Goal: Task Accomplishment & Management: Manage account settings

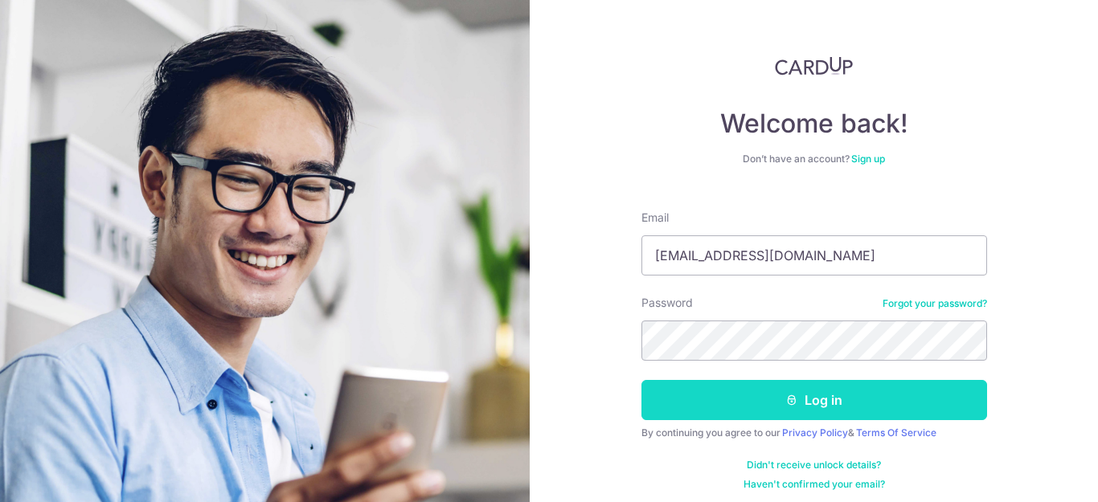
click at [771, 403] on button "Log in" at bounding box center [814, 400] width 346 height 40
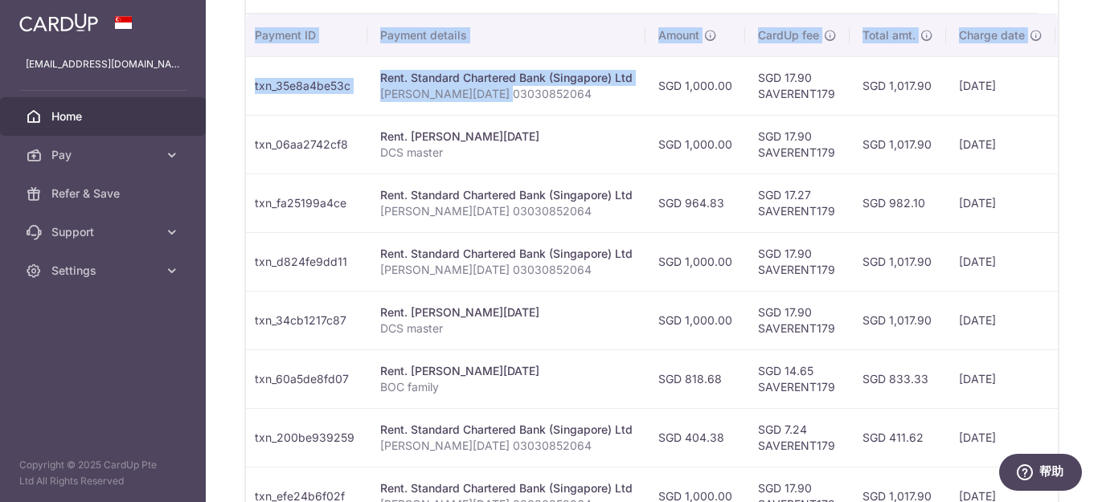
scroll to position [0, 415]
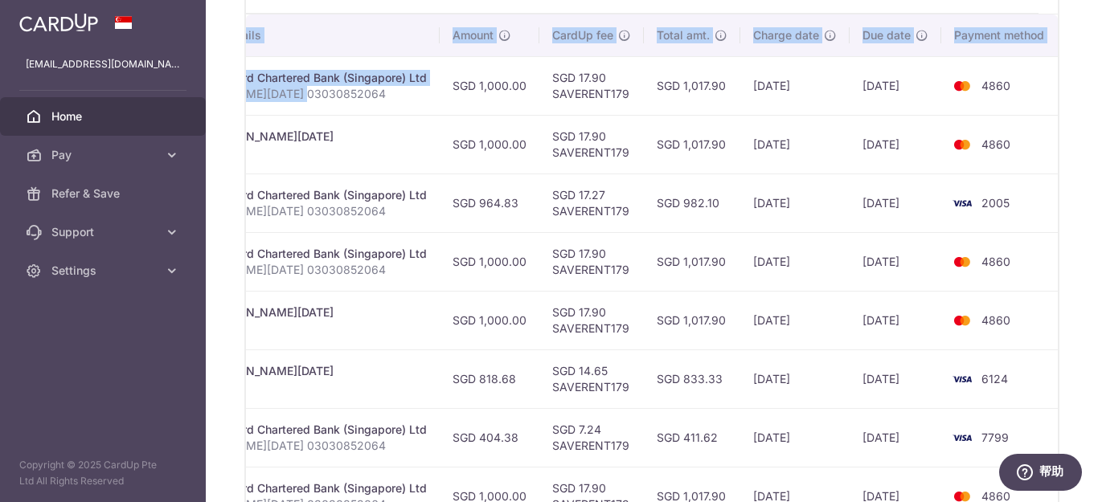
drag, startPoint x: 719, startPoint y: 86, endPoint x: 1083, endPoint y: 109, distance: 364.8
click at [1092, 90] on div "× Pause Schedule Pause all future payments in this series Pause just this one p…" at bounding box center [652, 251] width 892 height 502
click at [1052, 142] on td "4860" at bounding box center [1002, 144] width 122 height 59
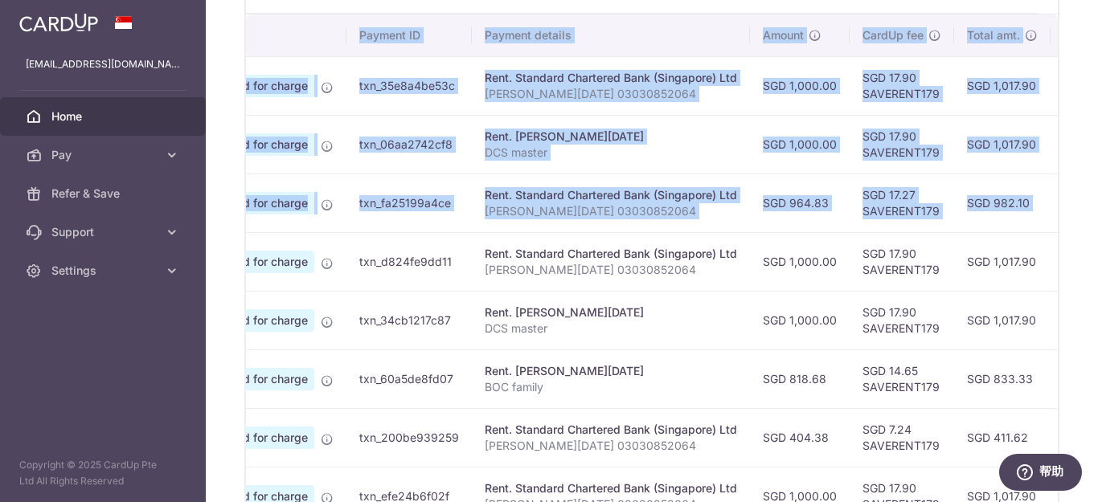
scroll to position [0, 0]
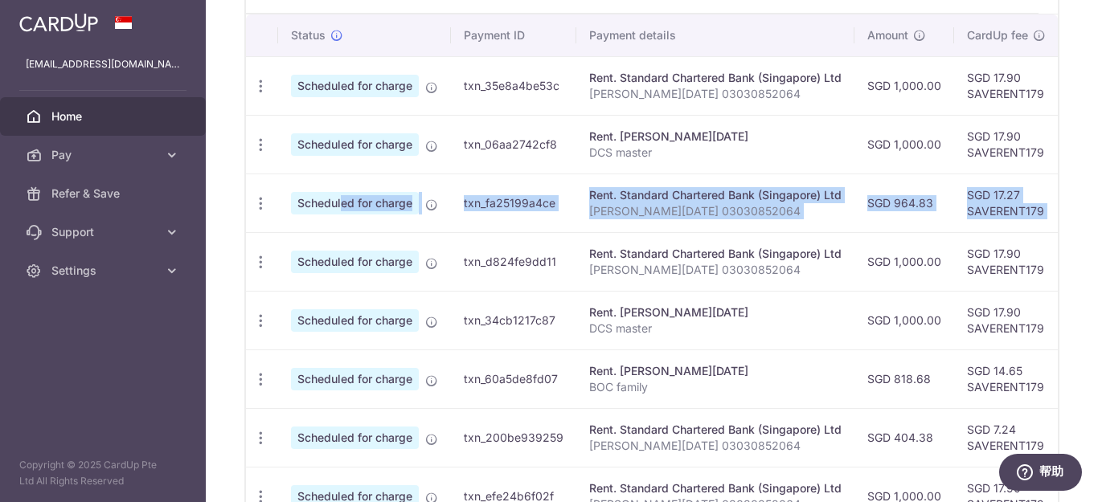
drag, startPoint x: 1011, startPoint y: 203, endPoint x: 275, endPoint y: 204, distance: 736.1
click at [278, 202] on tr "Update payment Cancel payment Scheduled for charge txn_fa25199a4ce Rent. Standa…" at bounding box center [862, 203] width 1232 height 59
click at [949, 207] on td "SGD 964.83" at bounding box center [904, 203] width 100 height 59
click at [947, 206] on td "SGD 964.83" at bounding box center [904, 203] width 100 height 59
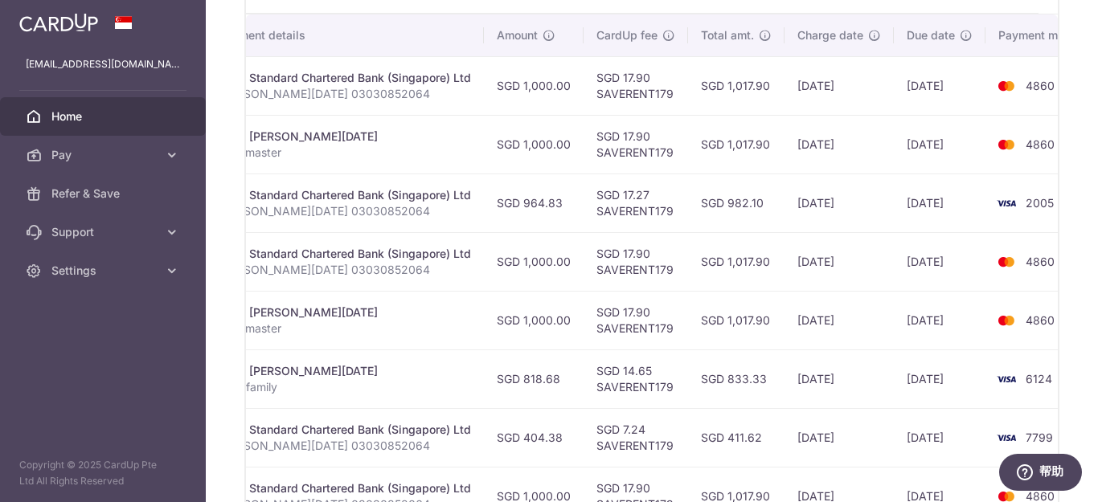
scroll to position [0, 415]
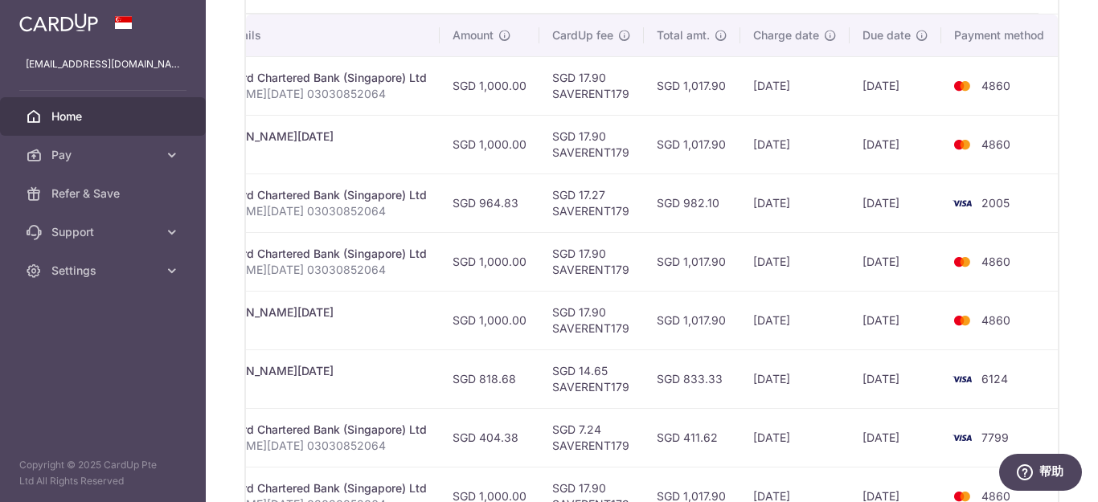
drag, startPoint x: 948, startPoint y: 200, endPoint x: 1085, endPoint y: 217, distance: 137.6
click at [1086, 215] on div "× Pause Schedule Pause all future payments in this series Pause just this one p…" at bounding box center [652, 251] width 892 height 502
click at [1051, 218] on td "2005" at bounding box center [1002, 203] width 122 height 59
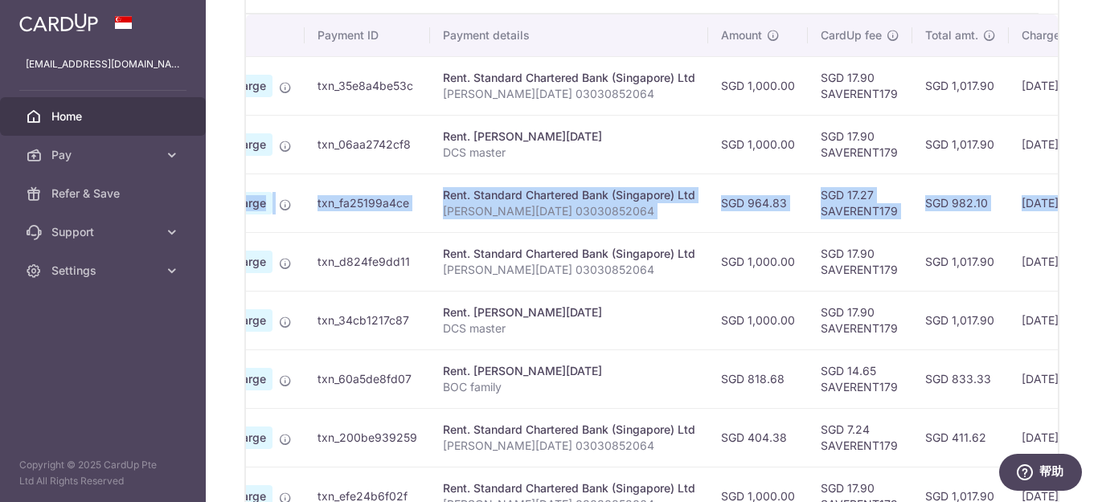
scroll to position [0, 0]
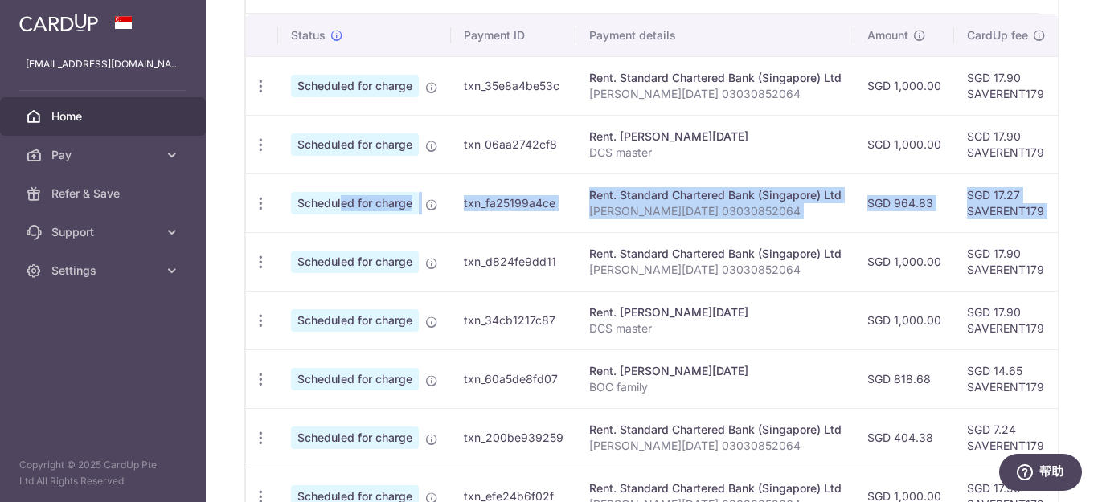
drag, startPoint x: 1019, startPoint y: 205, endPoint x: 285, endPoint y: 200, distance: 733.7
click at [294, 198] on tr "Update payment Cancel payment Scheduled for charge txn_fa25199a4ce Rent. Standa…" at bounding box center [862, 203] width 1232 height 59
click at [264, 201] on icon "button" at bounding box center [260, 203] width 17 height 17
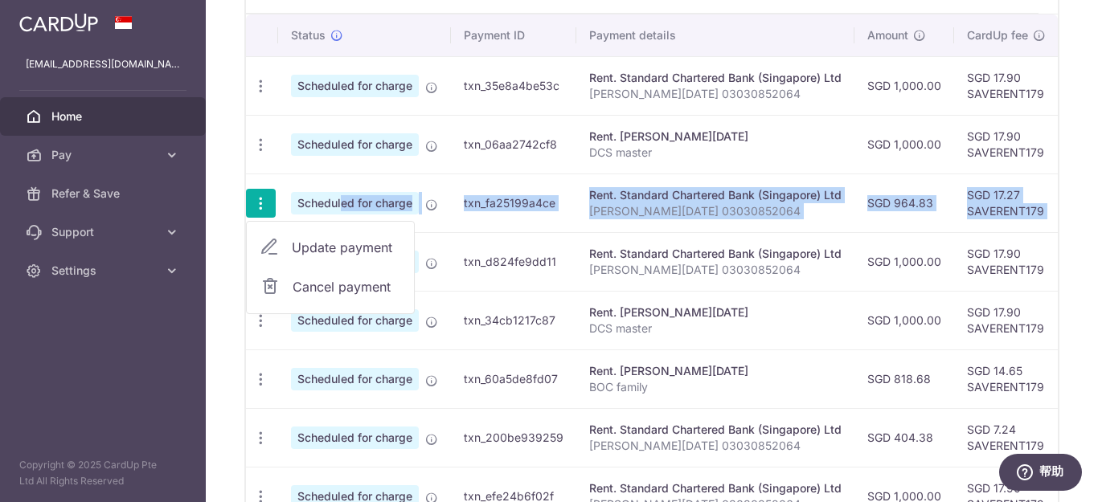
click at [329, 290] on span "Cancel payment" at bounding box center [346, 286] width 108 height 19
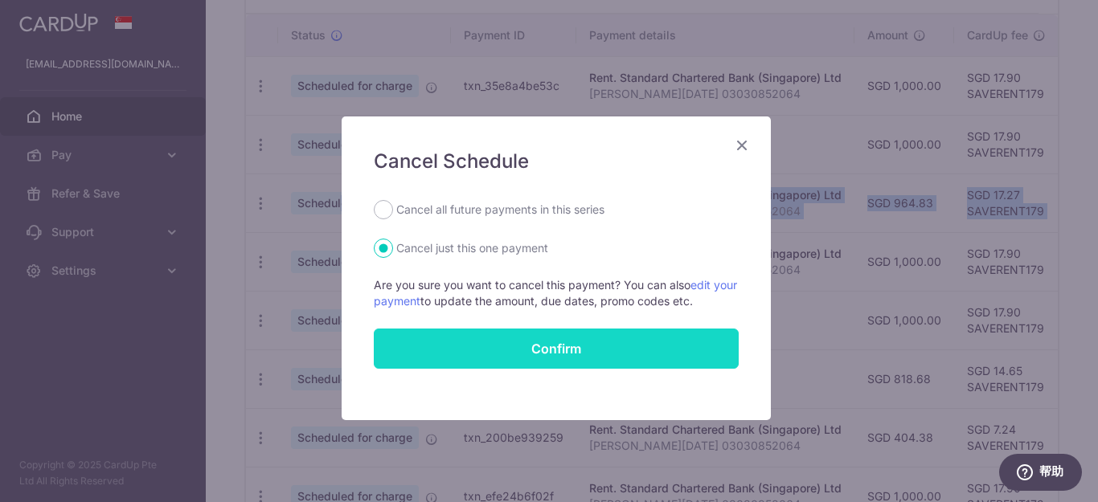
click at [544, 344] on button "Confirm" at bounding box center [556, 349] width 365 height 40
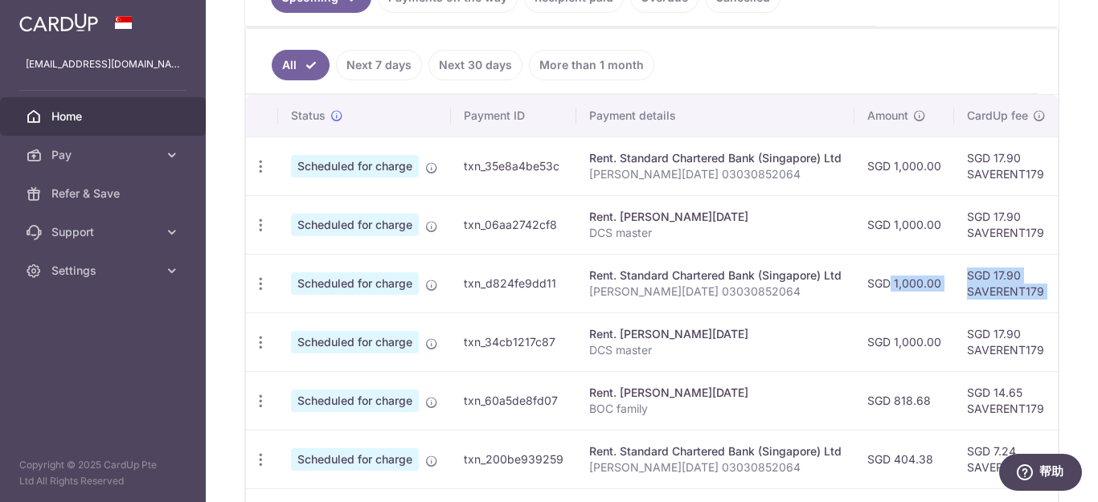
scroll to position [0, 415]
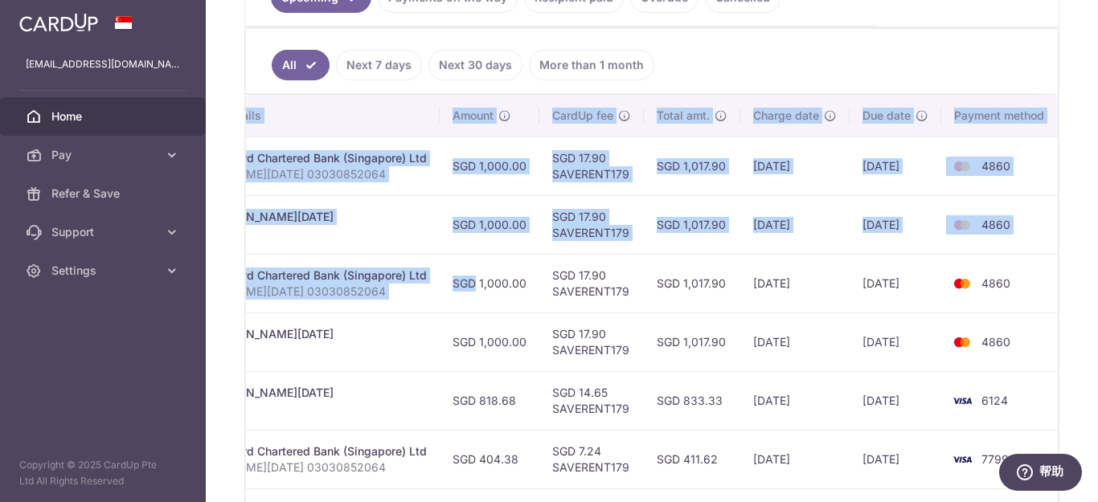
drag, startPoint x: 868, startPoint y: 282, endPoint x: 1061, endPoint y: 290, distance: 193.0
click at [1095, 281] on div "× Pause Schedule Pause all future payments in this series Pause just this one p…" at bounding box center [652, 251] width 892 height 502
click at [1058, 293] on div "× Pause Schedule Pause all future payments in this series Pause just this one p…" at bounding box center [652, 251] width 892 height 502
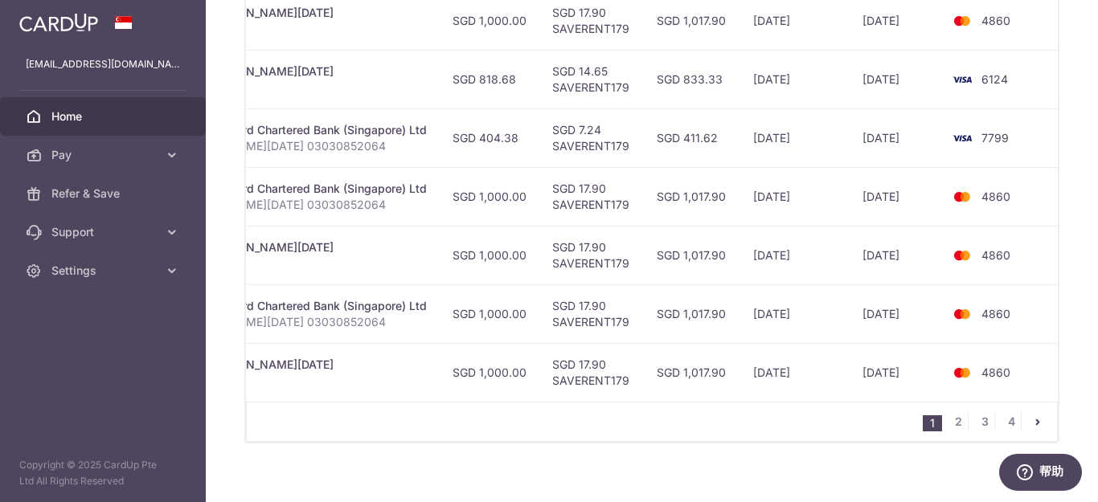
scroll to position [745, 0]
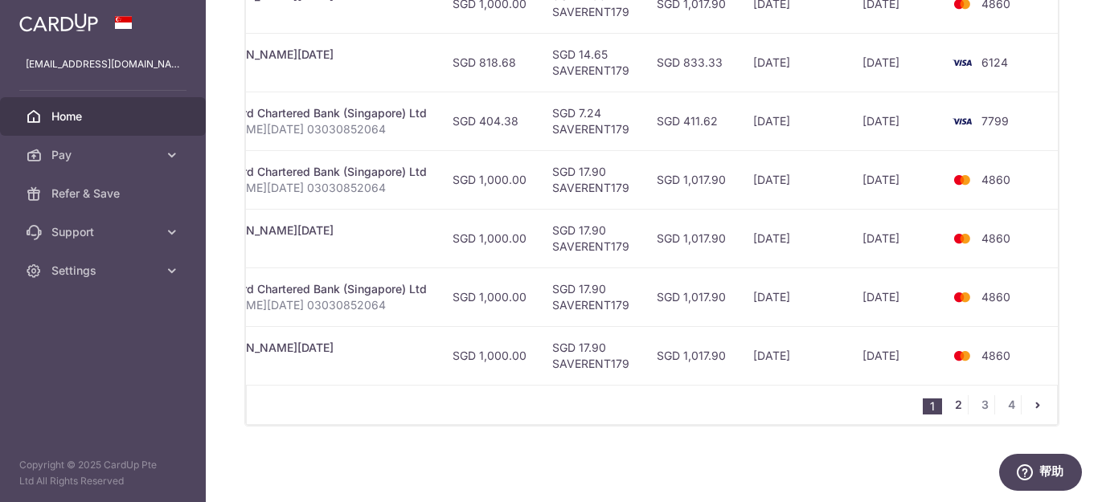
click at [955, 407] on link "2" at bounding box center [957, 404] width 19 height 19
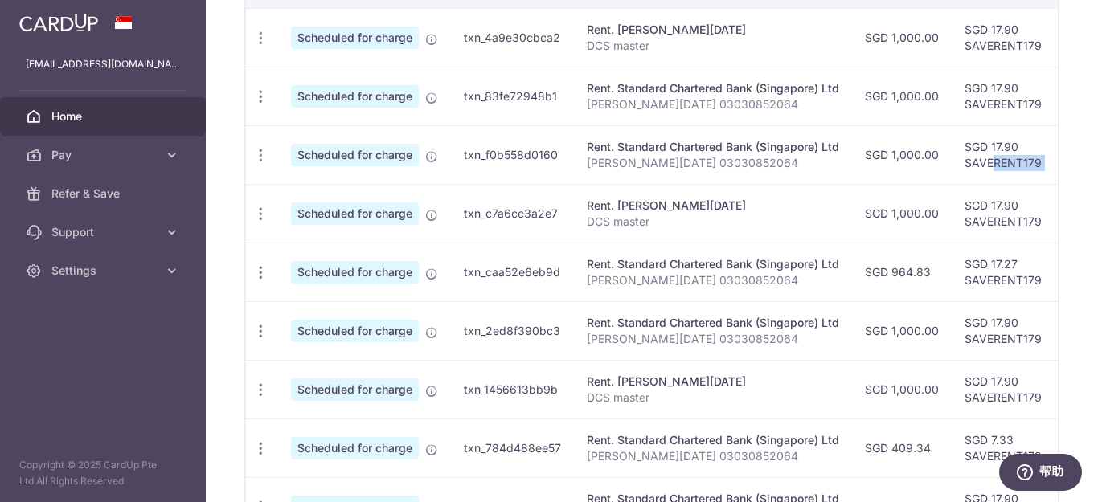
scroll to position [0, 412]
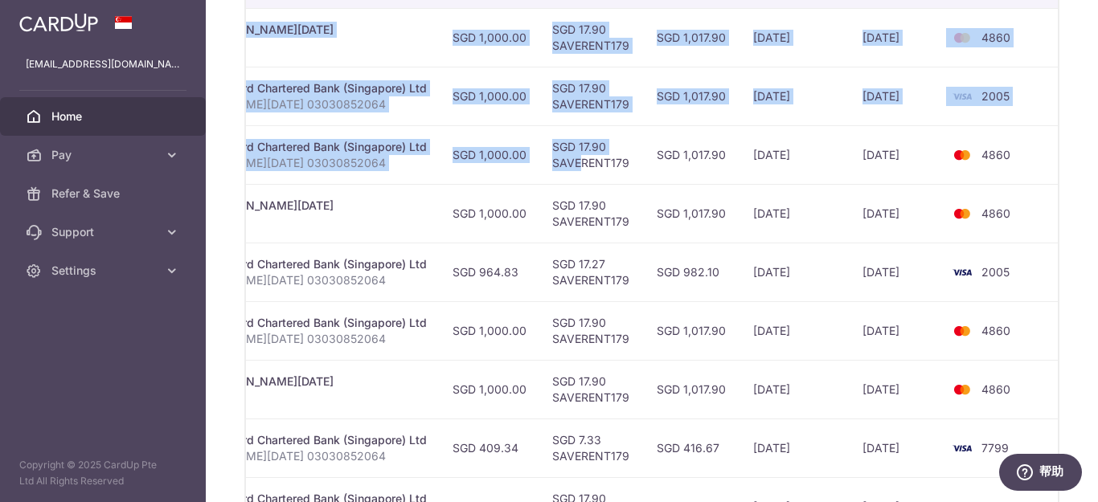
drag, startPoint x: 994, startPoint y: 156, endPoint x: 1032, endPoint y: 174, distance: 41.7
click at [1094, 162] on div "× Pause Schedule Pause all future payments in this series Pause just this one p…" at bounding box center [652, 251] width 892 height 502
click at [1032, 174] on td "4860" at bounding box center [1002, 154] width 122 height 59
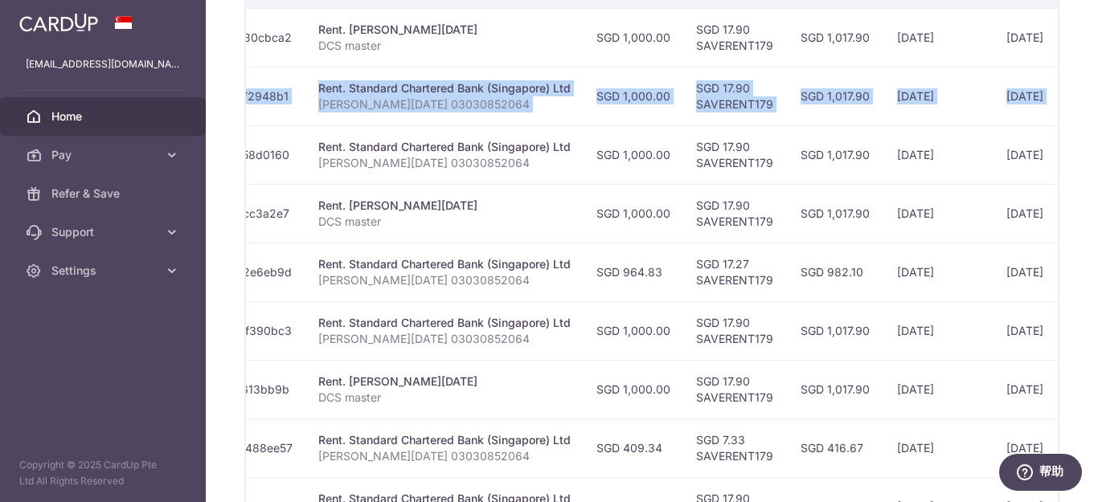
scroll to position [0, 0]
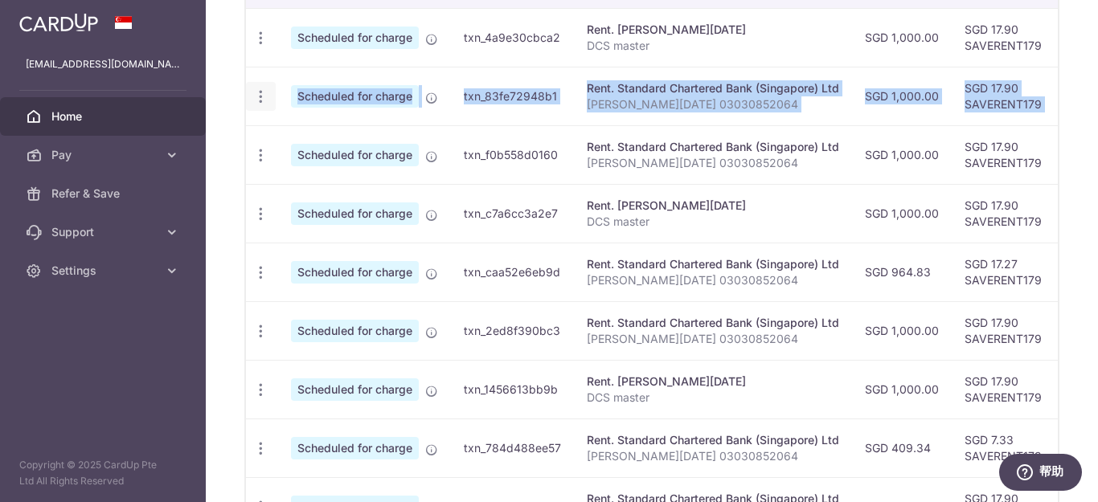
drag, startPoint x: 1021, startPoint y: 98, endPoint x: 270, endPoint y: 96, distance: 750.5
click at [263, 97] on tr "Update payment Cancel payment Scheduled for charge txn_83fe72948b1 Rent. Standa…" at bounding box center [860, 96] width 1229 height 59
click at [258, 94] on icon "button" at bounding box center [260, 96] width 17 height 17
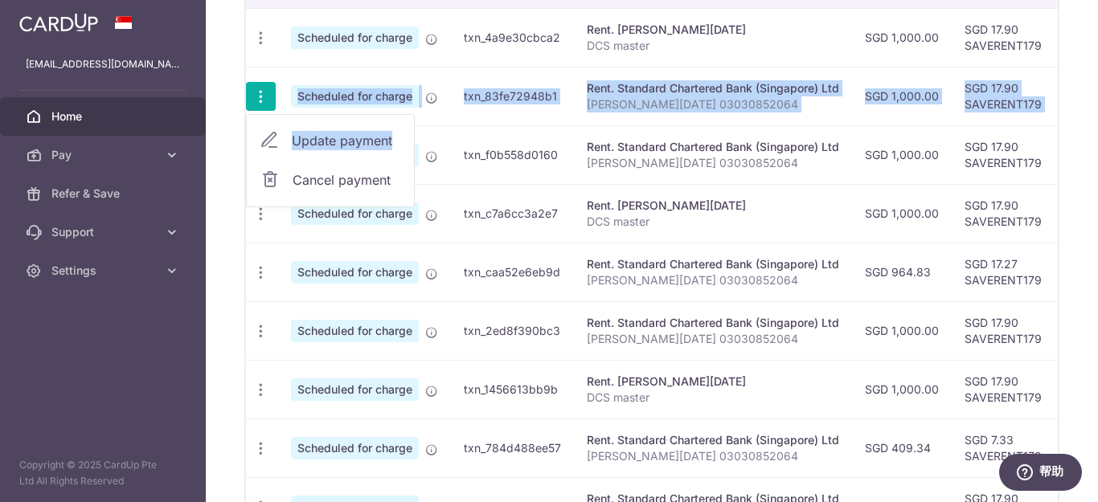
click at [321, 139] on span "Update payment" at bounding box center [346, 140] width 109 height 19
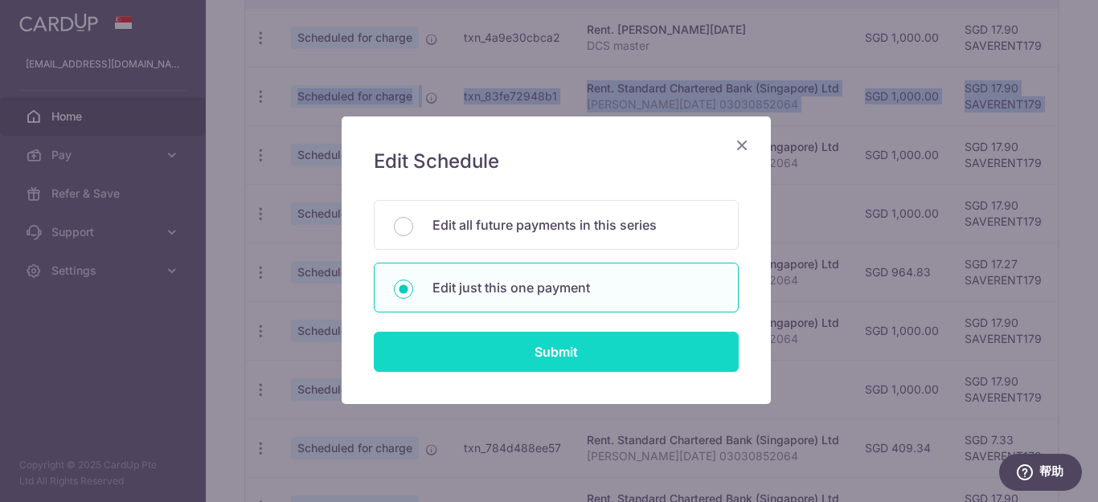
click at [545, 364] on input "Submit" at bounding box center [556, 352] width 365 height 40
radio input "true"
type input "1,000.00"
type input "13/11/2025"
type input "[PERSON_NAME][DATE] 03030852064"
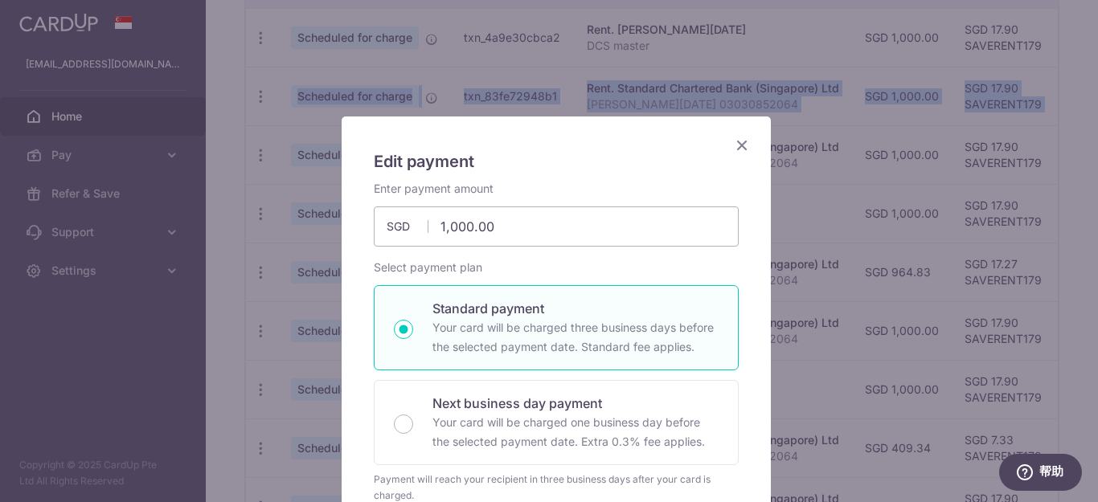
type input "SAVERENT179"
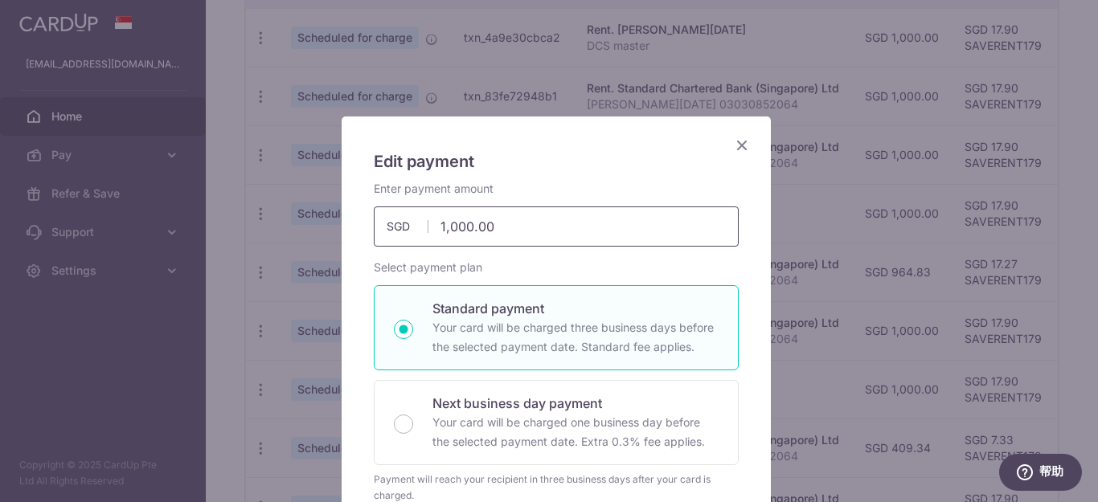
drag, startPoint x: 500, startPoint y: 229, endPoint x: 403, endPoint y: 229, distance: 96.4
click at [403, 229] on div "1,000.00 1000.00 SGD" at bounding box center [556, 227] width 365 height 40
type input "982.41"
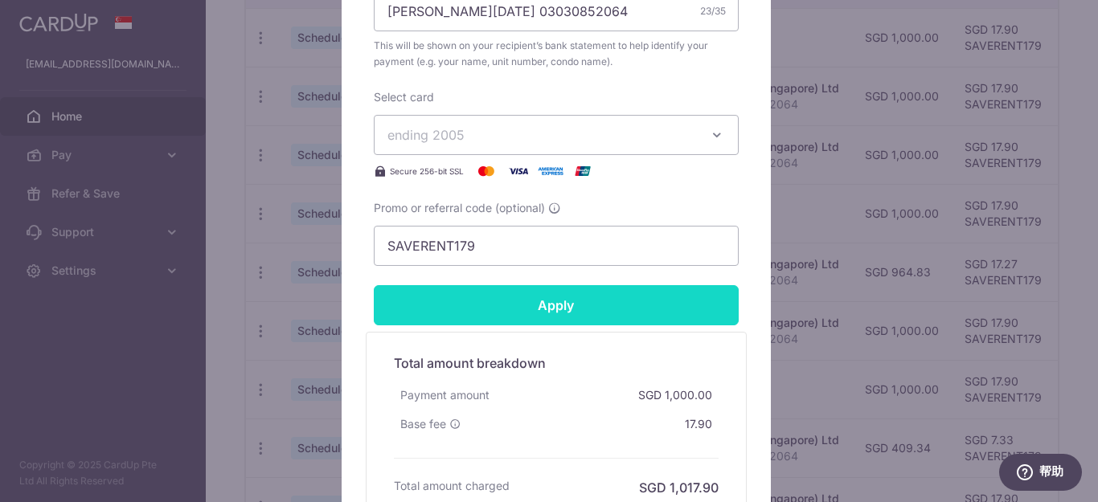
click at [662, 312] on input "Apply" at bounding box center [556, 305] width 365 height 40
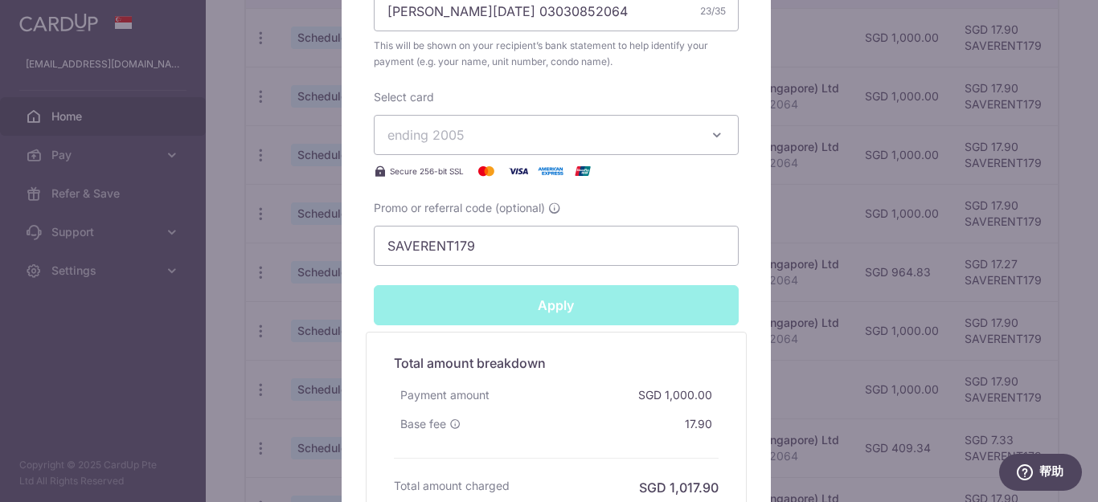
type input "Successfully Applied"
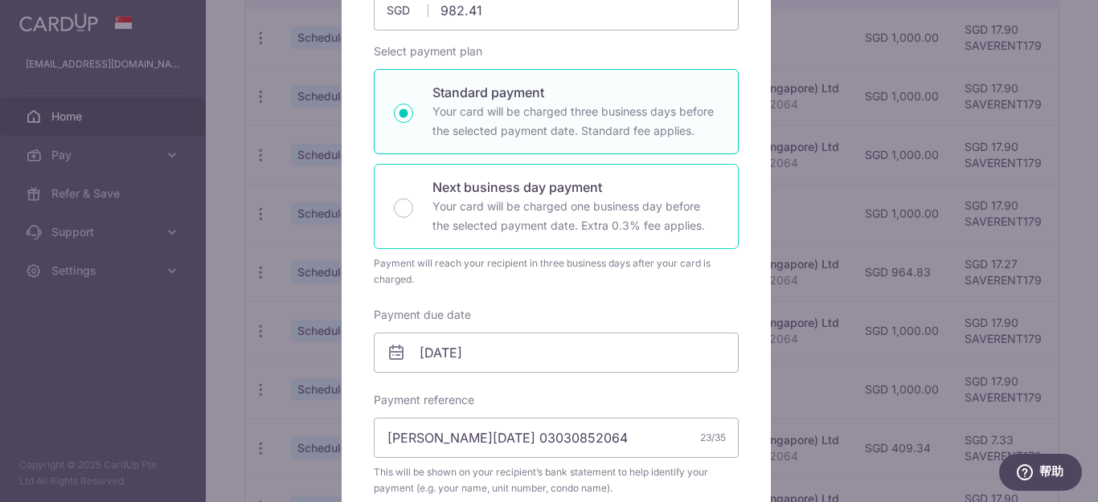
scroll to position [137, 0]
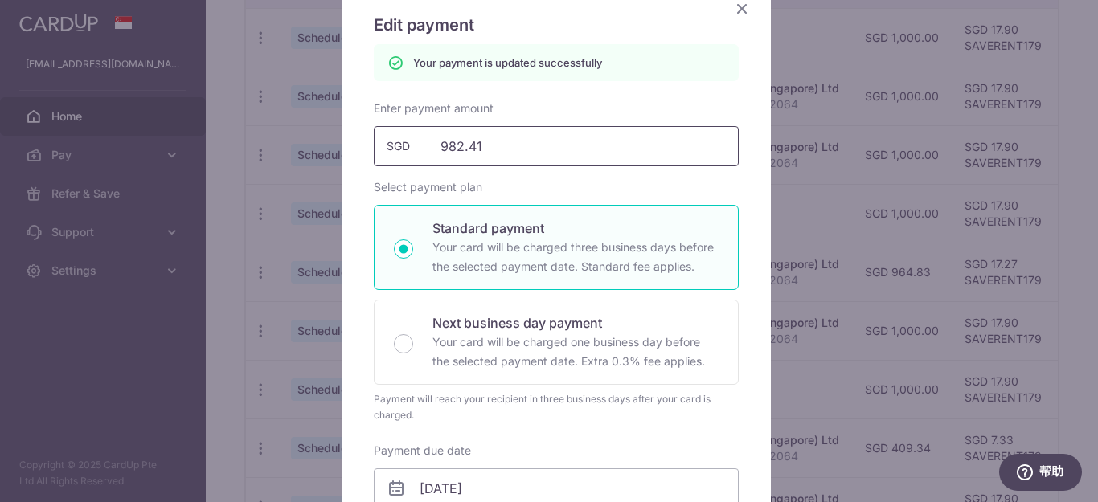
click at [546, 155] on input "982.41" at bounding box center [556, 146] width 365 height 40
type input "982.42"
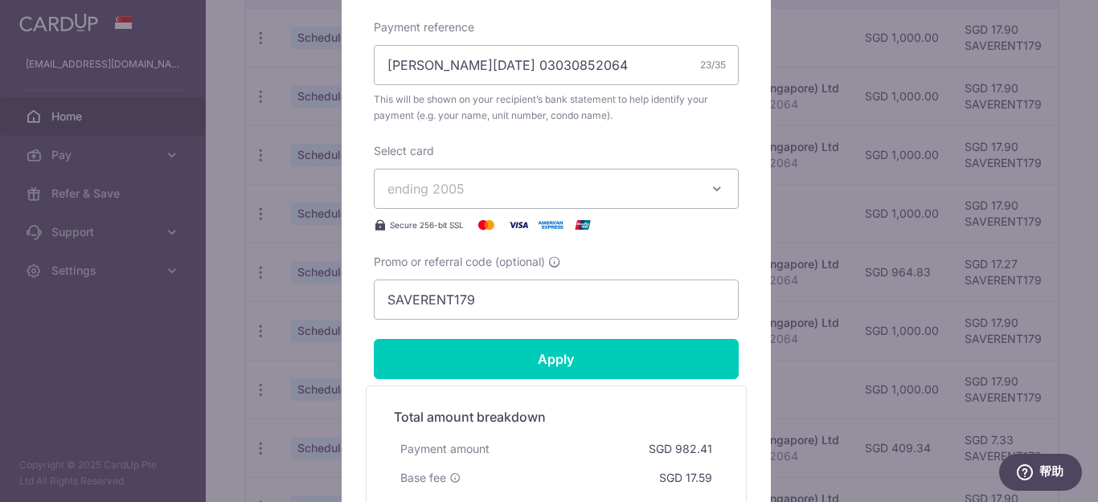
scroll to position [619, 0]
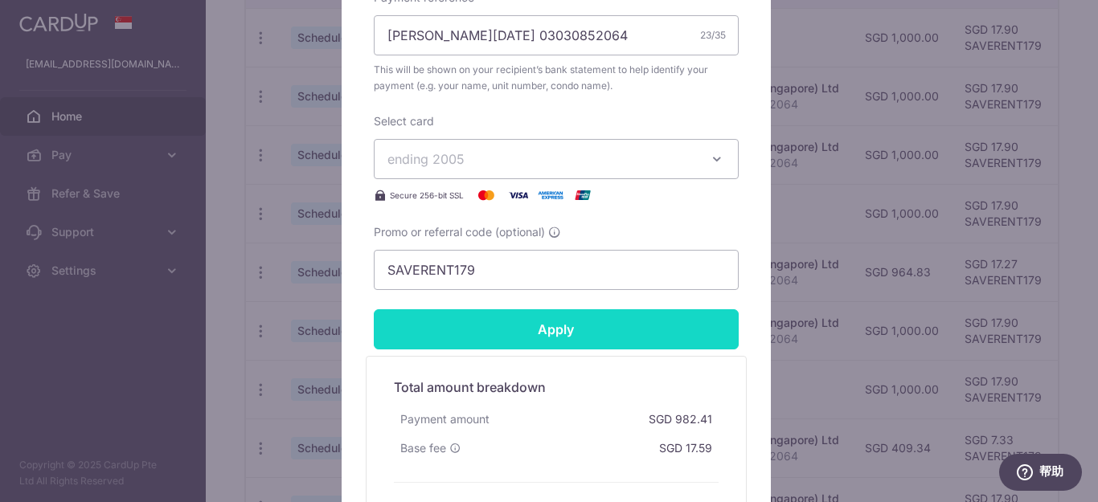
click at [673, 329] on input "Apply" at bounding box center [556, 329] width 365 height 40
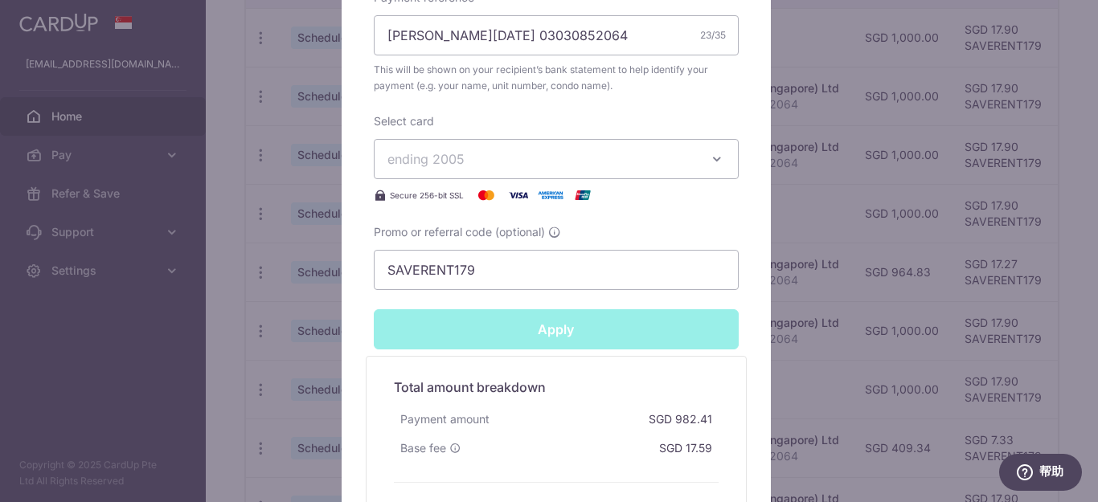
type input "Successfully Applied"
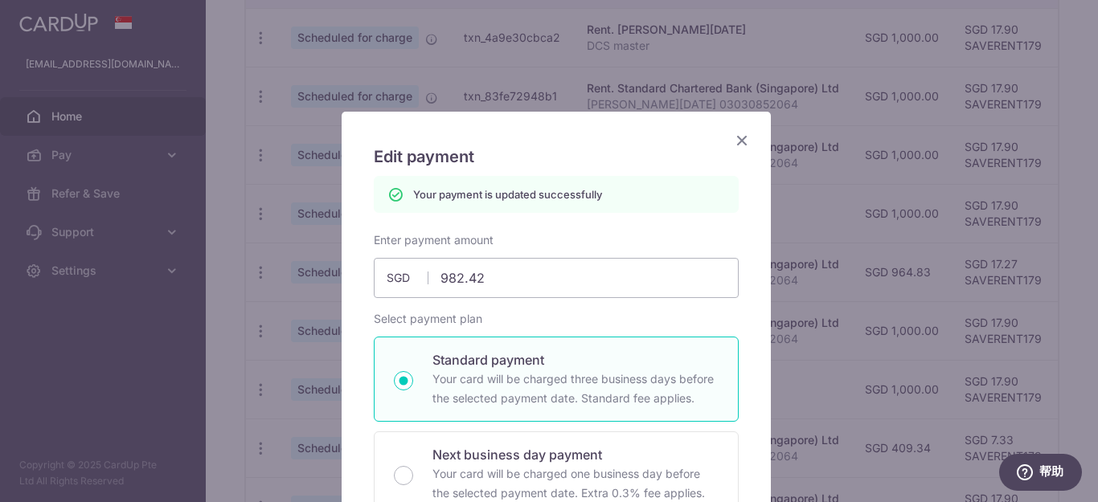
scroll to position [0, 0]
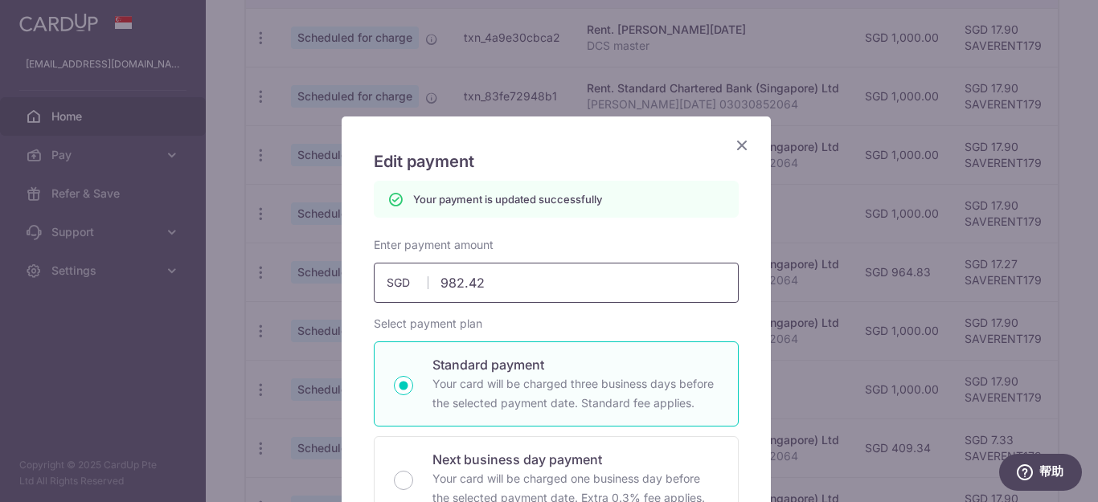
click at [535, 278] on input "982.42" at bounding box center [556, 283] width 365 height 40
type input "982.43"
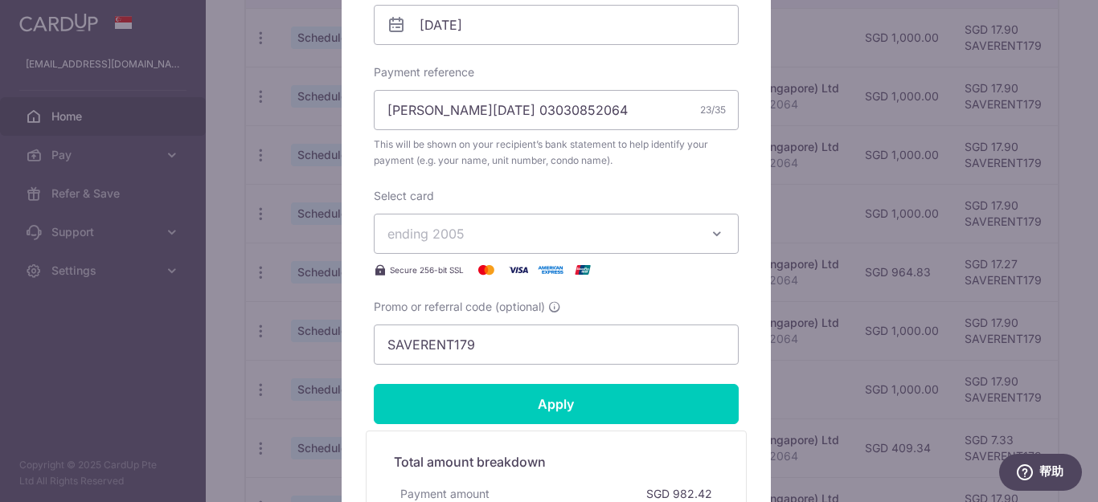
scroll to position [643, 0]
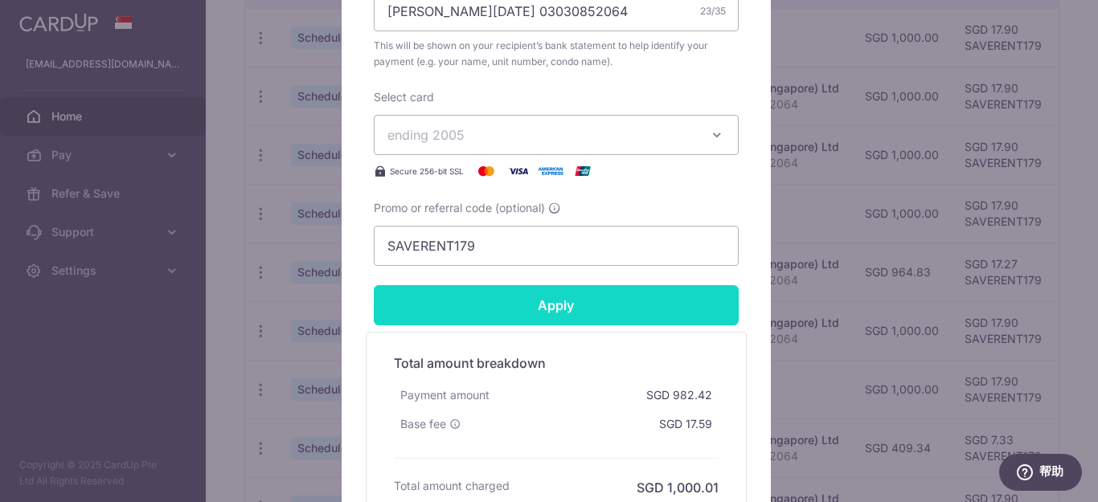
click at [695, 308] on input "Apply" at bounding box center [556, 305] width 365 height 40
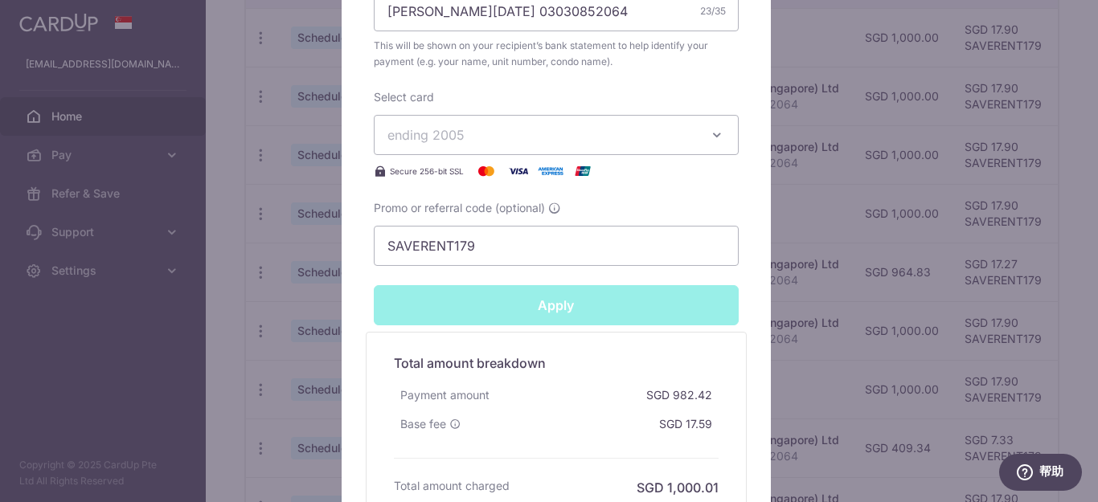
type input "Successfully Applied"
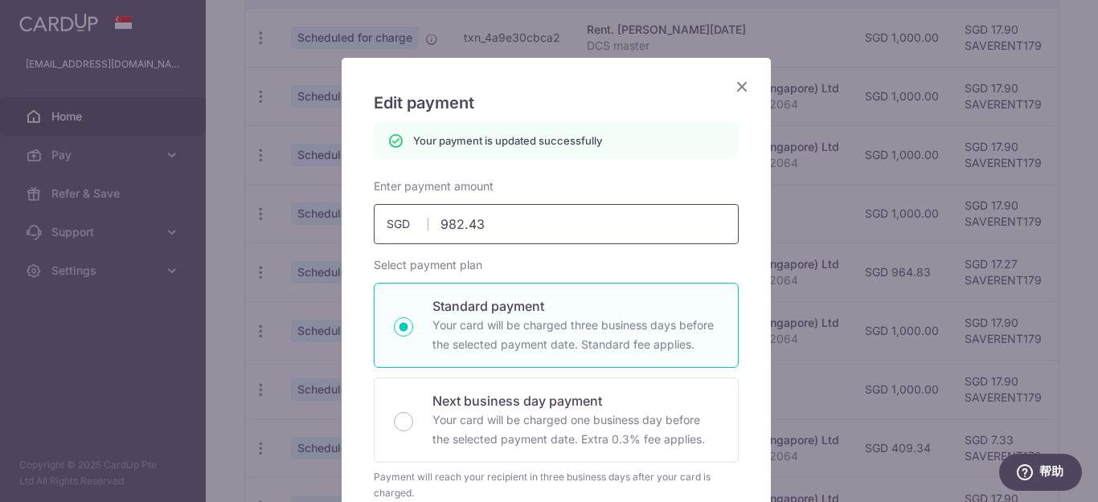
scroll to position [56, 0]
click at [514, 231] on input "982.43" at bounding box center [556, 227] width 365 height 40
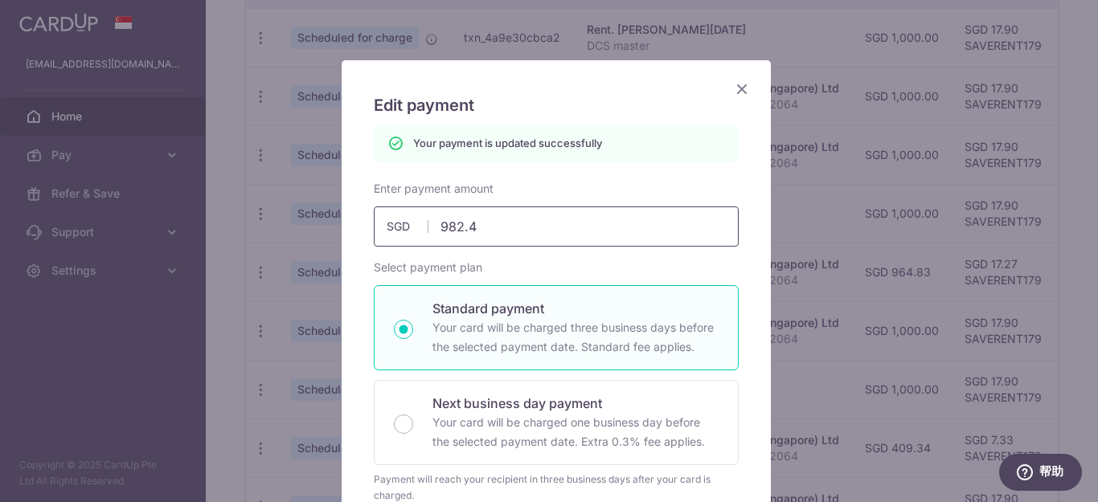
type input "982.44"
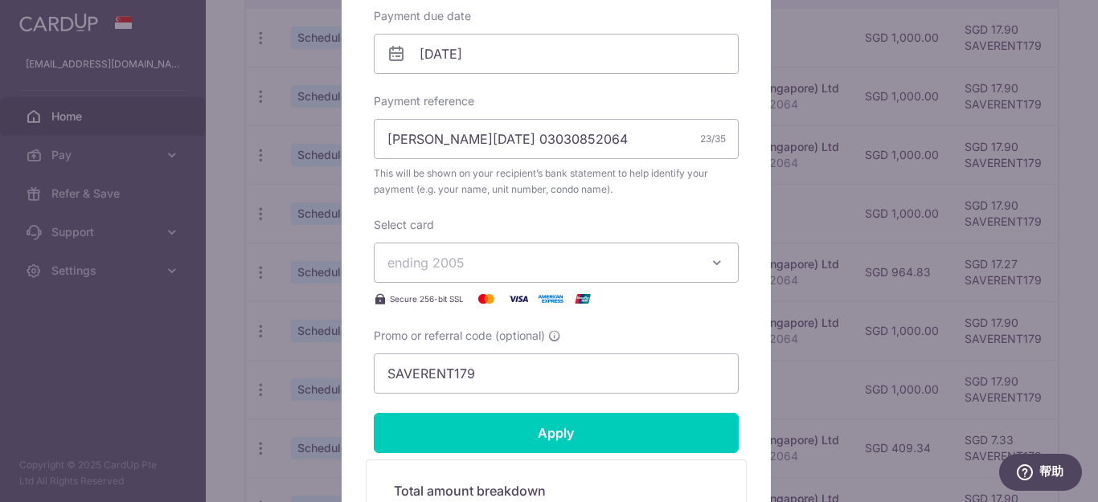
scroll to position [619, 0]
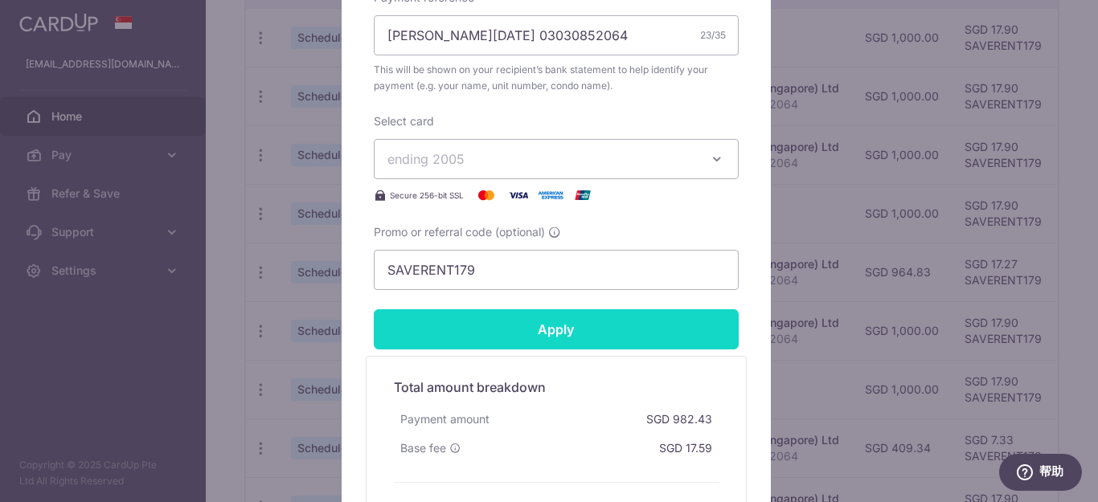
click at [686, 329] on input "Apply" at bounding box center [556, 329] width 365 height 40
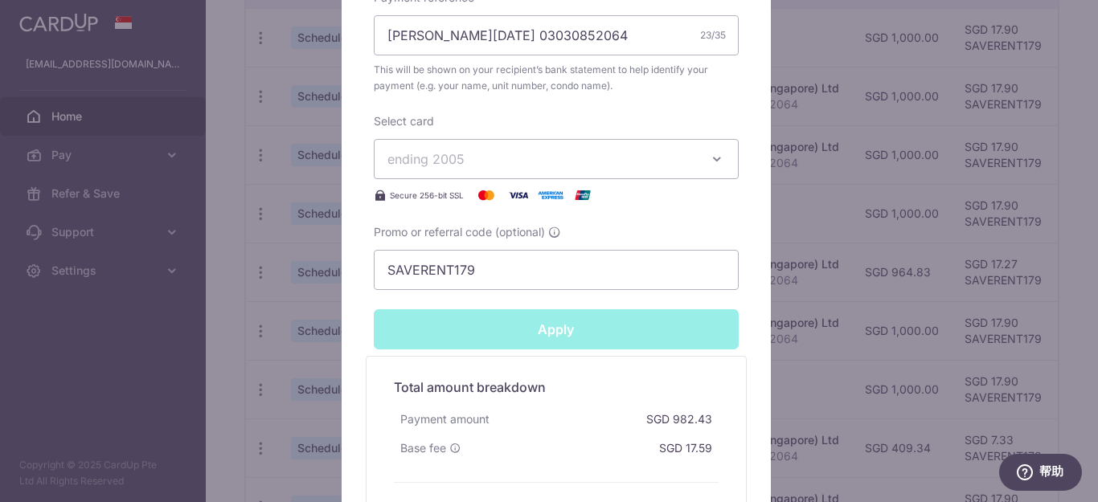
type input "Successfully Applied"
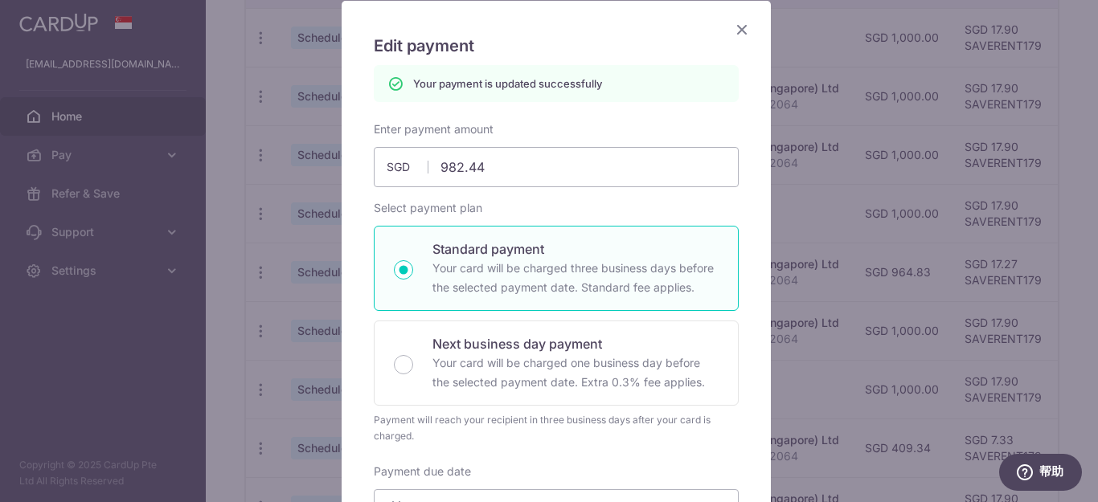
scroll to position [112, 0]
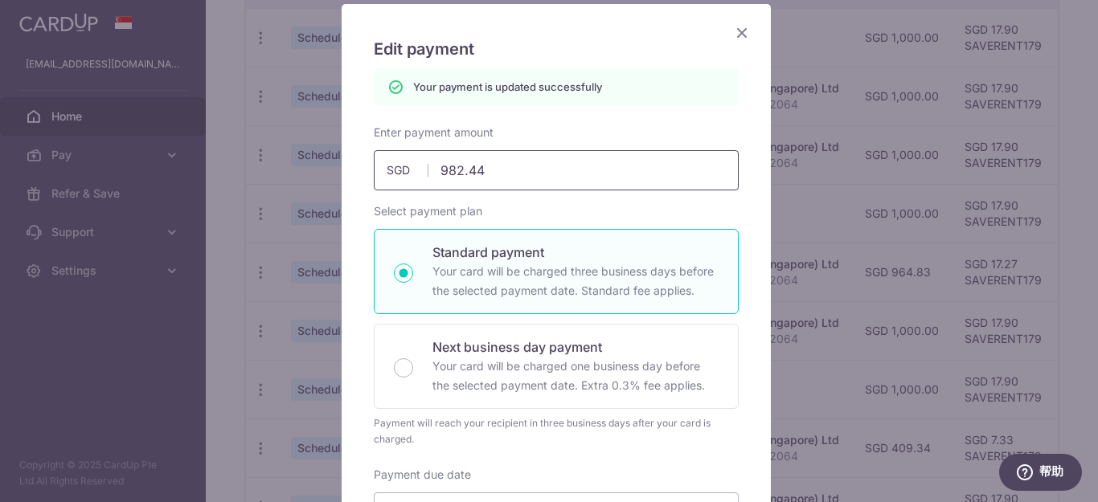
click at [507, 182] on input "982.44" at bounding box center [556, 170] width 365 height 40
type input "982.45"
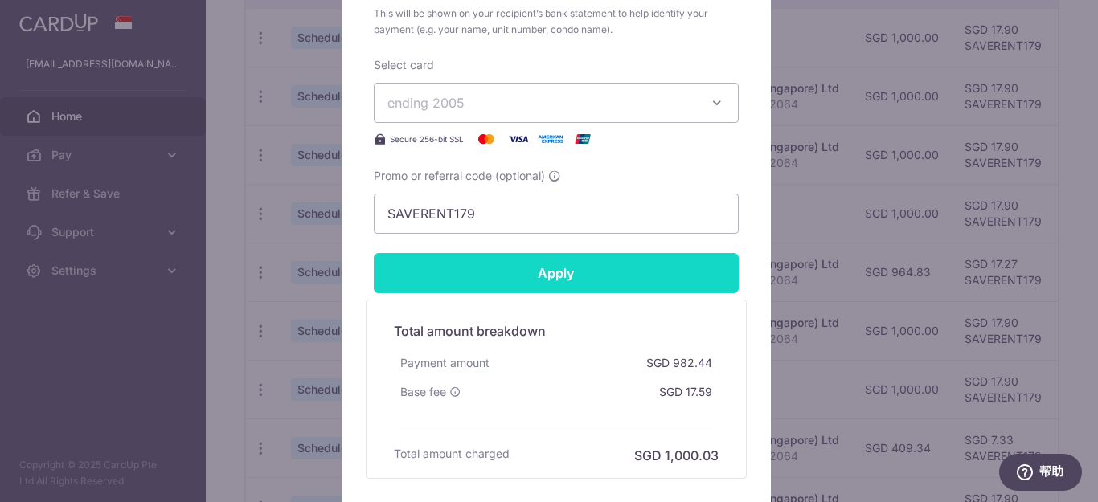
scroll to position [755, 0]
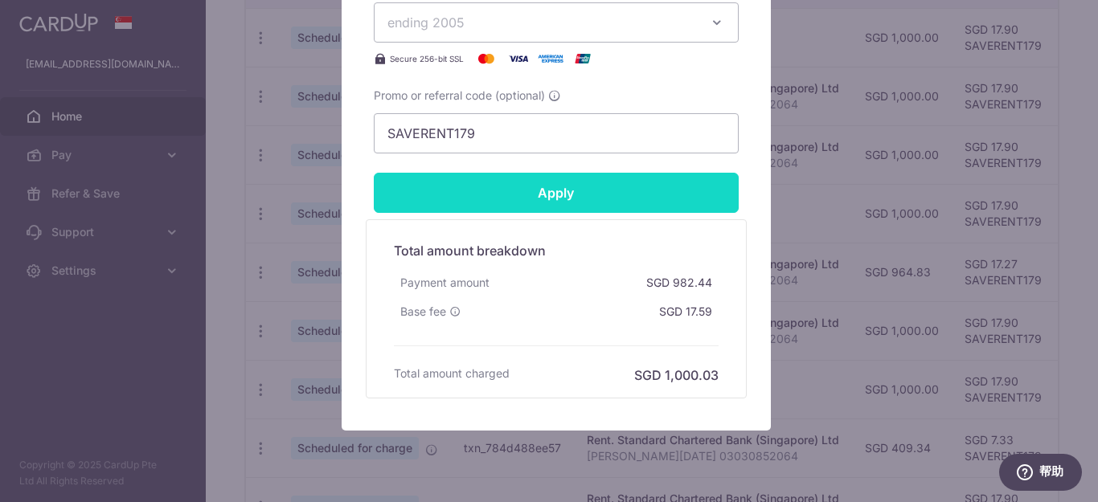
click at [674, 195] on input "Apply" at bounding box center [556, 193] width 365 height 40
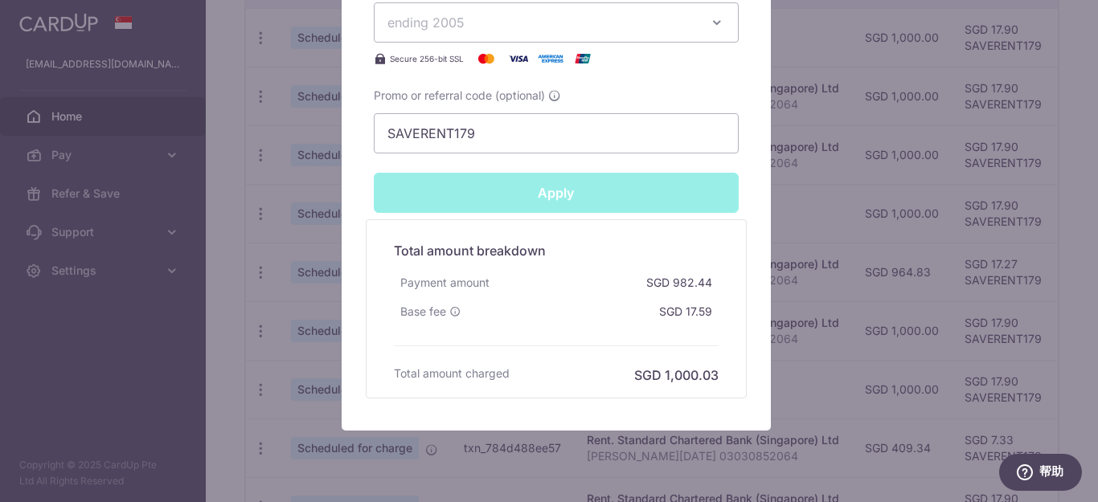
type input "Successfully Applied"
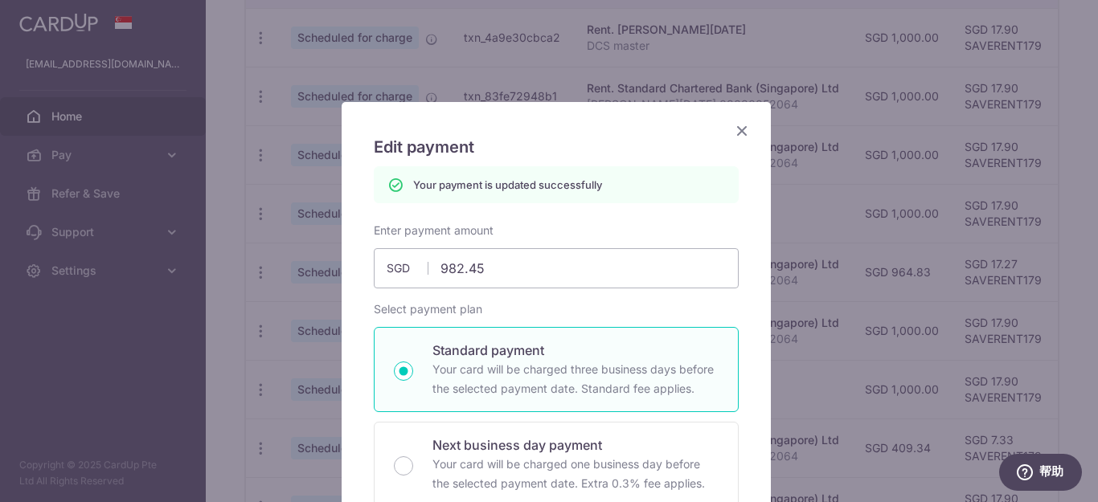
scroll to position [8, 0]
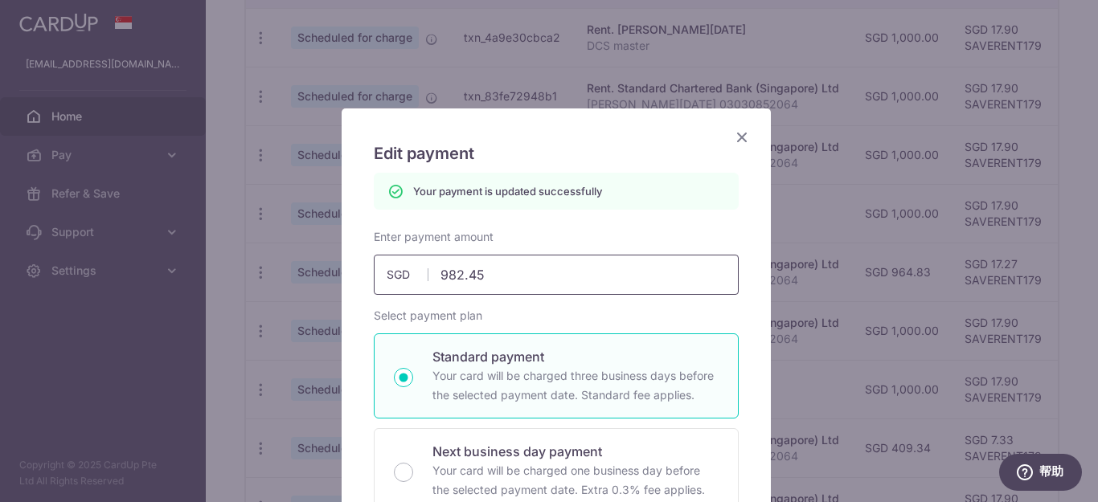
click at [492, 281] on input "982.45" at bounding box center [556, 275] width 365 height 40
type input "982.46"
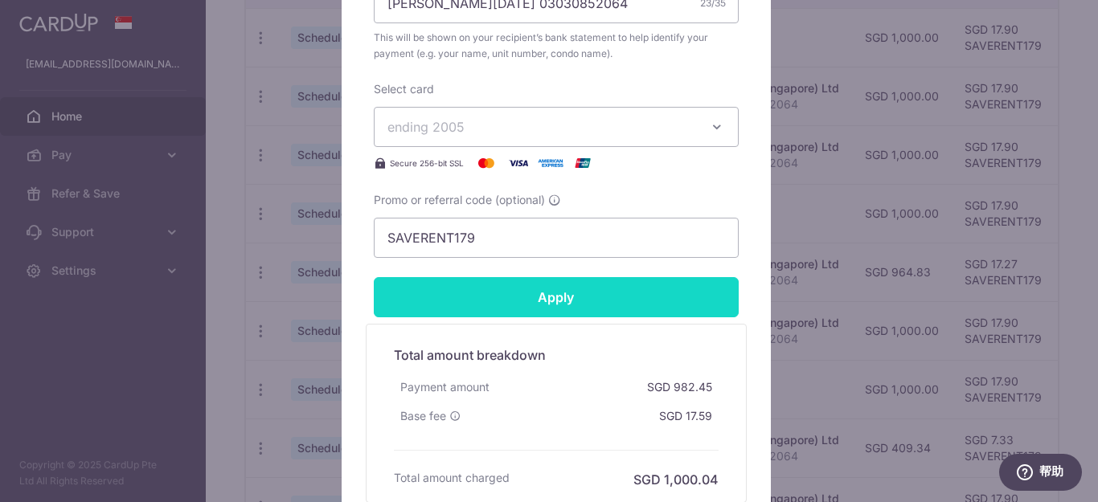
click at [641, 297] on input "Apply" at bounding box center [556, 297] width 365 height 40
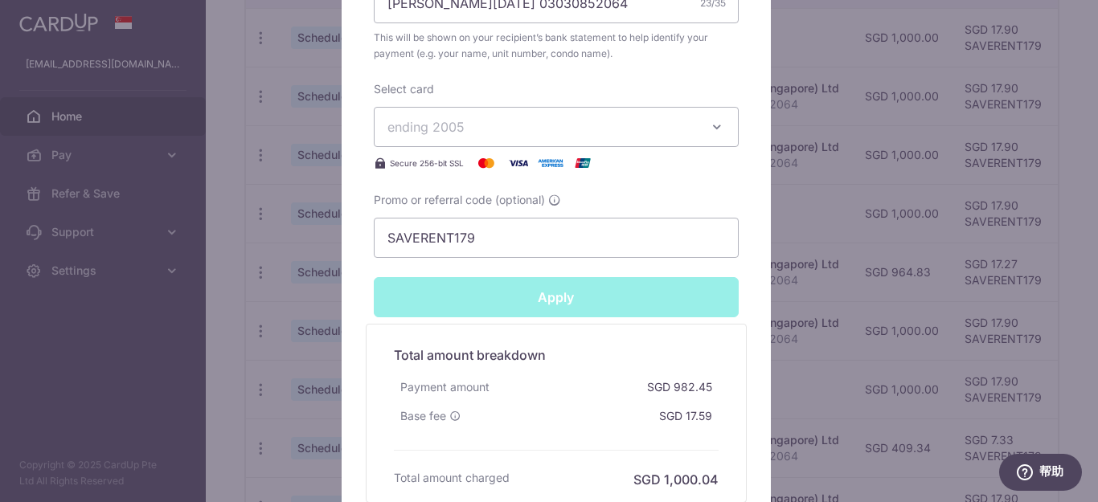
type input "Successfully Applied"
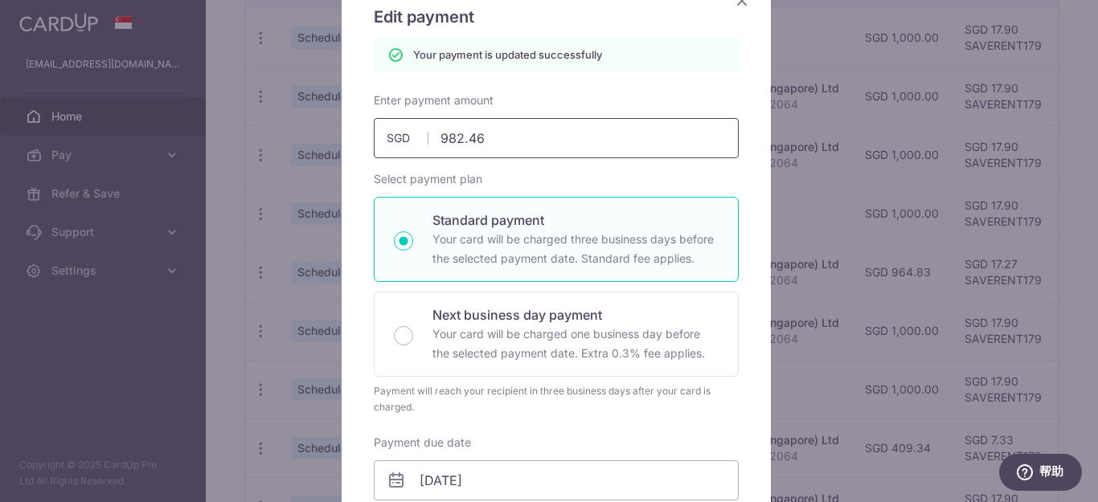
scroll to position [0, 0]
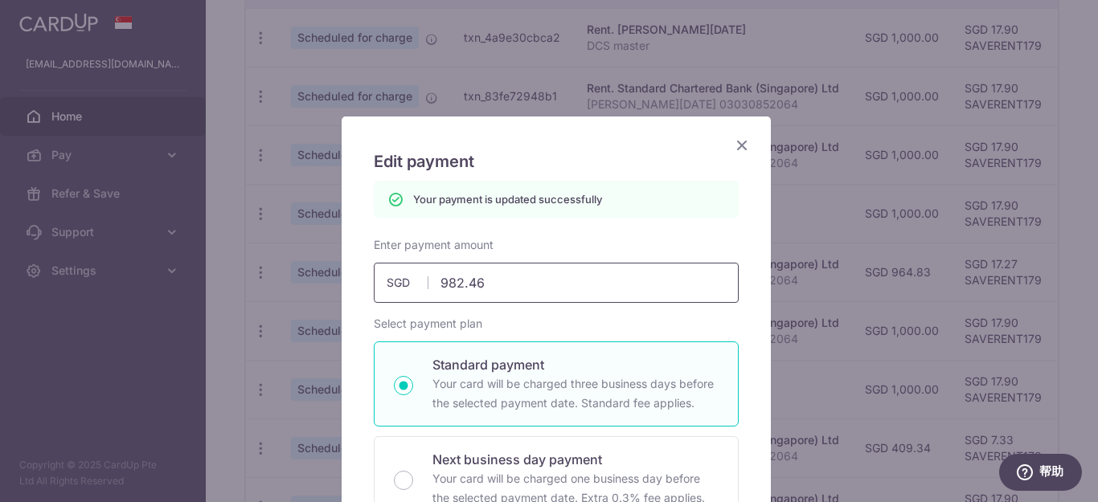
drag, startPoint x: 509, startPoint y: 310, endPoint x: 509, endPoint y: 297, distance: 13.7
click at [508, 293] on input "982.46" at bounding box center [556, 283] width 365 height 40
type input "982.47"
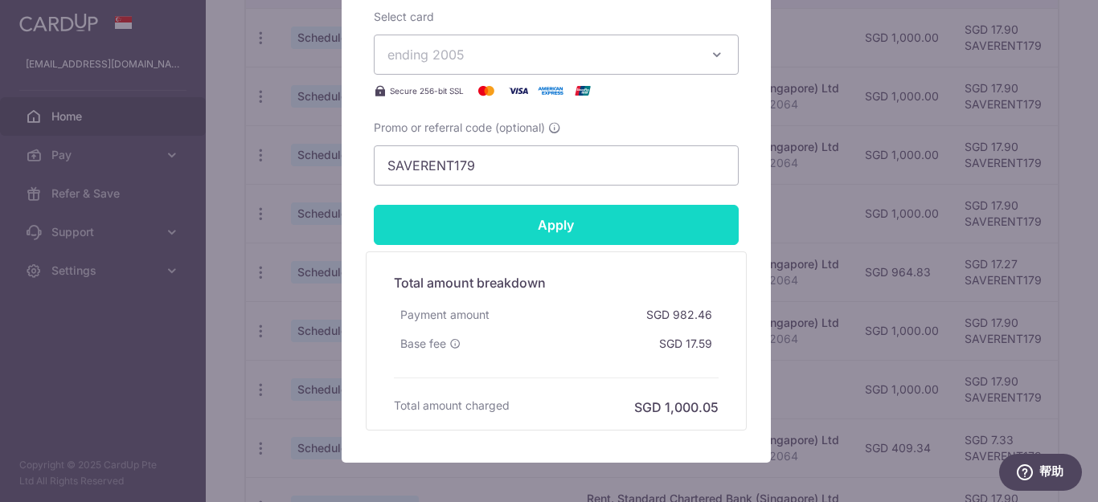
click at [616, 219] on input "Apply" at bounding box center [556, 225] width 365 height 40
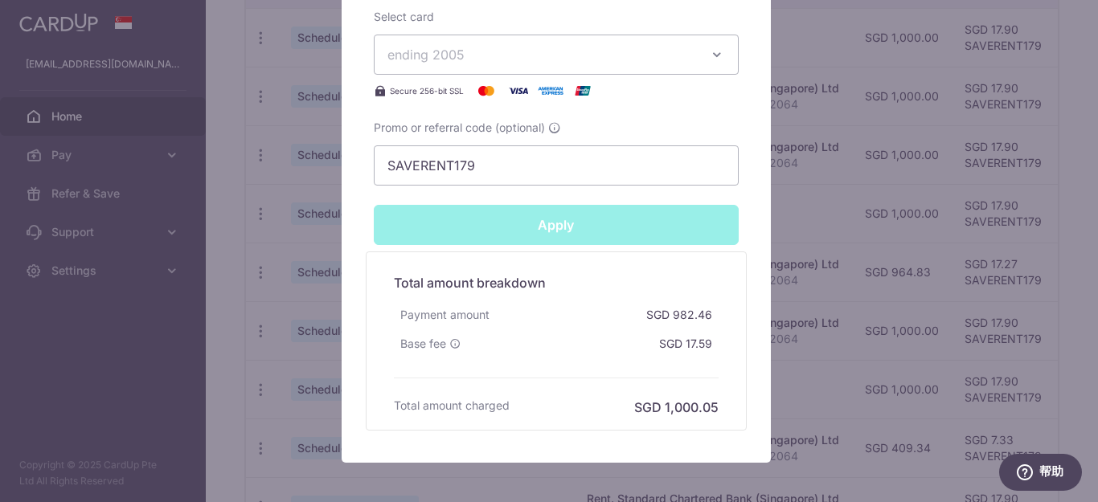
type input "Successfully Applied"
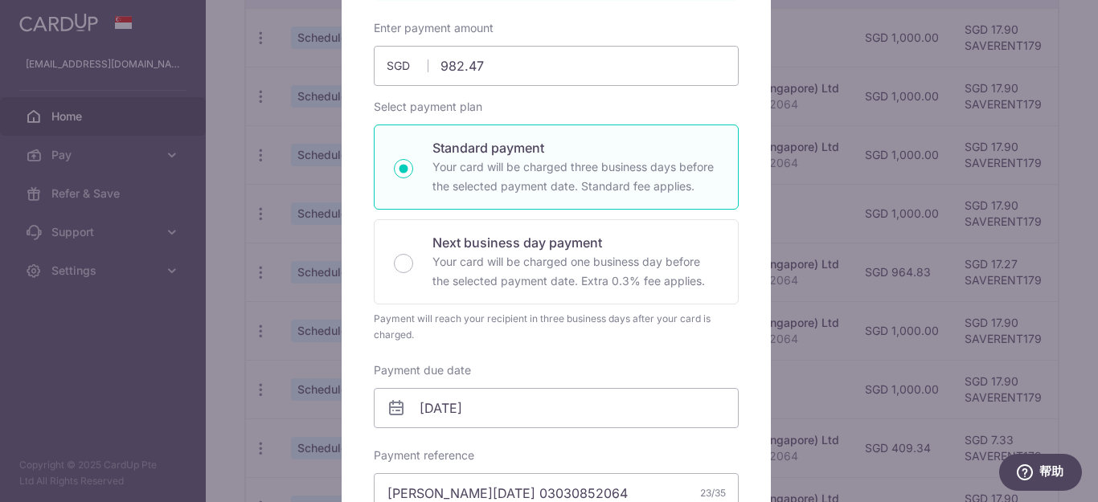
scroll to position [56, 0]
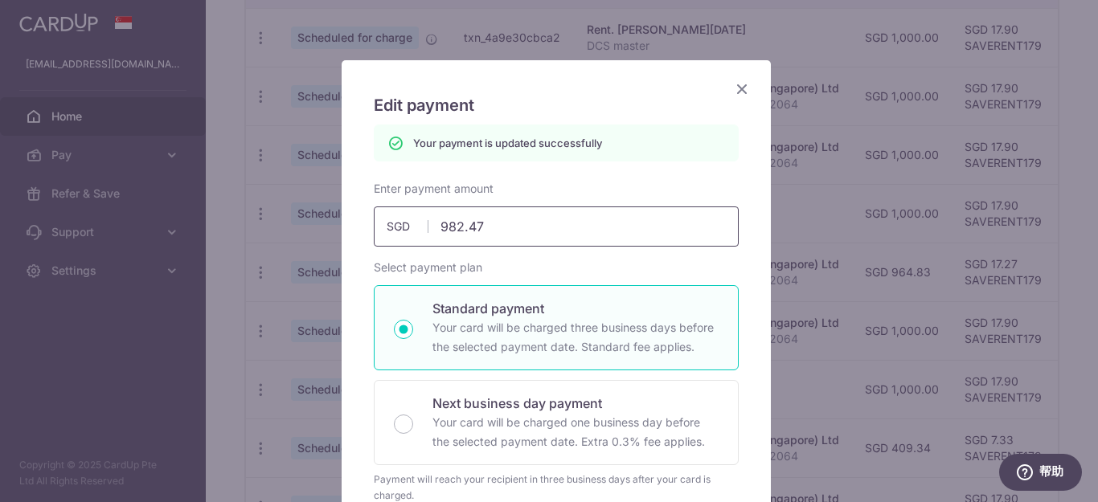
click at [513, 230] on input "982.47" at bounding box center [556, 227] width 365 height 40
type input "982.48"
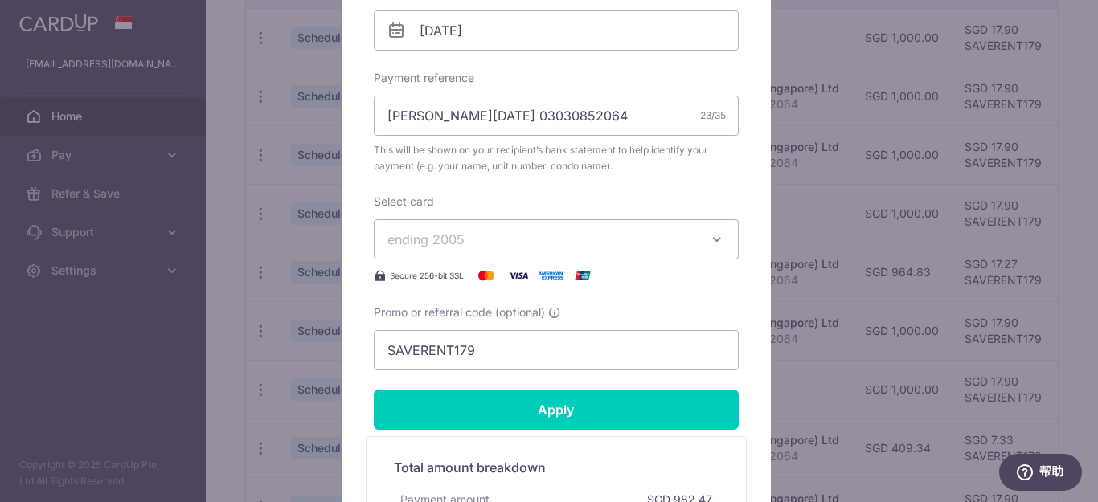
scroll to position [699, 0]
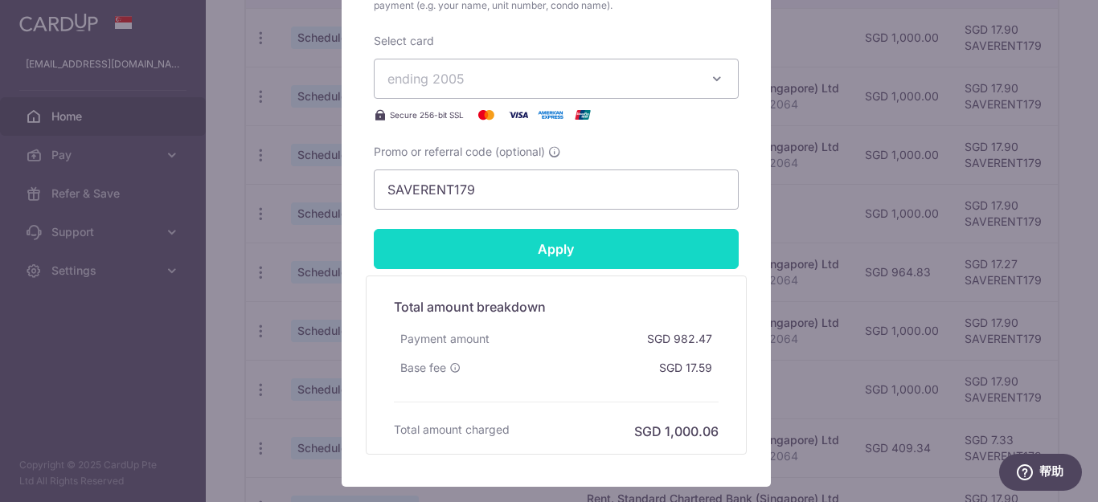
click at [635, 243] on input "Apply" at bounding box center [556, 249] width 365 height 40
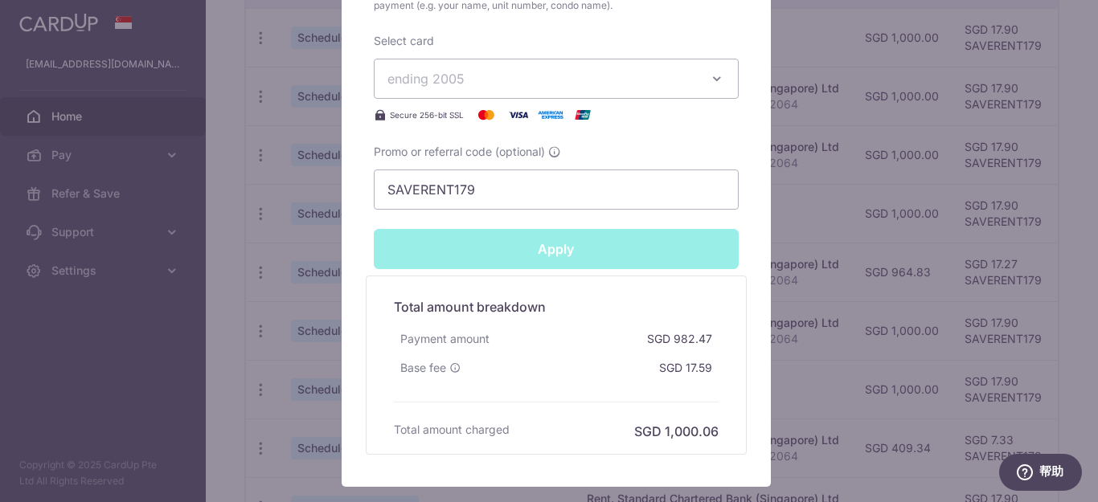
type input "Successfully Applied"
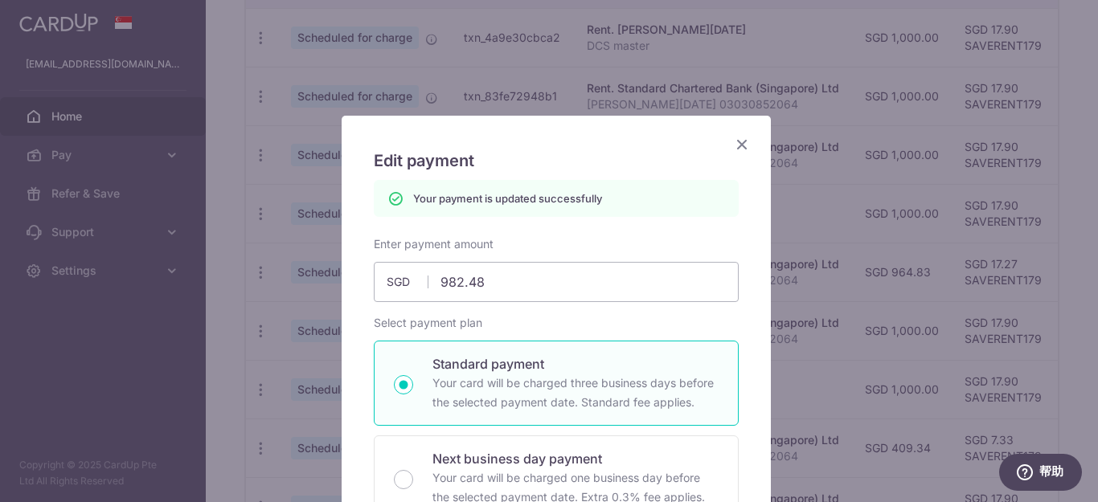
scroll to position [0, 0]
click at [532, 280] on input "982.48" at bounding box center [556, 283] width 365 height 40
type input "982.49"
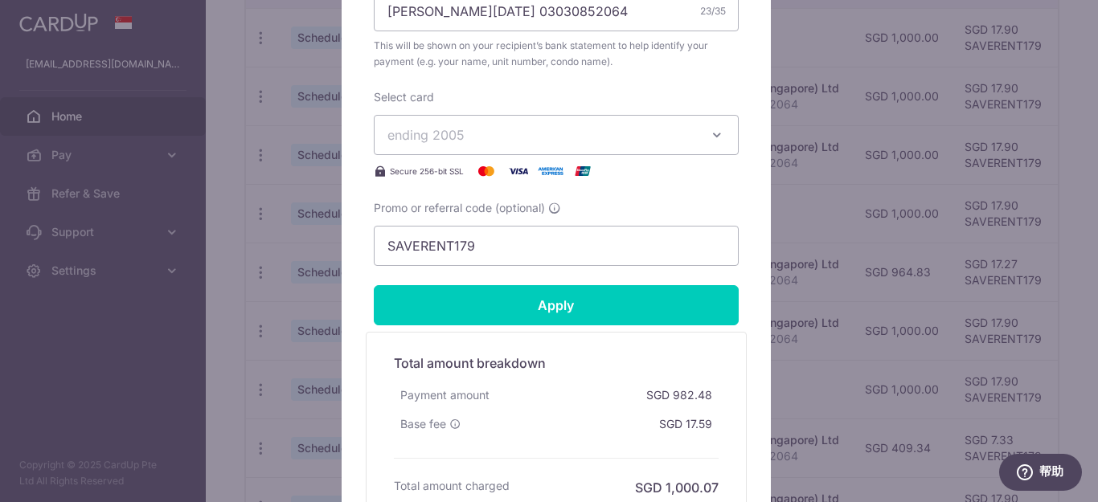
scroll to position [800, 0]
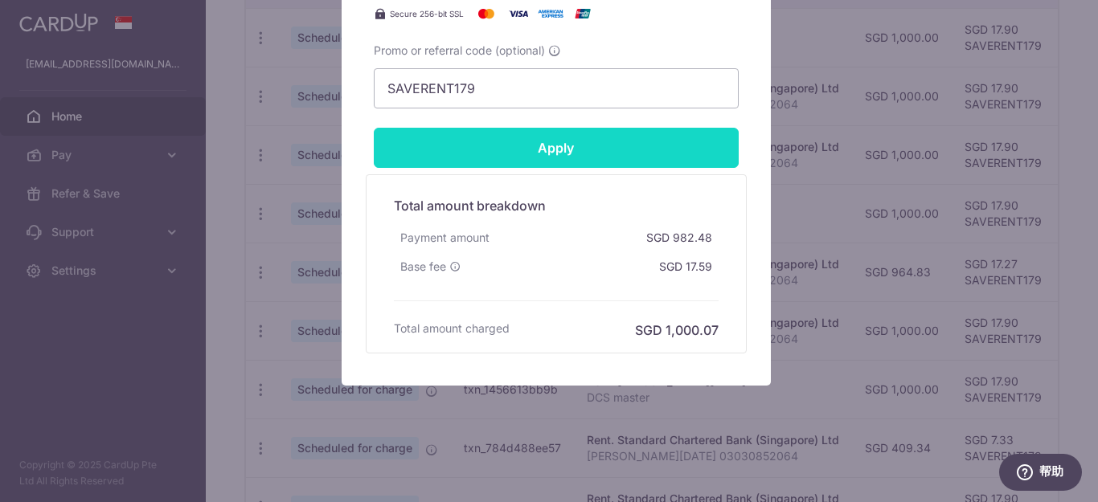
click at [660, 149] on input "Apply" at bounding box center [556, 148] width 365 height 40
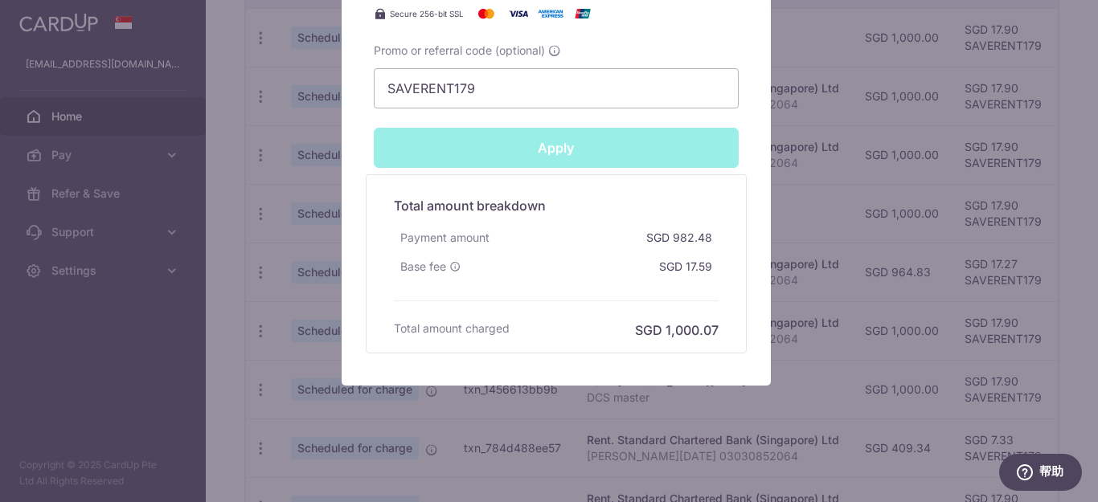
type input "Successfully Applied"
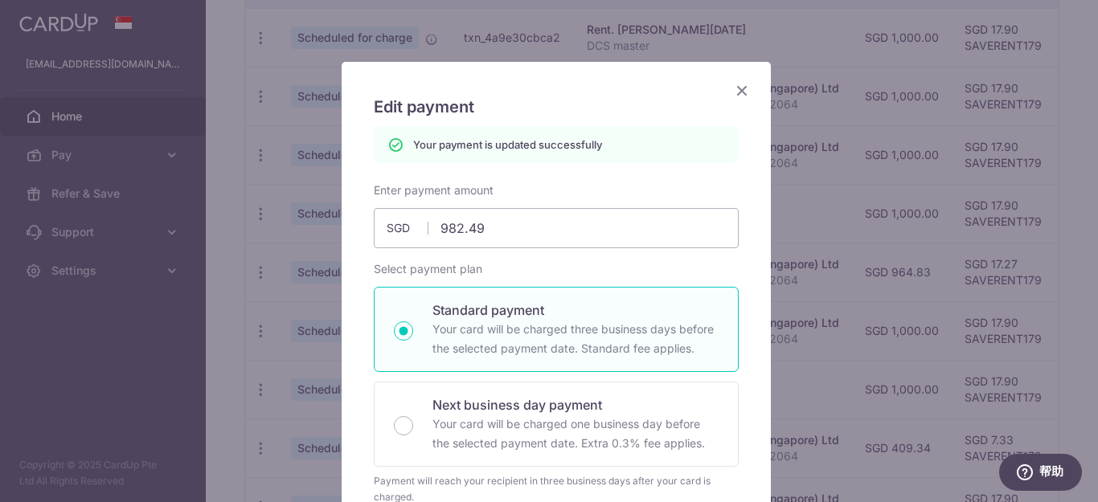
scroll to position [53, 0]
click at [508, 231] on input "982.49" at bounding box center [556, 230] width 365 height 40
type input "982.5"
type input "Apply"
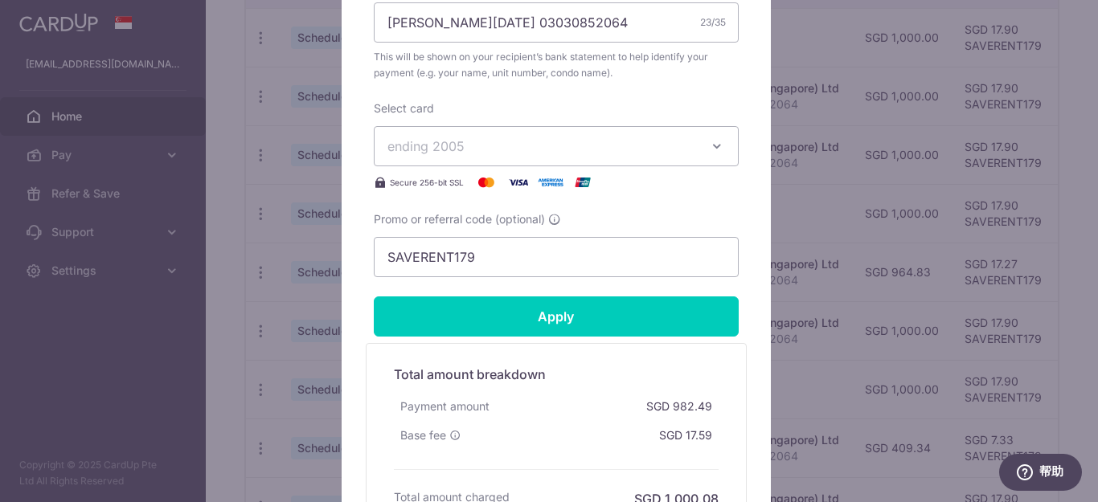
scroll to position [696, 0]
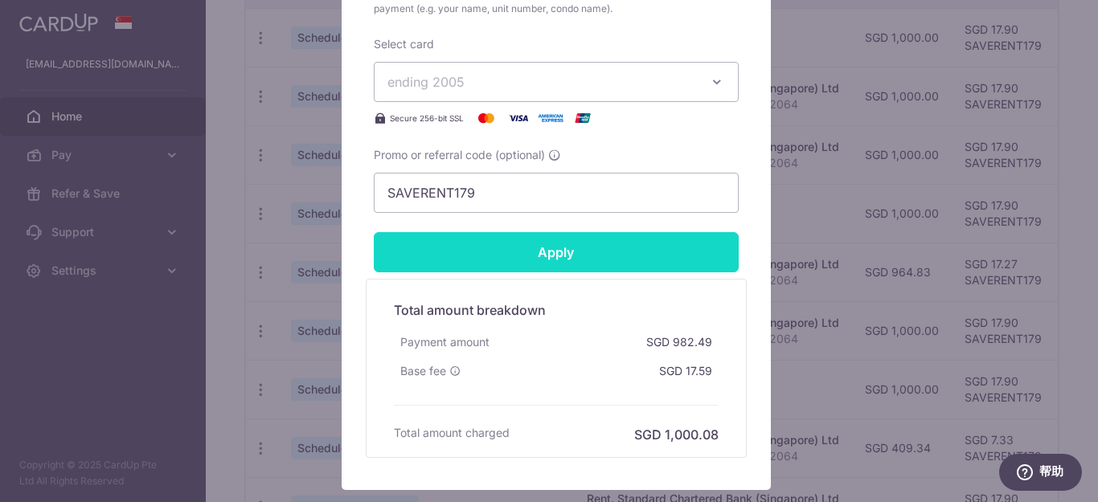
type input "982.50"
click at [617, 241] on input "Apply" at bounding box center [556, 252] width 365 height 40
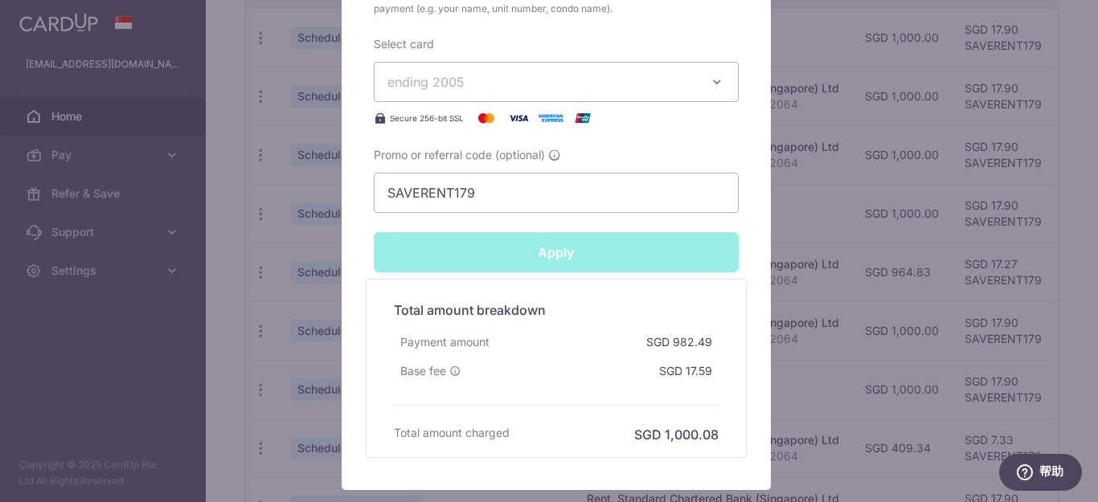
type input "Successfully Applied"
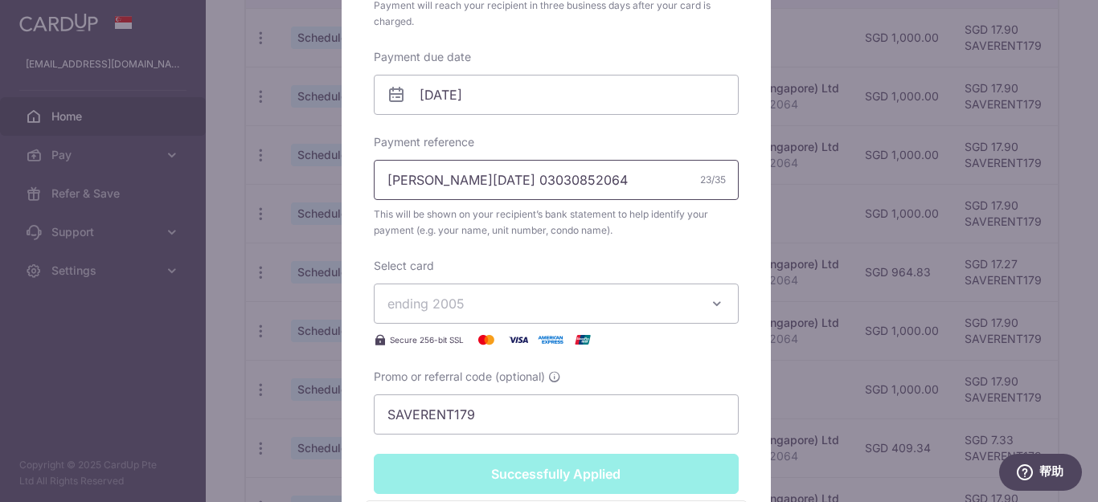
scroll to position [109, 0]
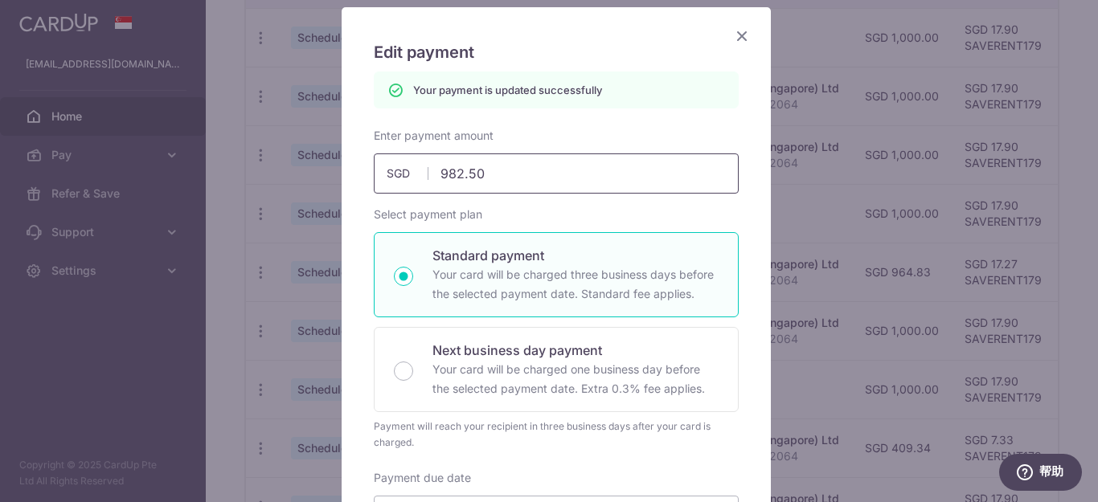
click at [510, 174] on input "982.50" at bounding box center [556, 173] width 365 height 40
type input "982.51"
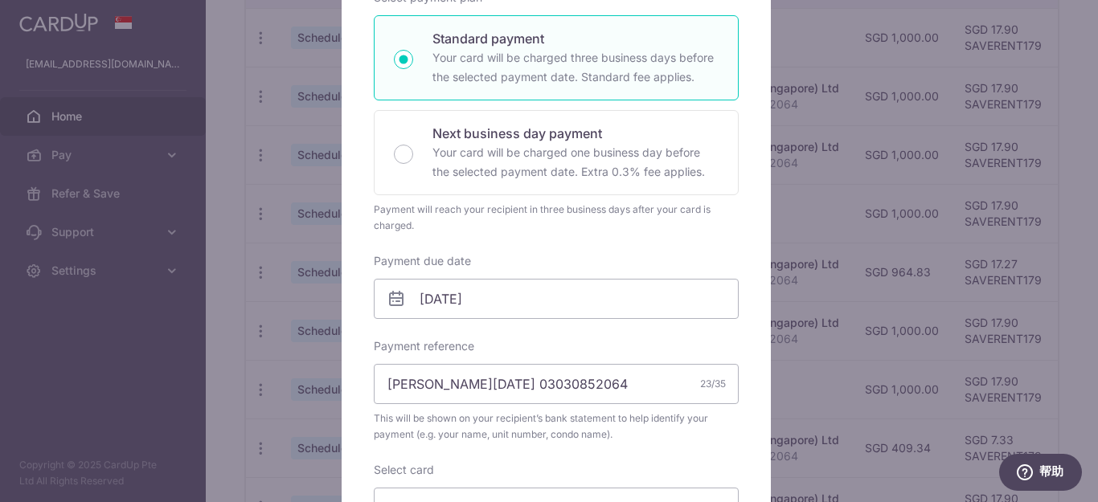
scroll to position [672, 0]
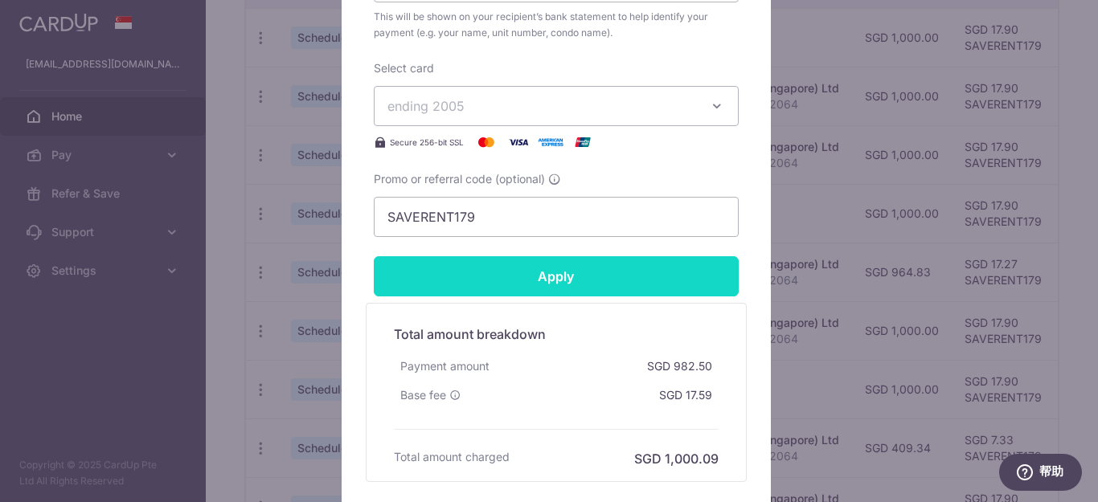
click at [634, 264] on input "Apply" at bounding box center [556, 276] width 365 height 40
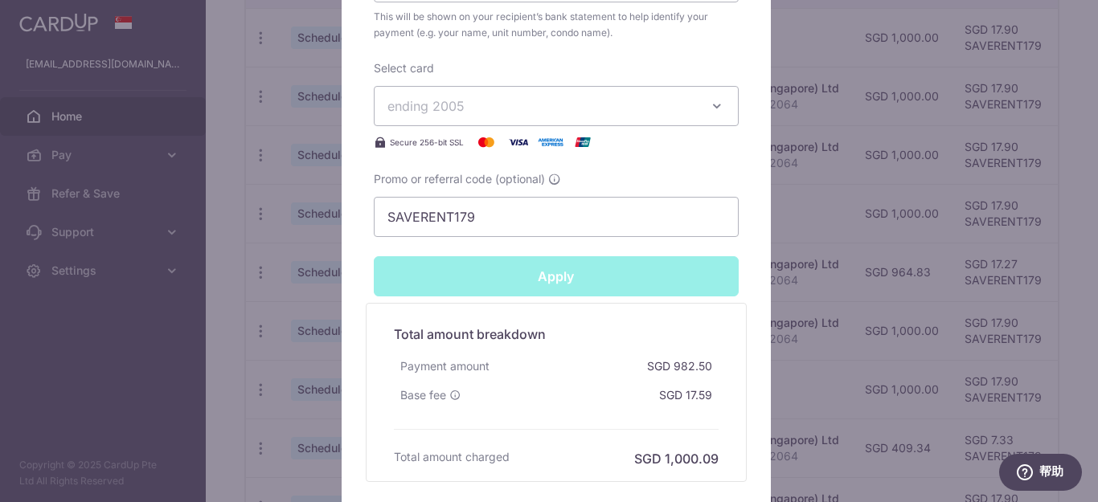
type input "Successfully Applied"
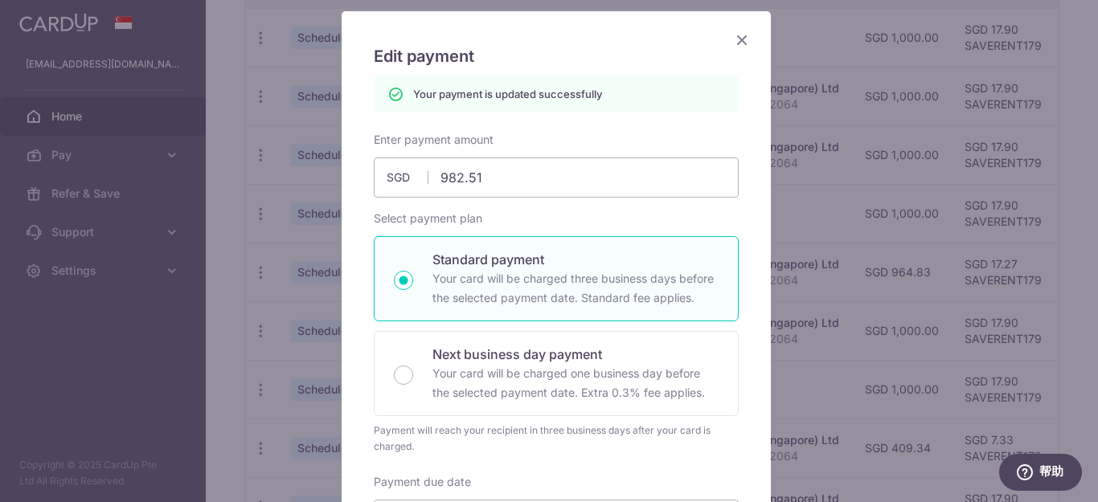
scroll to position [85, 0]
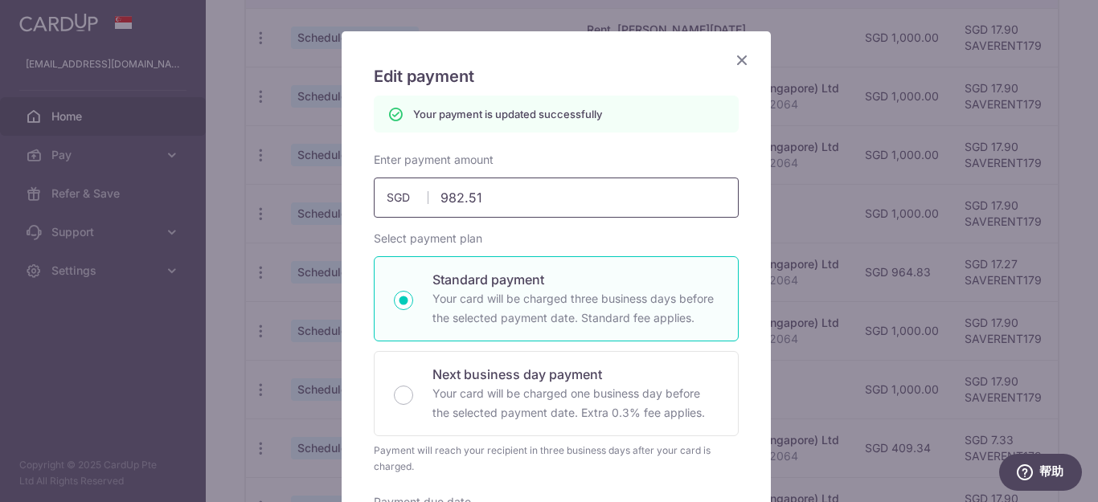
click at [513, 207] on input "982.51" at bounding box center [556, 198] width 365 height 40
type input "982.52"
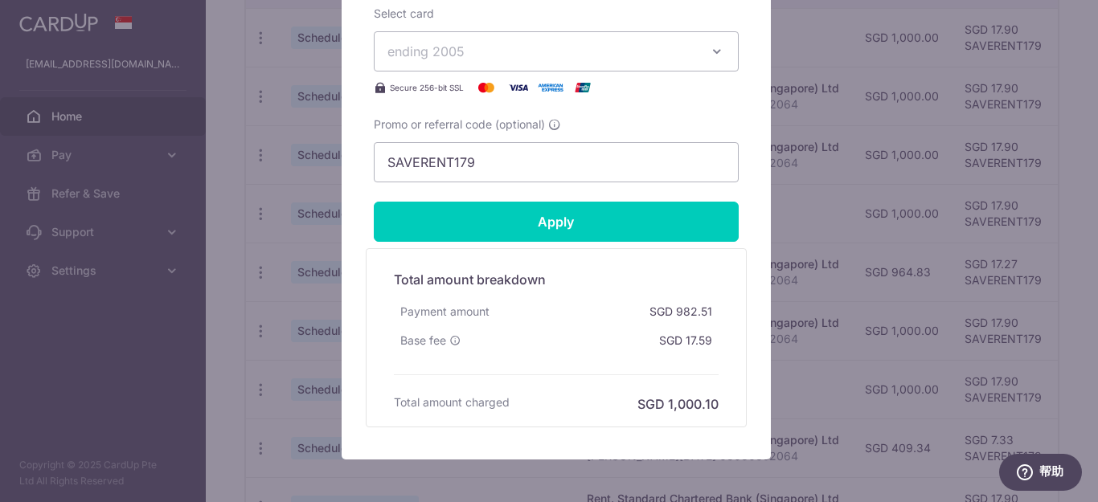
scroll to position [728, 0]
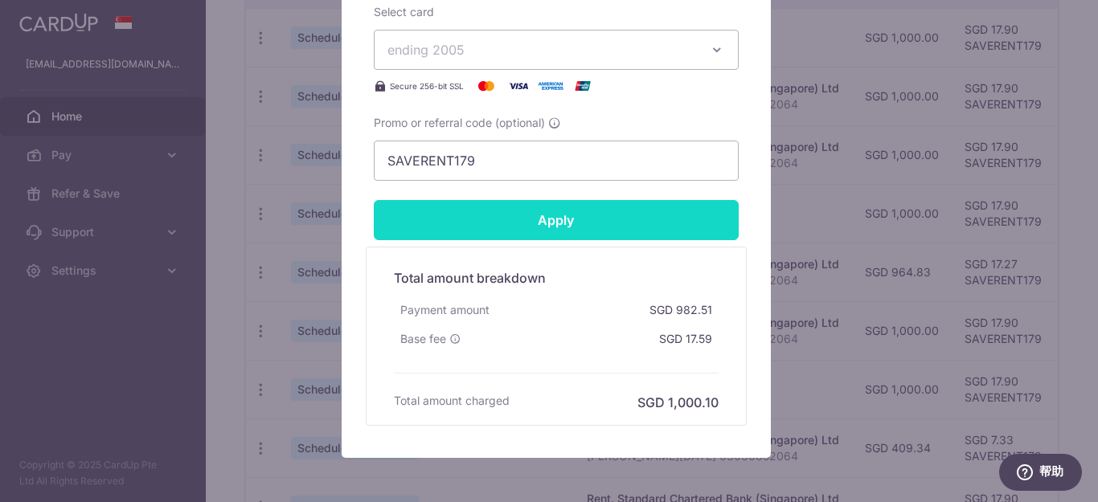
click at [657, 211] on input "Apply" at bounding box center [556, 220] width 365 height 40
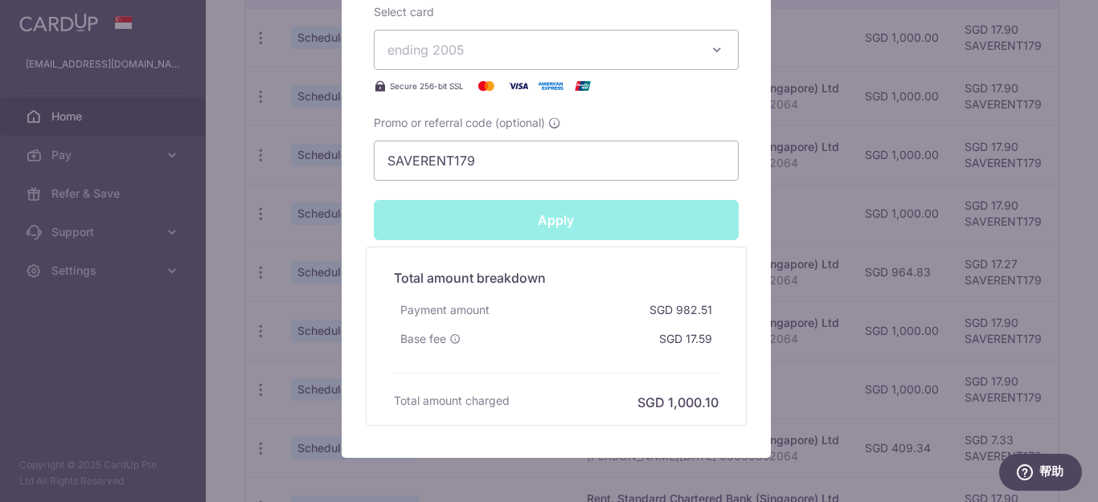
type input "Successfully Applied"
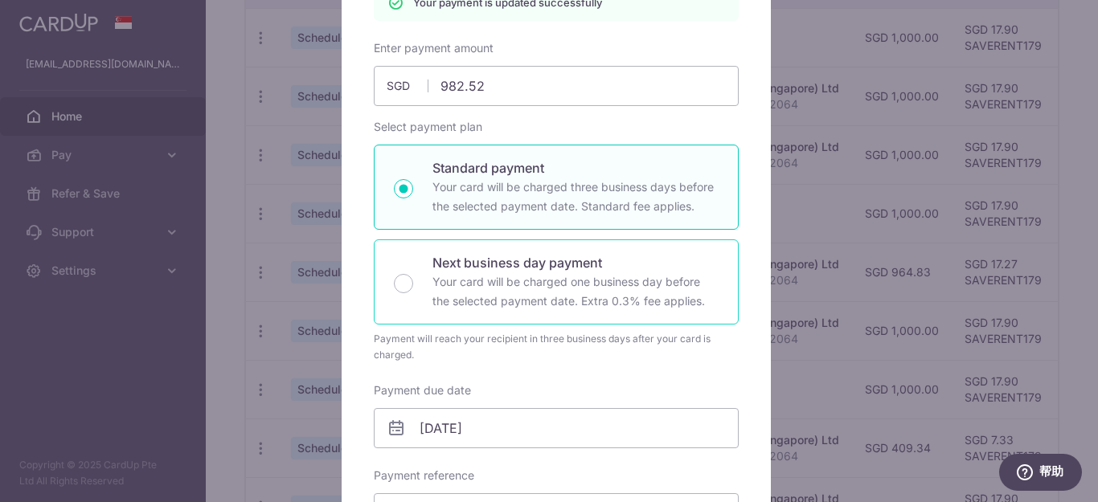
scroll to position [141, 0]
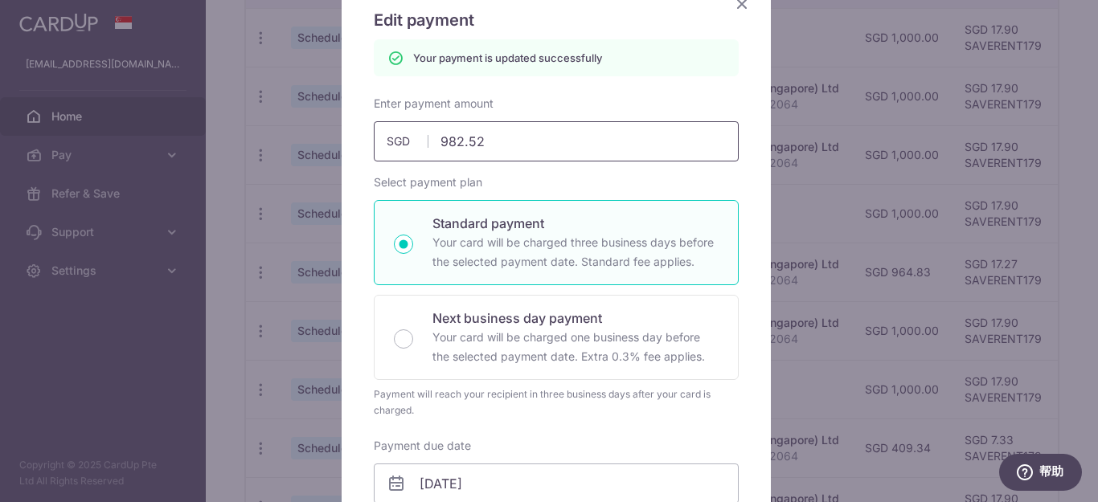
click at [517, 140] on input "982.52" at bounding box center [556, 141] width 365 height 40
type input "982.55"
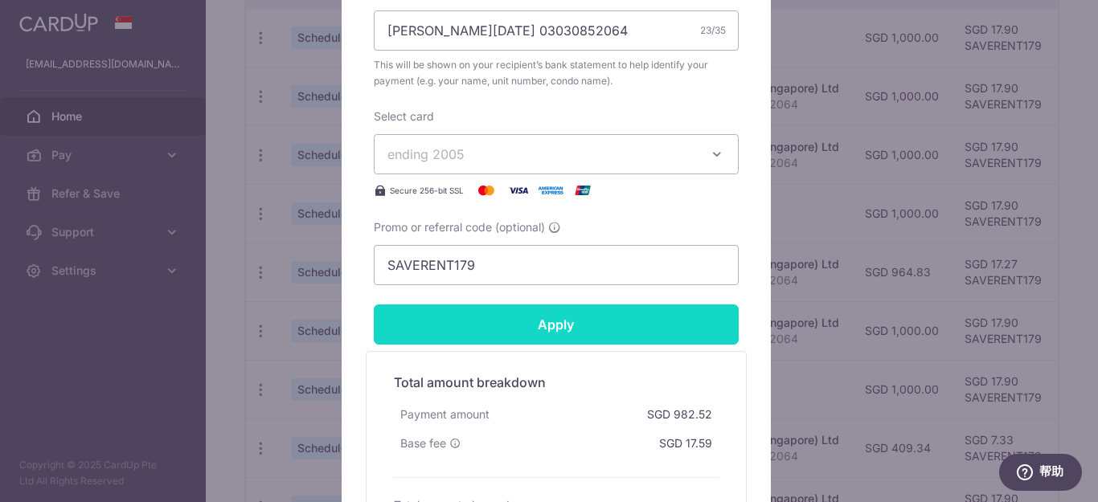
click at [691, 313] on input "Apply" at bounding box center [556, 325] width 365 height 40
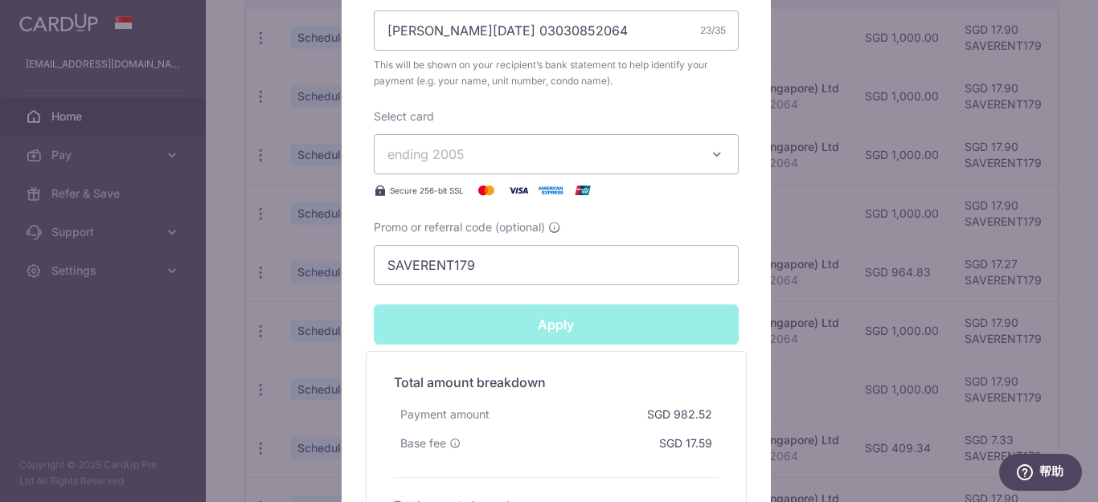
type input "Successfully Applied"
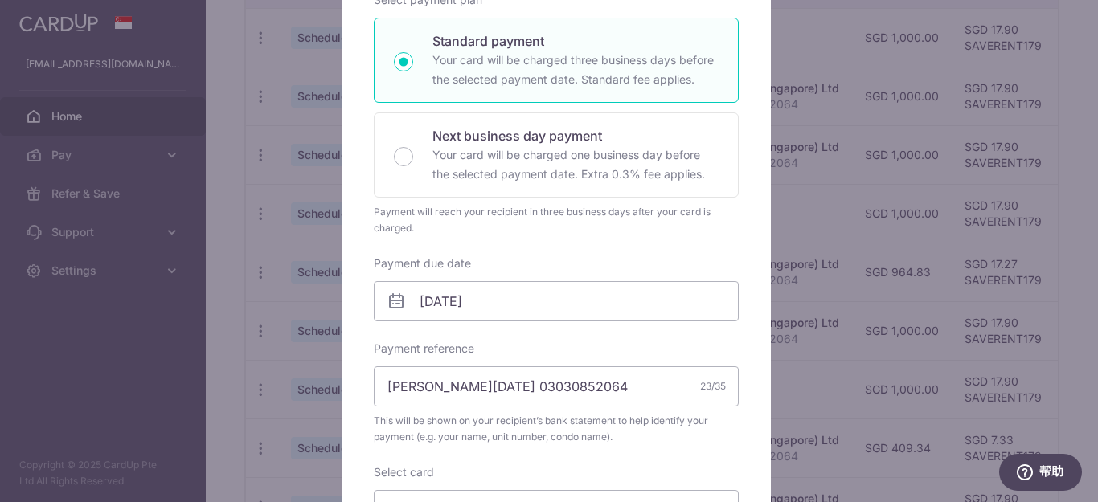
scroll to position [198, 0]
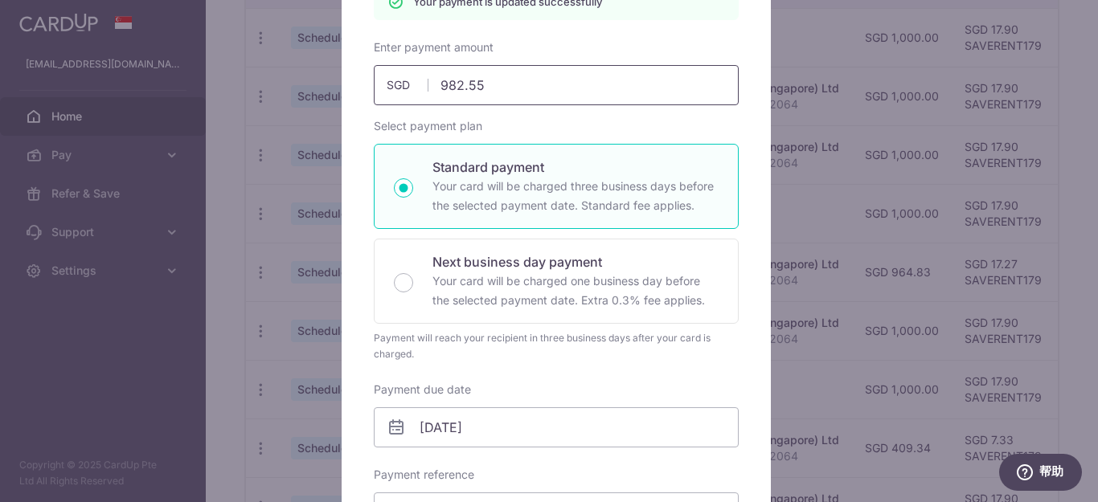
click at [502, 91] on input "982.55" at bounding box center [556, 85] width 365 height 40
type input "982.57"
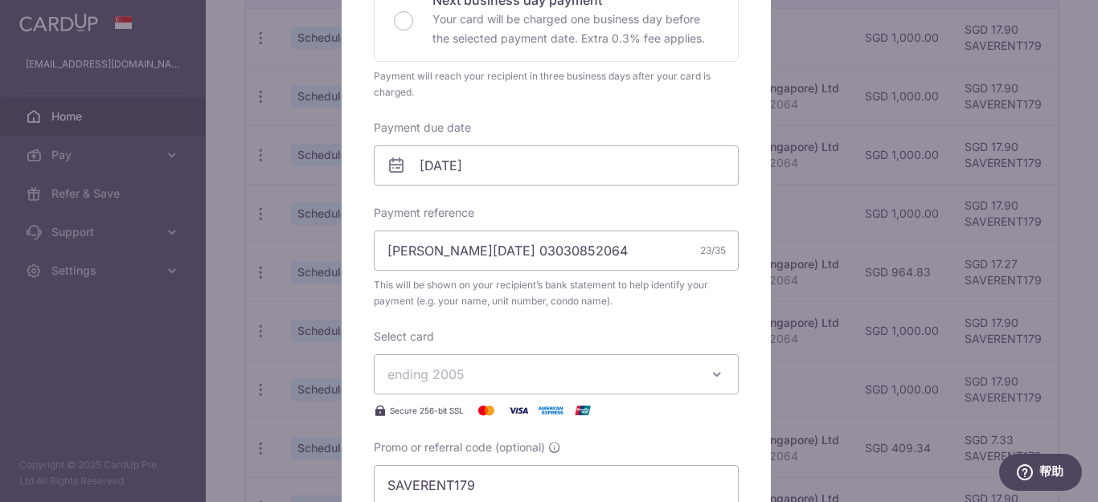
scroll to position [624, 0]
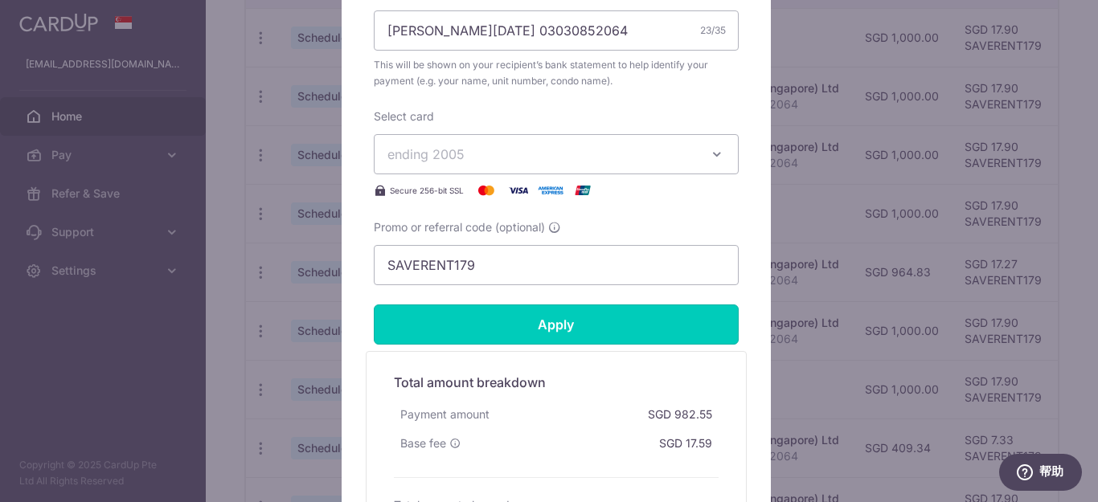
click at [647, 332] on input "Apply" at bounding box center [556, 325] width 365 height 40
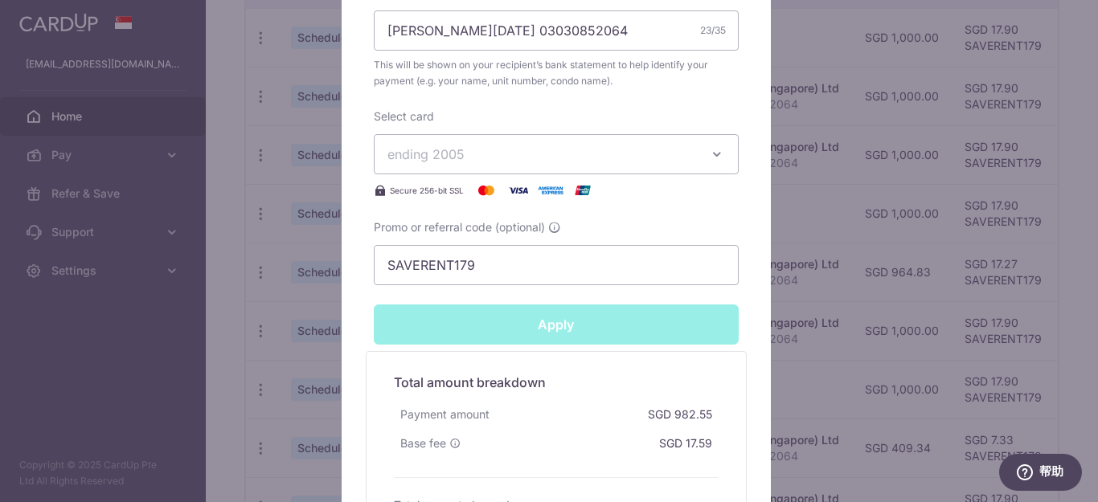
type input "Successfully Applied"
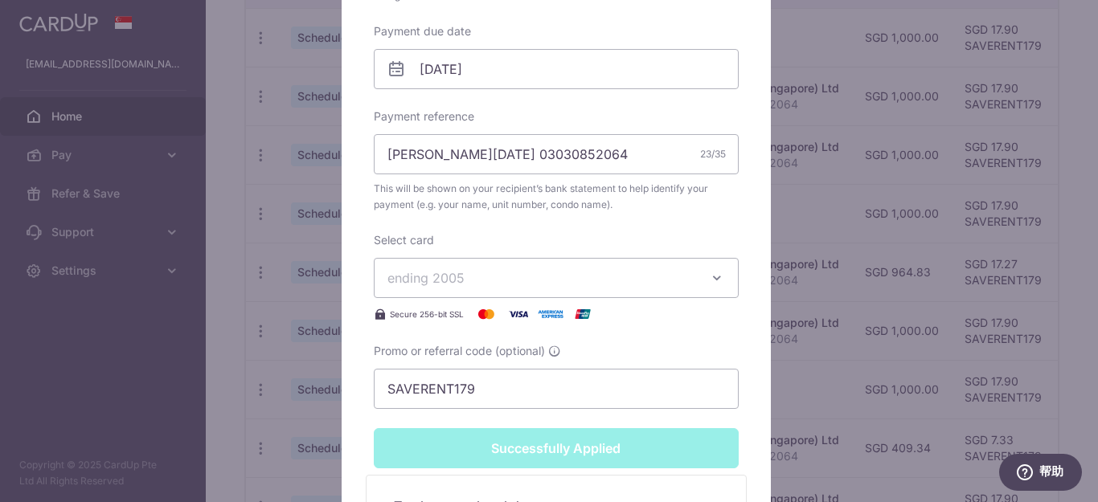
scroll to position [117, 0]
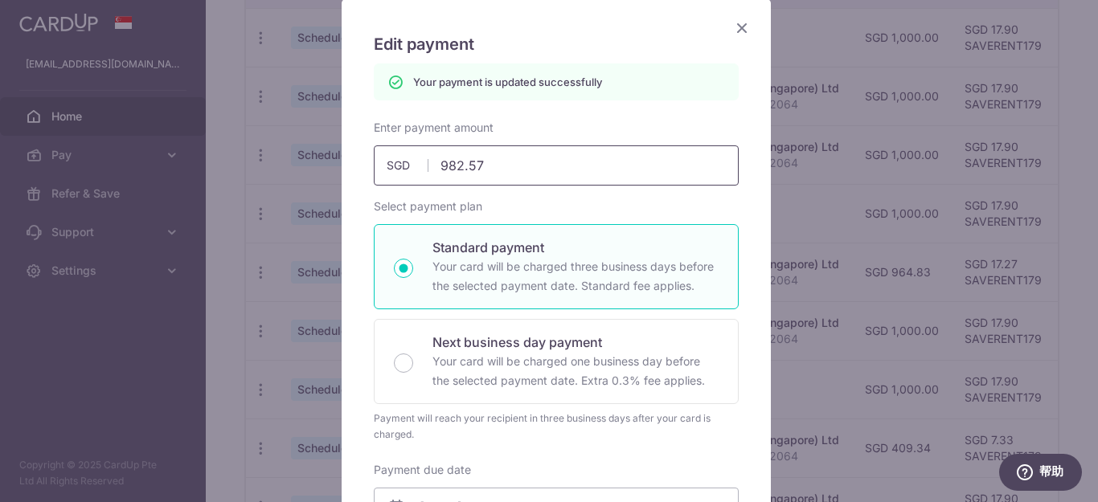
click at [528, 169] on input "982.57" at bounding box center [556, 165] width 365 height 40
type input "982.59"
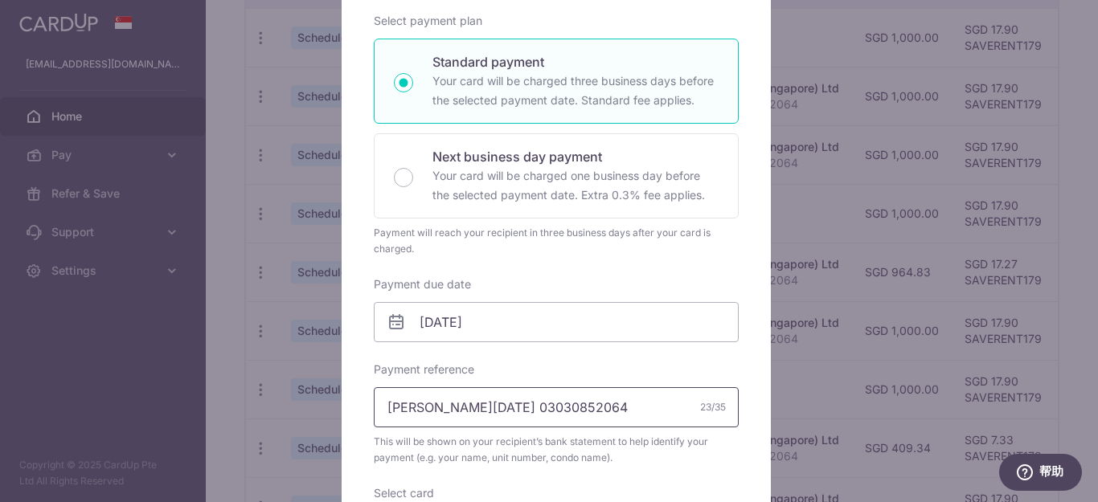
scroll to position [519, 0]
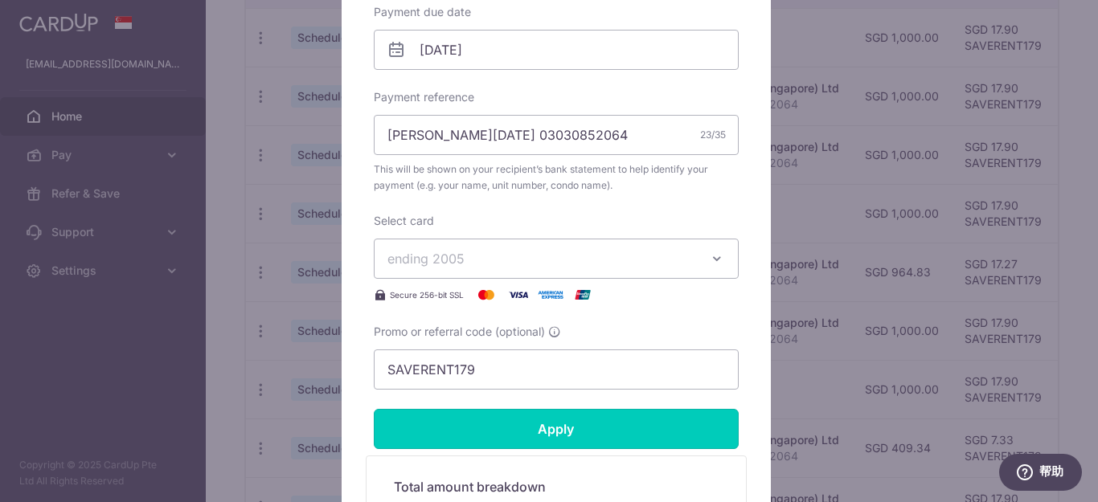
drag, startPoint x: 620, startPoint y: 433, endPoint x: 637, endPoint y: 430, distance: 17.2
click at [620, 433] on input "Apply" at bounding box center [556, 429] width 365 height 40
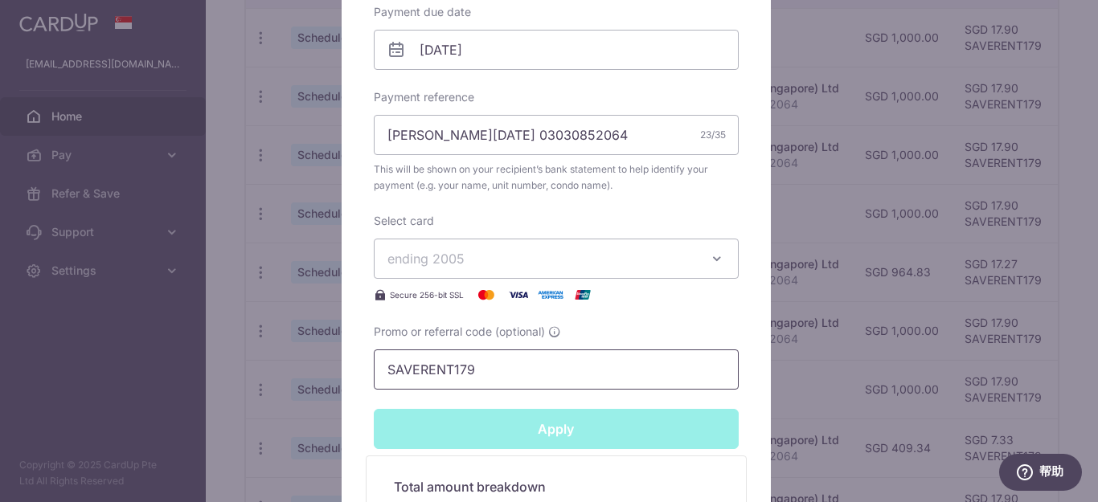
type input "Successfully Applied"
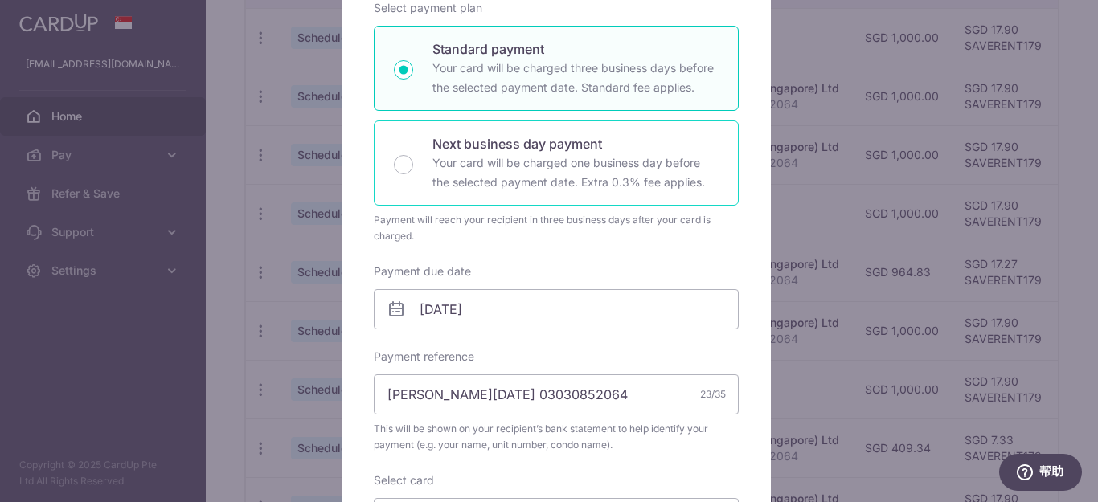
scroll to position [254, 0]
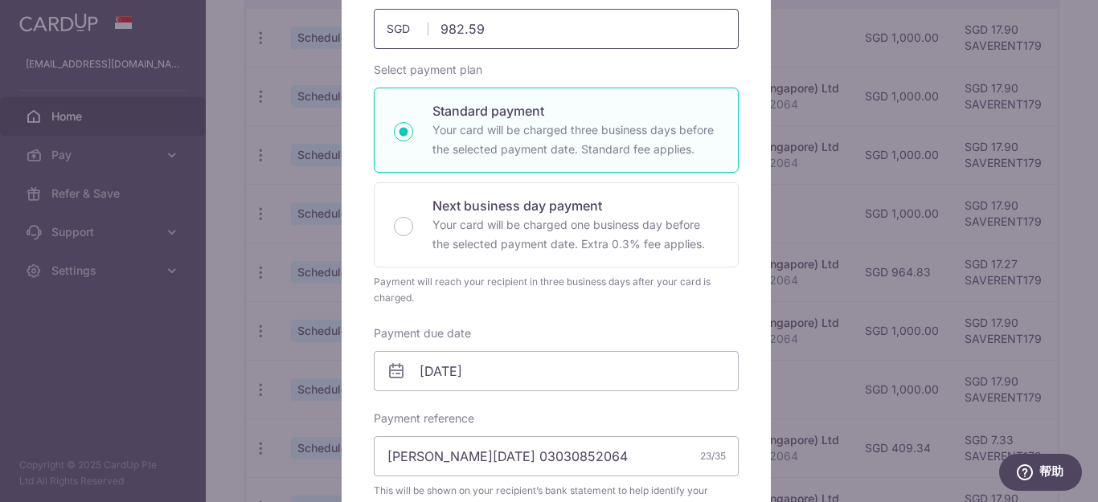
drag, startPoint x: 461, startPoint y: 25, endPoint x: 543, endPoint y: 38, distance: 83.0
click at [543, 38] on input "982.59" at bounding box center [556, 29] width 365 height 40
type input "982.6"
type input "Apply"
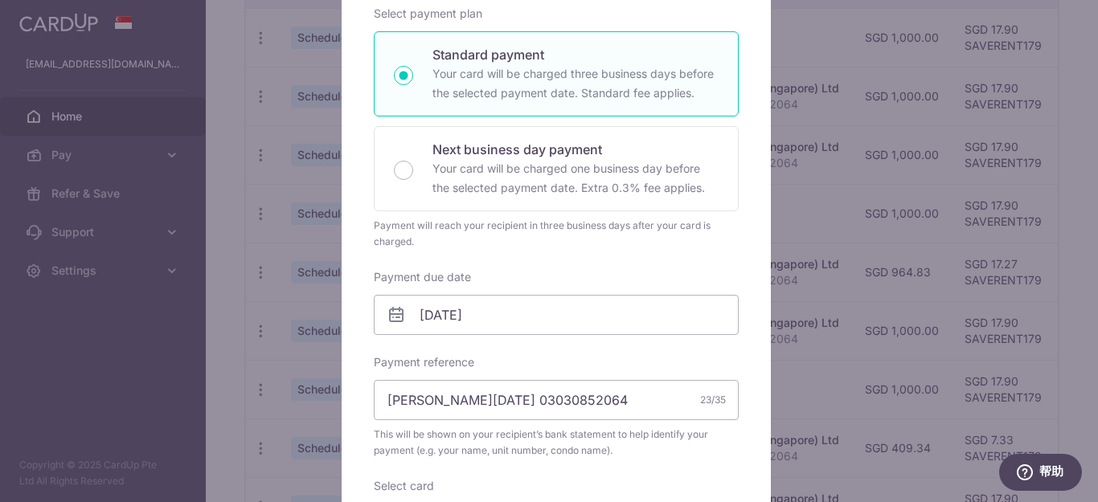
scroll to position [198, 0]
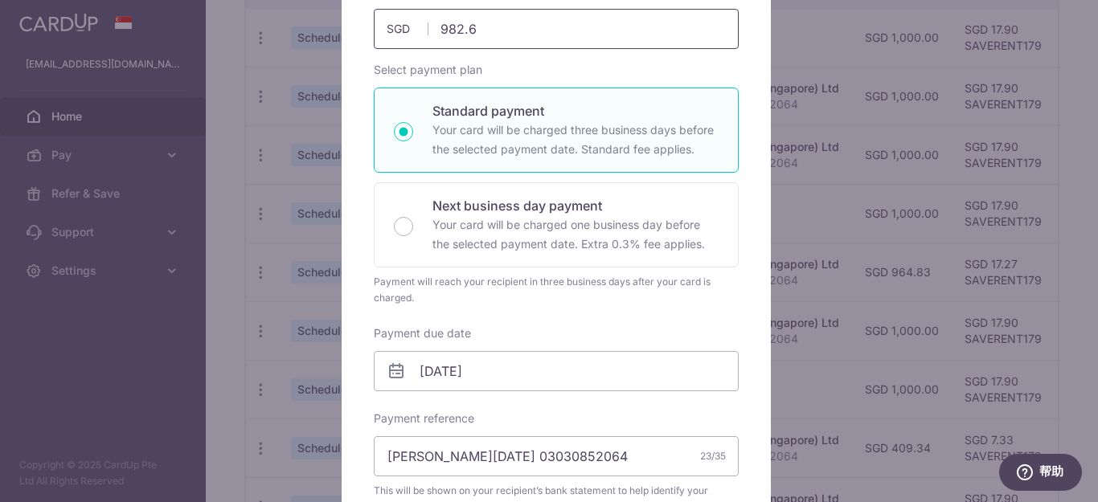
type input "982.60"
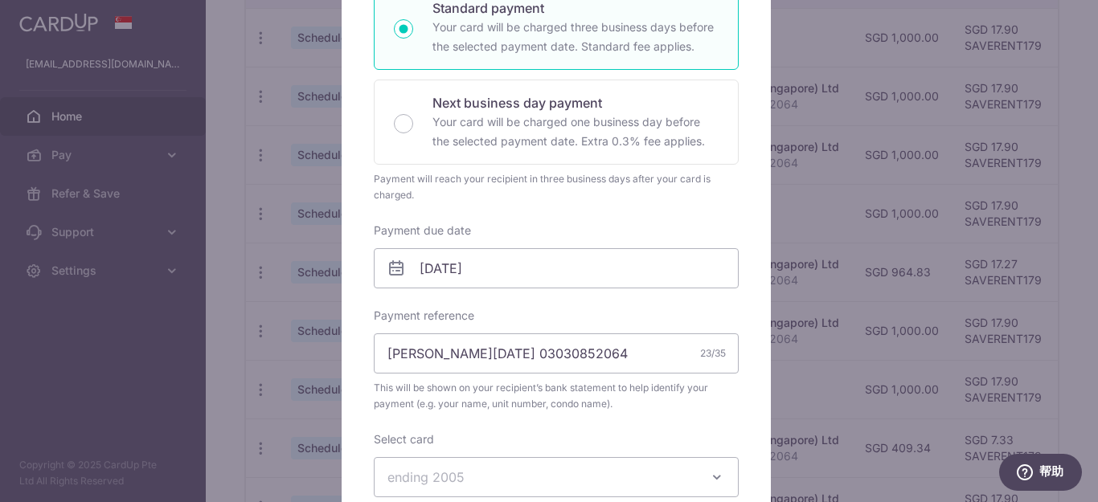
scroll to position [680, 0]
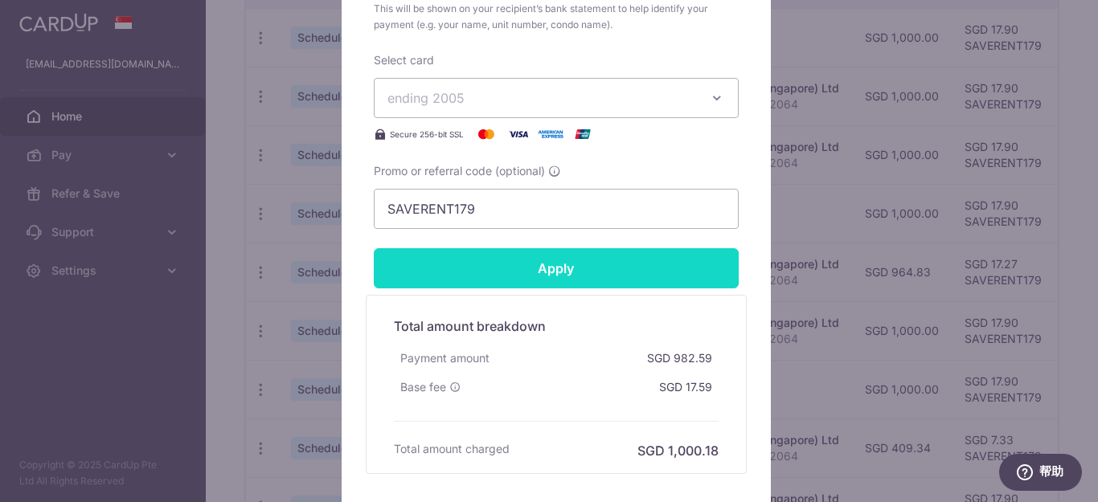
click at [552, 266] on input "Apply" at bounding box center [556, 268] width 365 height 40
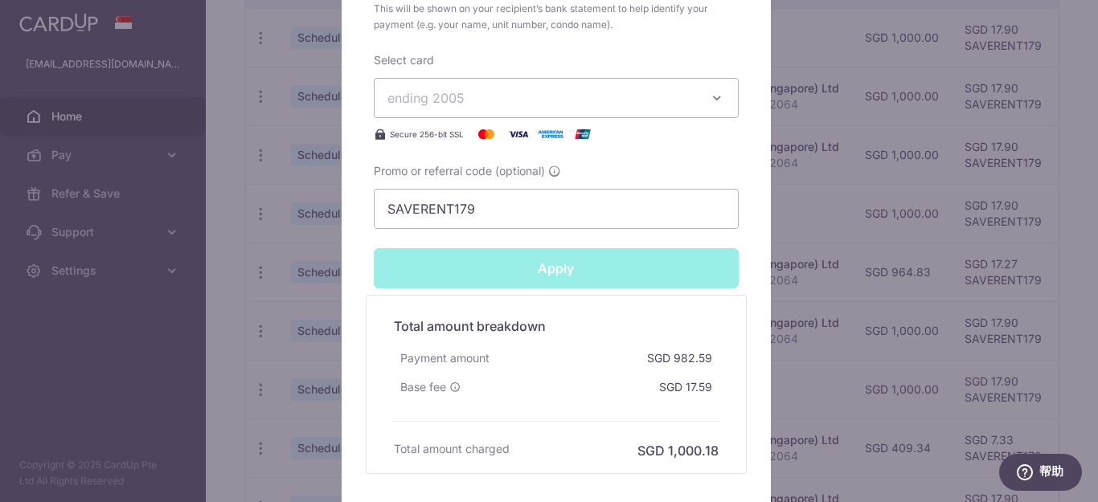
type input "Successfully Applied"
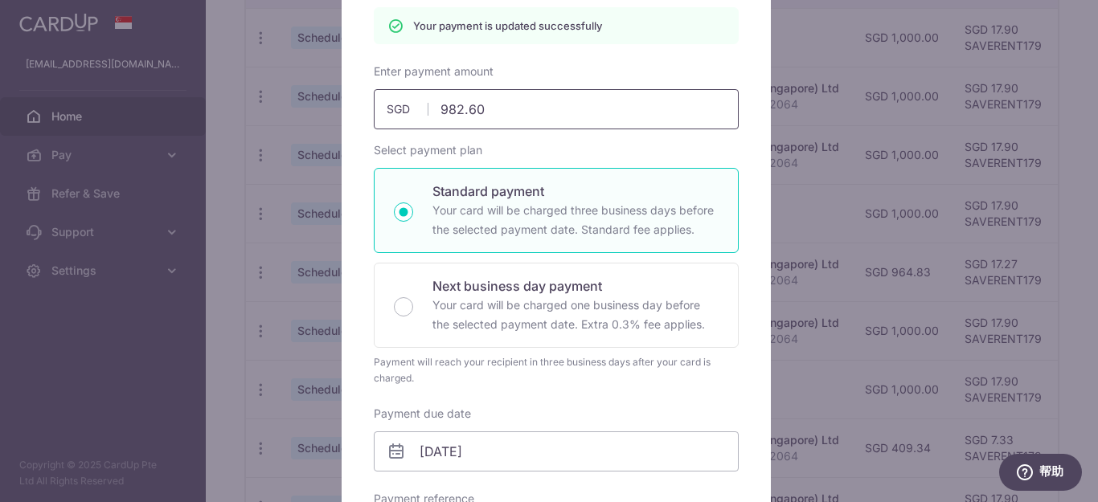
click at [516, 112] on input "982.60" at bounding box center [556, 109] width 365 height 40
type input "982.61"
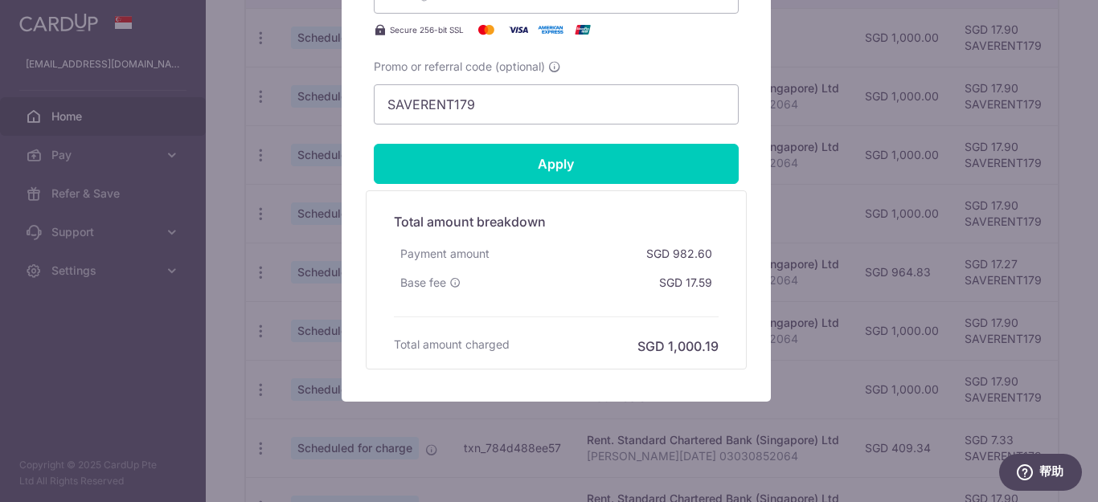
scroll to position [800, 0]
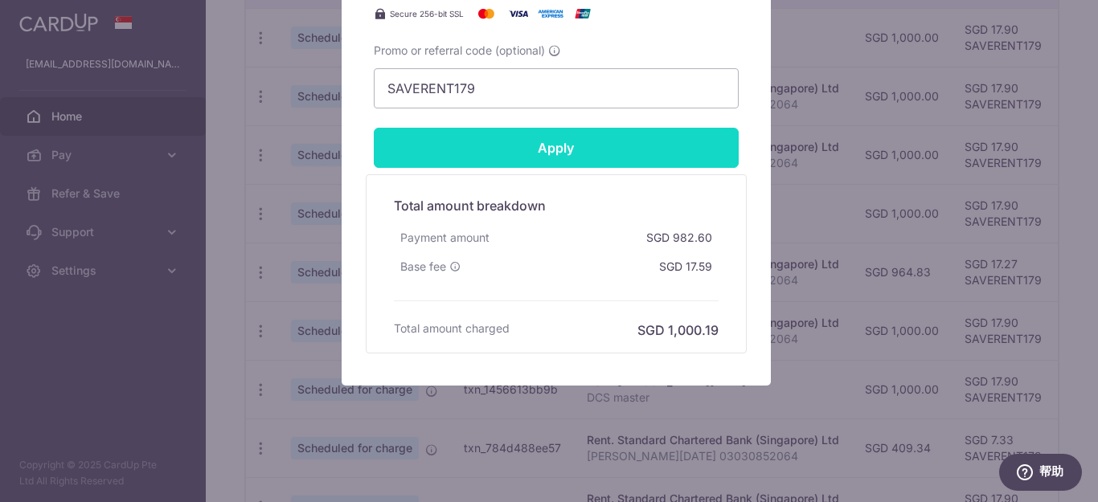
click at [568, 156] on input "Apply" at bounding box center [556, 148] width 365 height 40
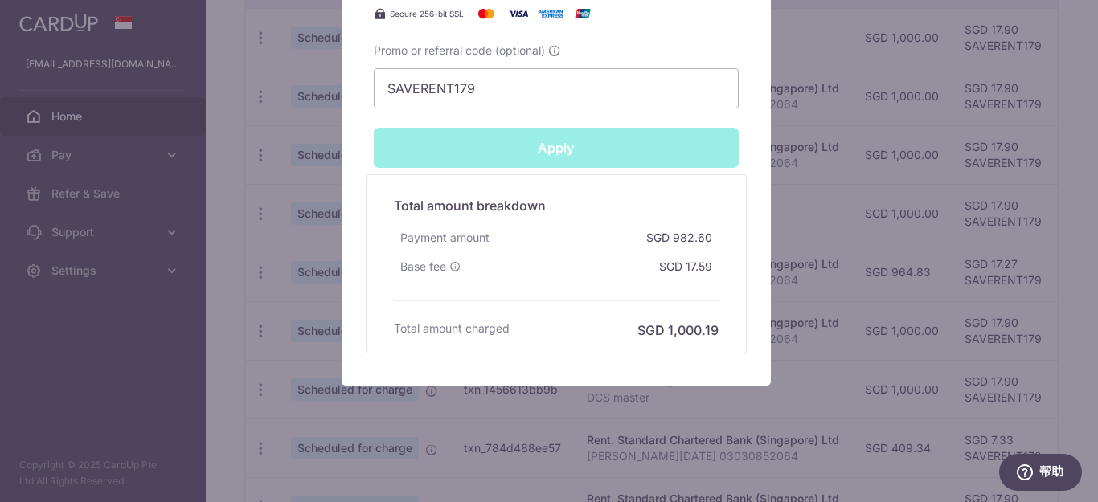
type input "Successfully Applied"
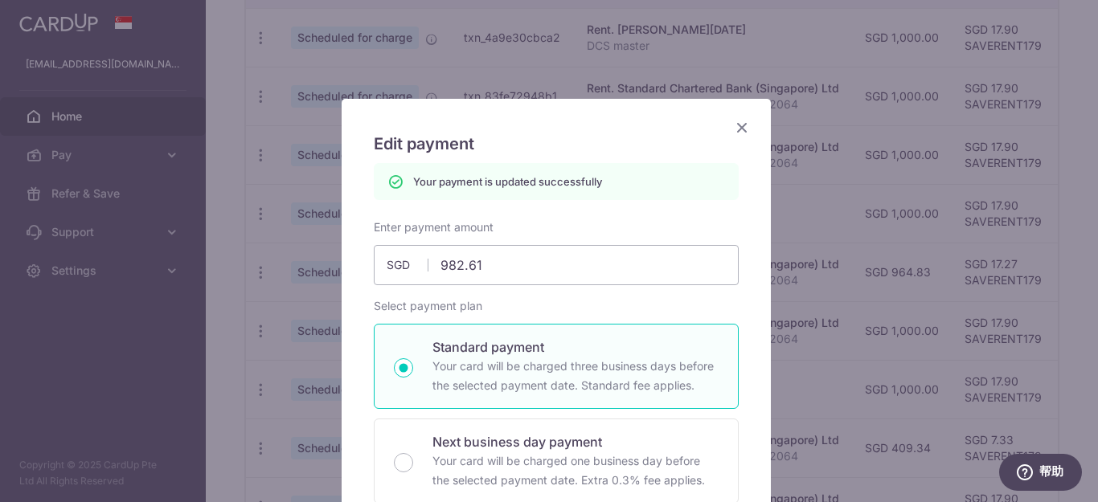
scroll to position [0, 0]
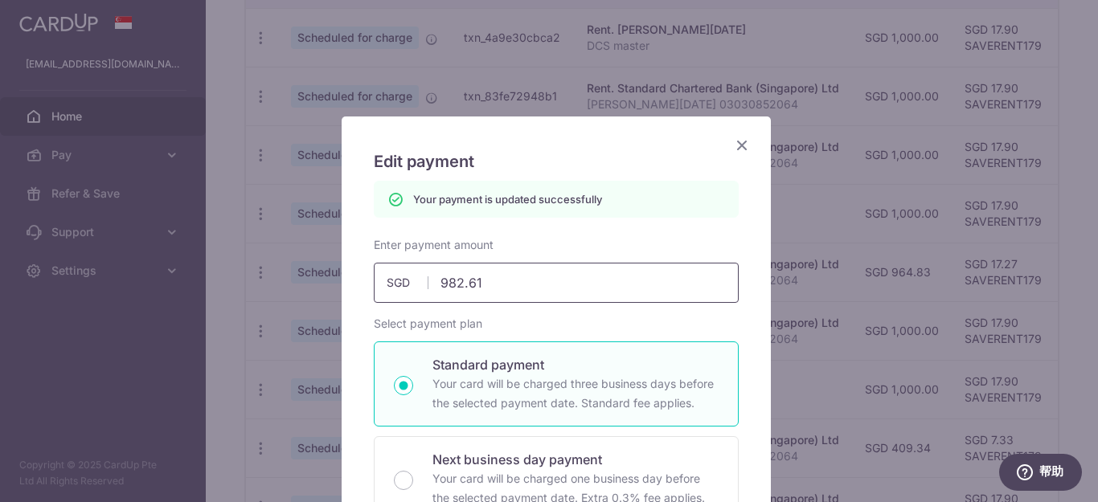
click at [501, 276] on input "982.61" at bounding box center [556, 283] width 365 height 40
type input "982.69"
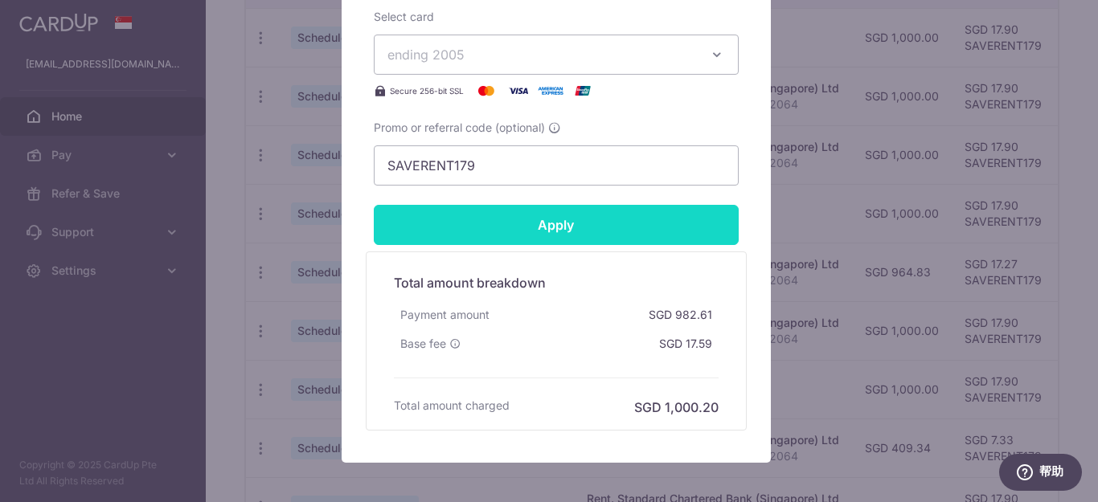
click at [631, 230] on input "Apply" at bounding box center [556, 225] width 365 height 40
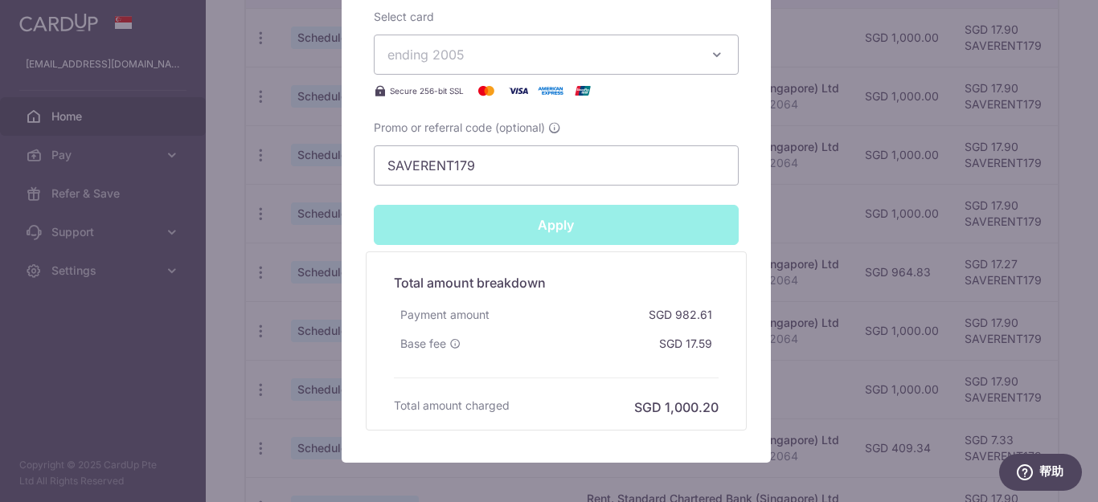
type input "Successfully Applied"
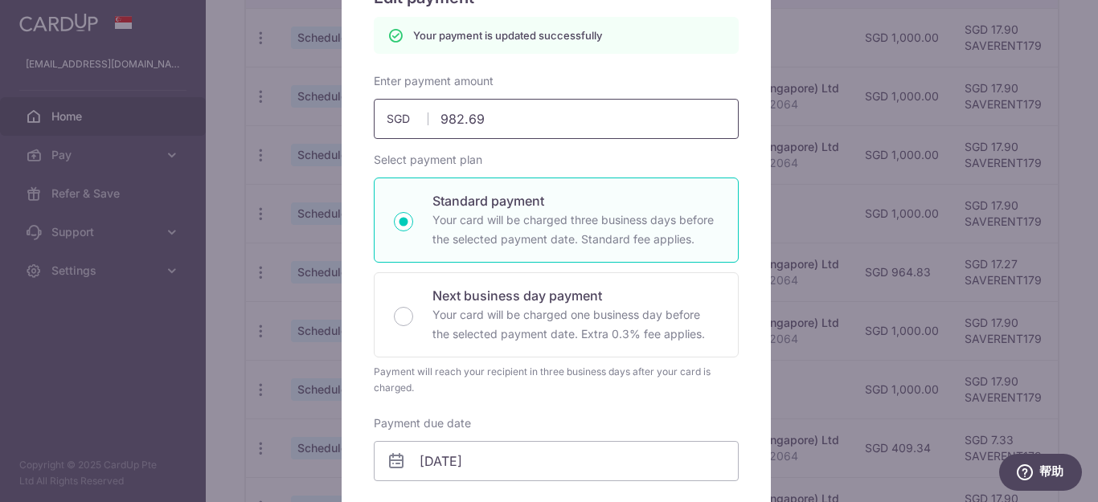
scroll to position [137, 0]
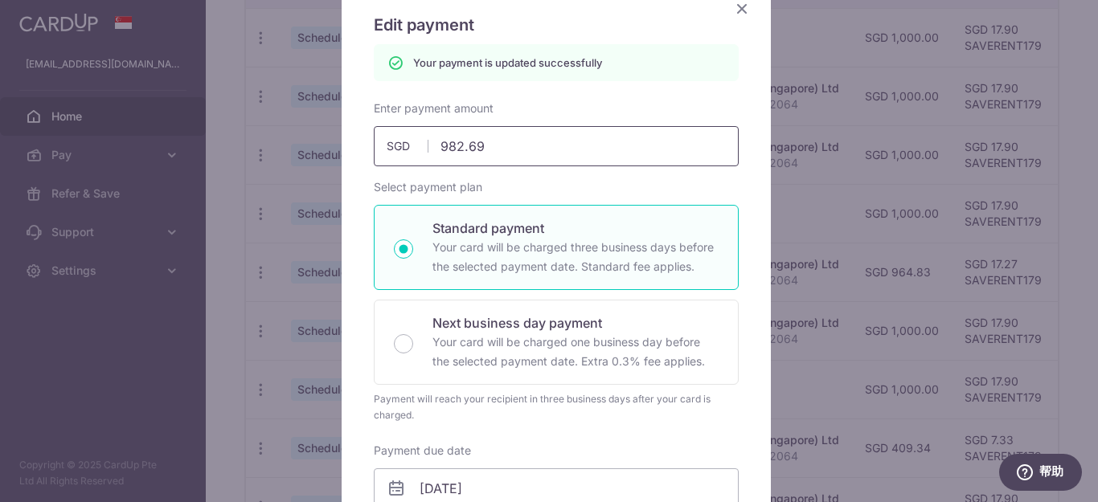
click at [509, 145] on input "982.69" at bounding box center [556, 146] width 365 height 40
type input "982.7"
type input "Apply"
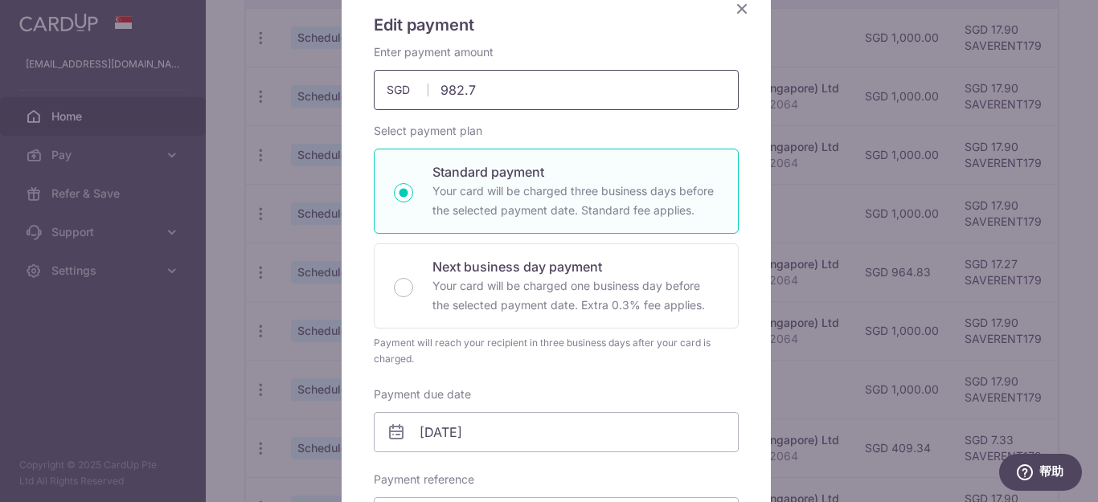
type input "982.70"
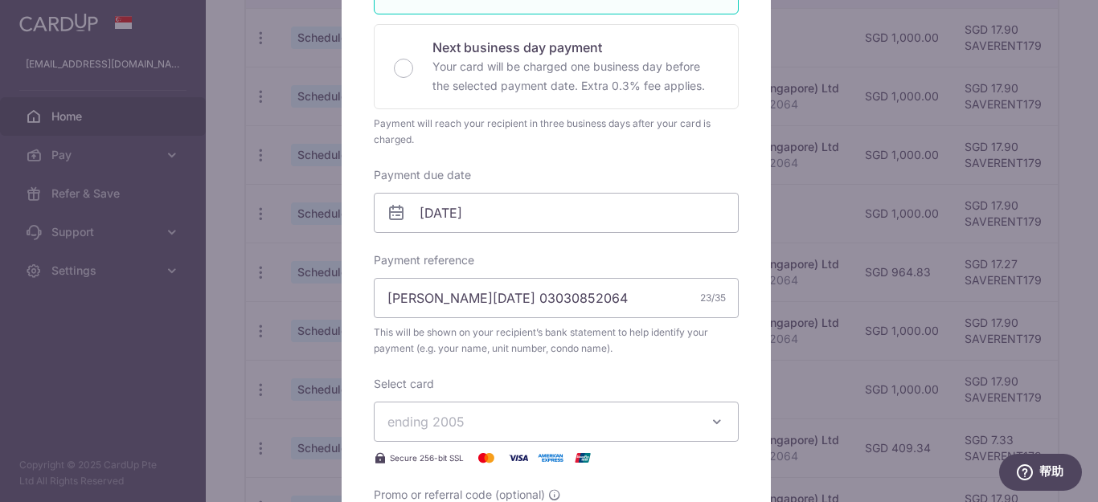
scroll to position [779, 0]
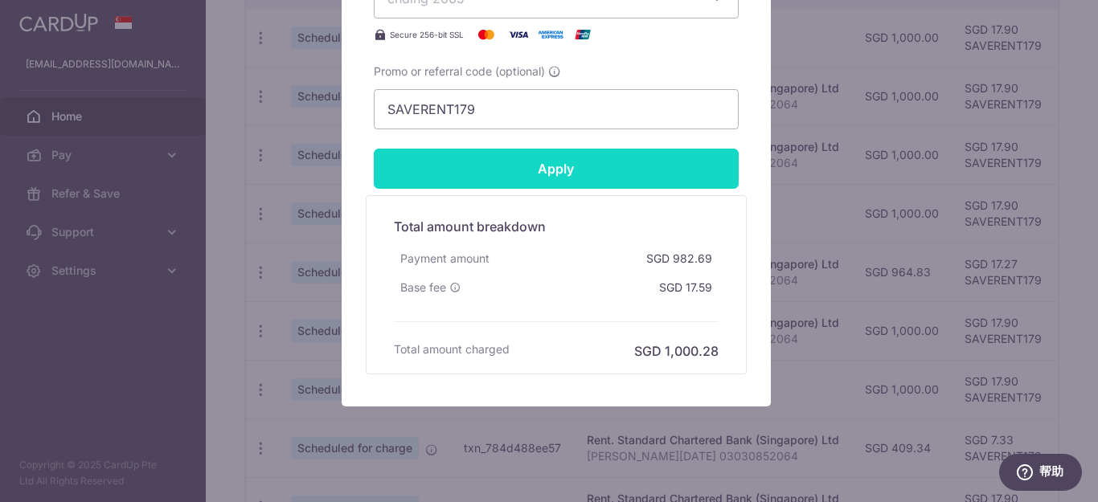
click at [662, 174] on input "Apply" at bounding box center [556, 169] width 365 height 40
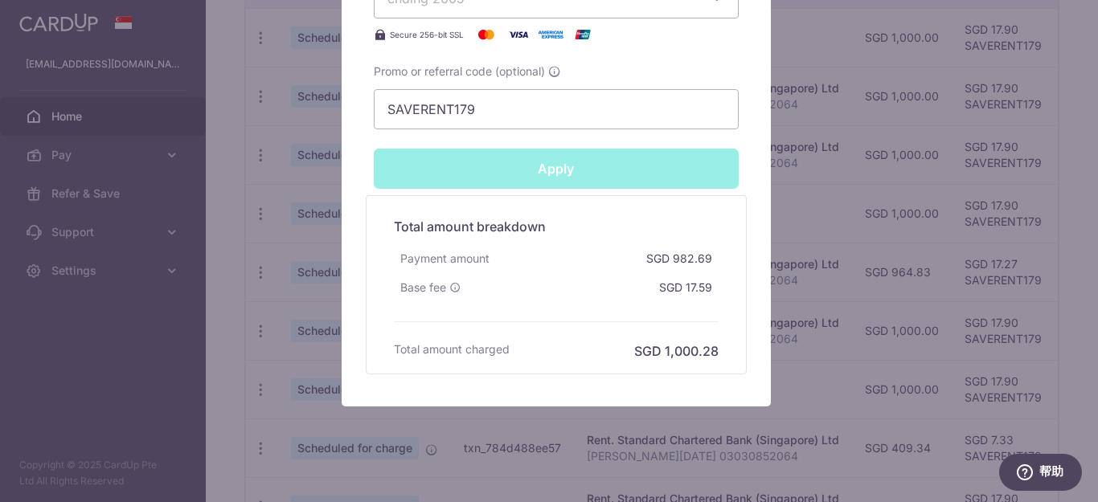
type input "Successfully Applied"
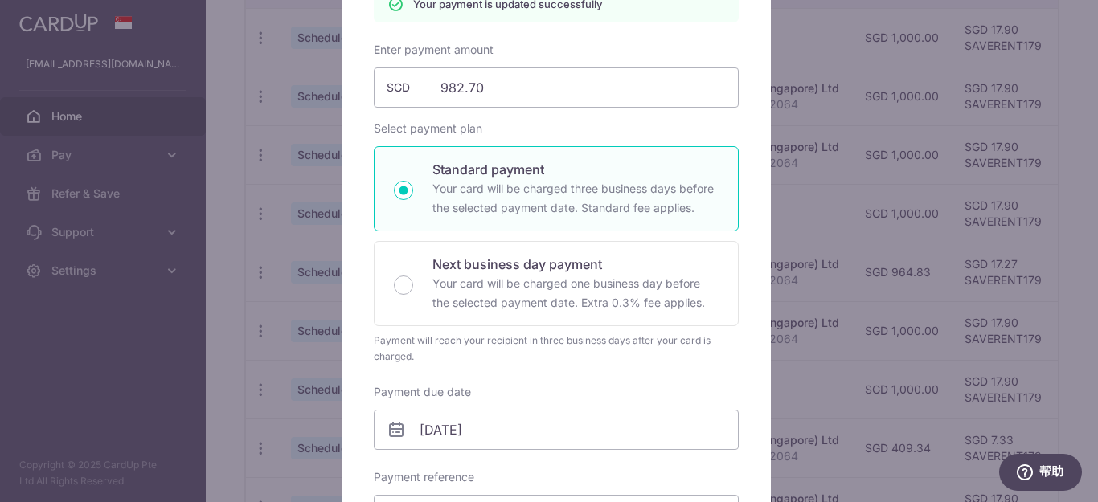
scroll to position [193, 0]
click at [503, 94] on input "982.70" at bounding box center [556, 90] width 365 height 40
type input "982.9"
type input "Apply"
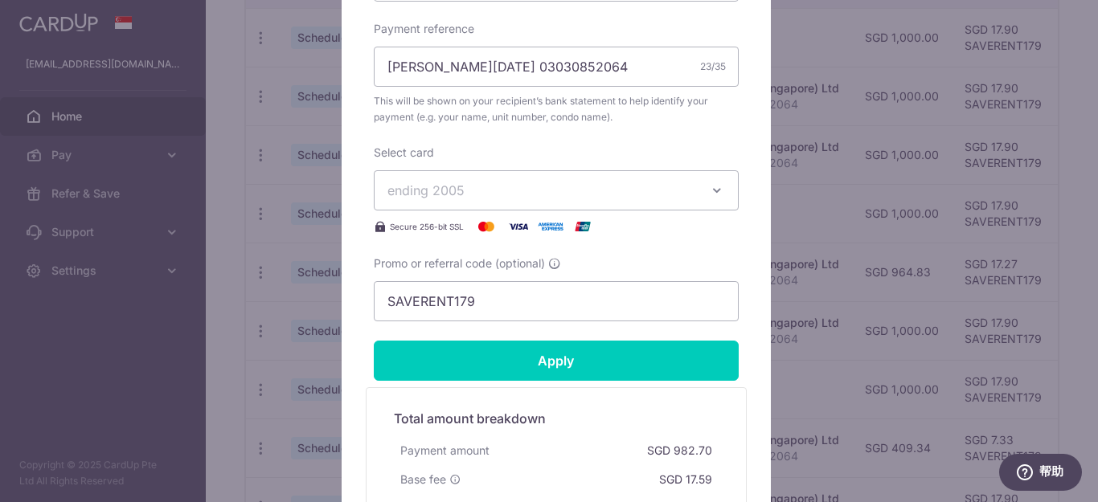
scroll to position [619, 0]
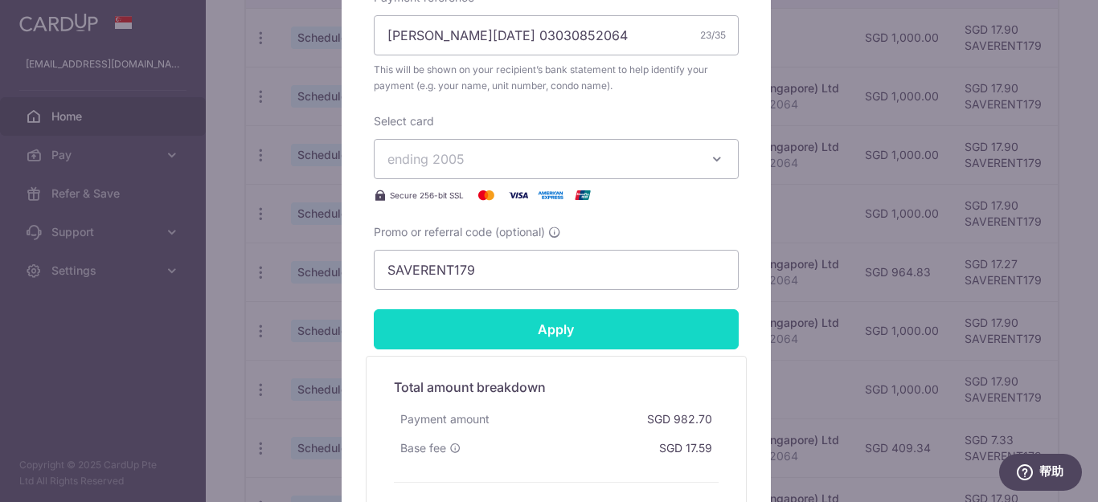
type input "982.90"
click at [667, 321] on input "Apply" at bounding box center [556, 329] width 365 height 40
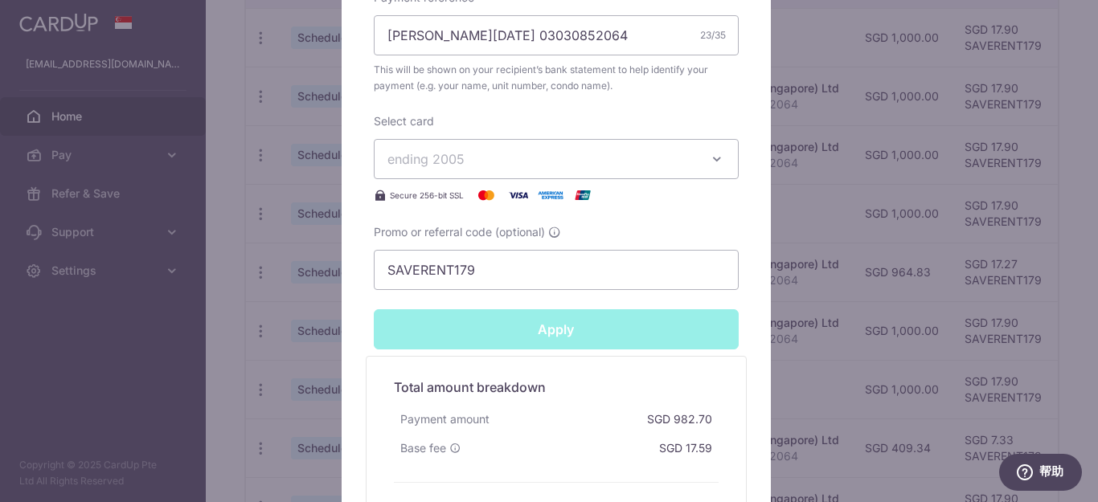
type input "Successfully Applied"
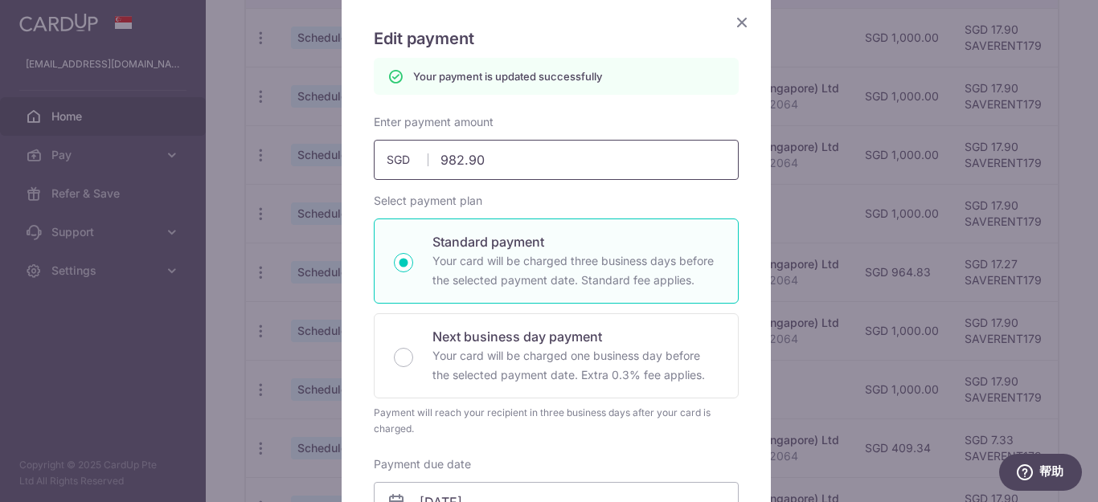
scroll to position [112, 0]
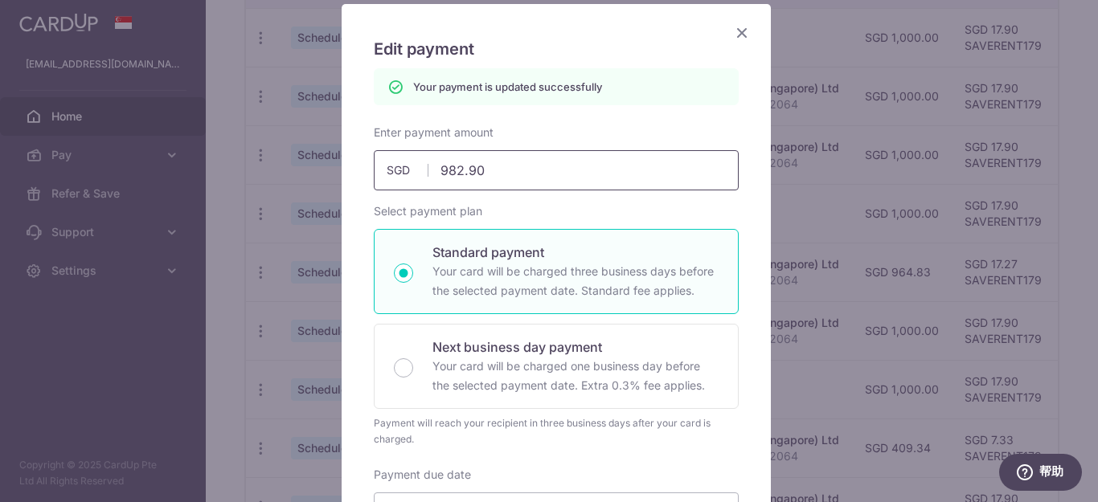
click at [558, 165] on input "982.90" at bounding box center [556, 170] width 365 height 40
type input "982.98"
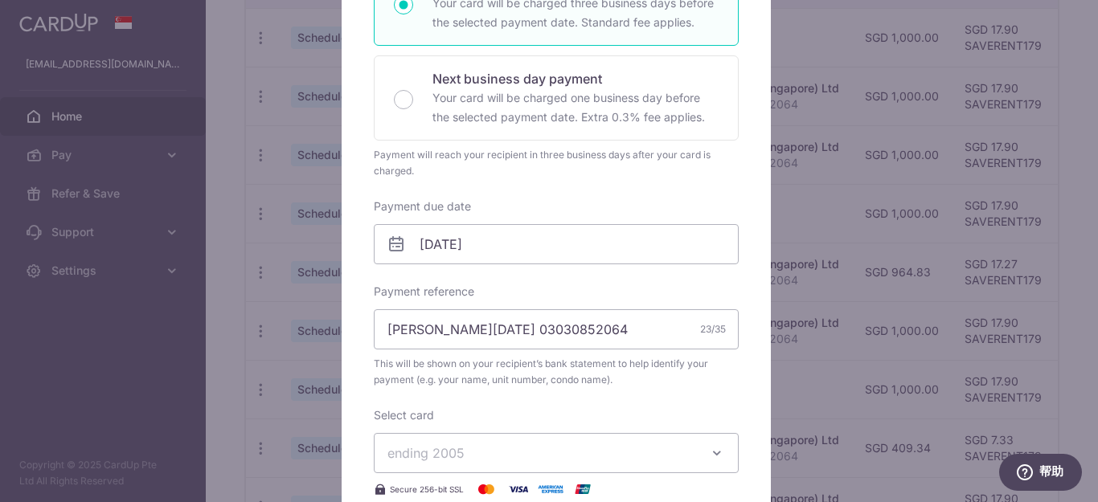
scroll to position [675, 0]
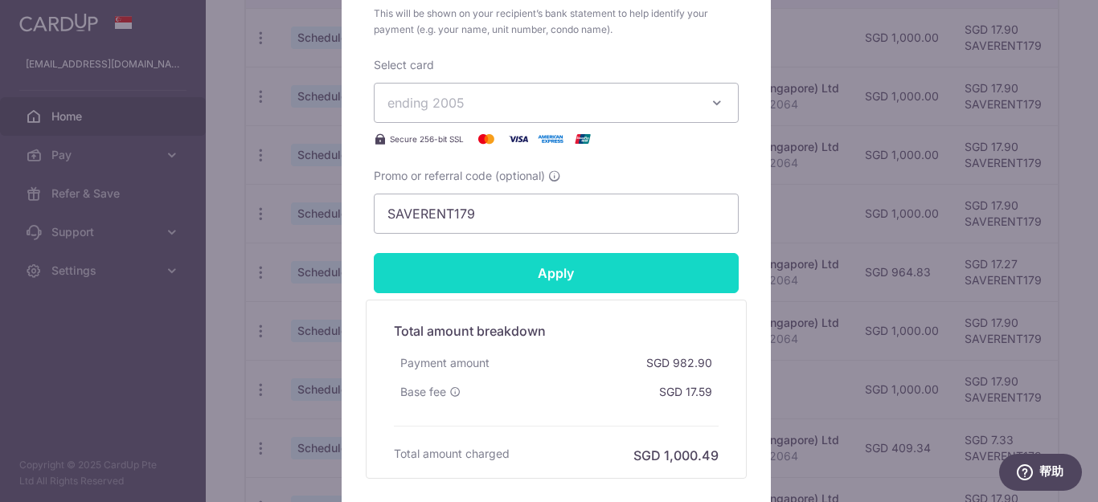
click at [595, 264] on input "Apply" at bounding box center [556, 273] width 365 height 40
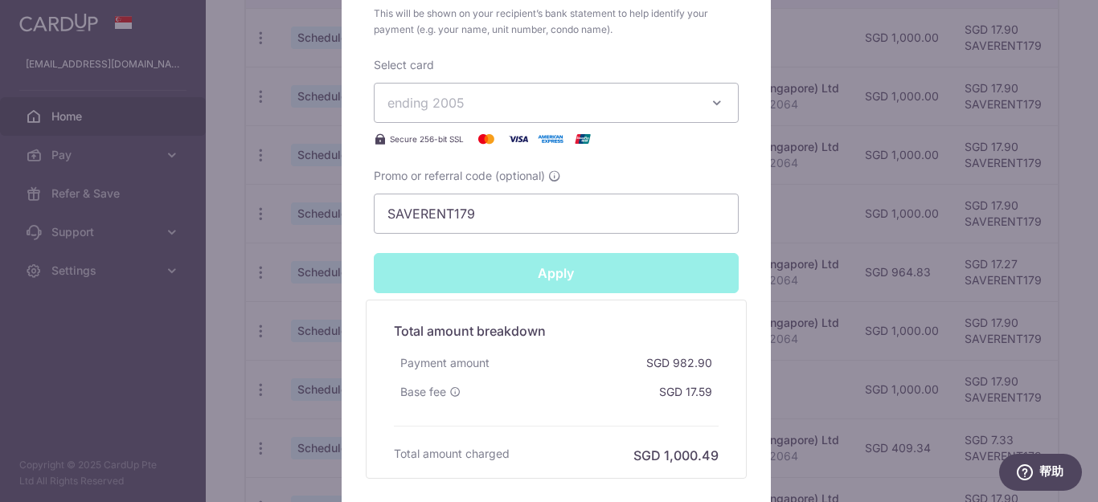
type input "Successfully Applied"
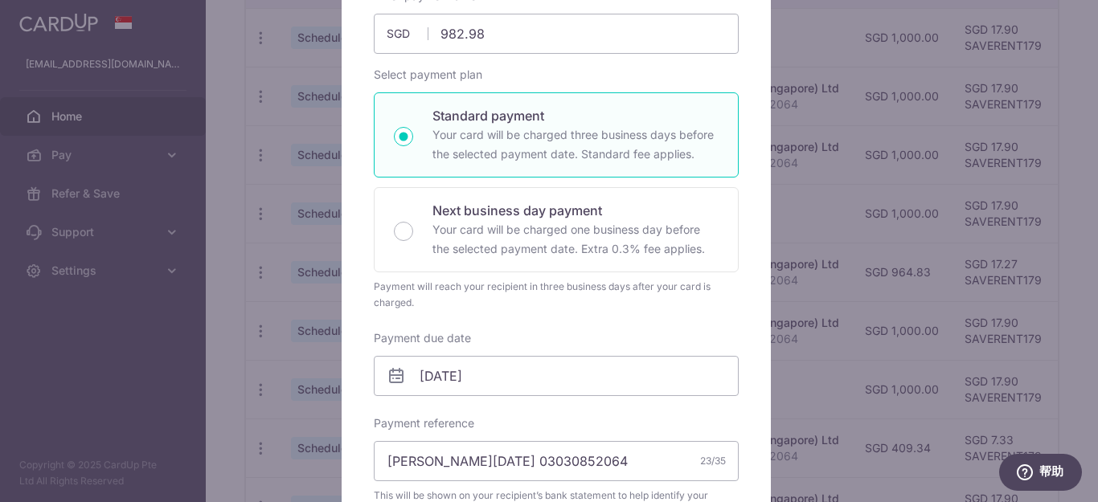
scroll to position [169, 0]
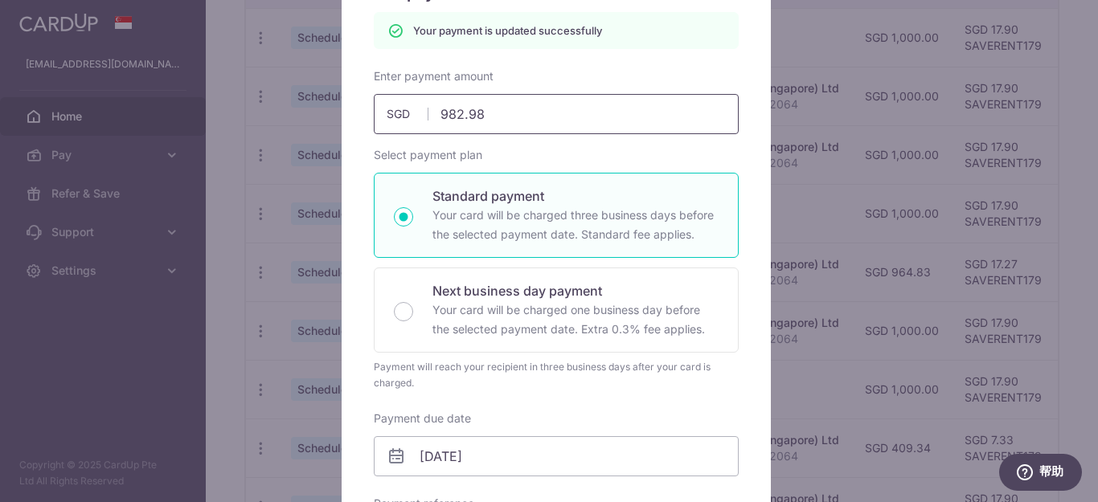
click at [509, 119] on input "982.98" at bounding box center [556, 114] width 365 height 40
type input "982.97"
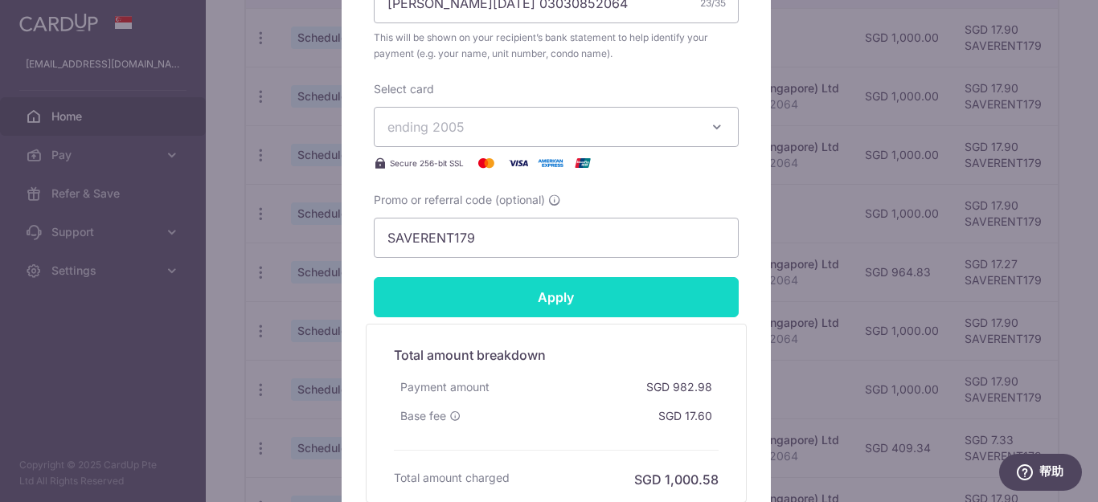
click at [564, 293] on input "Apply" at bounding box center [556, 297] width 365 height 40
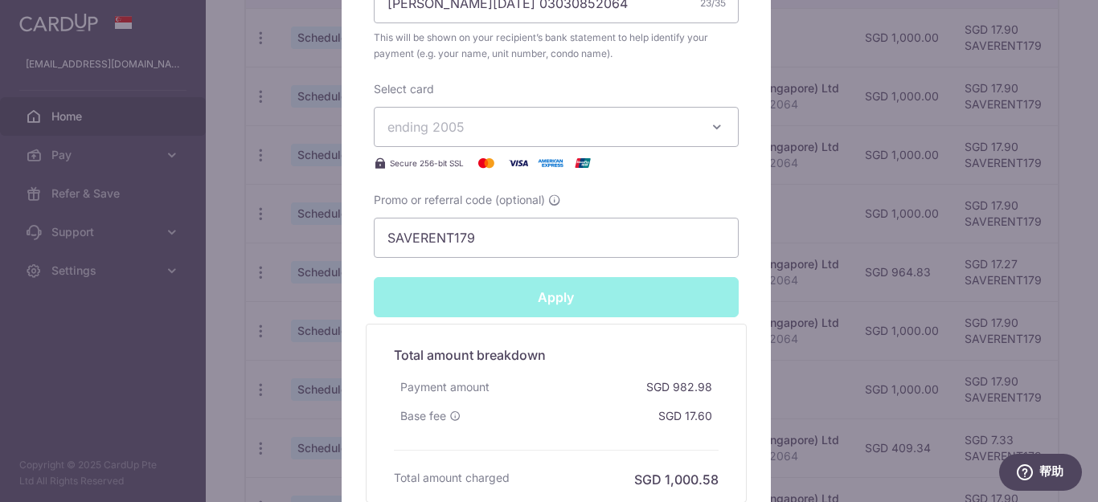
type input "Successfully Applied"
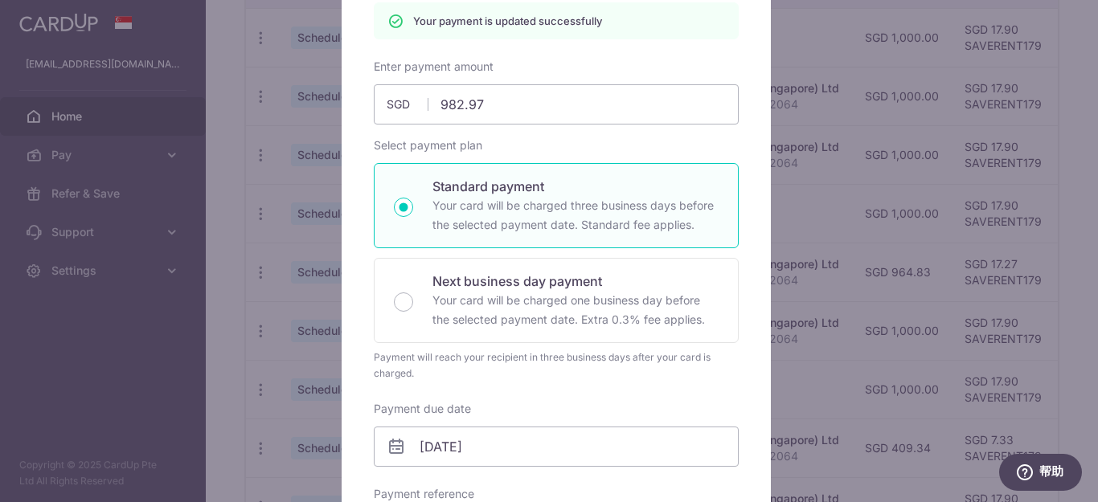
scroll to position [145, 0]
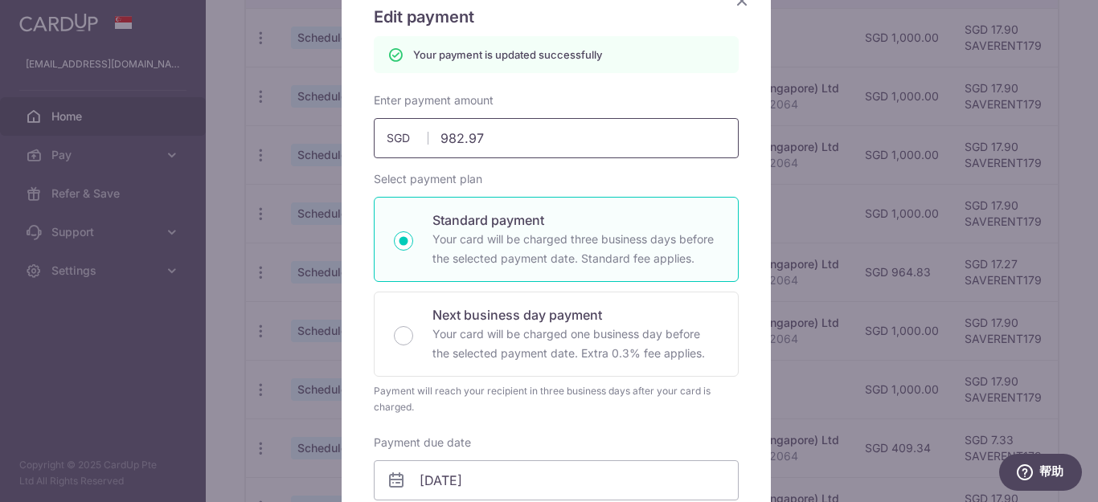
click at [522, 127] on input "982.97" at bounding box center [556, 138] width 365 height 40
type input "982.96"
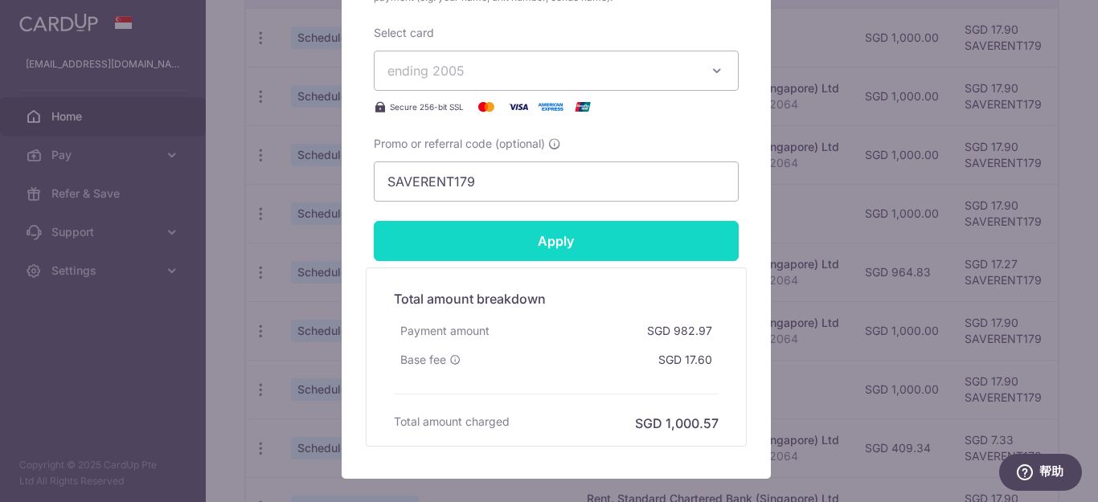
click at [604, 223] on input "Apply" at bounding box center [556, 241] width 365 height 40
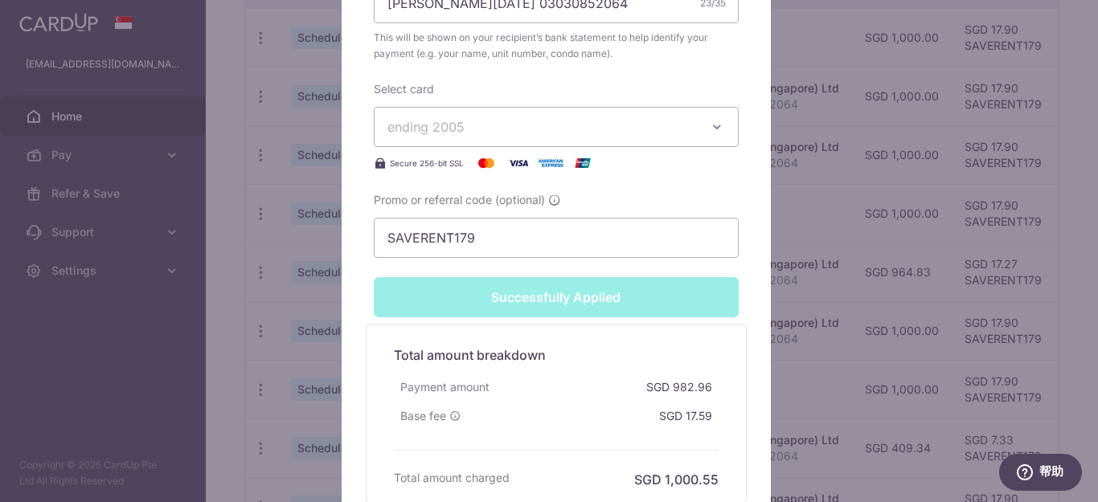
type input "Successfully Applied"
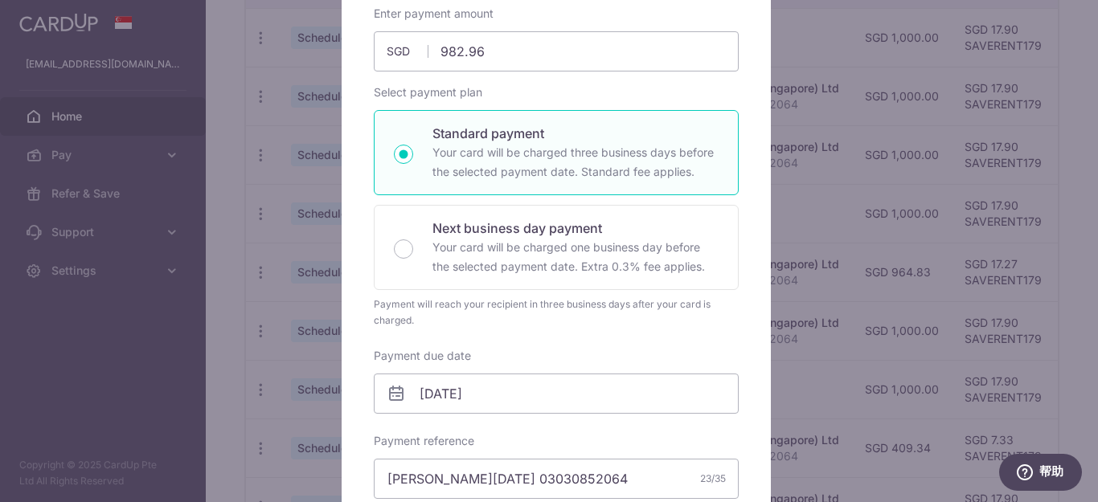
scroll to position [201, 0]
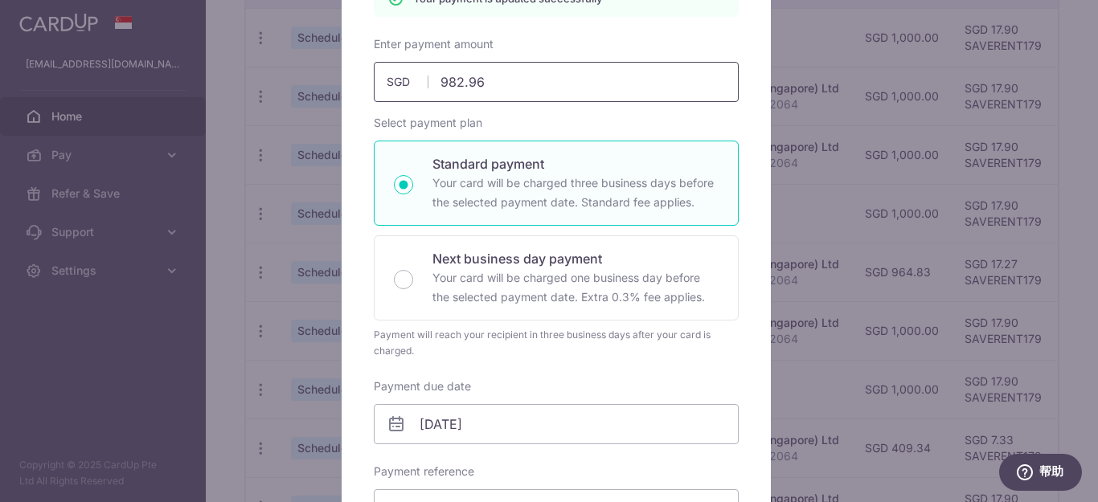
click at [524, 88] on input "982.96" at bounding box center [556, 82] width 365 height 40
type input "982.97"
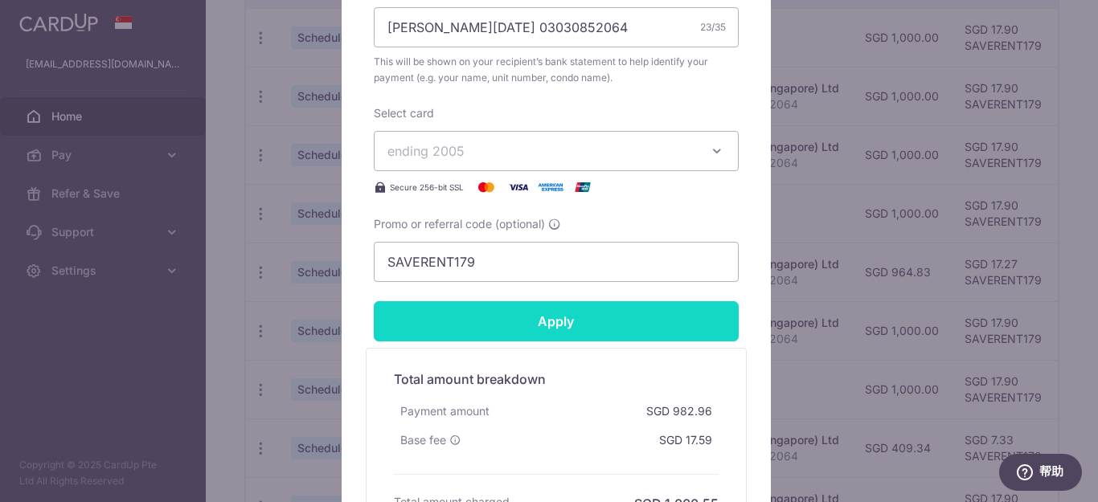
click at [640, 335] on input "Apply" at bounding box center [556, 321] width 365 height 40
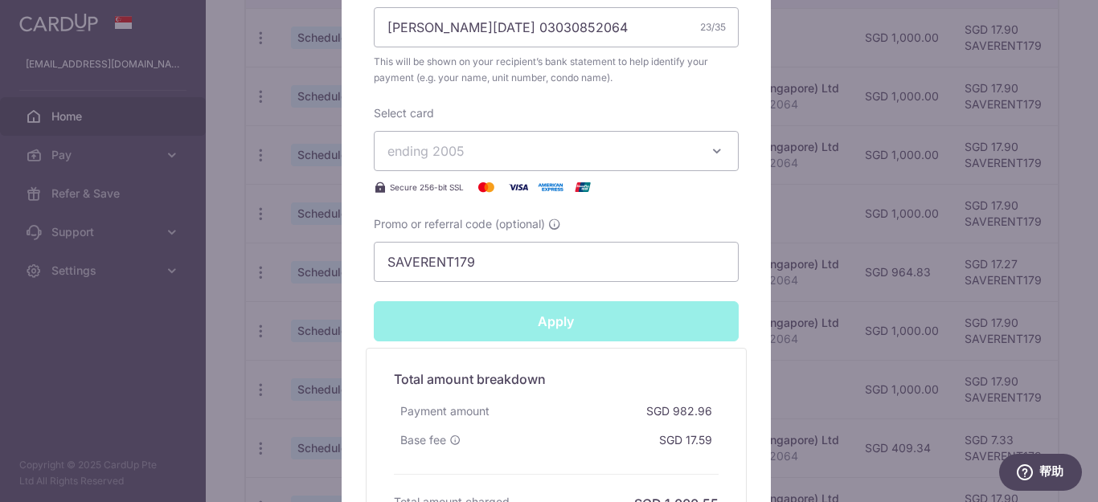
type input "Successfully Applied"
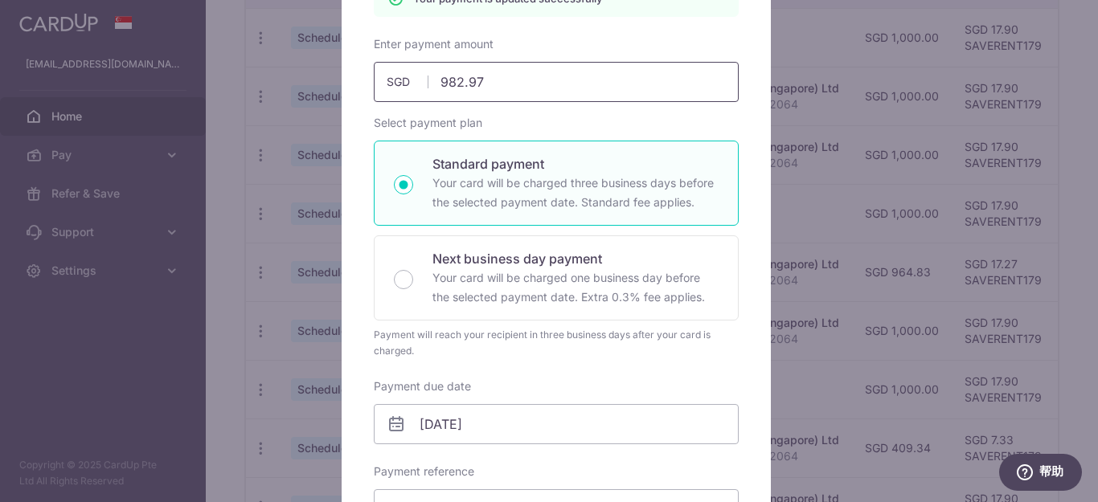
click at [526, 76] on input "982.97" at bounding box center [556, 82] width 365 height 40
type input "982.96"
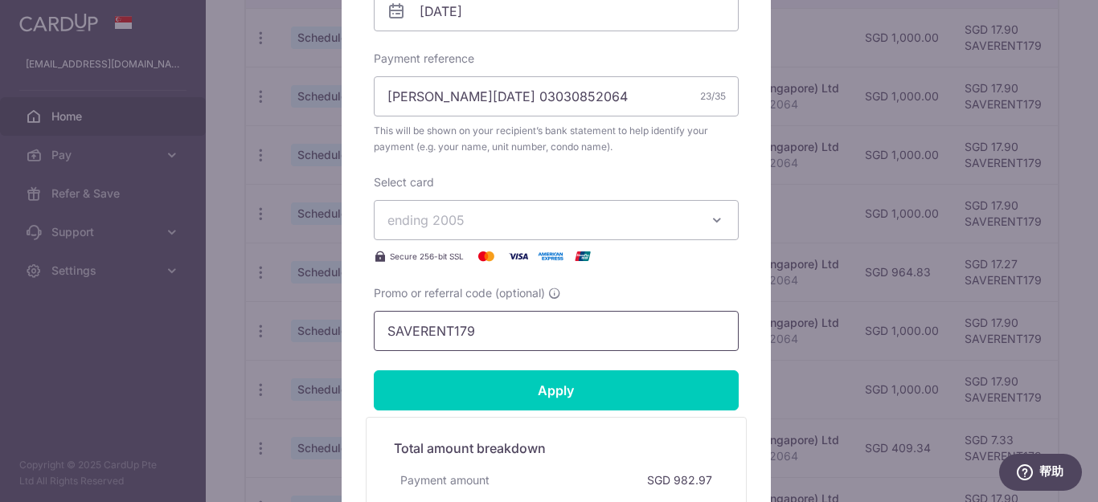
scroll to position [627, 0]
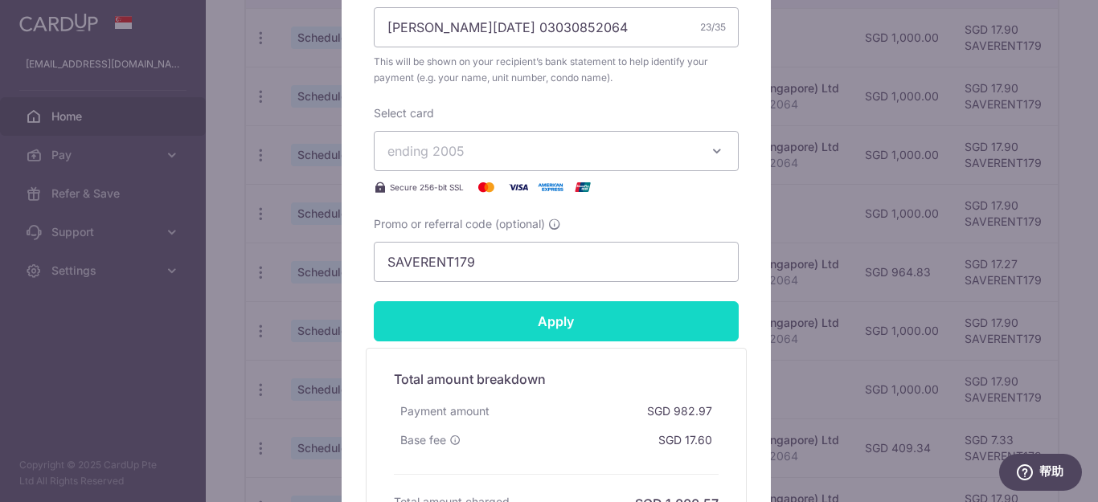
click at [586, 320] on input "Apply" at bounding box center [556, 321] width 365 height 40
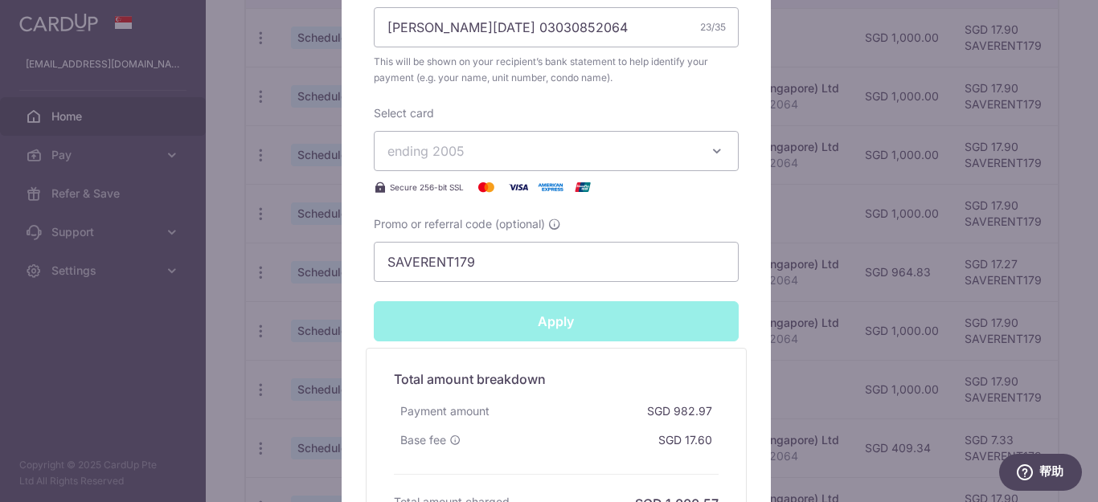
type input "Successfully Applied"
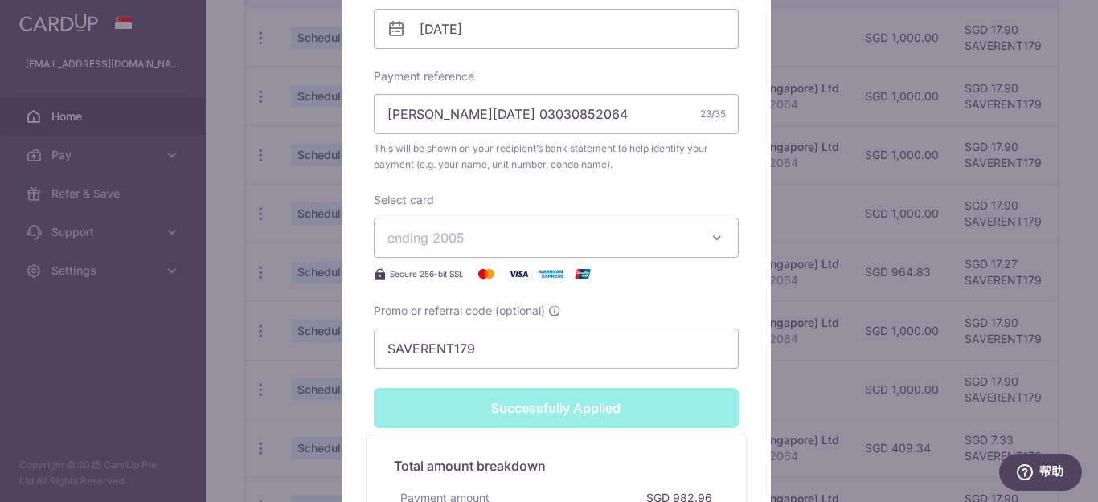
scroll to position [0, 0]
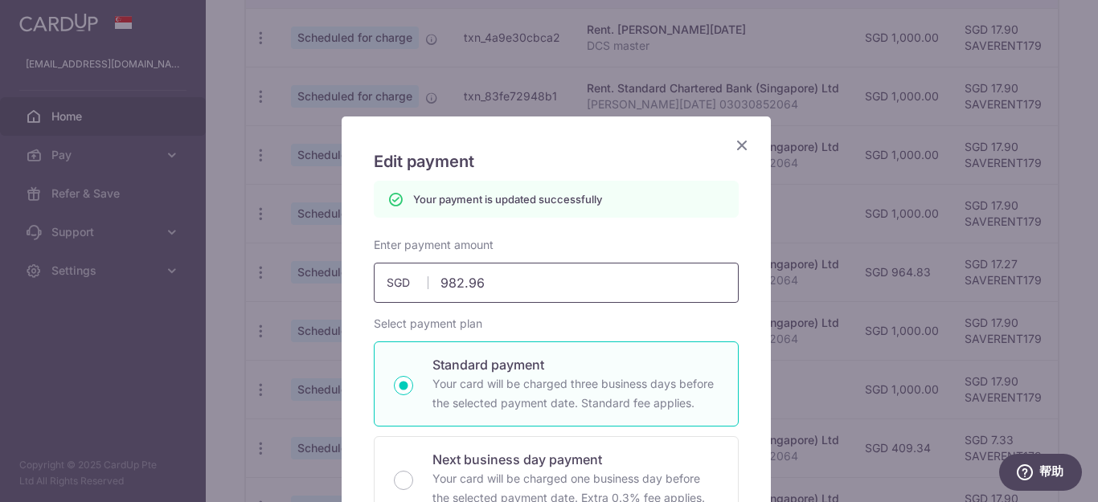
drag, startPoint x: 464, startPoint y: 282, endPoint x: 539, endPoint y: 292, distance: 76.3
click at [538, 292] on input "982.96" at bounding box center [556, 283] width 365 height 40
type input "982.4"
type input "Apply"
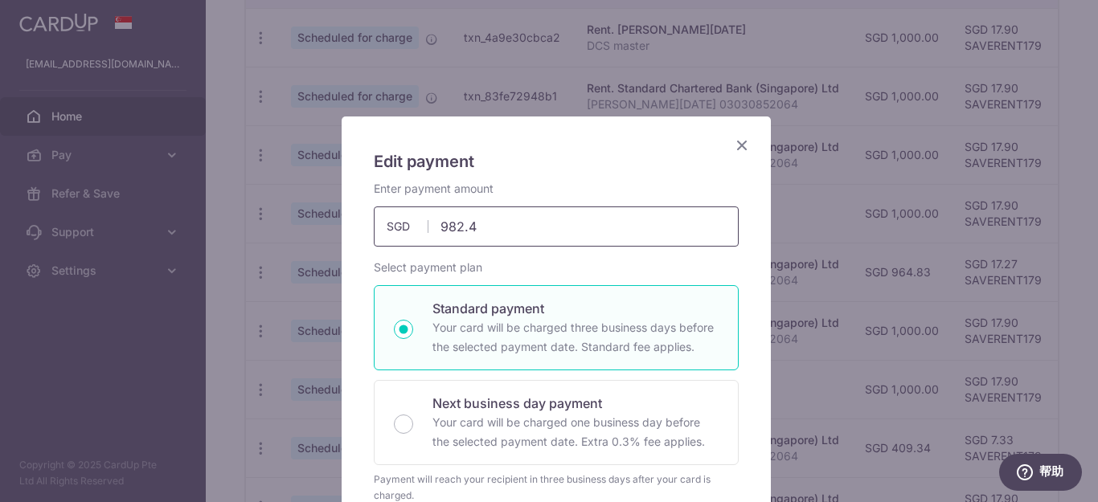
type input "982.41"
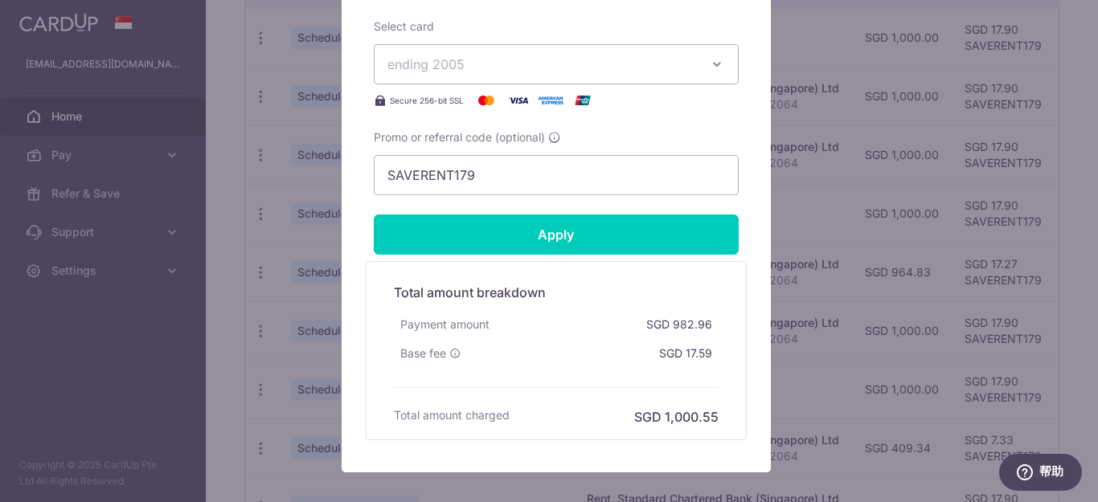
scroll to position [723, 0]
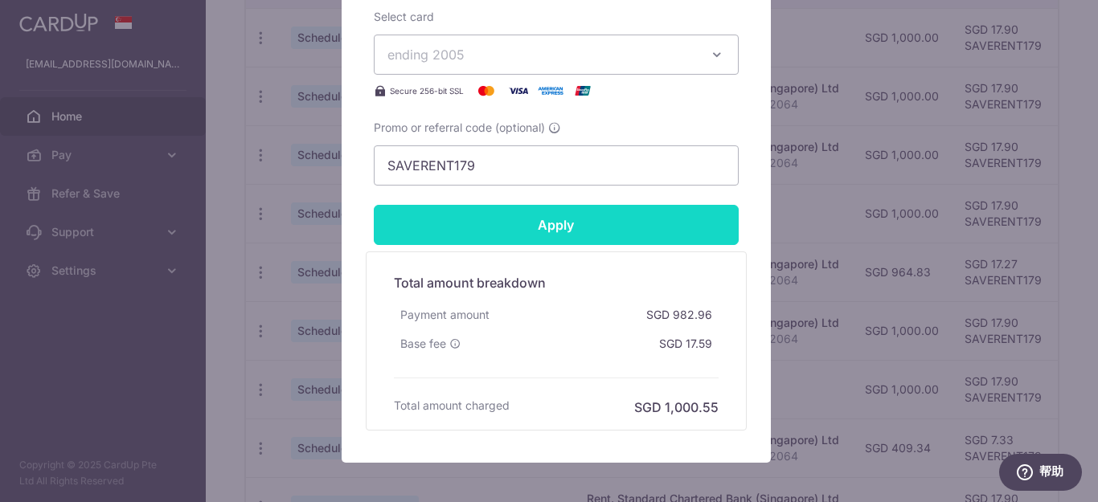
click at [644, 230] on input "Apply" at bounding box center [556, 225] width 365 height 40
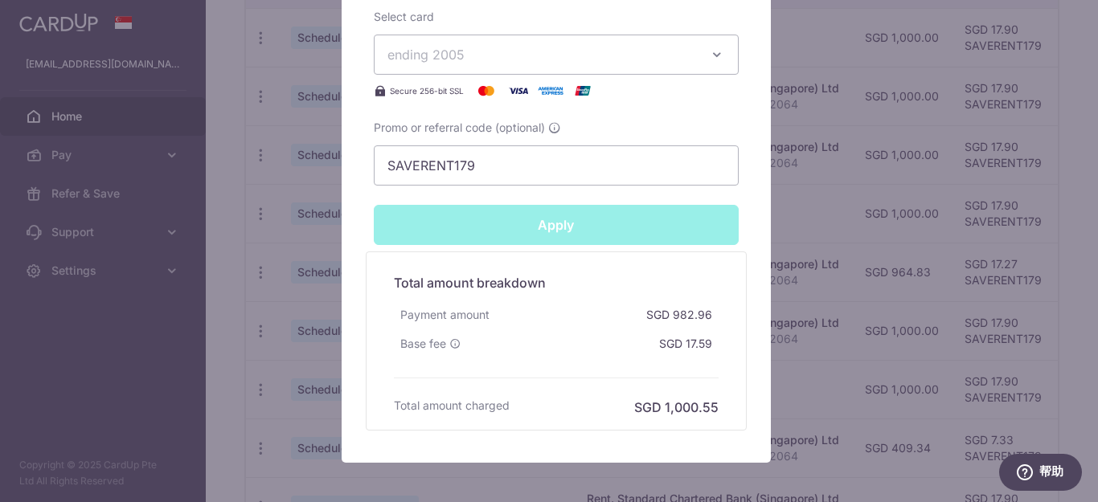
type input "Successfully Applied"
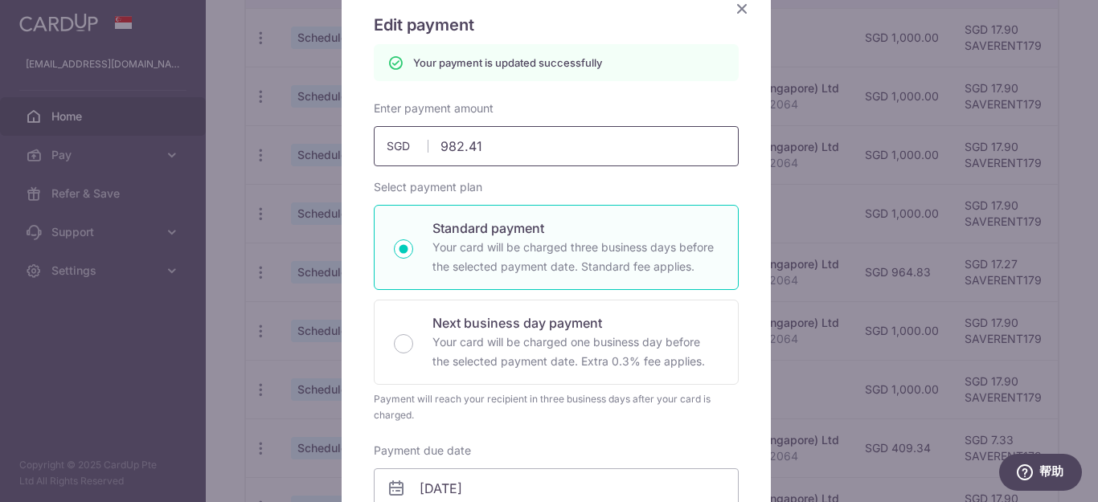
click at [506, 154] on input "982.41" at bounding box center [556, 146] width 365 height 40
type input "982.9"
type input "Apply"
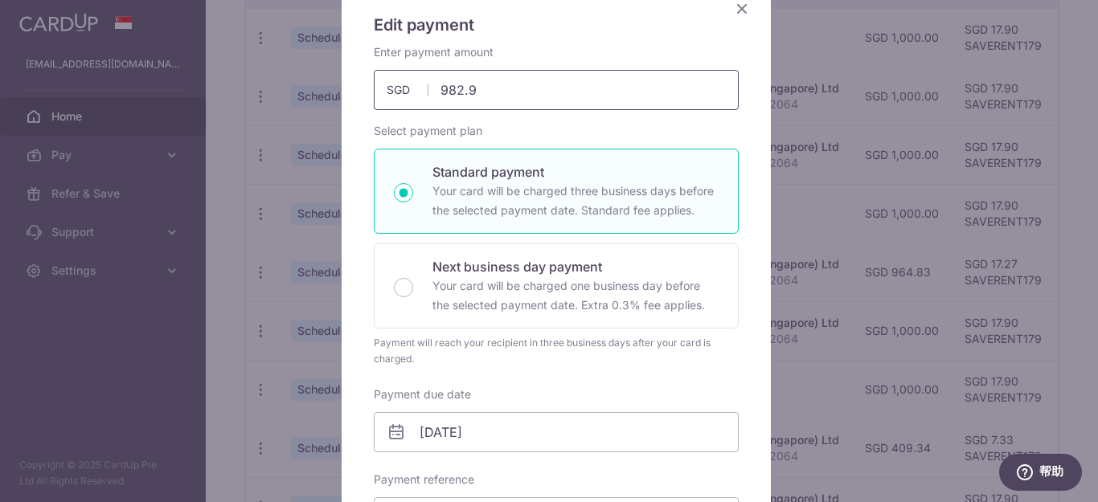
type input "982.96"
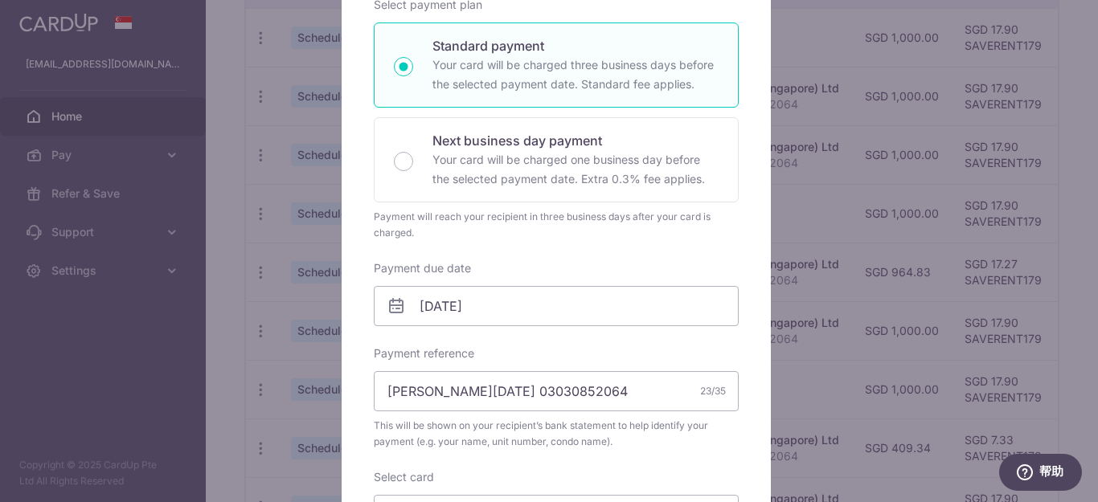
scroll to position [619, 0]
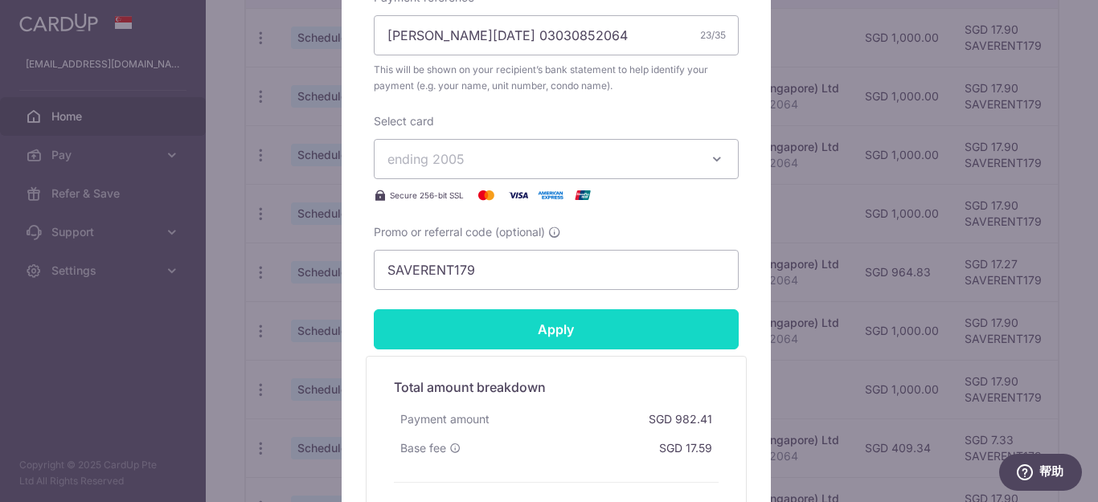
click at [583, 333] on input "Apply" at bounding box center [556, 329] width 365 height 40
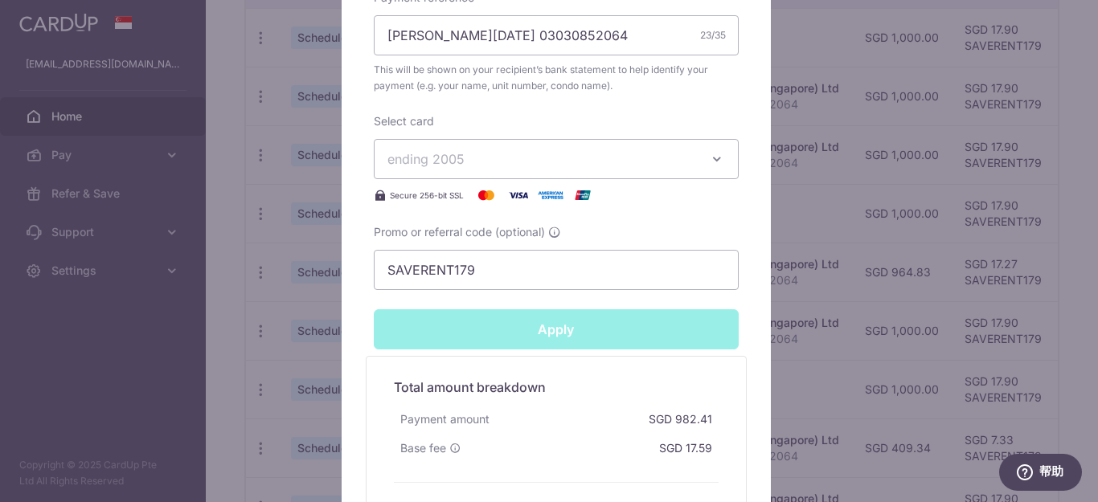
type input "Successfully Applied"
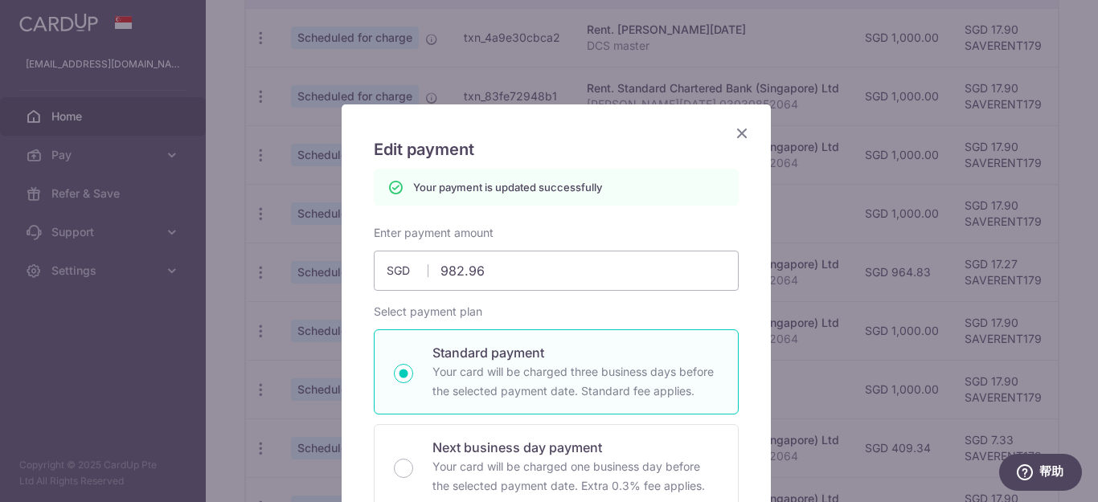
scroll to position [0, 0]
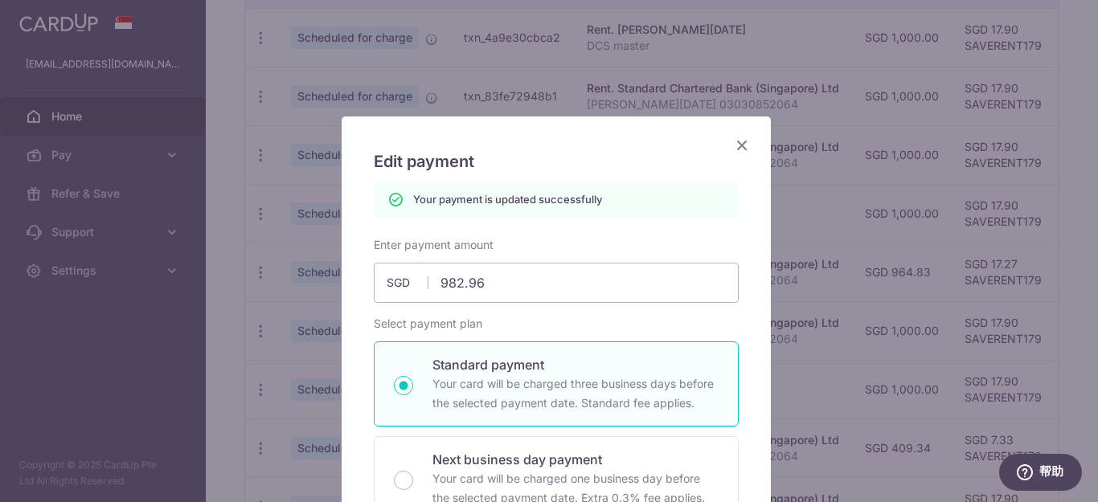
click at [734, 143] on icon "Close" at bounding box center [741, 145] width 19 height 20
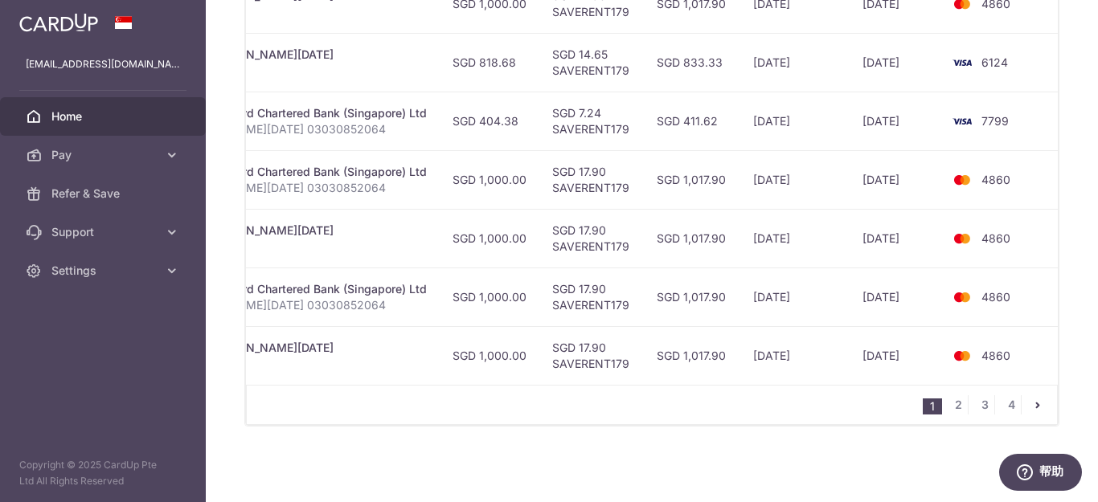
scroll to position [745, 0]
click at [954, 403] on link "2" at bounding box center [957, 404] width 19 height 19
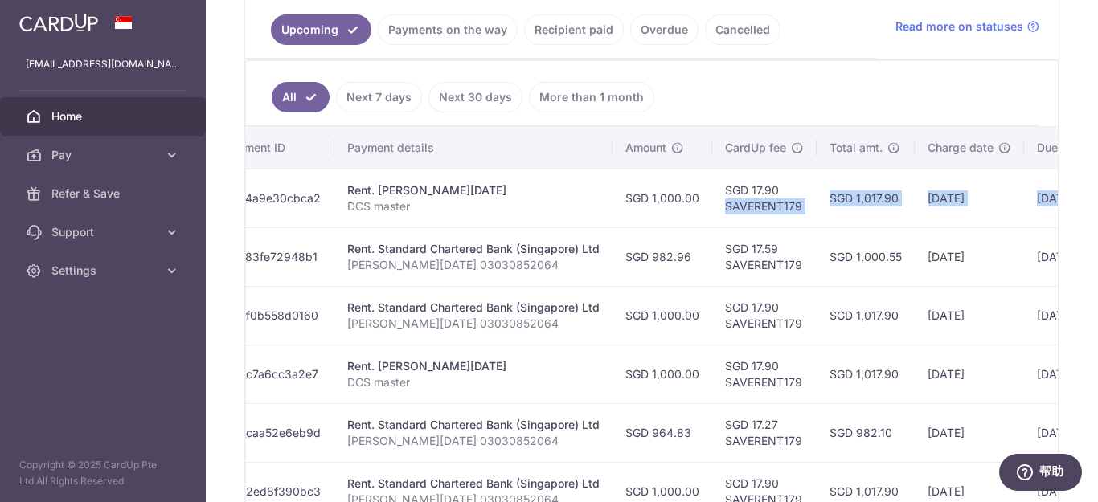
scroll to position [0, 413]
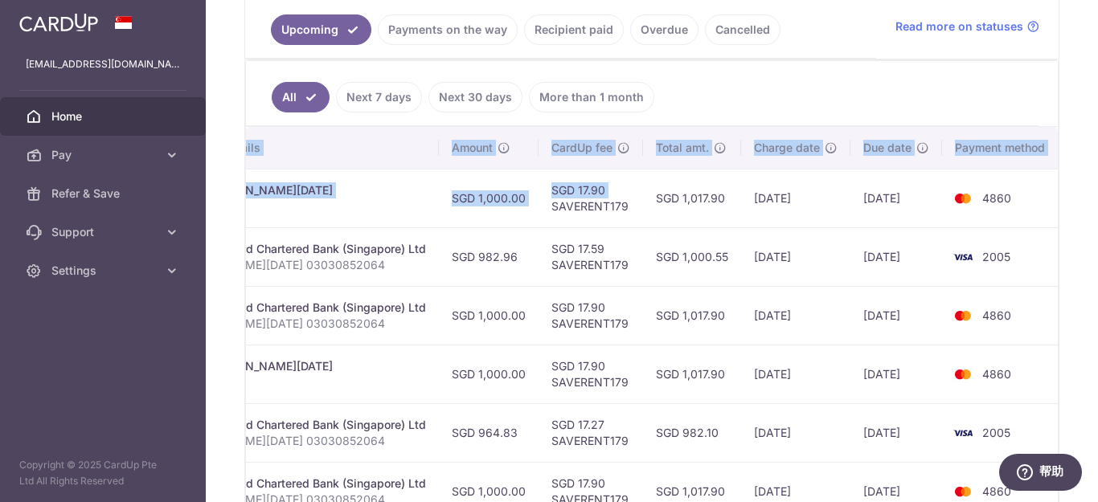
drag, startPoint x: 963, startPoint y: 201, endPoint x: 1072, endPoint y: 232, distance: 112.9
click at [1097, 209] on div "× Pause Schedule Pause all future payments in this series Pause just this one p…" at bounding box center [652, 251] width 892 height 502
click at [1036, 261] on td "2005" at bounding box center [1003, 256] width 122 height 59
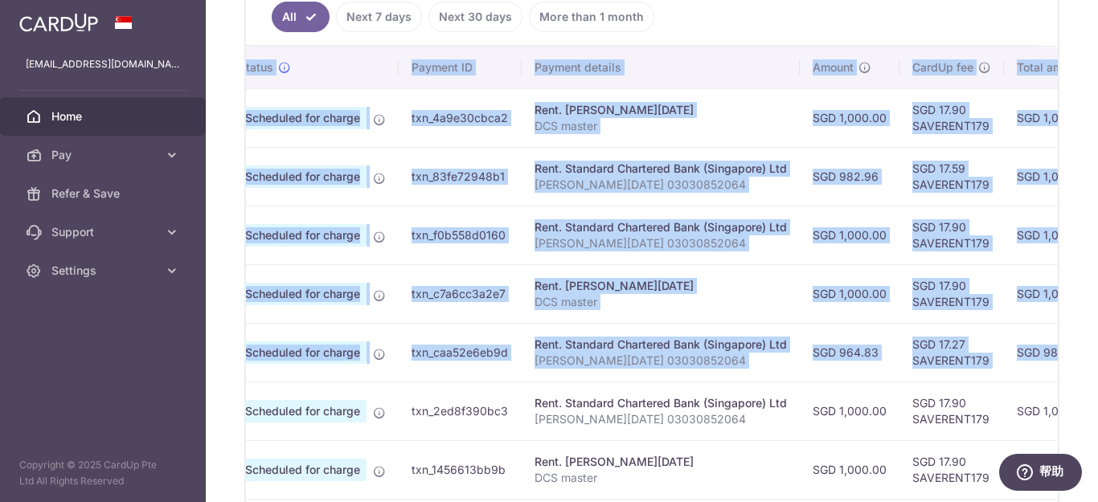
scroll to position [0, 0]
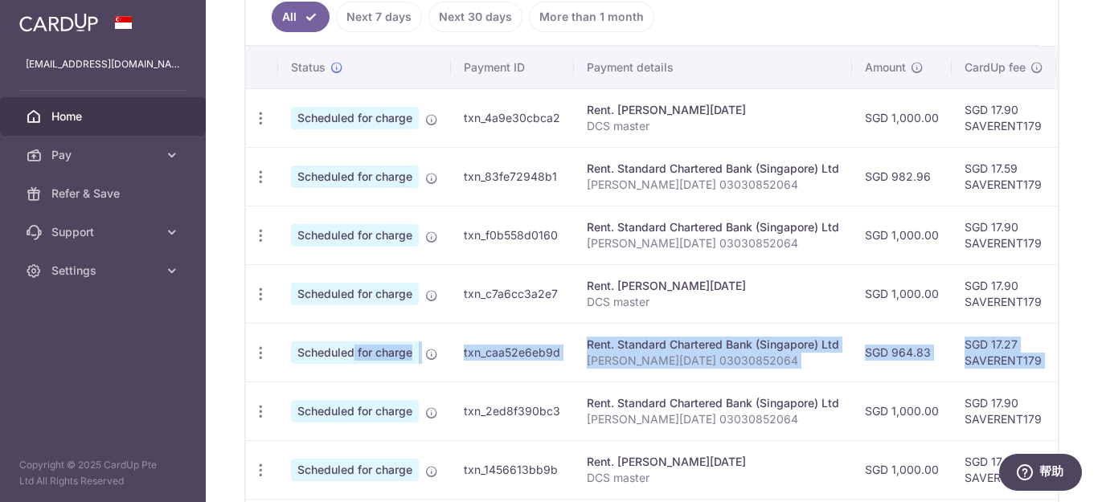
drag, startPoint x: 1017, startPoint y: 353, endPoint x: 313, endPoint y: 349, distance: 704.7
click at [313, 349] on tr "Update payment Cancel payment Scheduled for charge txn_caa52e6eb9d Rent. Standa…" at bounding box center [861, 352] width 1231 height 59
click at [260, 350] on icon "button" at bounding box center [260, 353] width 17 height 17
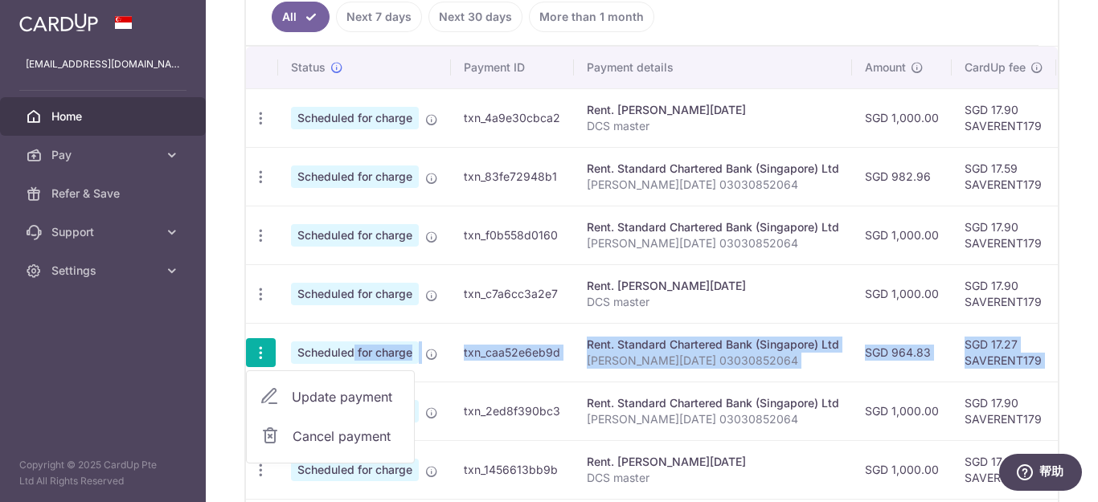
click at [343, 437] on span "Cancel payment" at bounding box center [346, 436] width 108 height 19
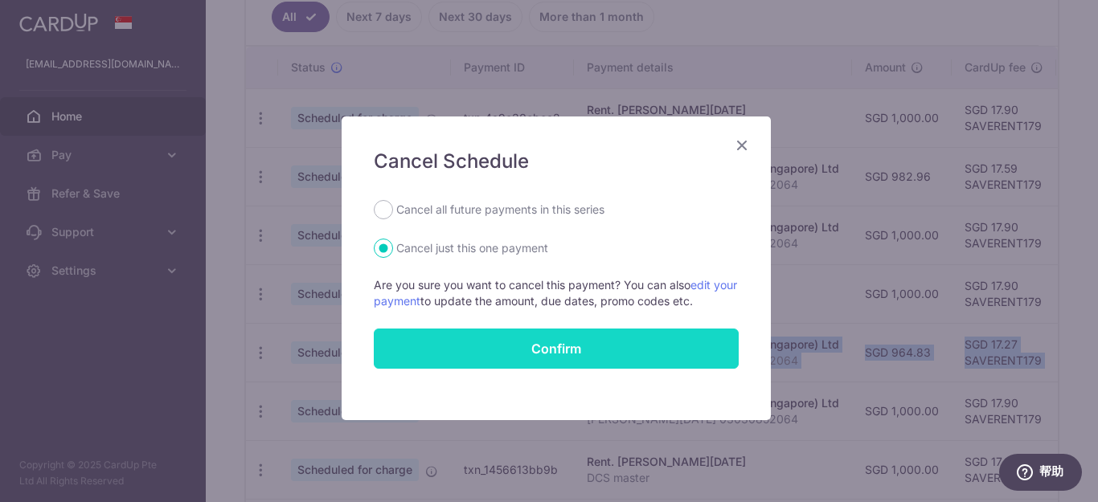
click at [560, 346] on button "Confirm" at bounding box center [556, 349] width 365 height 40
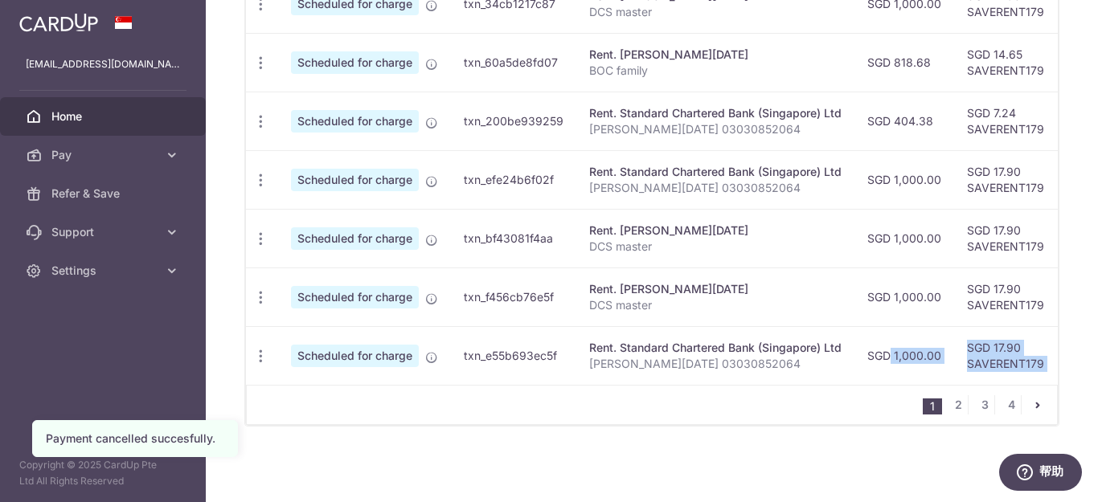
scroll to position [0, 415]
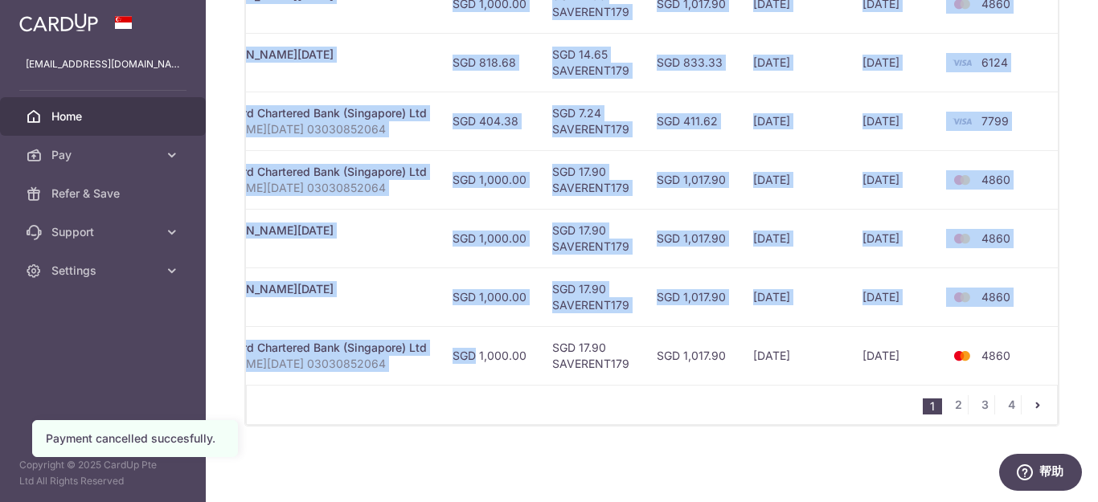
drag, startPoint x: 865, startPoint y: 349, endPoint x: 1045, endPoint y: 350, distance: 180.0
click at [1095, 362] on div "× Pause Schedule Pause all future payments in this series Pause just this one p…" at bounding box center [652, 251] width 892 height 502
click at [1037, 329] on td "4860" at bounding box center [1002, 355] width 122 height 59
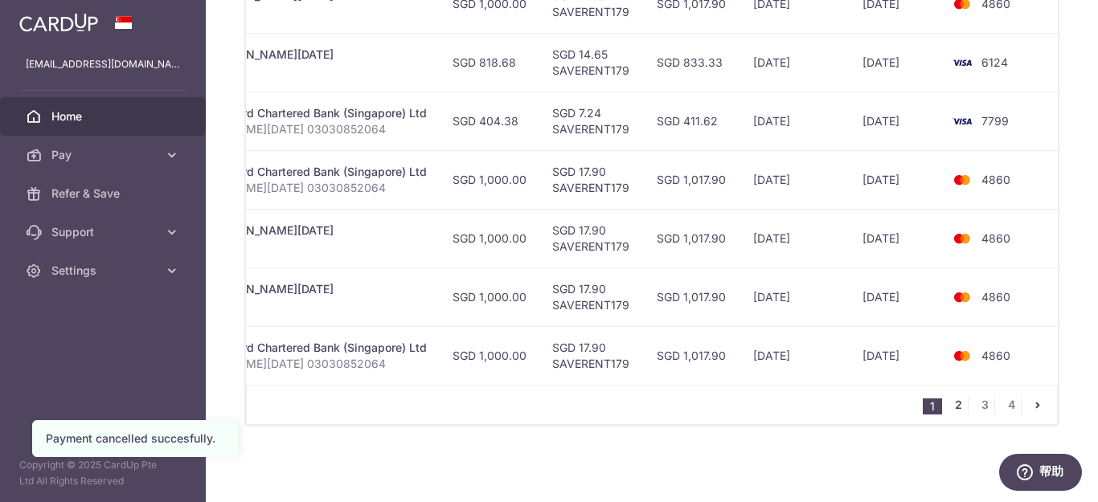
click at [952, 404] on link "2" at bounding box center [957, 404] width 19 height 19
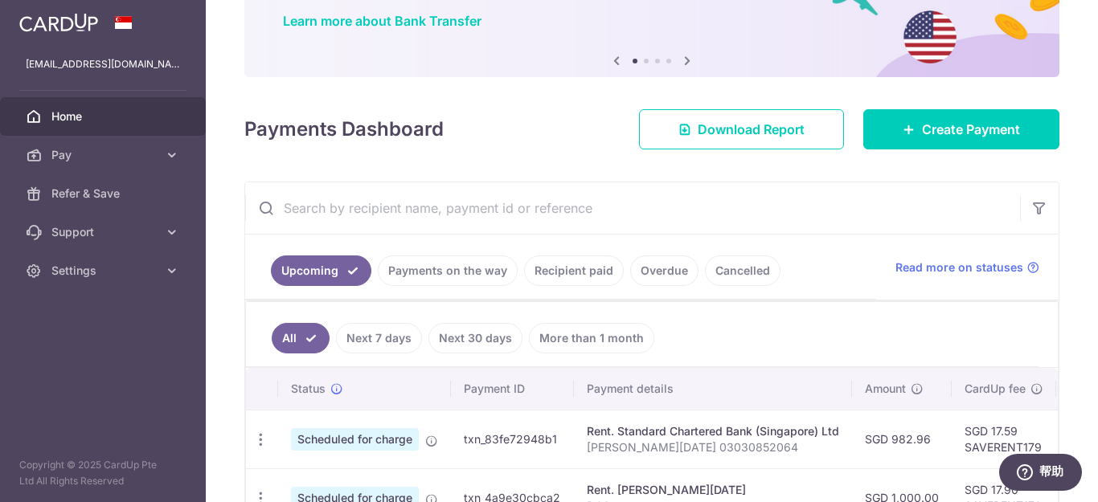
scroll to position [0, 413]
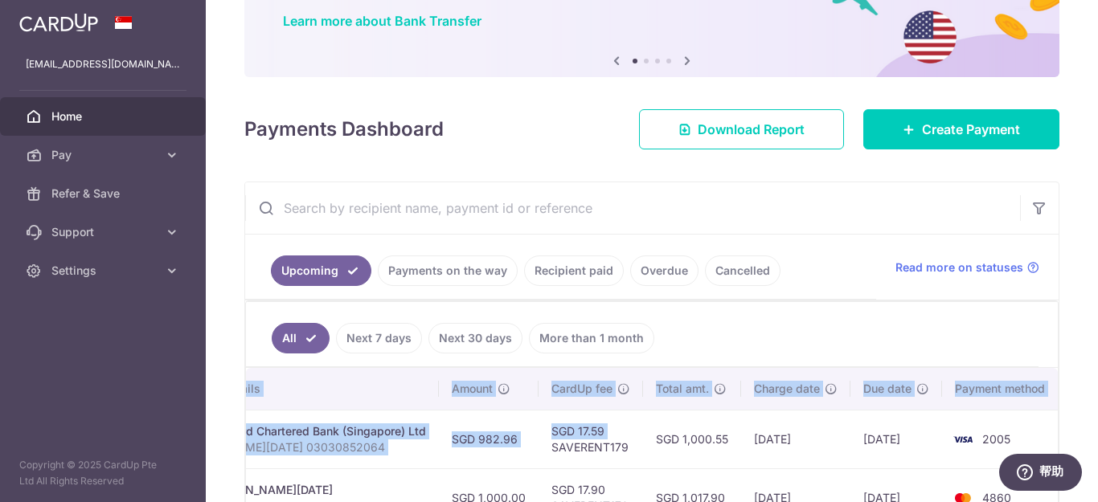
drag, startPoint x: 954, startPoint y: 440, endPoint x: 1004, endPoint y: 411, distance: 57.6
click at [1093, 465] on div "× Pause Schedule Pause all future payments in this series Pause just this one p…" at bounding box center [652, 251] width 892 height 502
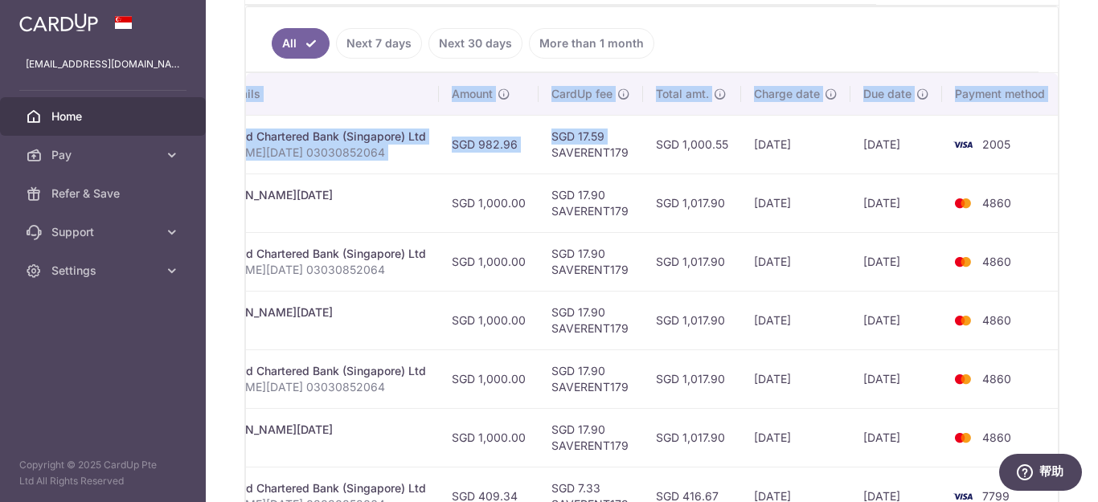
scroll to position [450, 0]
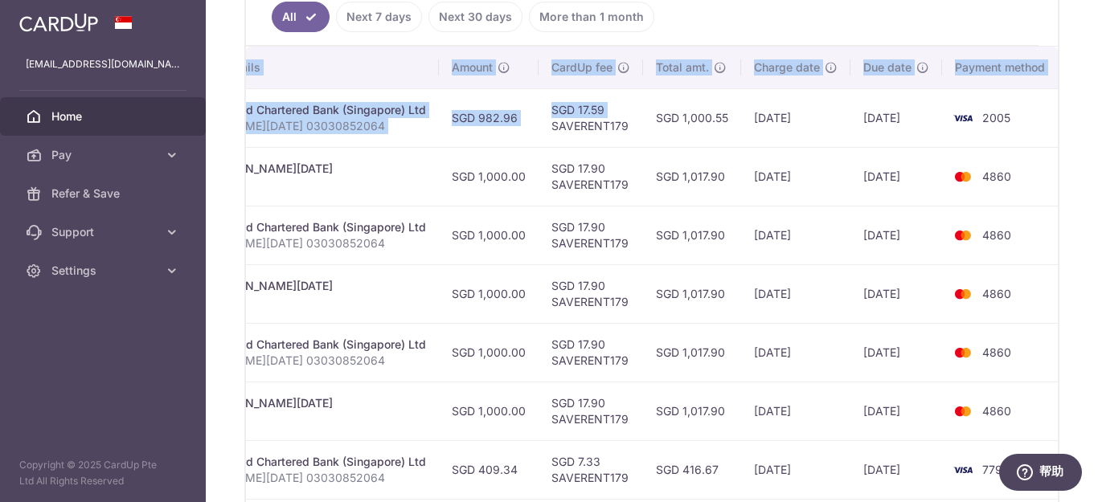
click at [1049, 326] on td "4860" at bounding box center [1003, 352] width 122 height 59
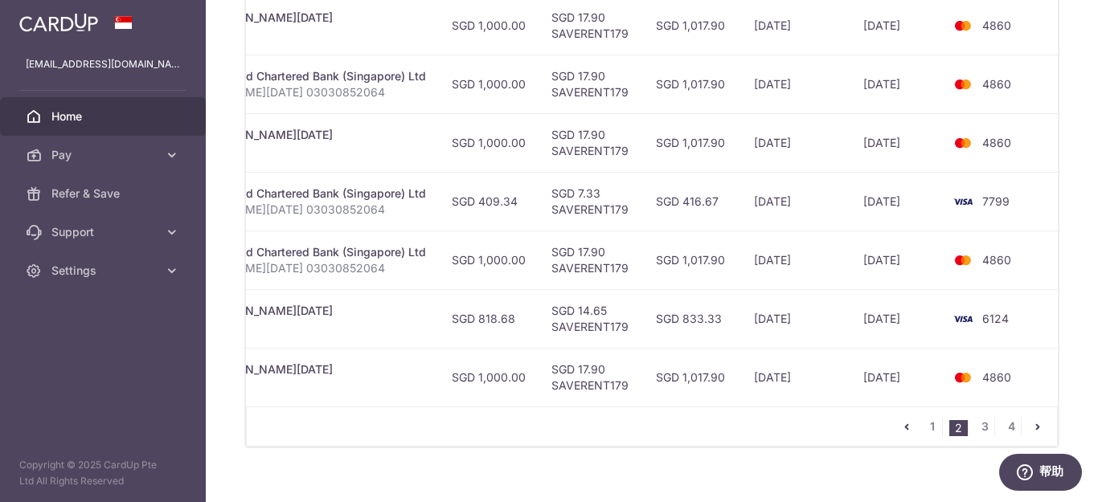
scroll to position [745, 0]
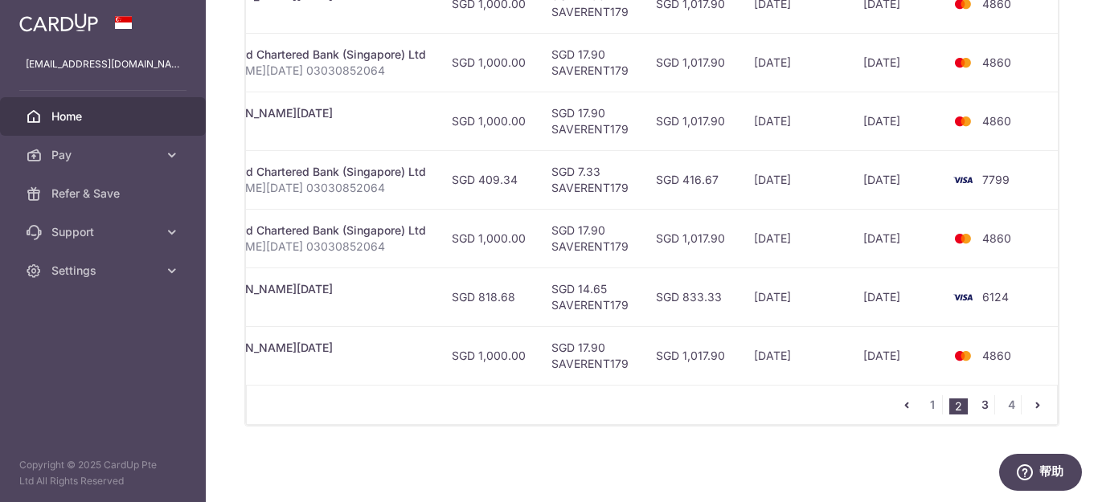
click at [981, 403] on link "3" at bounding box center [984, 404] width 19 height 19
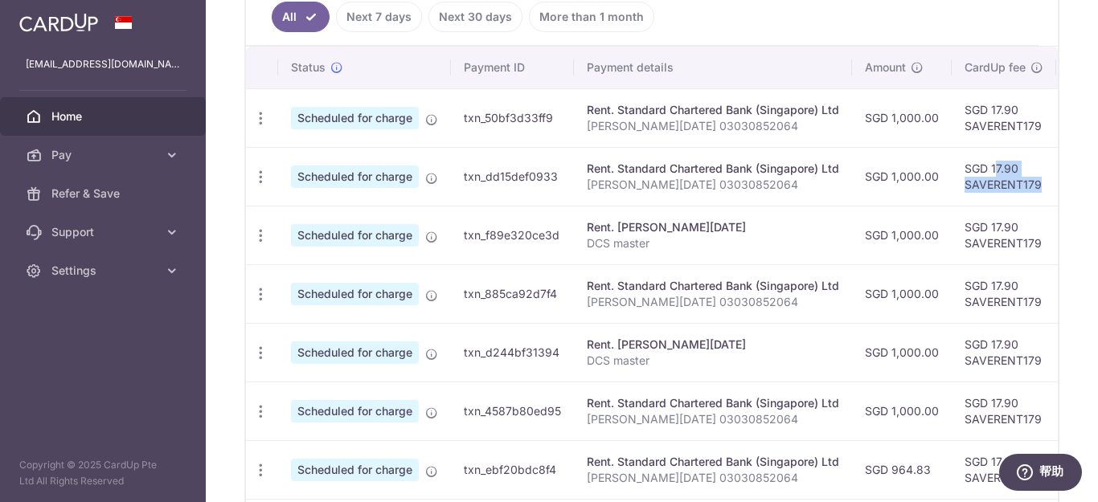
scroll to position [0, 413]
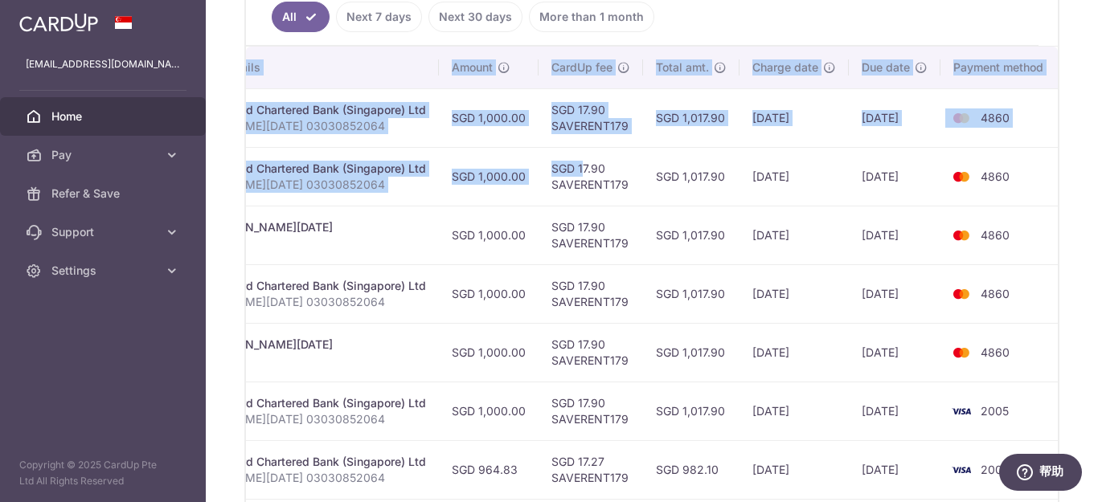
drag, startPoint x: 961, startPoint y: 174, endPoint x: 1056, endPoint y: 215, distance: 103.0
click at [1097, 186] on div "× Pause Schedule Pause all future payments in this series Pause just this one p…" at bounding box center [652, 251] width 892 height 502
drag, startPoint x: 1056, startPoint y: 215, endPoint x: 1052, endPoint y: 227, distance: 13.5
click at [1055, 216] on div "× Pause Schedule Pause all future payments in this series Pause just this one p…" at bounding box center [652, 251] width 892 height 502
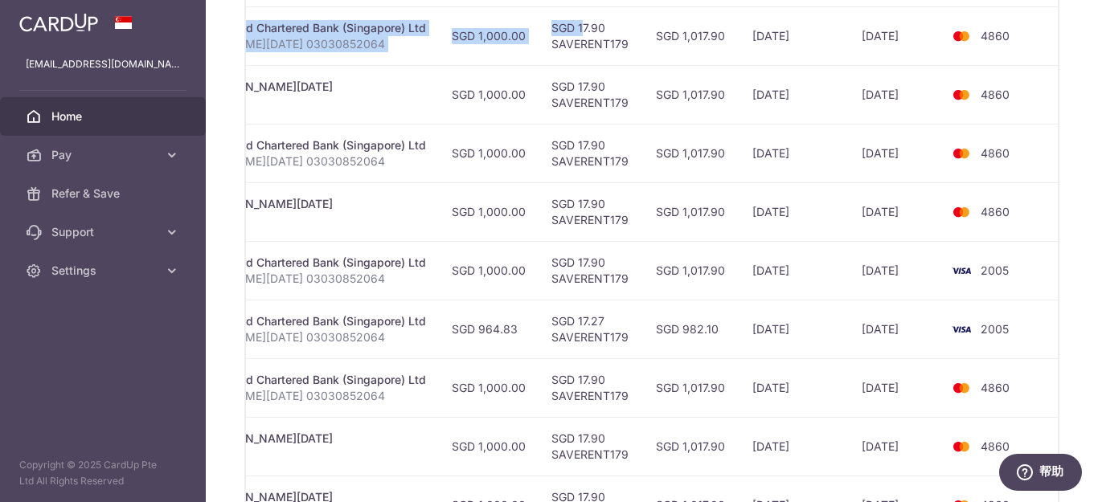
scroll to position [611, 0]
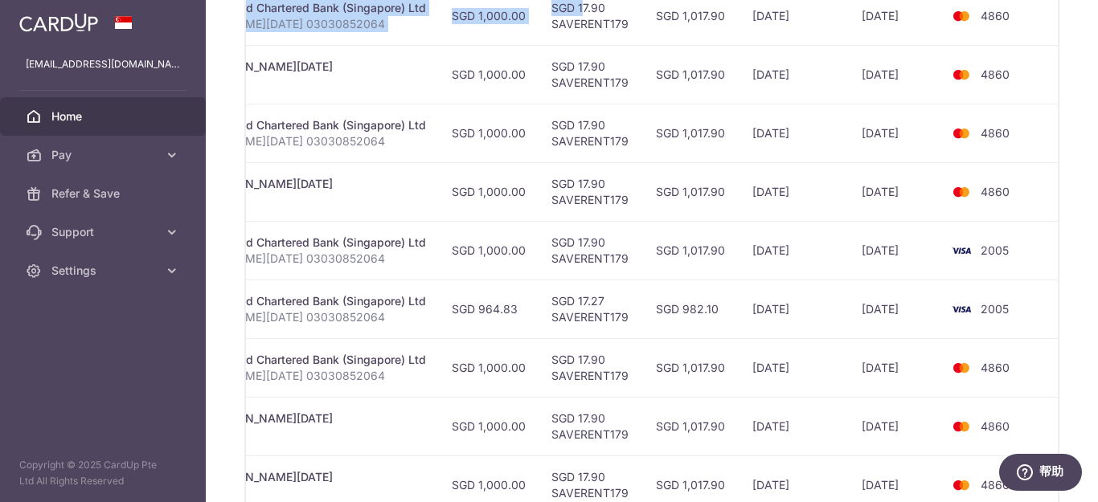
click at [1037, 286] on td "2005" at bounding box center [1001, 309] width 122 height 59
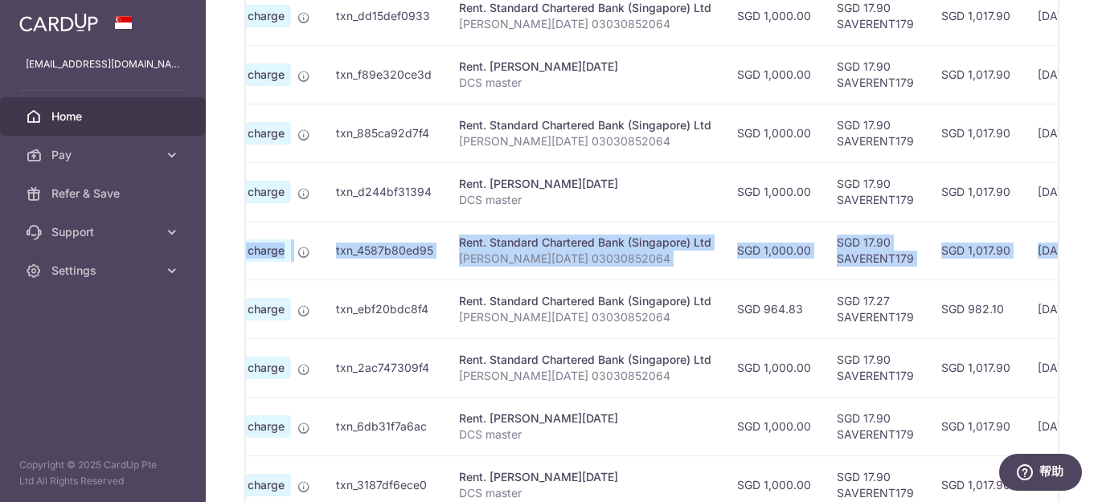
scroll to position [0, 0]
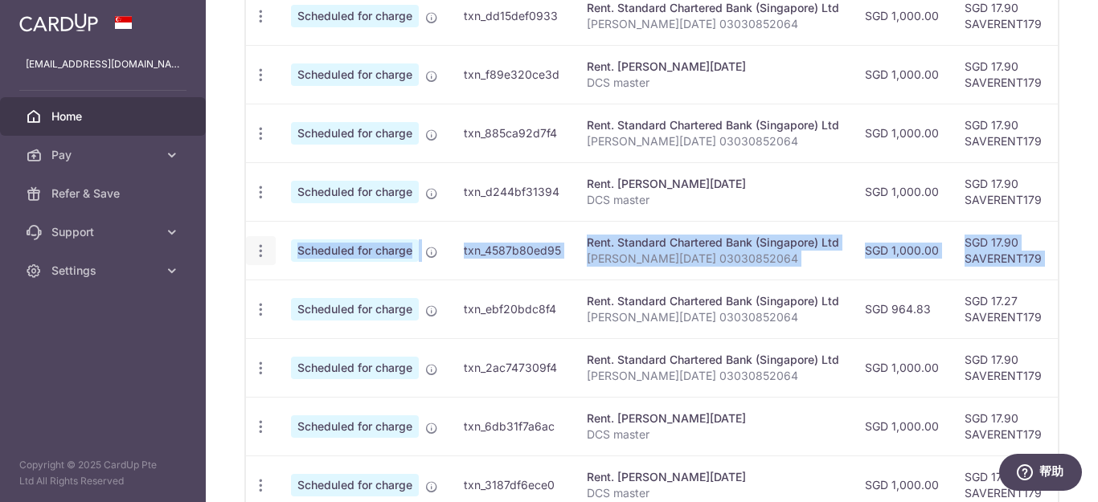
drag, startPoint x: 1008, startPoint y: 252, endPoint x: 261, endPoint y: 250, distance: 746.5
click at [267, 252] on tr "Update payment Cancel payment Scheduled for charge txn_4587b80ed95 Rent. Standa…" at bounding box center [860, 250] width 1229 height 59
click at [260, 249] on icon "button" at bounding box center [260, 251] width 17 height 17
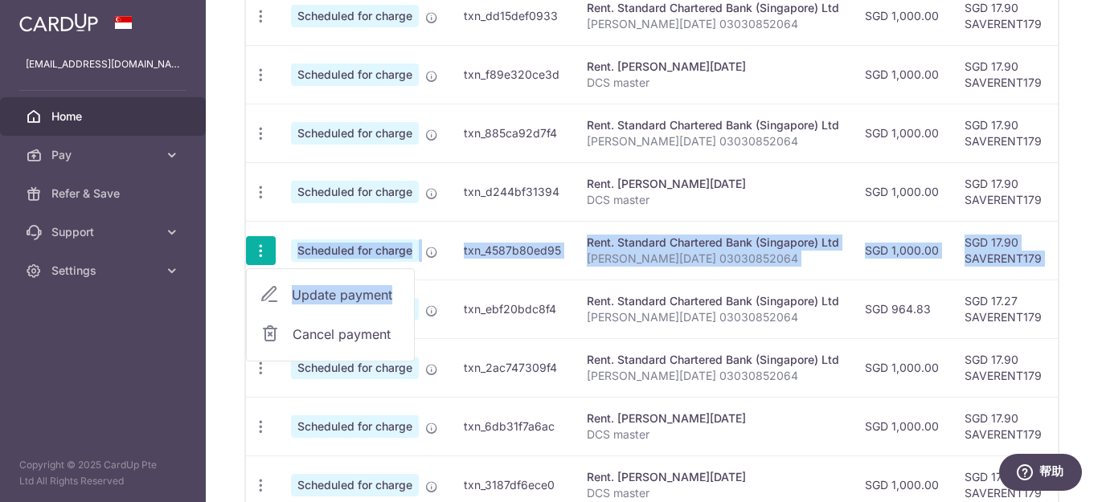
click at [329, 294] on span "Update payment" at bounding box center [346, 294] width 109 height 19
radio input "true"
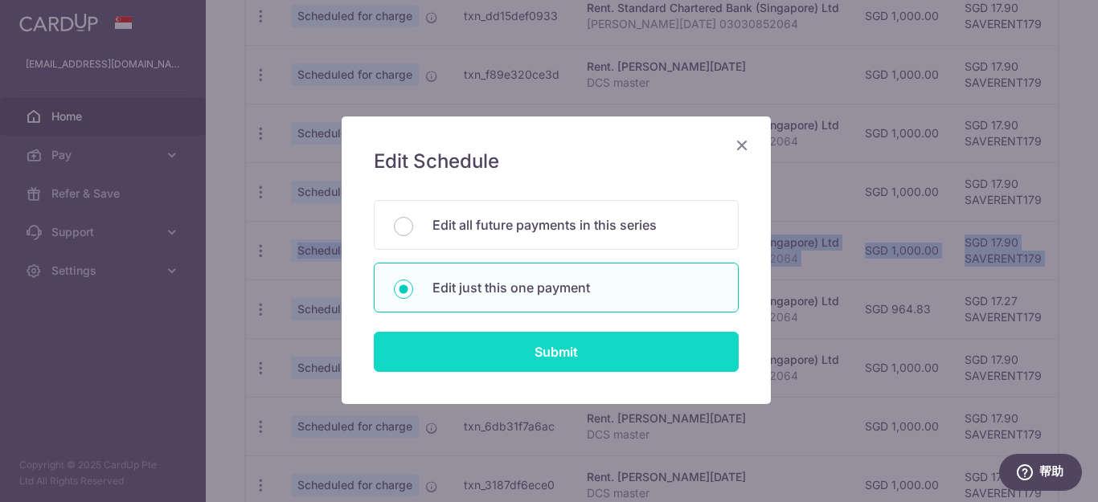
click at [544, 352] on input "Submit" at bounding box center [556, 352] width 365 height 40
radio input "true"
type input "1,000.00"
type input "[DATE]"
type input "[PERSON_NAME][DATE] 03030852064"
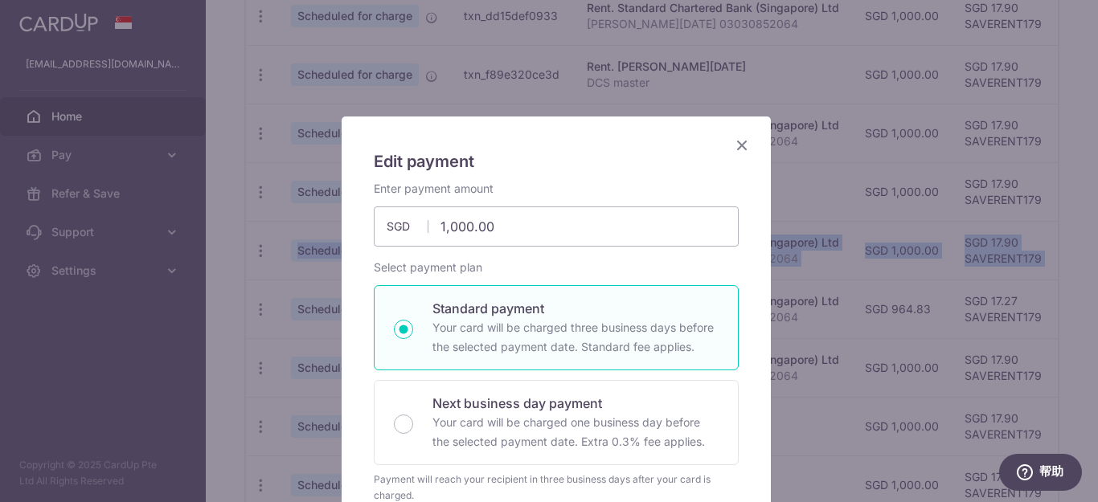
type input "SAVERENT179"
drag, startPoint x: 513, startPoint y: 224, endPoint x: 358, endPoint y: 207, distance: 156.0
click at [364, 207] on div "Enter payment amount 1,000.00 1000.00 SGD To change the payment amount, please …" at bounding box center [556, 214] width 384 height 66
type input "982.96"
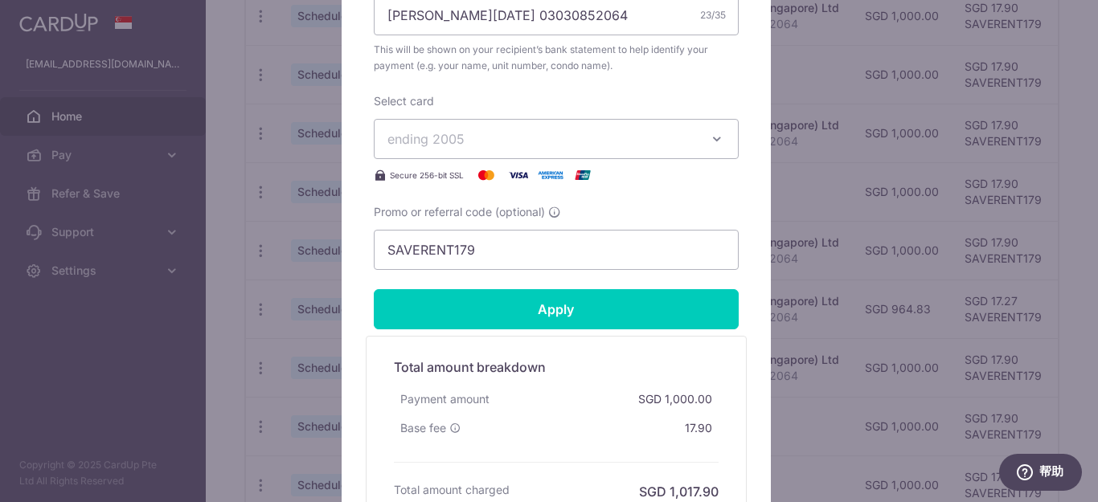
scroll to position [643, 0]
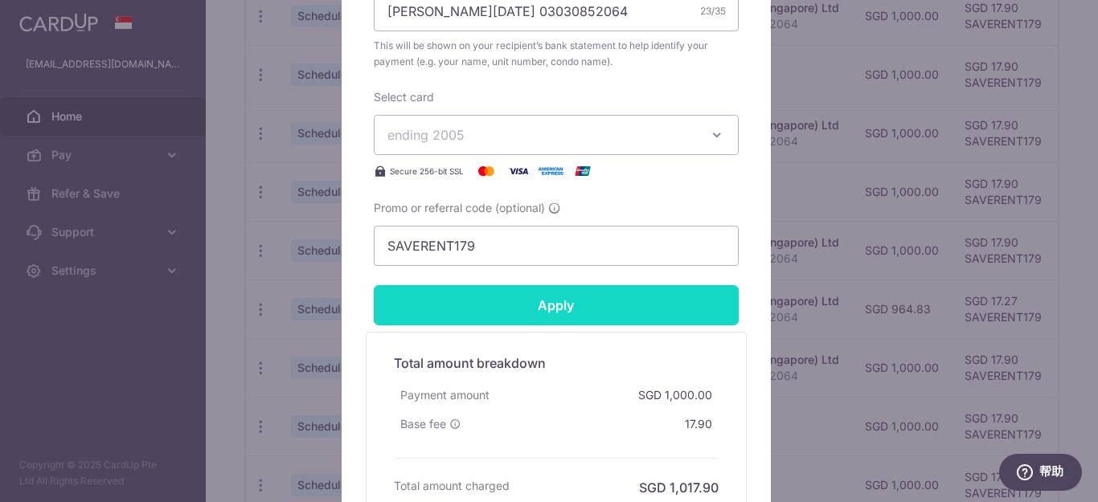
click at [632, 308] on input "Apply" at bounding box center [556, 305] width 365 height 40
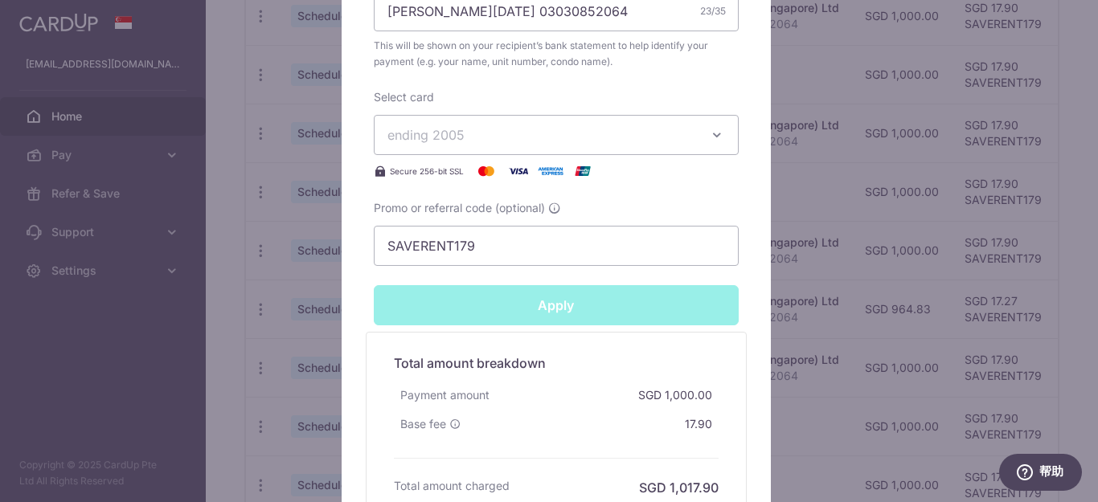
type input "Successfully Applied"
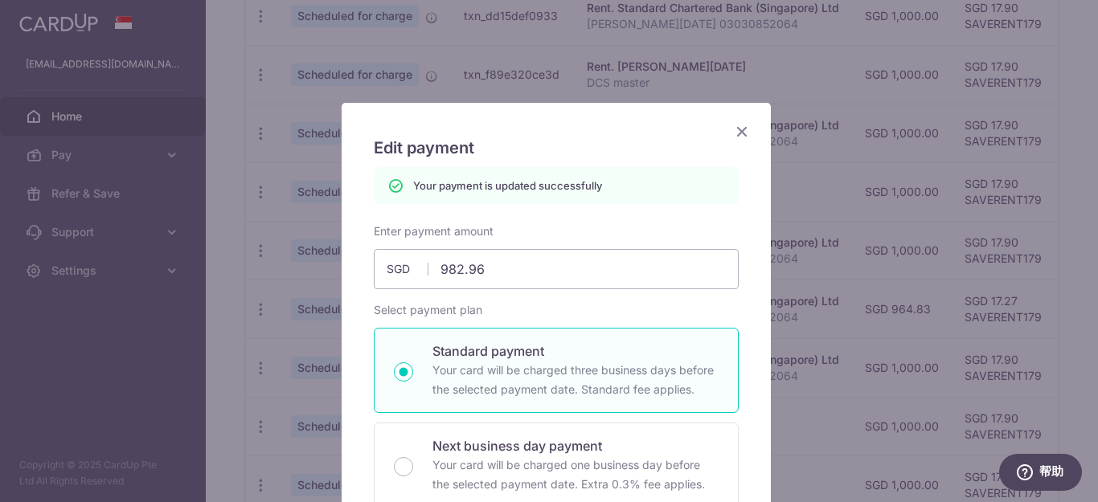
scroll to position [0, 0]
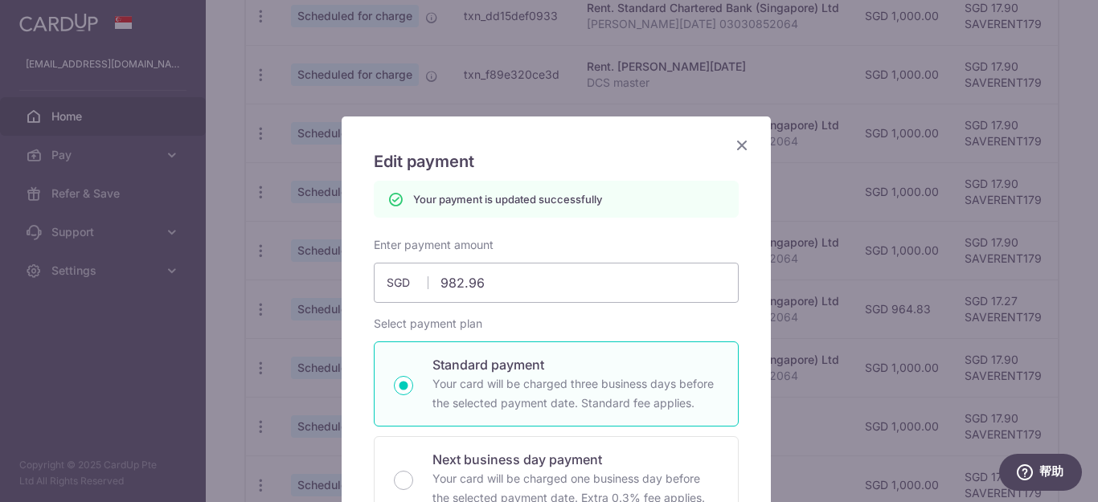
click at [738, 145] on icon "Close" at bounding box center [741, 145] width 19 height 20
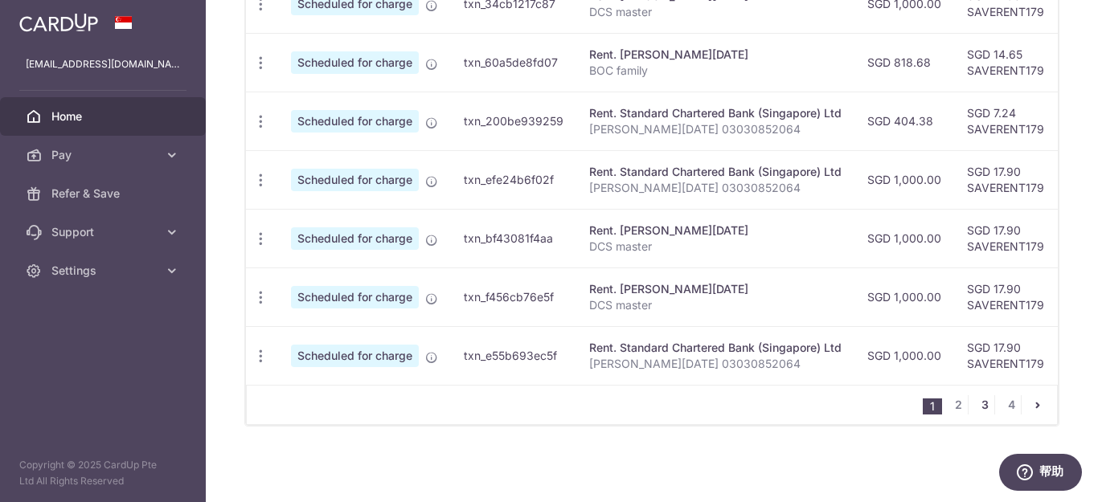
click at [976, 408] on link "3" at bounding box center [984, 404] width 19 height 19
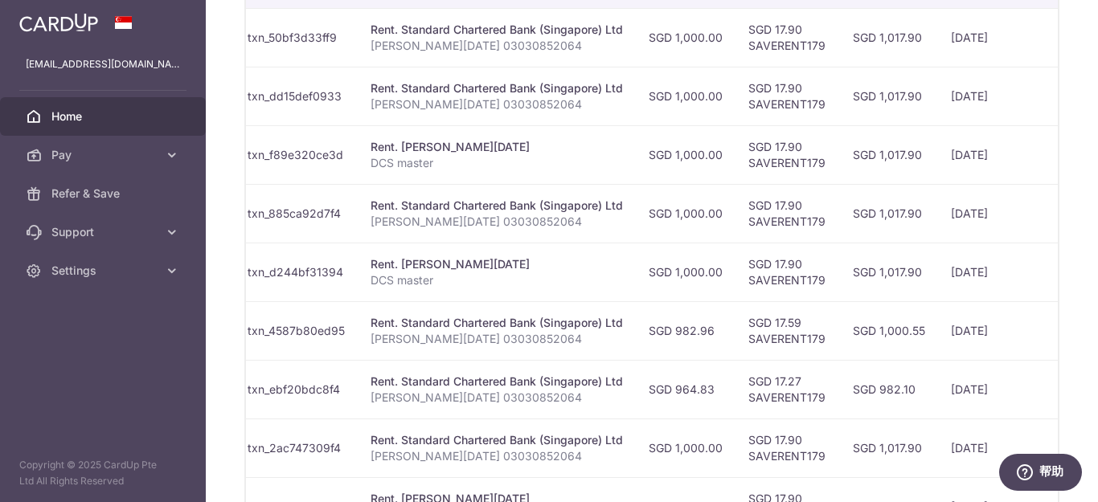
scroll to position [0, 414]
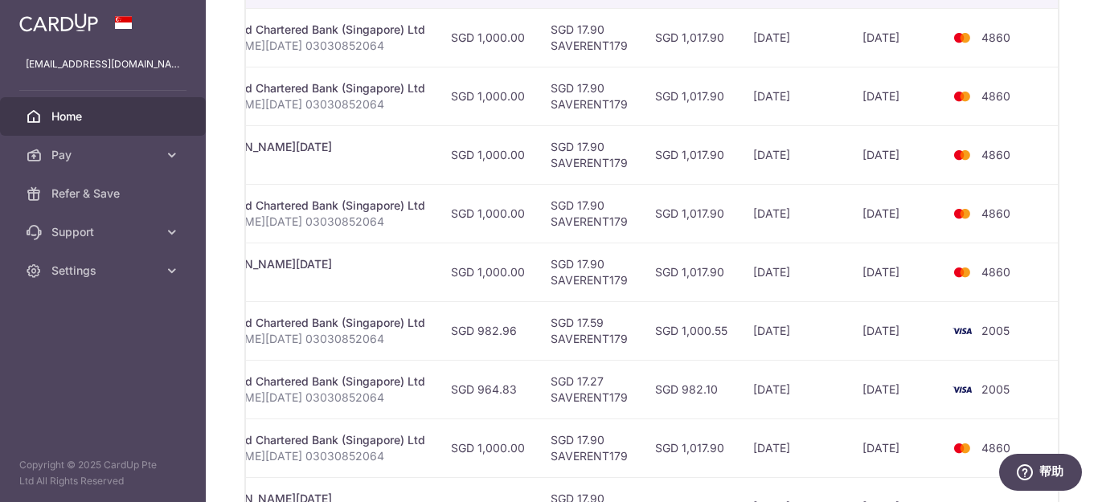
drag, startPoint x: 947, startPoint y: 269, endPoint x: 1073, endPoint y: 293, distance: 127.7
click at [1097, 287] on div "× Pause Schedule Pause all future payments in this series Pause just this one p…" at bounding box center [652, 251] width 892 height 502
click at [1049, 296] on td "4860" at bounding box center [1002, 272] width 122 height 59
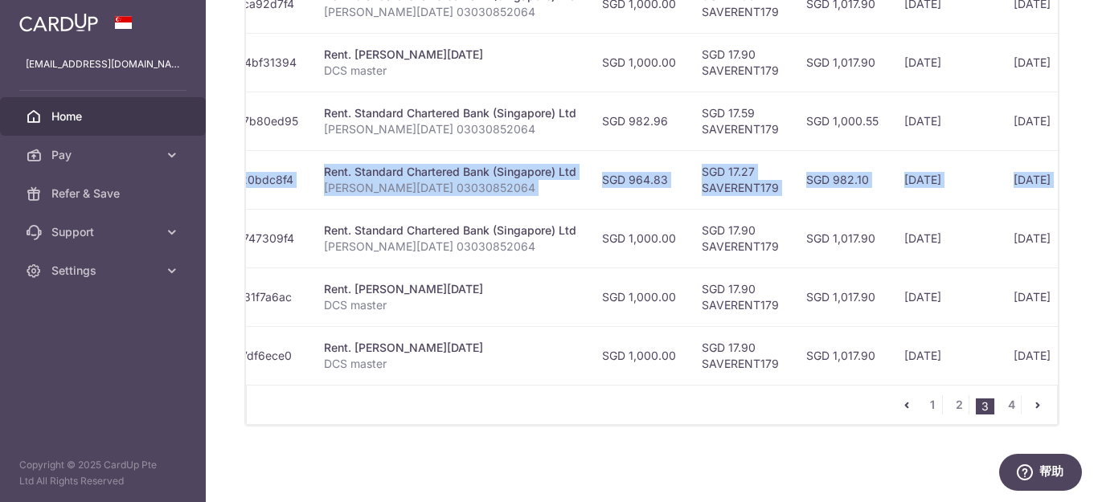
scroll to position [0, 0]
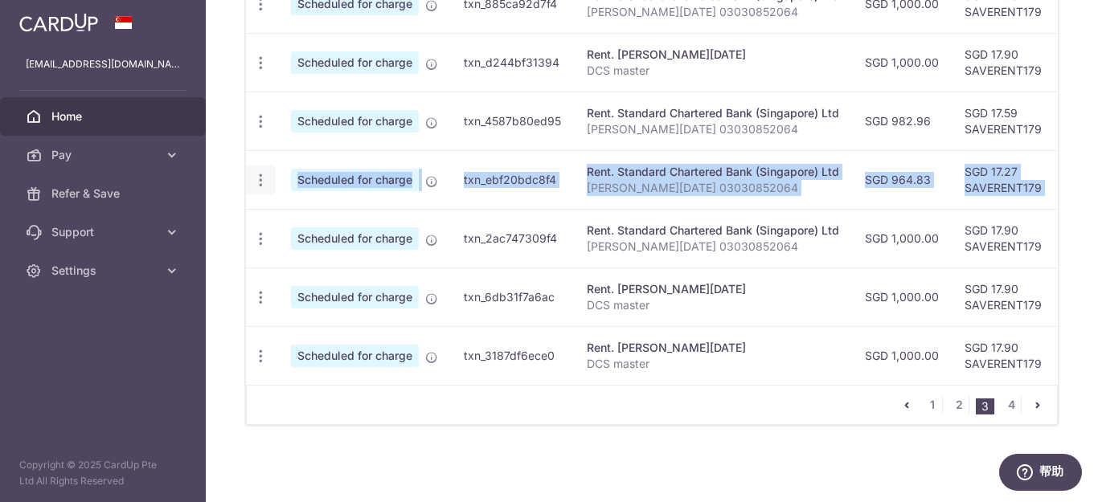
drag, startPoint x: 1011, startPoint y: 177, endPoint x: 273, endPoint y: 177, distance: 737.7
click at [273, 177] on tr "Update payment Cancel payment Scheduled for charge txn_ebf20bdc8f4 Rent. Standa…" at bounding box center [861, 179] width 1231 height 59
click at [259, 175] on icon "button" at bounding box center [260, 180] width 17 height 17
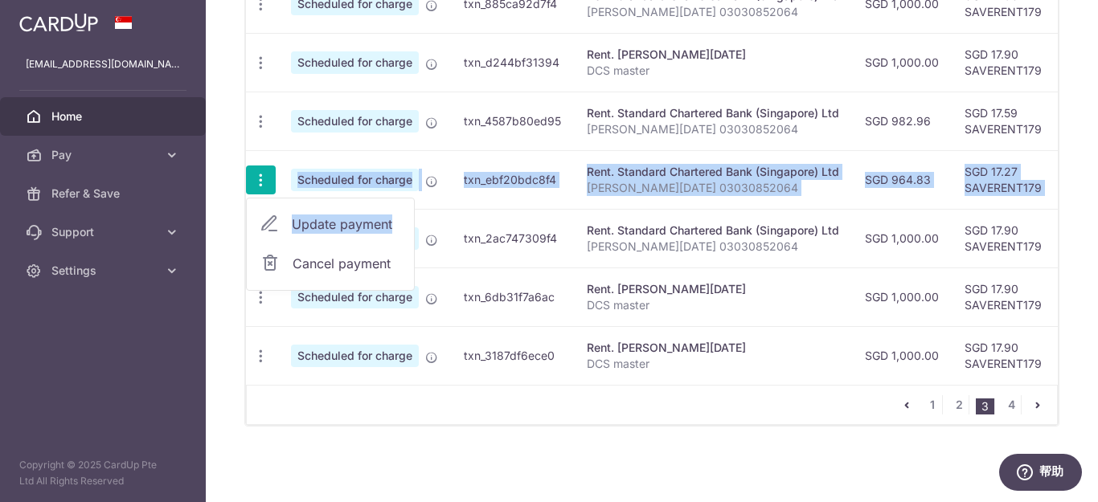
click at [326, 260] on span "Cancel payment" at bounding box center [346, 263] width 108 height 19
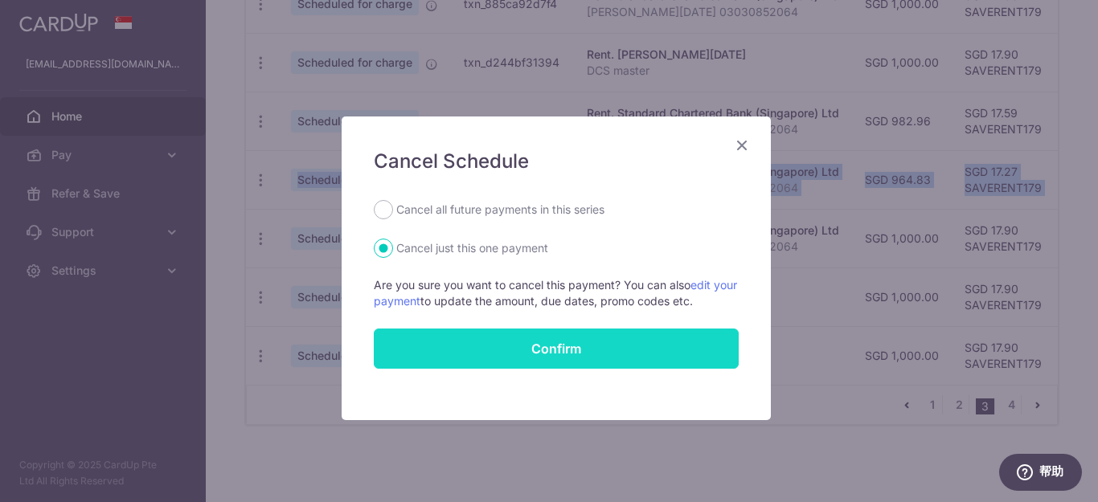
click at [542, 353] on button "Confirm" at bounding box center [556, 349] width 365 height 40
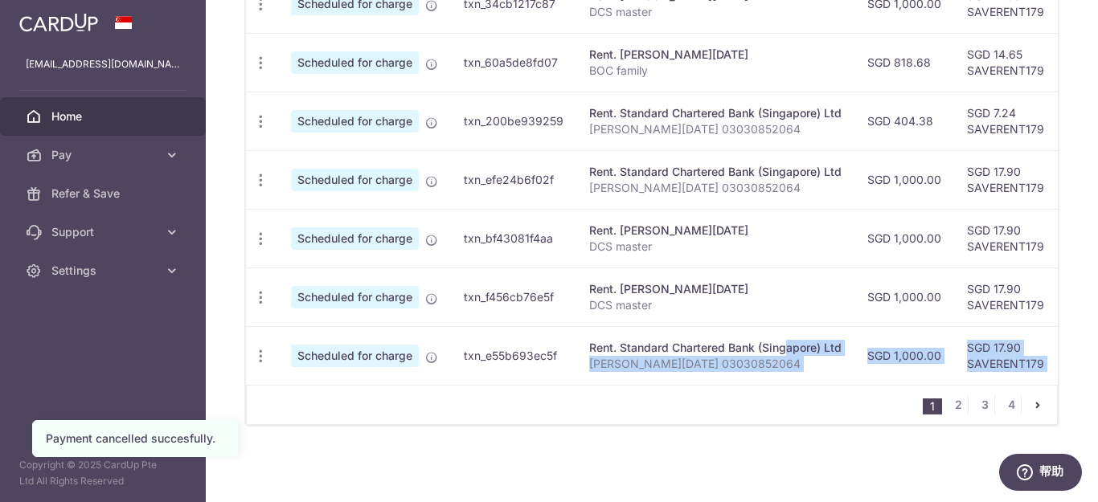
scroll to position [0, 415]
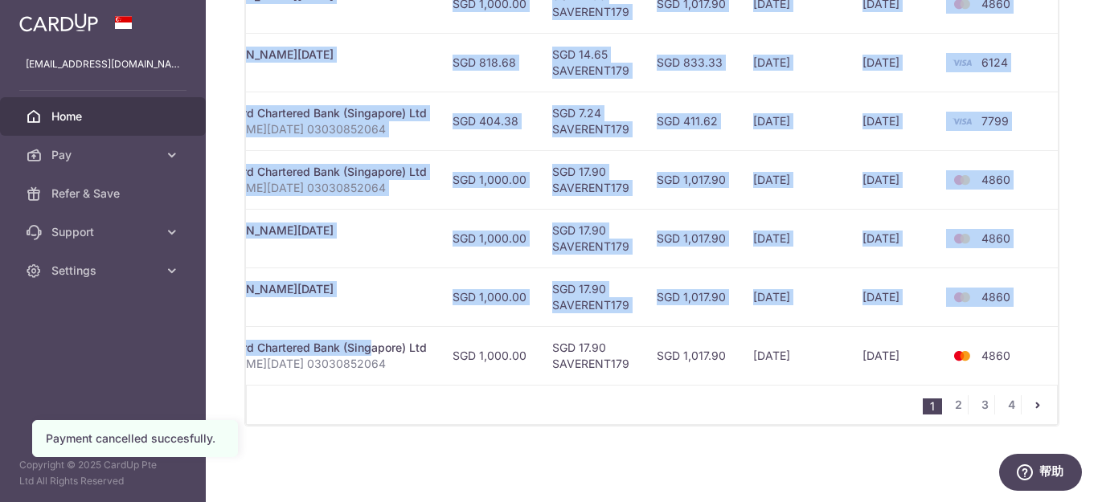
drag, startPoint x: 804, startPoint y: 342, endPoint x: 1097, endPoint y: 339, distance: 293.3
click at [1097, 339] on div "× Pause Schedule Pause all future payments in this series Pause just this one p…" at bounding box center [652, 251] width 892 height 502
click at [1057, 342] on div "× Pause Schedule Pause all future payments in this series Pause just this one p…" at bounding box center [652, 251] width 892 height 502
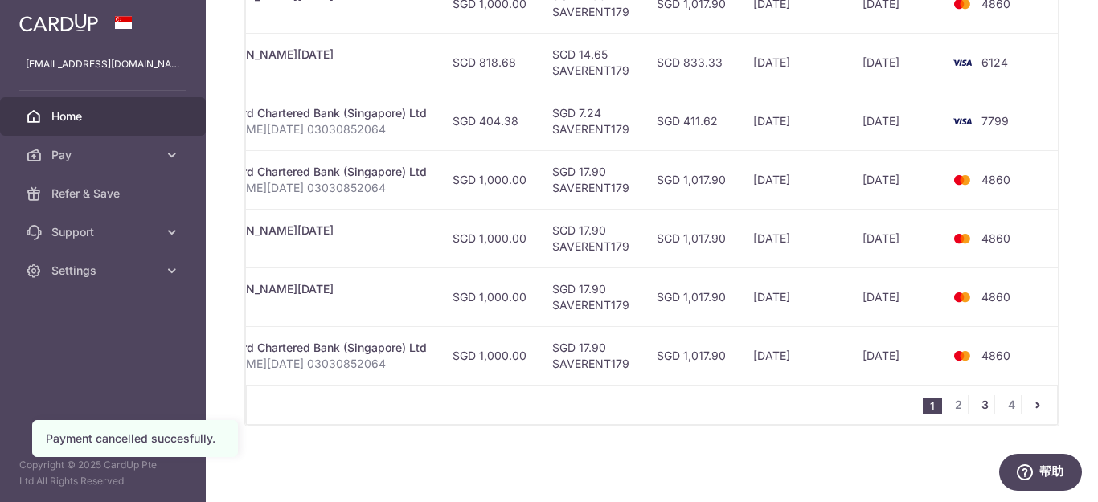
click at [983, 407] on link "3" at bounding box center [984, 404] width 19 height 19
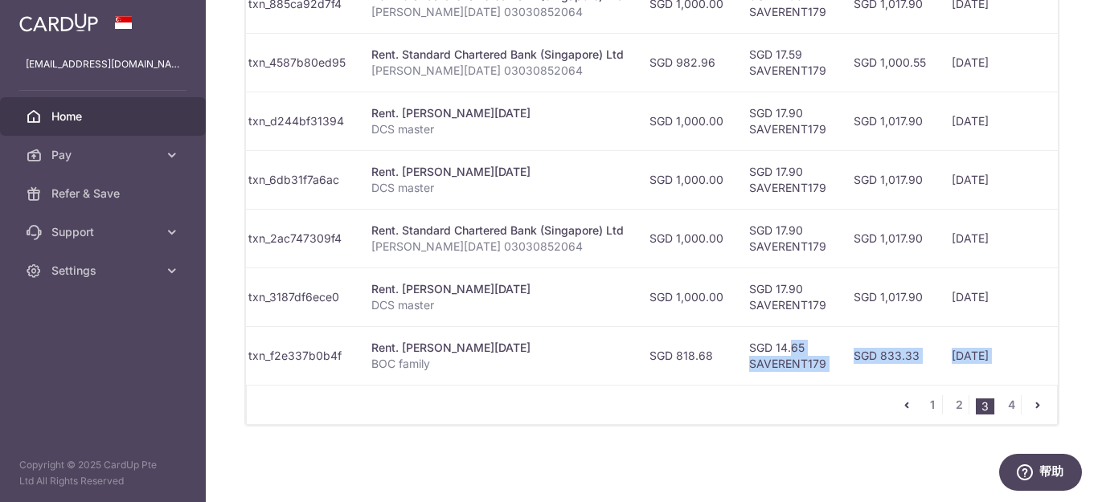
scroll to position [0, 414]
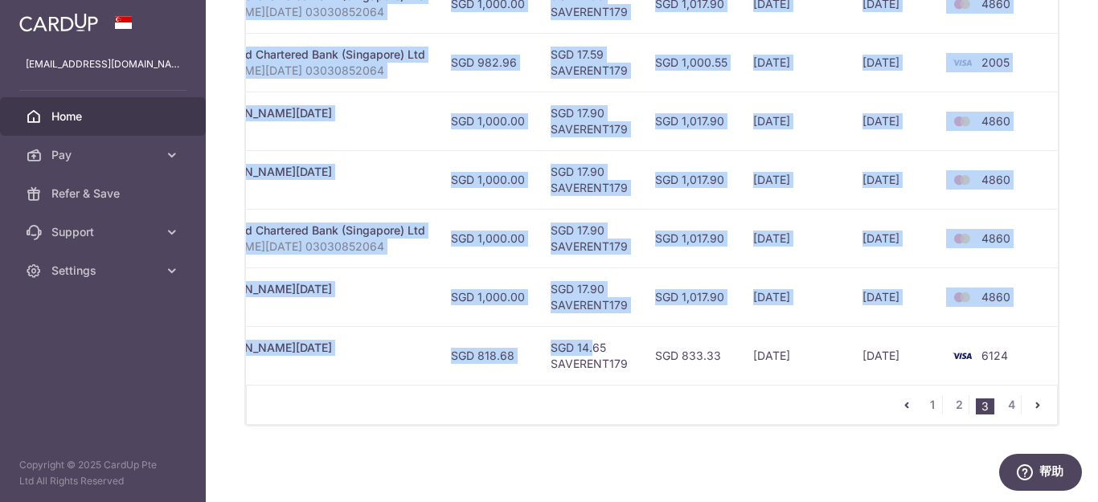
drag, startPoint x: 974, startPoint y: 346, endPoint x: 1097, endPoint y: 339, distance: 123.2
click at [1097, 339] on div "× Pause Schedule Pause all future payments in this series Pause just this one p…" at bounding box center [652, 251] width 892 height 502
click at [1025, 333] on td "6124" at bounding box center [1002, 355] width 122 height 59
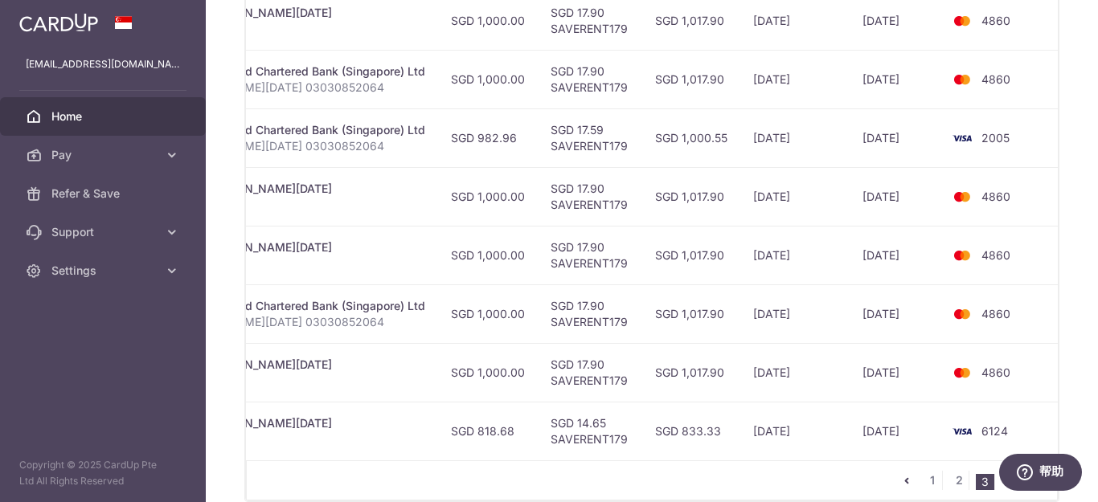
scroll to position [745, 0]
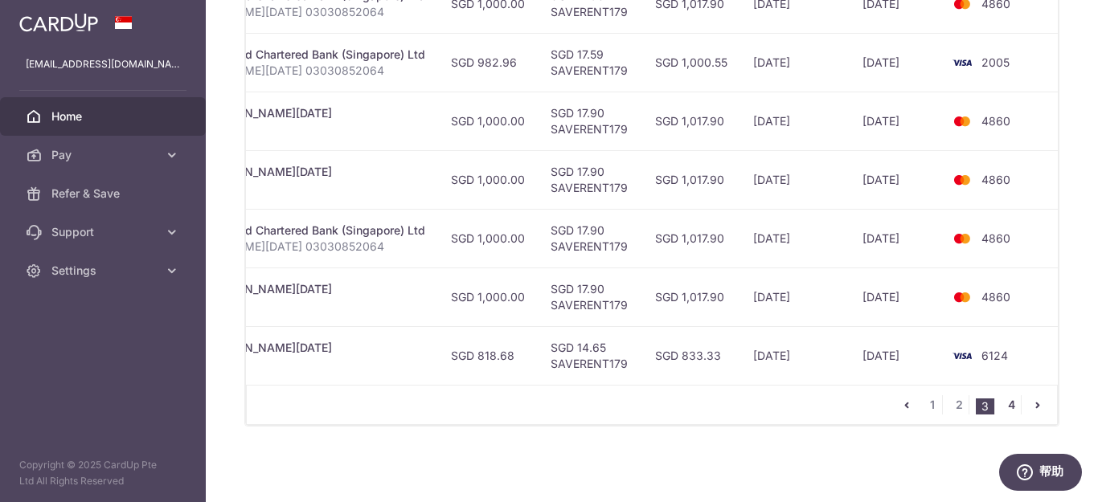
click at [1006, 403] on link "4" at bounding box center [1010, 404] width 19 height 19
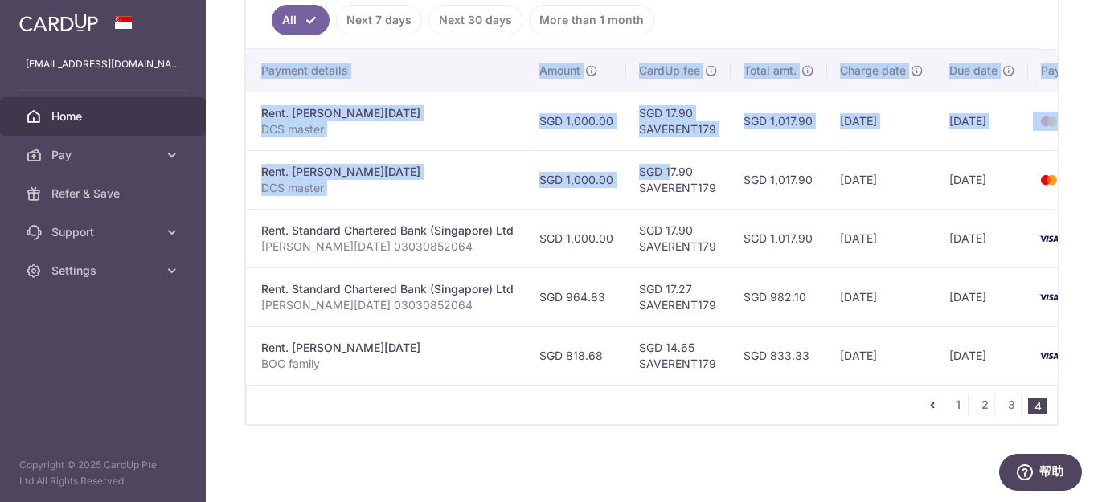
scroll to position [0, 413]
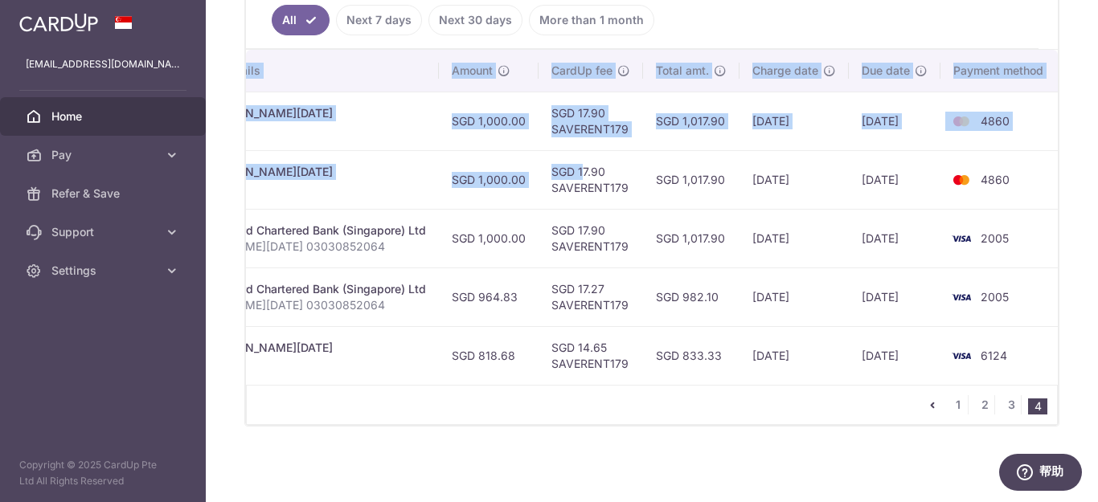
drag, startPoint x: 955, startPoint y: 172, endPoint x: 1097, endPoint y: 186, distance: 142.9
click at [1097, 186] on div "× Pause Schedule Pause all future payments in this series Pause just this one p…" at bounding box center [652, 251] width 892 height 502
click at [1044, 190] on td "4860" at bounding box center [1001, 179] width 122 height 59
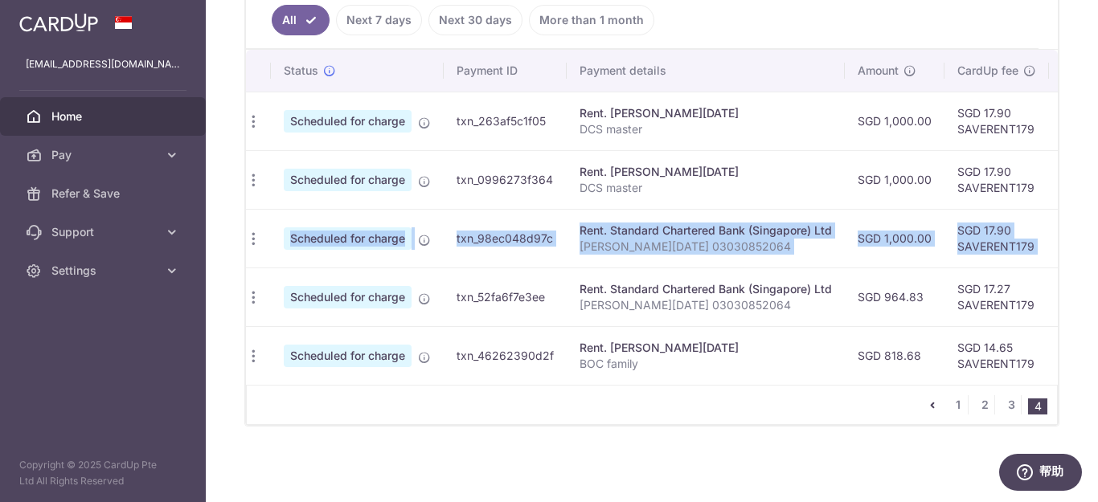
scroll to position [0, 0]
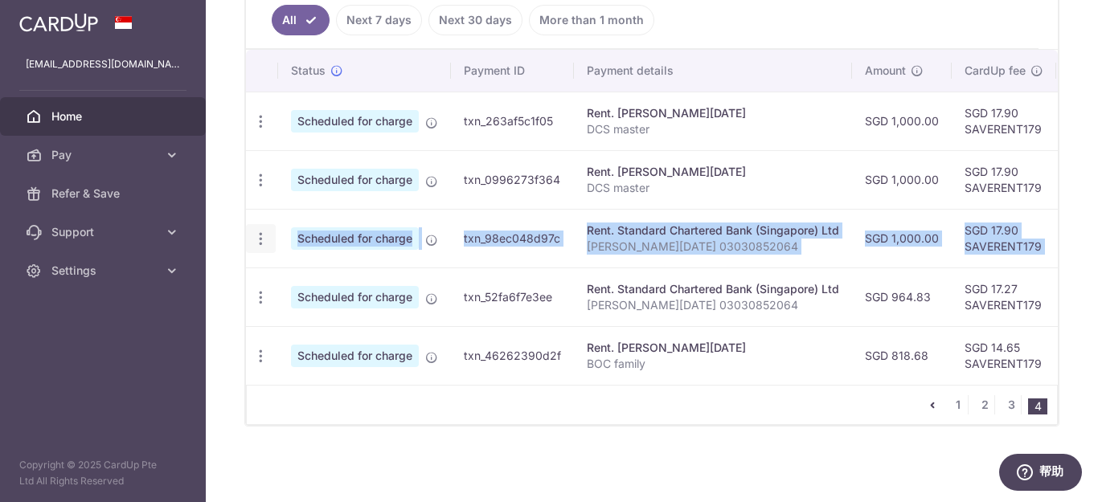
drag, startPoint x: 1013, startPoint y: 234, endPoint x: 262, endPoint y: 234, distance: 751.3
click at [269, 238] on tr "Update payment Cancel payment Scheduled for charge txn_98ec048d97c Rent. Standa…" at bounding box center [860, 238] width 1229 height 59
click at [260, 231] on icon "button" at bounding box center [260, 239] width 17 height 17
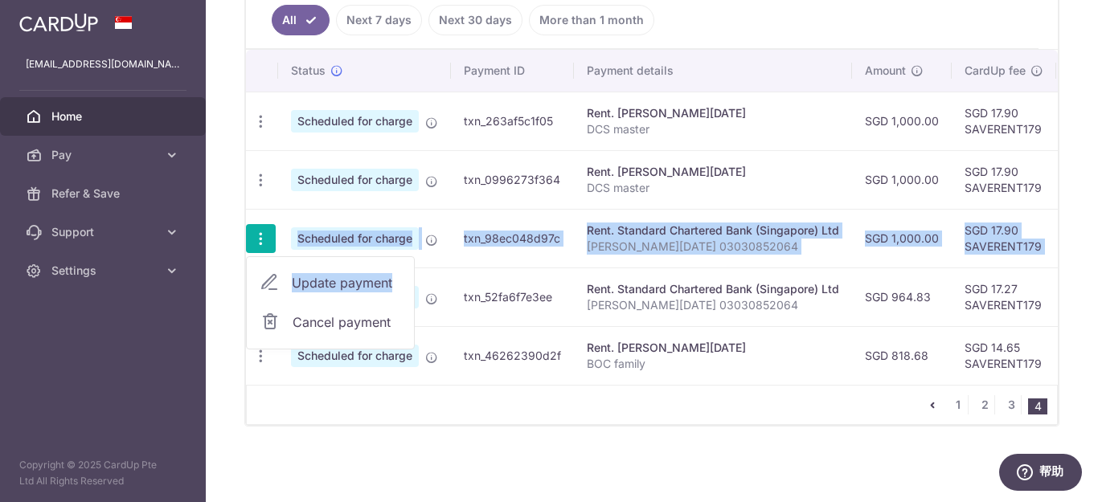
click at [343, 273] on span "Update payment" at bounding box center [346, 282] width 109 height 19
radio input "true"
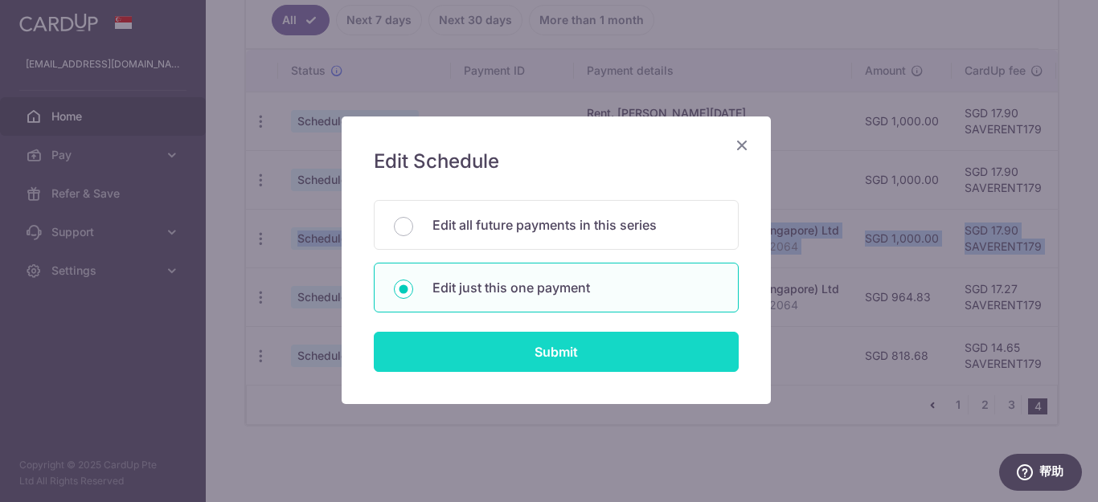
click at [577, 339] on input "Submit" at bounding box center [556, 352] width 365 height 40
radio input "true"
type input "1,000.00"
type input "[DATE]"
type input "[PERSON_NAME][DATE] 03030852064"
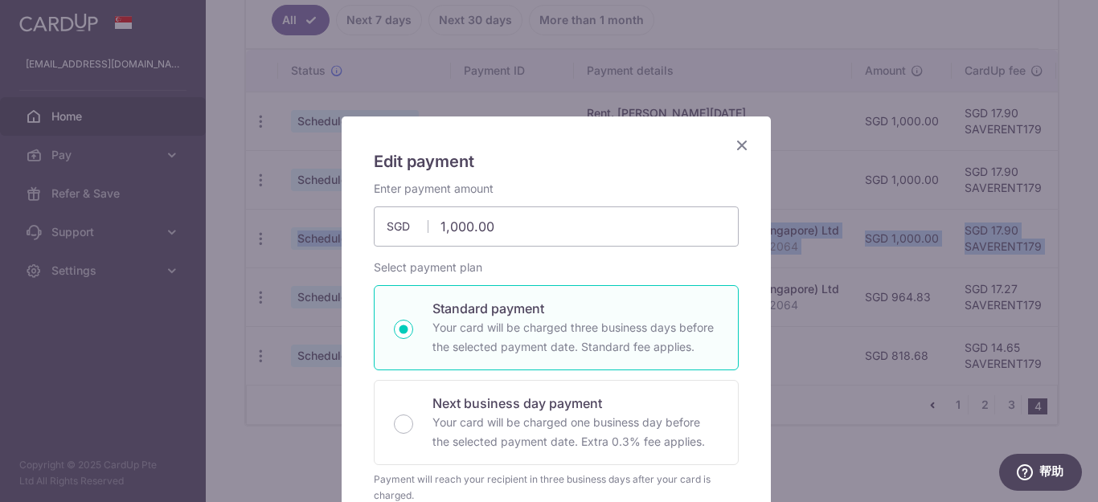
type input "SAVERENT179"
drag, startPoint x: 510, startPoint y: 227, endPoint x: 373, endPoint y: 197, distance: 140.8
click at [382, 204] on div "Enter payment amount 1,000.00 1000.00 SGD To change the payment amount, please …" at bounding box center [556, 214] width 365 height 66
type input "982.96"
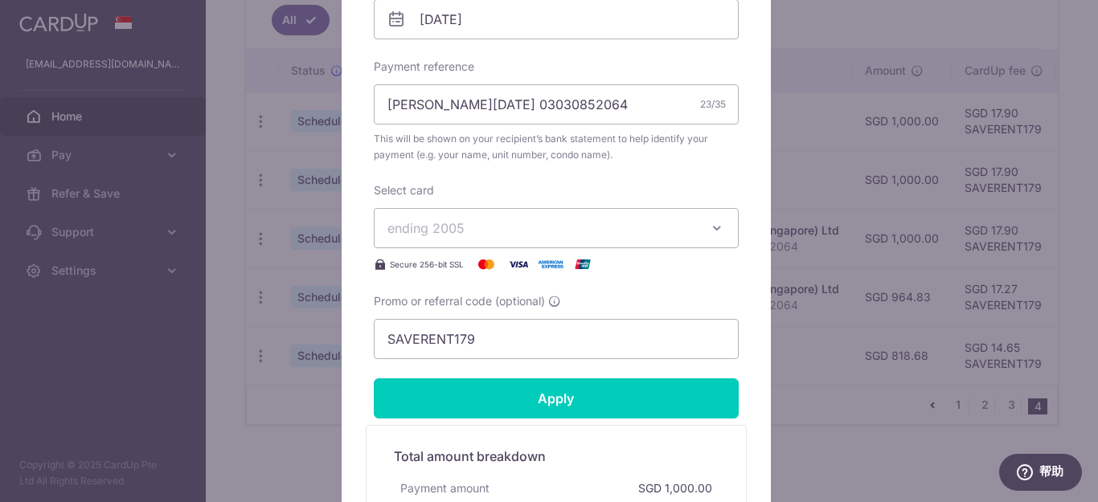
scroll to position [562, 0]
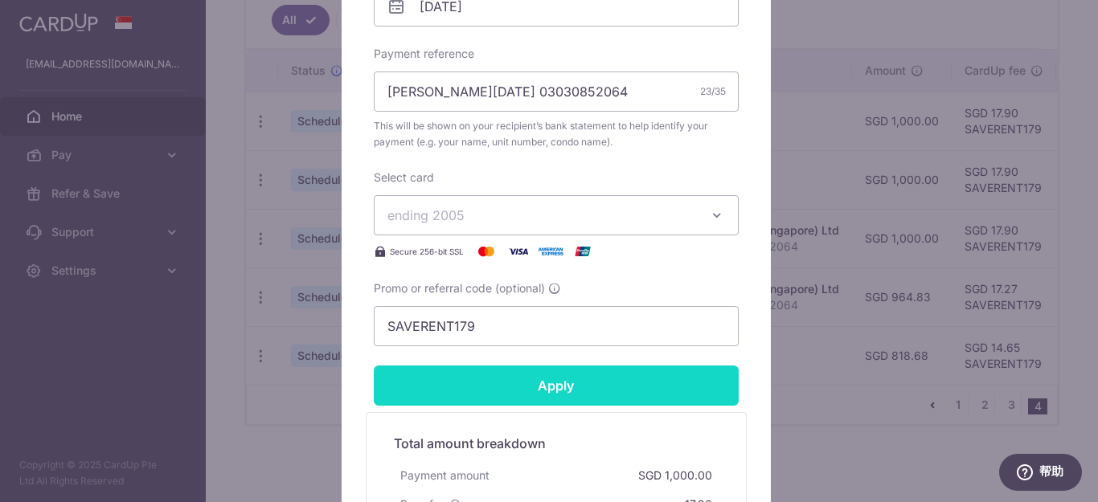
click at [562, 374] on input "Apply" at bounding box center [556, 386] width 365 height 40
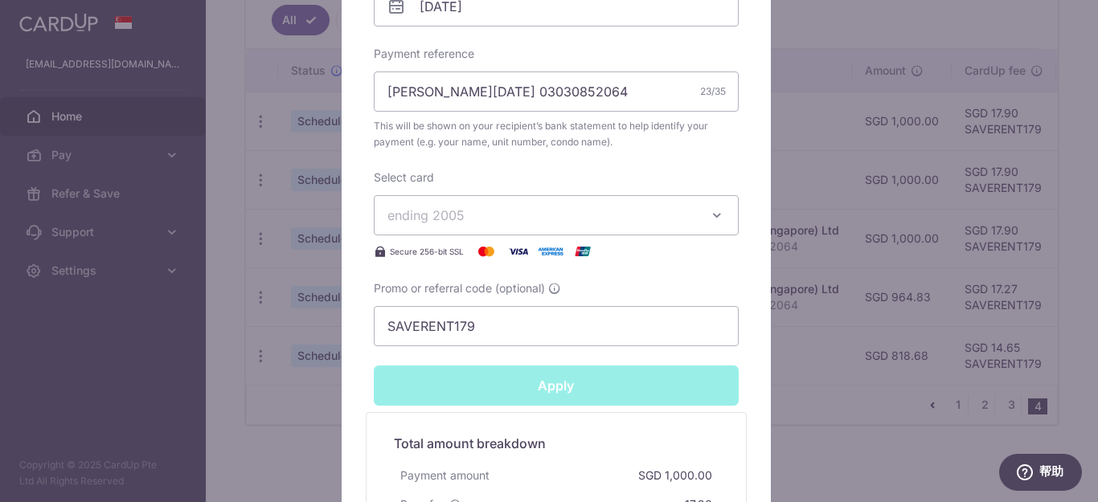
type input "Successfully Applied"
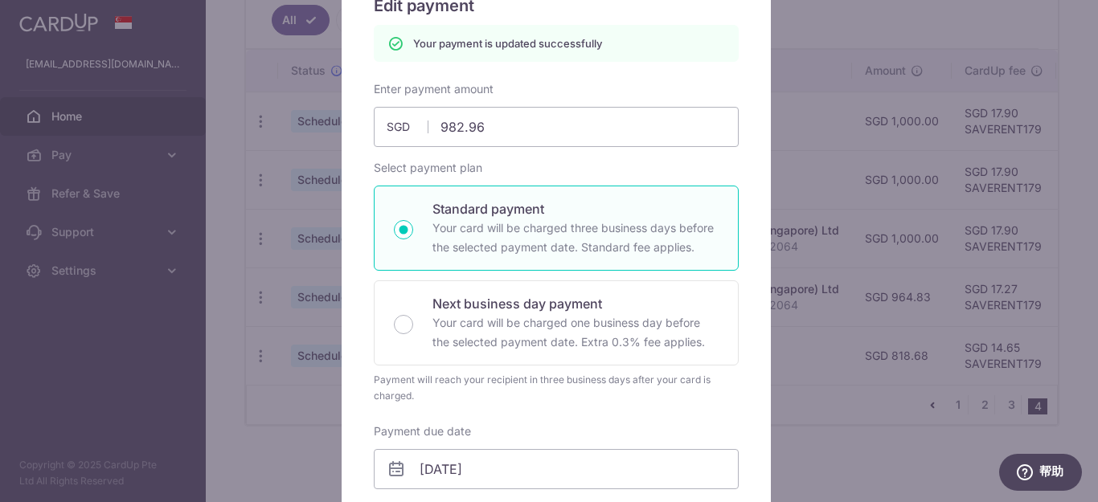
scroll to position [0, 0]
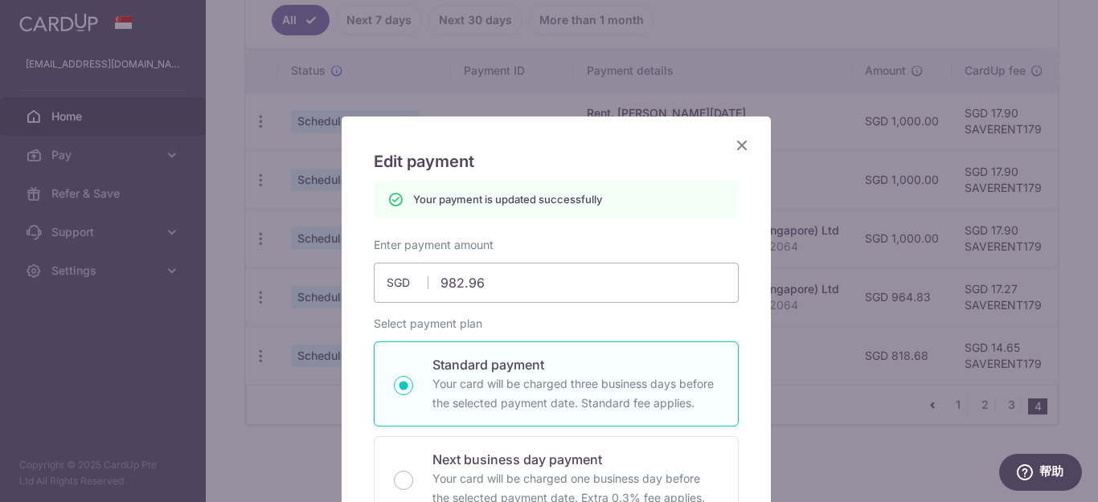
click at [733, 142] on icon "Close" at bounding box center [741, 145] width 19 height 20
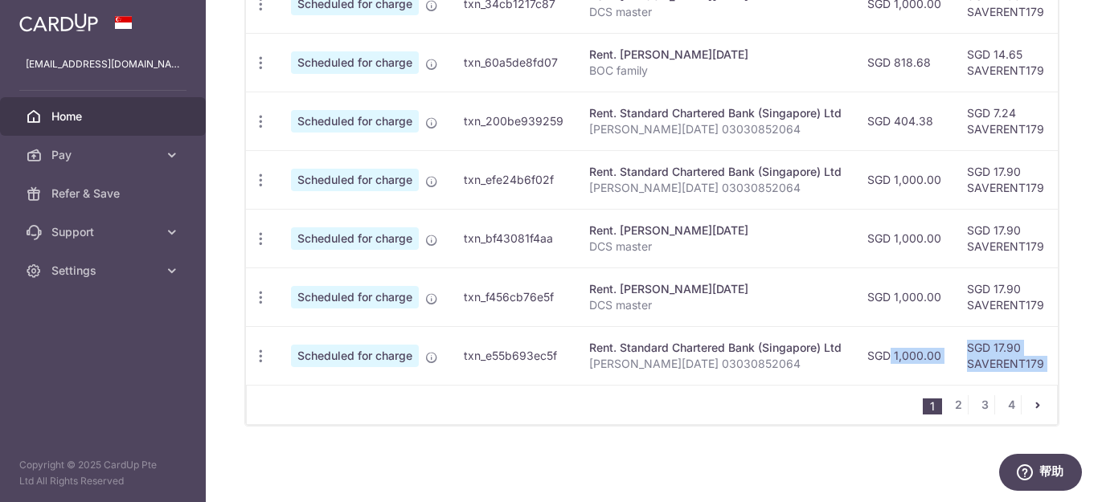
scroll to position [0, 415]
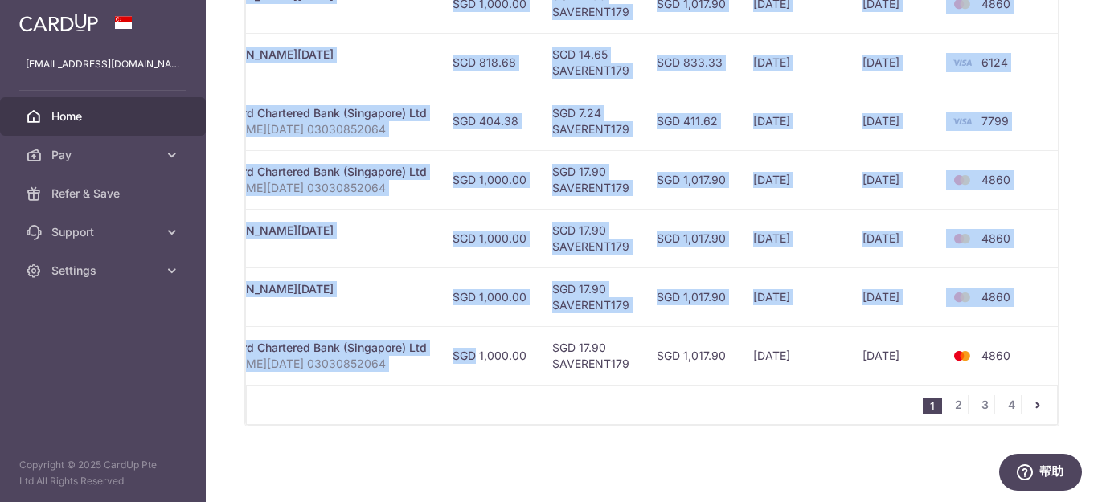
drag, startPoint x: 1097, startPoint y: 361, endPoint x: 1057, endPoint y: 364, distance: 39.5
click at [1095, 361] on div "× Pause Schedule Pause all future payments in this series Pause just this one p…" at bounding box center [652, 251] width 892 height 502
click at [1048, 364] on td "4860" at bounding box center [1002, 355] width 122 height 59
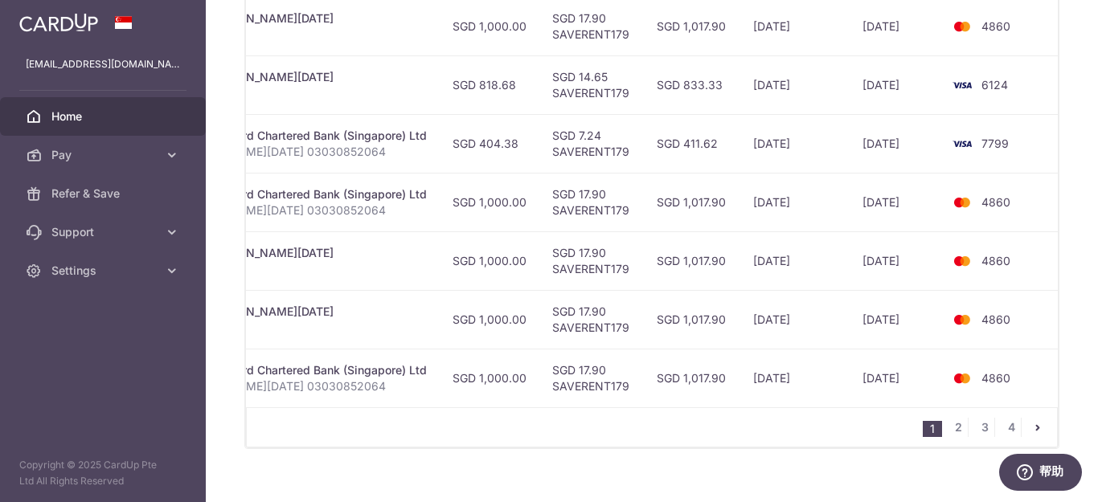
scroll to position [745, 0]
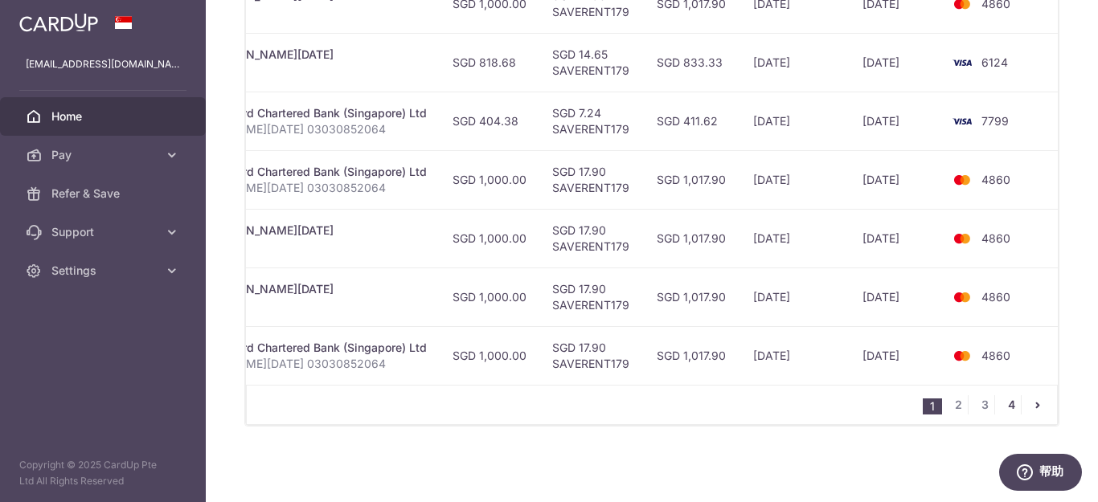
click at [1010, 403] on link "4" at bounding box center [1010, 404] width 19 height 19
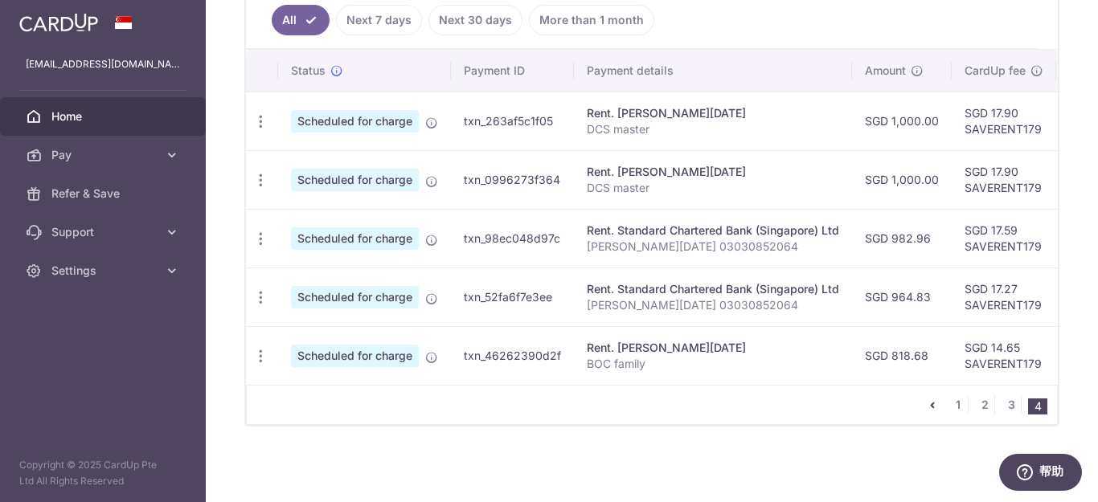
scroll to position [0, 414]
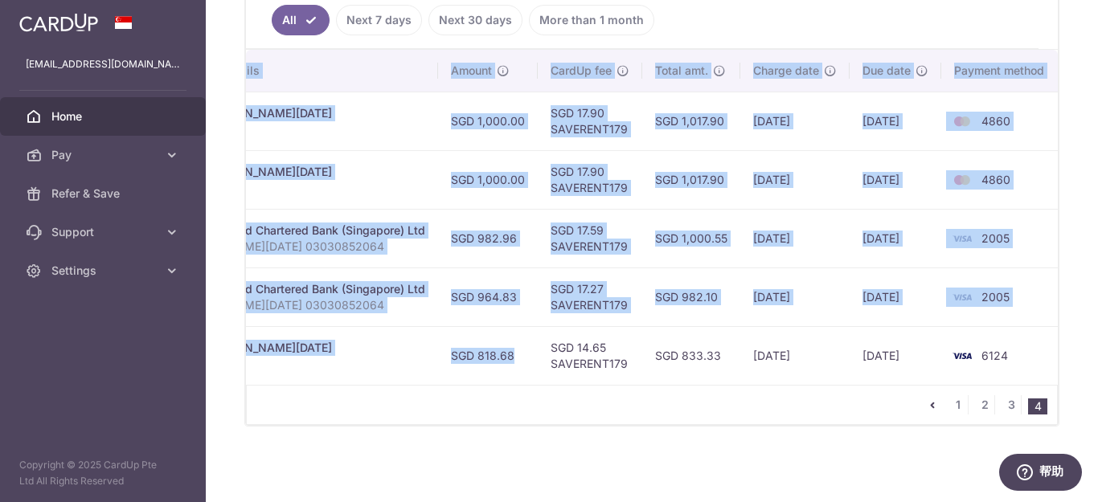
drag, startPoint x: 914, startPoint y: 353, endPoint x: 1054, endPoint y: 341, distance: 140.3
click at [1090, 352] on div "× Pause Schedule Pause all future payments in this series Pause just this one p…" at bounding box center [652, 251] width 892 height 502
click at [1043, 326] on td "6124" at bounding box center [1002, 355] width 122 height 59
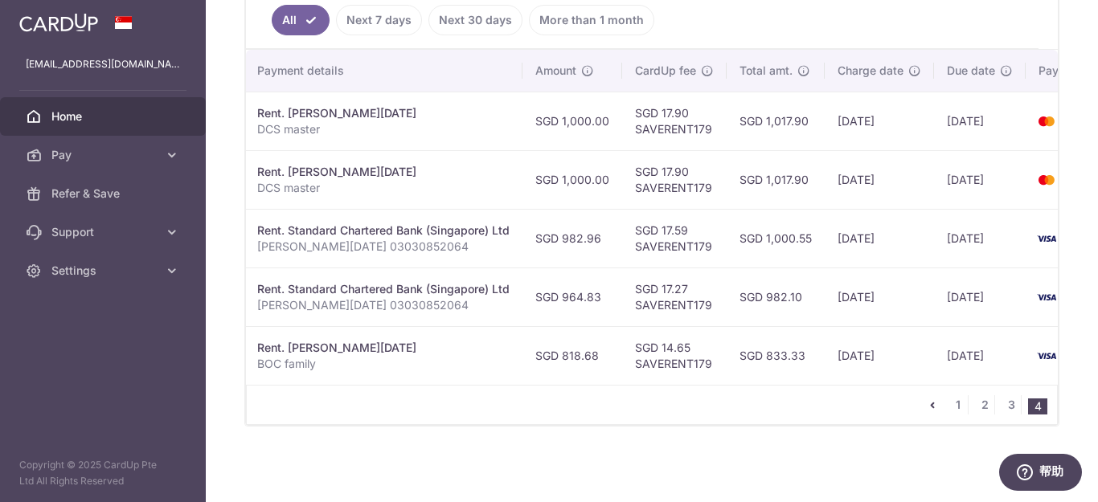
scroll to position [0, 0]
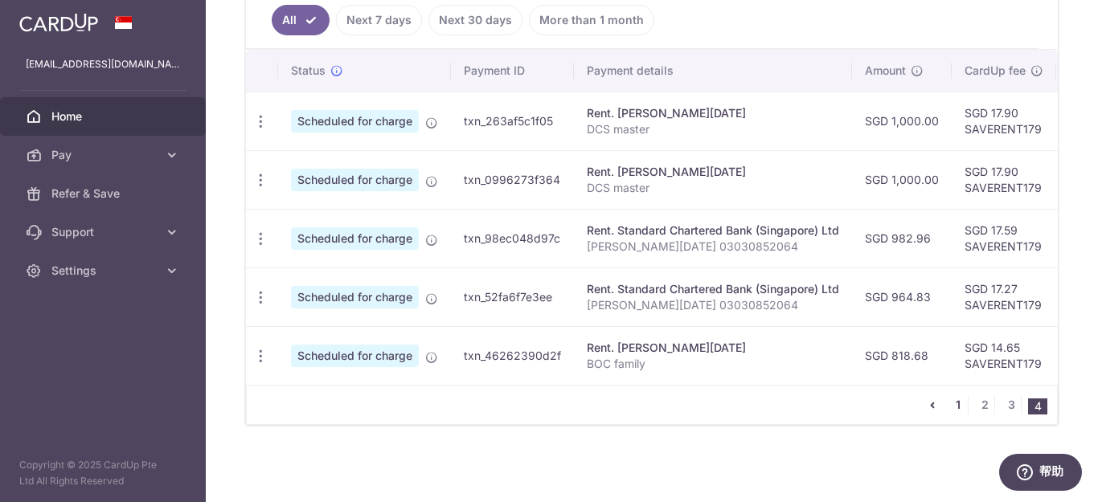
click at [952, 405] on link "1" at bounding box center [957, 404] width 19 height 19
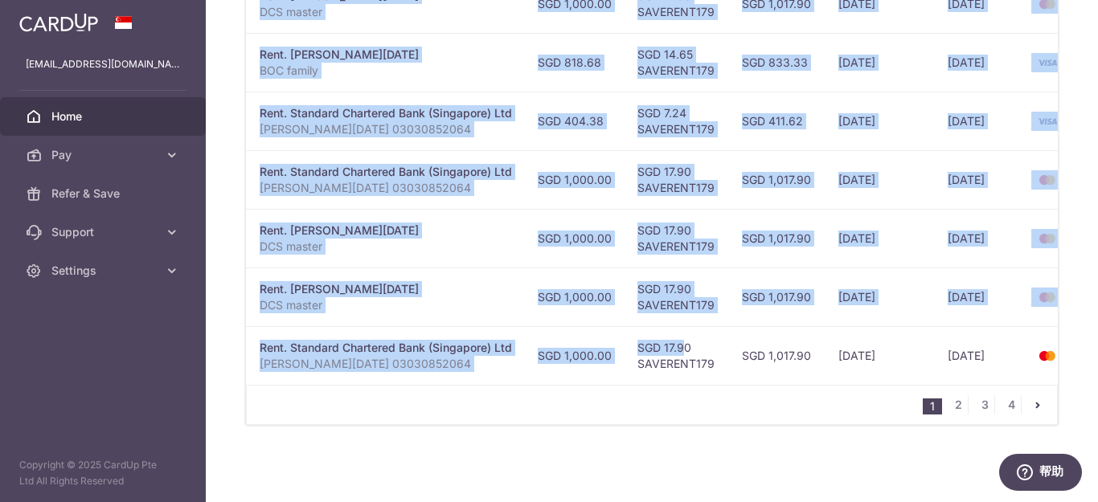
scroll to position [0, 415]
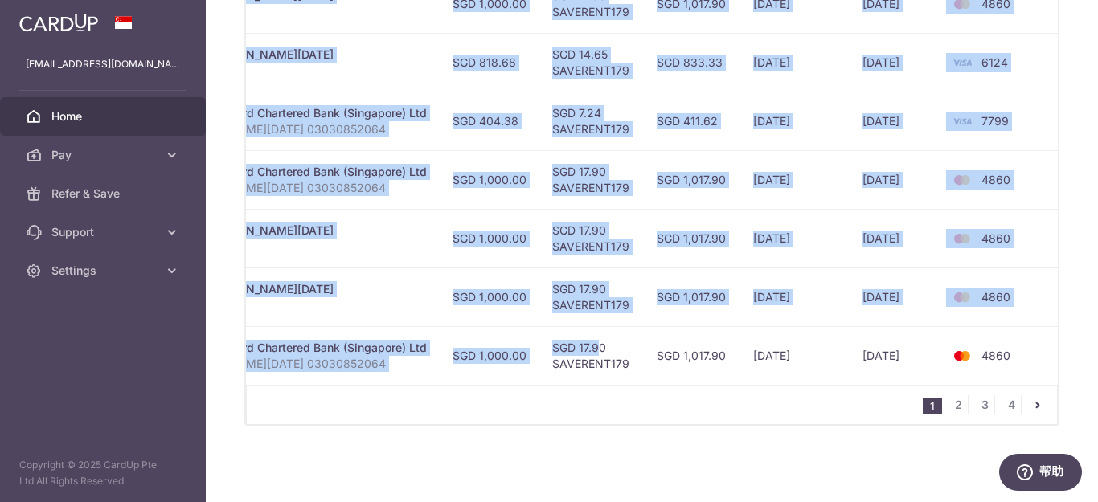
drag, startPoint x: 988, startPoint y: 342, endPoint x: 1097, endPoint y: 337, distance: 108.6
click at [1097, 337] on div "× Pause Schedule Pause all future payments in this series Pause just this one p…" at bounding box center [652, 251] width 892 height 502
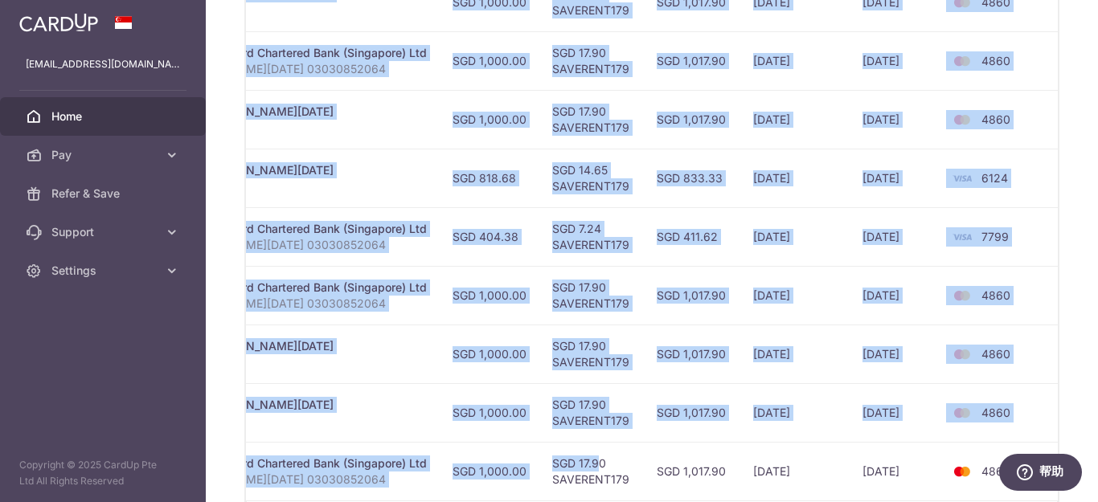
scroll to position [745, 0]
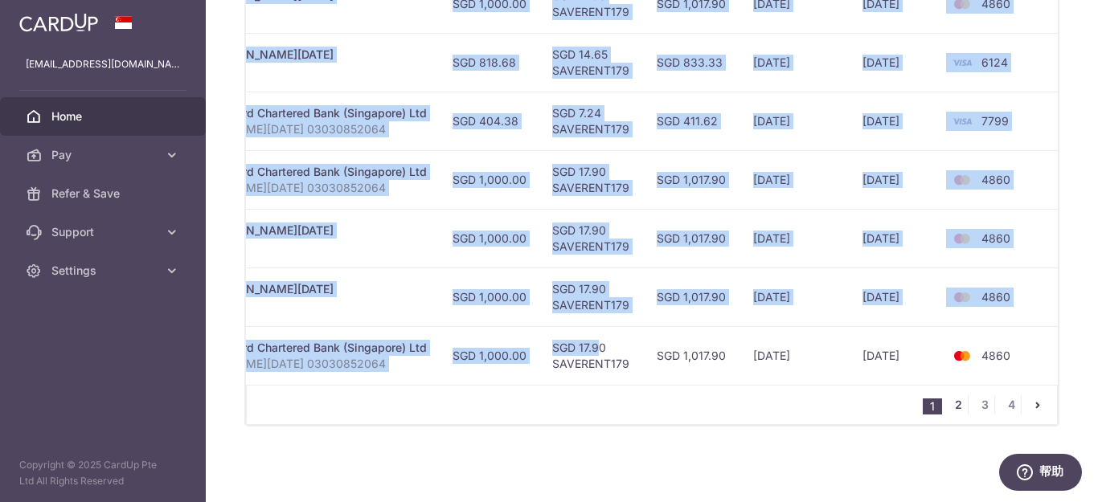
click at [953, 405] on link "2" at bounding box center [957, 404] width 19 height 19
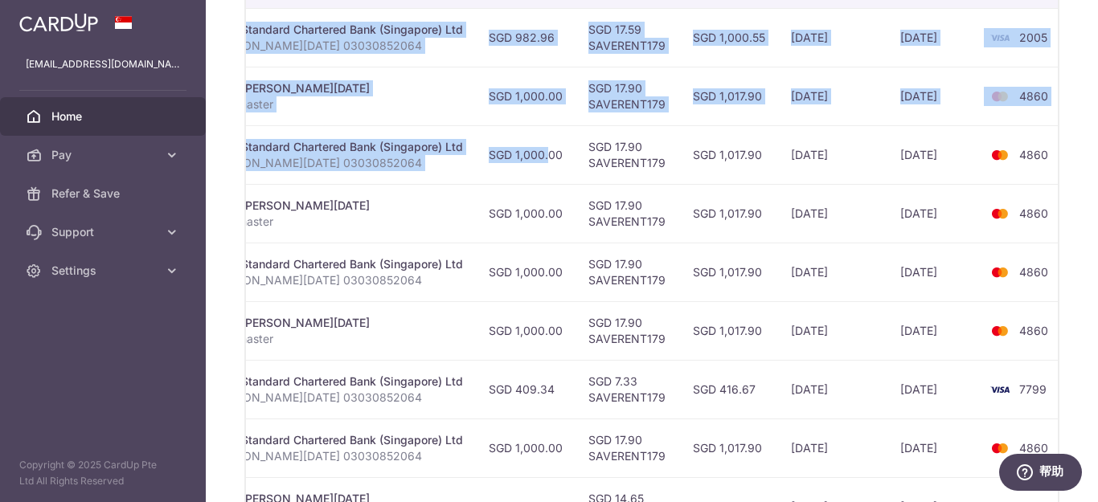
scroll to position [0, 413]
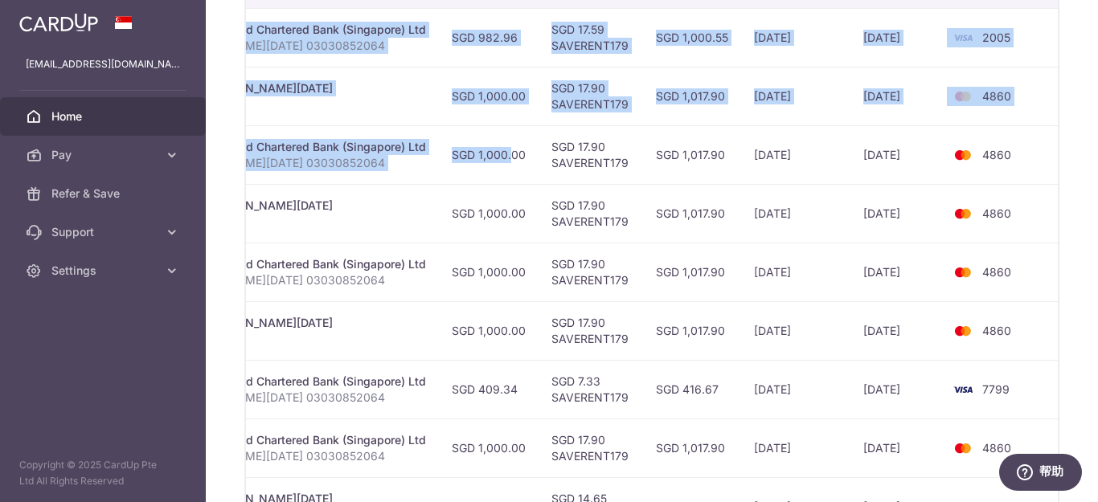
drag, startPoint x: 906, startPoint y: 151, endPoint x: 1033, endPoint y: 198, distance: 135.2
click at [1097, 175] on div "× Pause Schedule Pause all future payments in this series Pause just this one p…" at bounding box center [652, 251] width 892 height 502
click at [1023, 205] on td "4860" at bounding box center [1003, 213] width 122 height 59
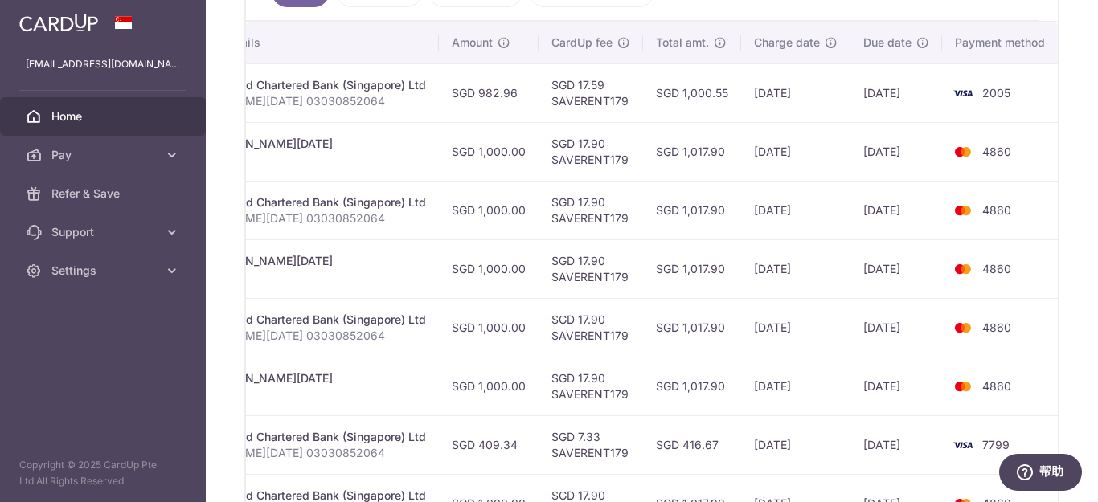
scroll to position [450, 0]
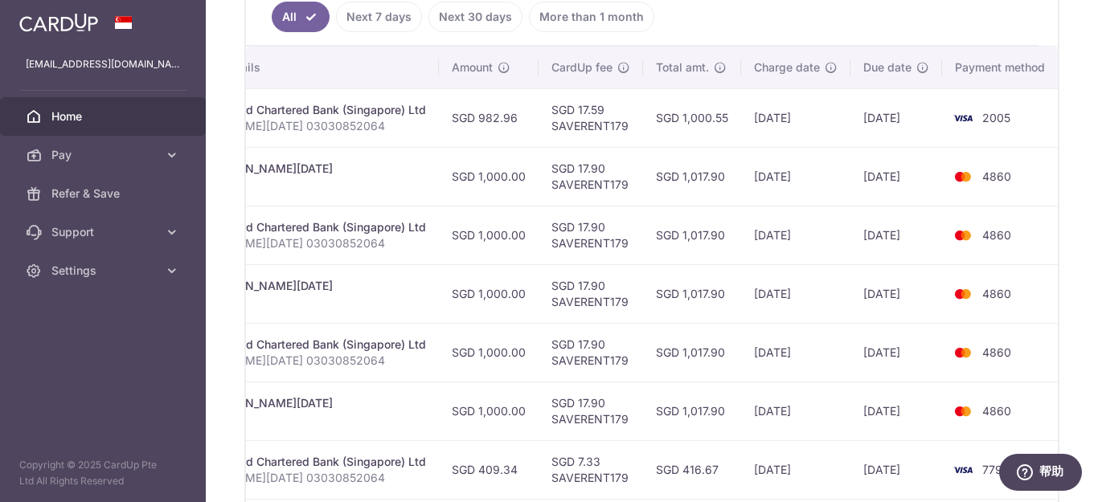
click at [1013, 127] on td "2005" at bounding box center [1003, 117] width 122 height 59
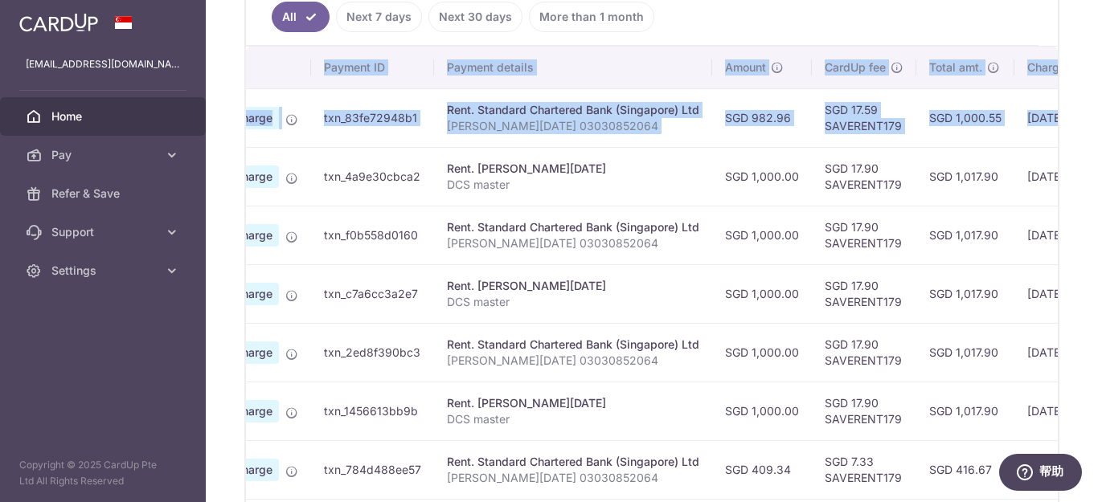
scroll to position [0, 0]
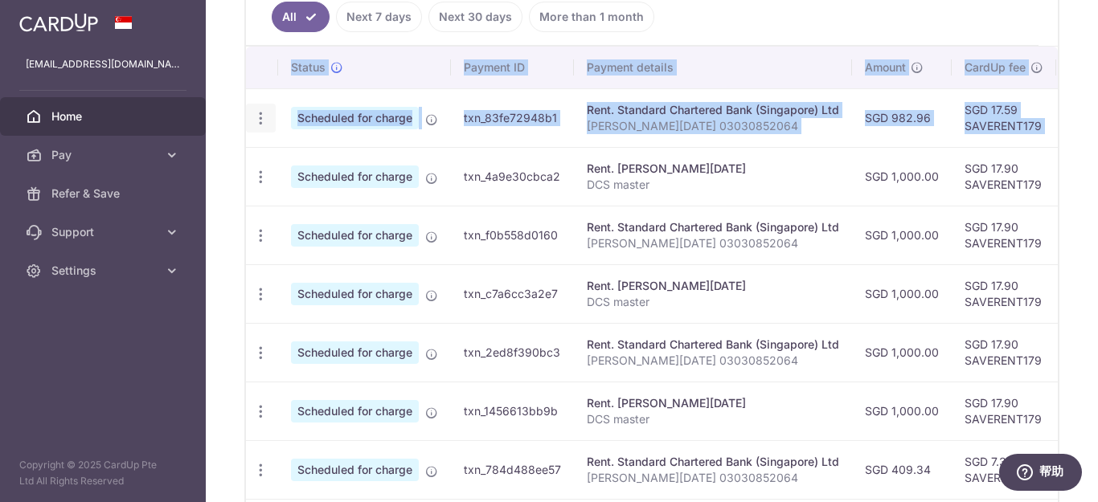
drag, startPoint x: 1012, startPoint y: 117, endPoint x: 270, endPoint y: 122, distance: 741.7
click at [239, 121] on div "× Pause Schedule Pause all future payments in this series Pause just this one p…" at bounding box center [652, 251] width 892 height 502
click at [283, 125] on td "Scheduled for charge" at bounding box center [364, 117] width 173 height 59
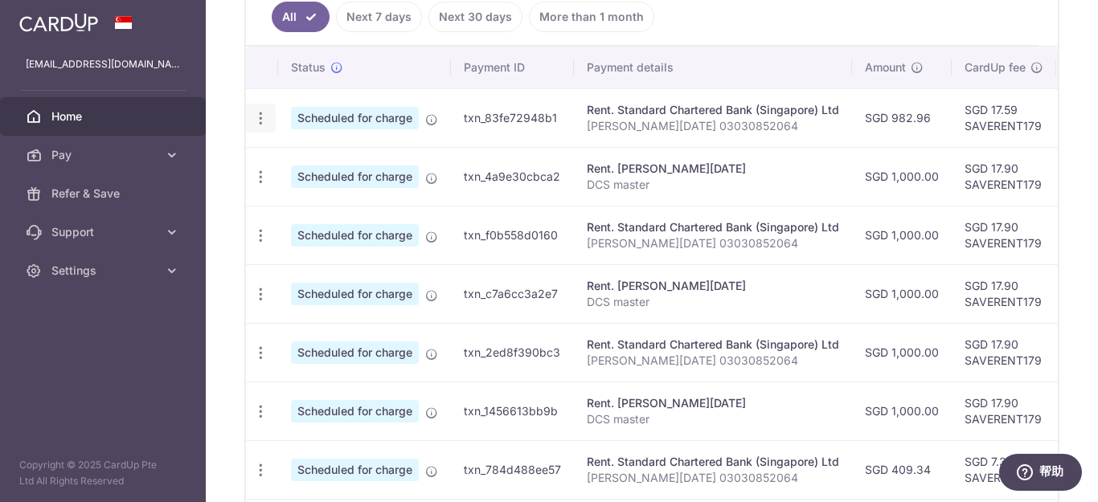
click at [257, 118] on icon "button" at bounding box center [260, 118] width 17 height 17
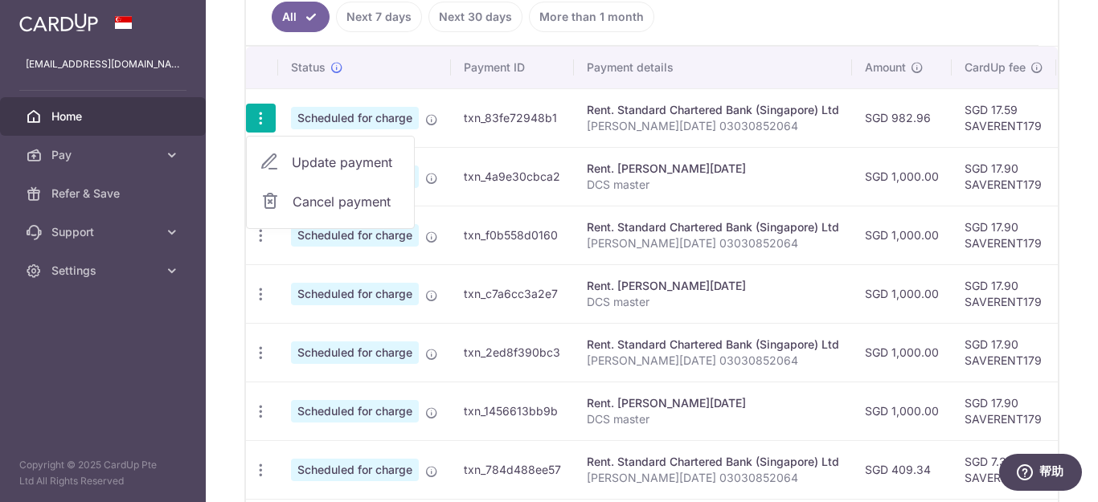
click at [353, 163] on span "Update payment" at bounding box center [346, 162] width 109 height 19
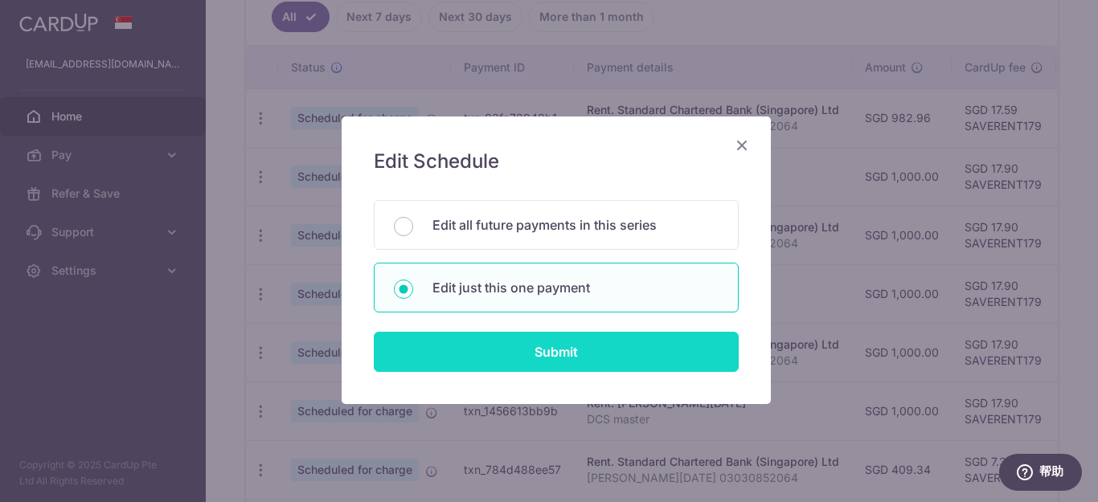
click at [631, 348] on input "Submit" at bounding box center [556, 352] width 365 height 40
radio input "true"
type input "982.96"
type input "[DATE]"
type input "[PERSON_NAME][DATE] 03030852064"
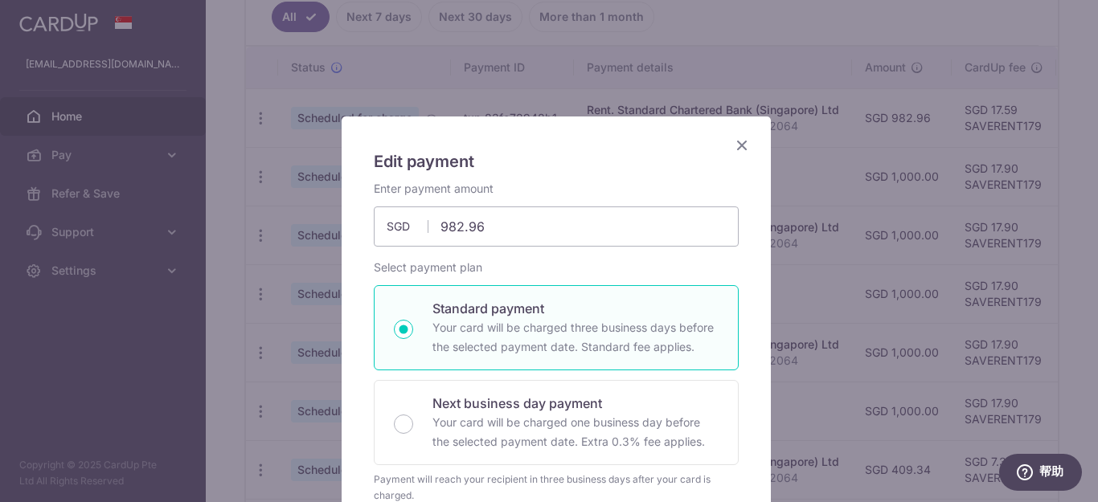
type input "SAVERENT179"
drag, startPoint x: 515, startPoint y: 226, endPoint x: 375, endPoint y: 214, distance: 140.3
click at [375, 217] on input "982.96" at bounding box center [556, 227] width 365 height 40
type input "88.41"
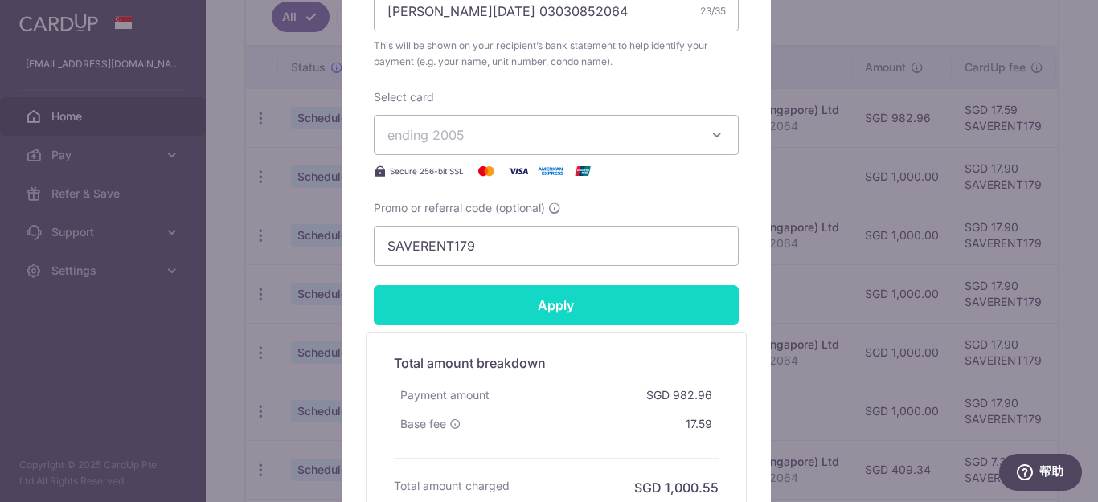
click at [584, 313] on input "Apply" at bounding box center [556, 305] width 365 height 40
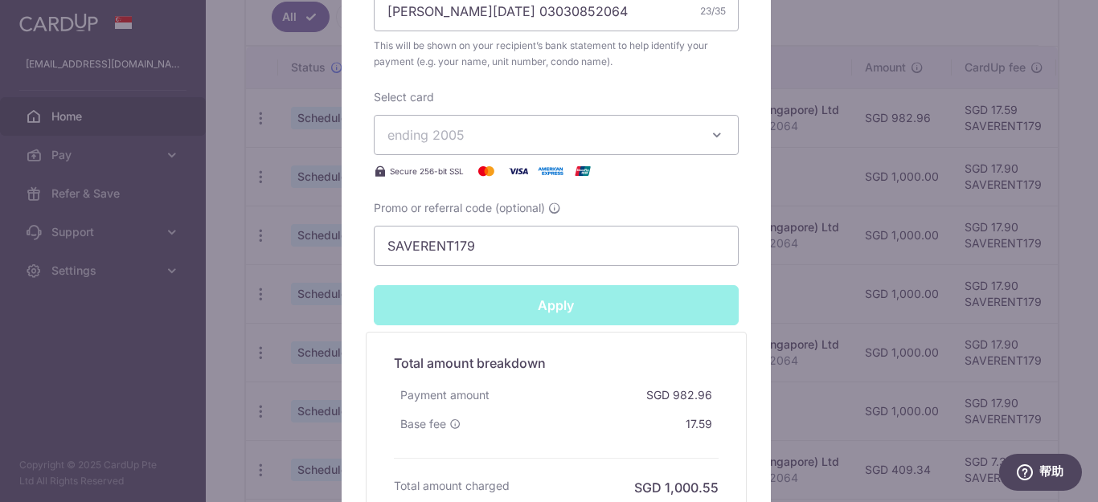
type input "Successfully Applied"
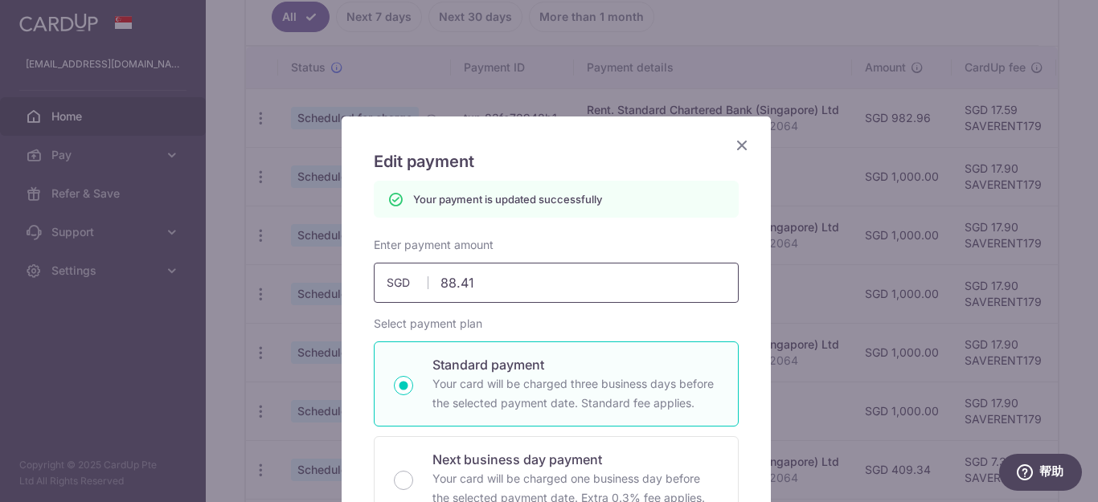
click at [509, 287] on input "88.41" at bounding box center [556, 283] width 365 height 40
type input "88.42"
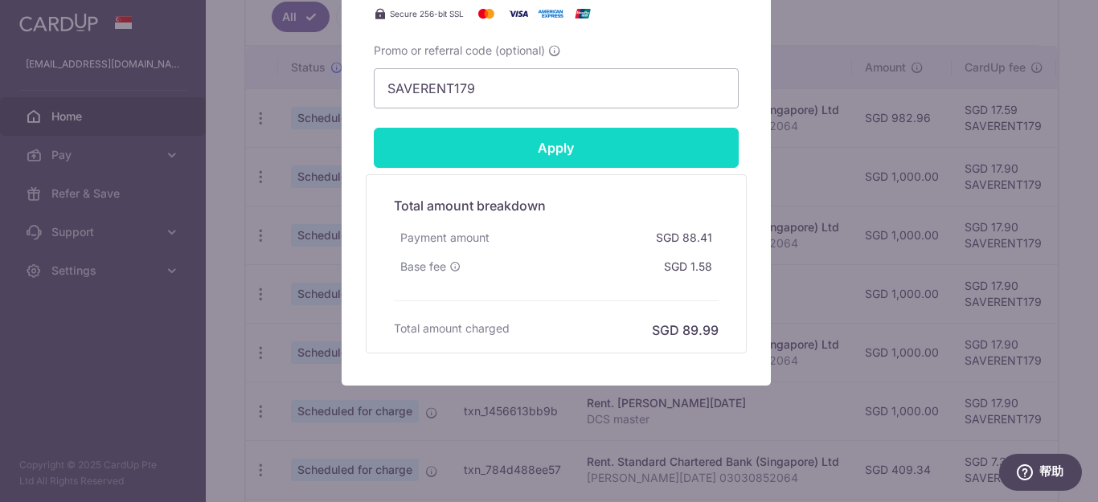
click at [645, 153] on input "Apply" at bounding box center [556, 148] width 365 height 40
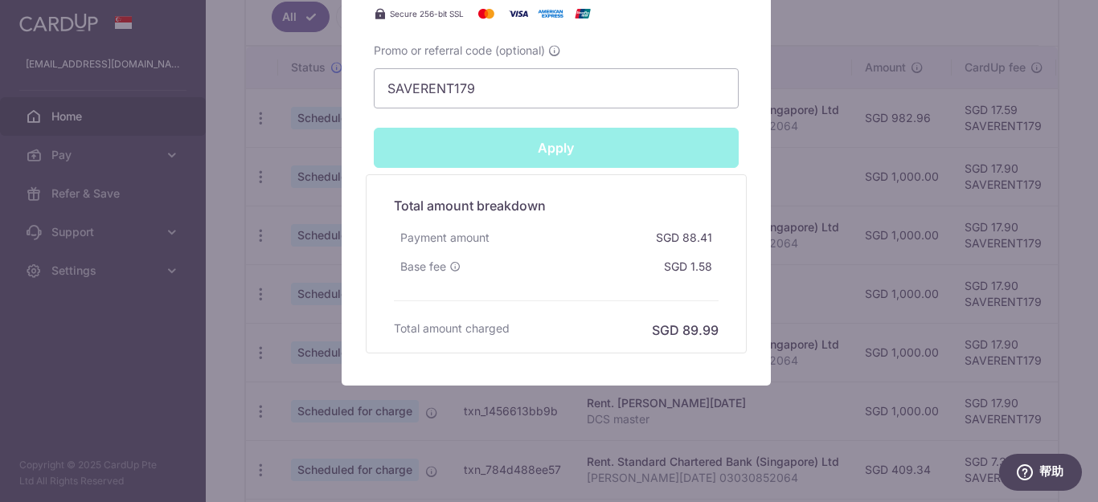
type input "Successfully Applied"
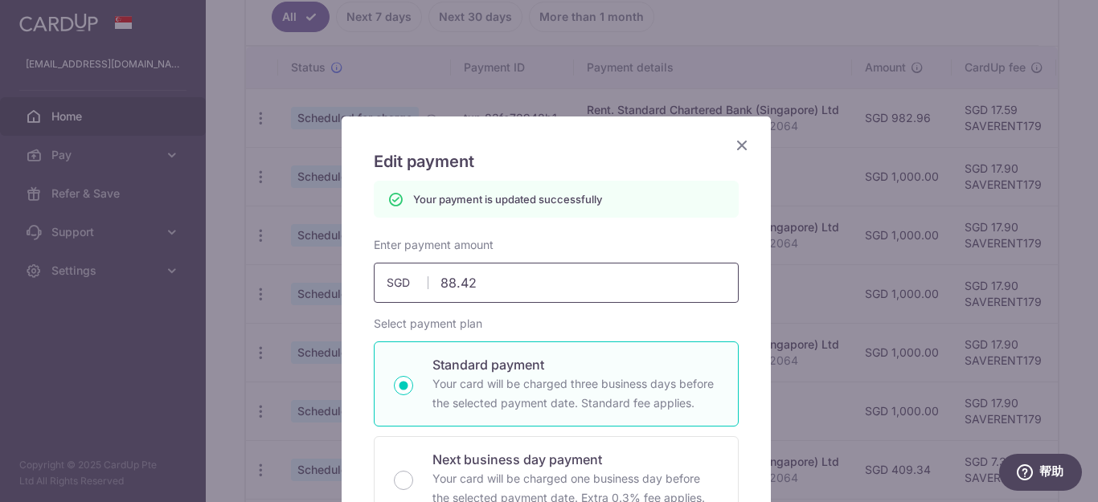
click at [485, 283] on input "88.42" at bounding box center [556, 283] width 365 height 40
type input "88.5"
type input "Apply"
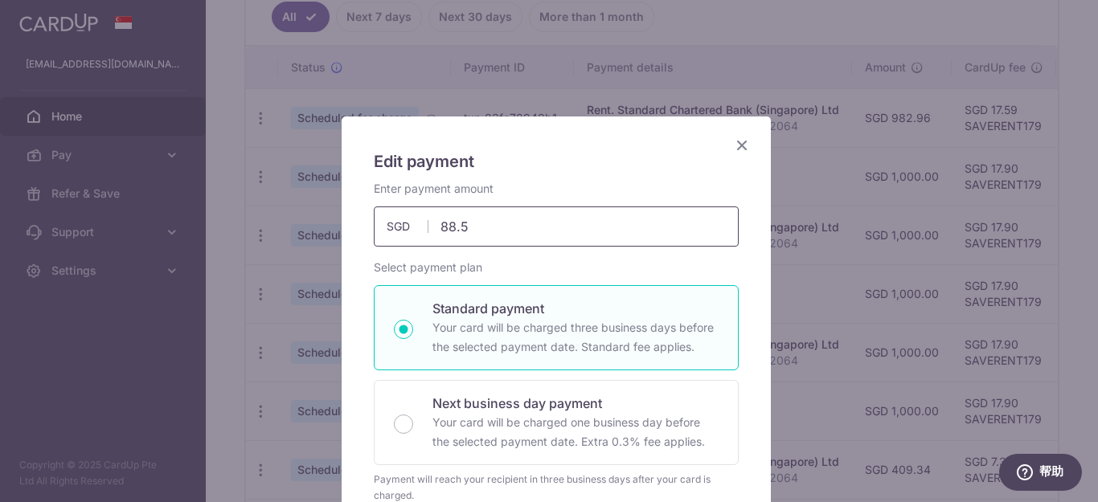
type input "88.58"
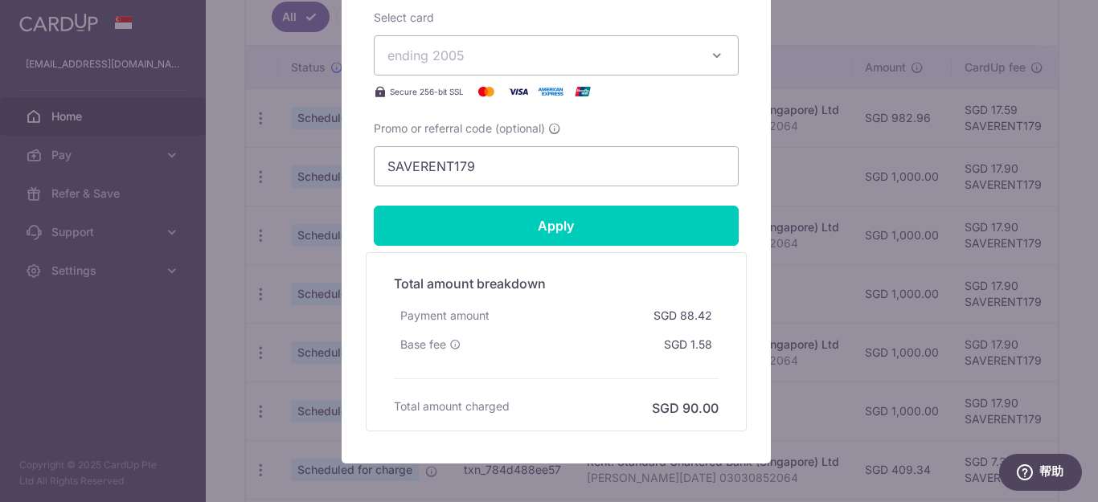
scroll to position [723, 0]
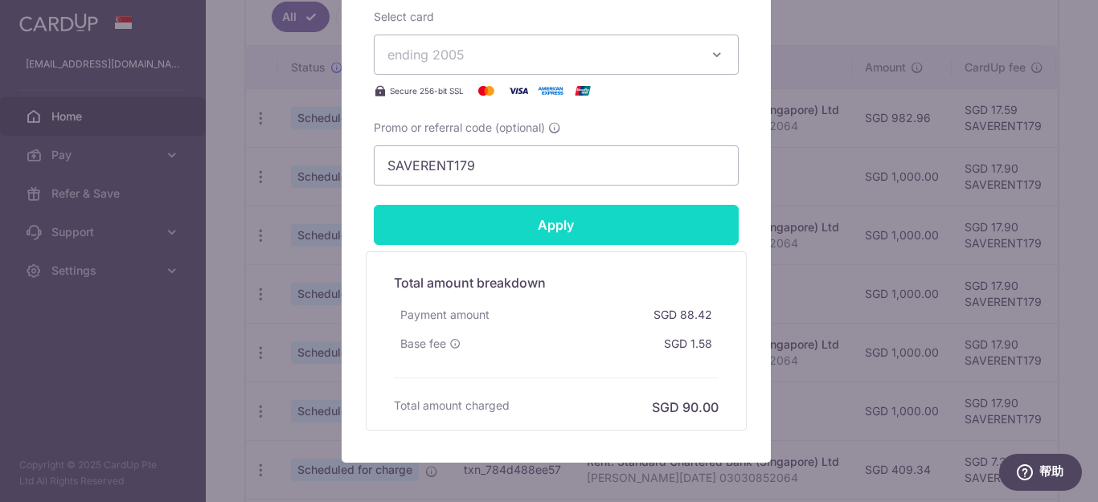
click at [682, 227] on input "Apply" at bounding box center [556, 225] width 365 height 40
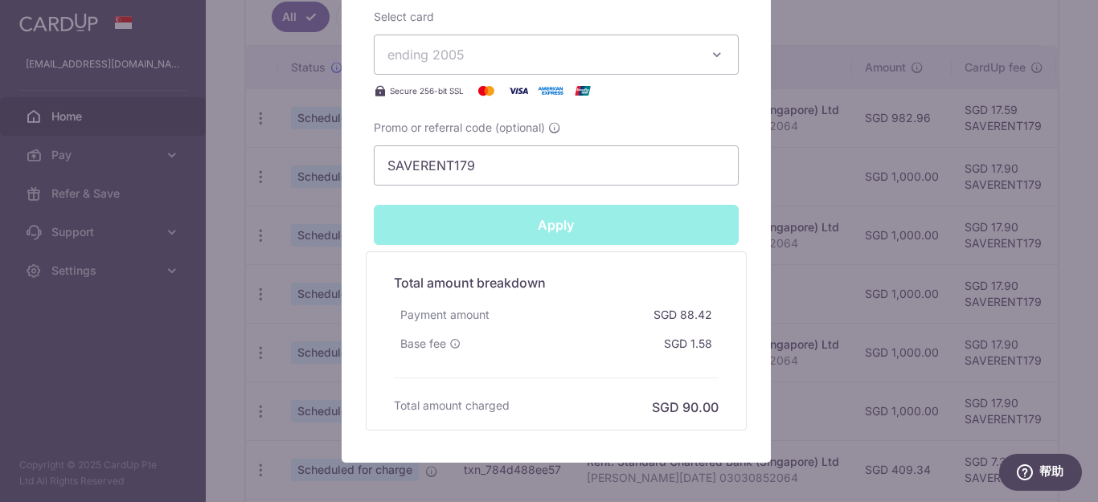
type input "Successfully Applied"
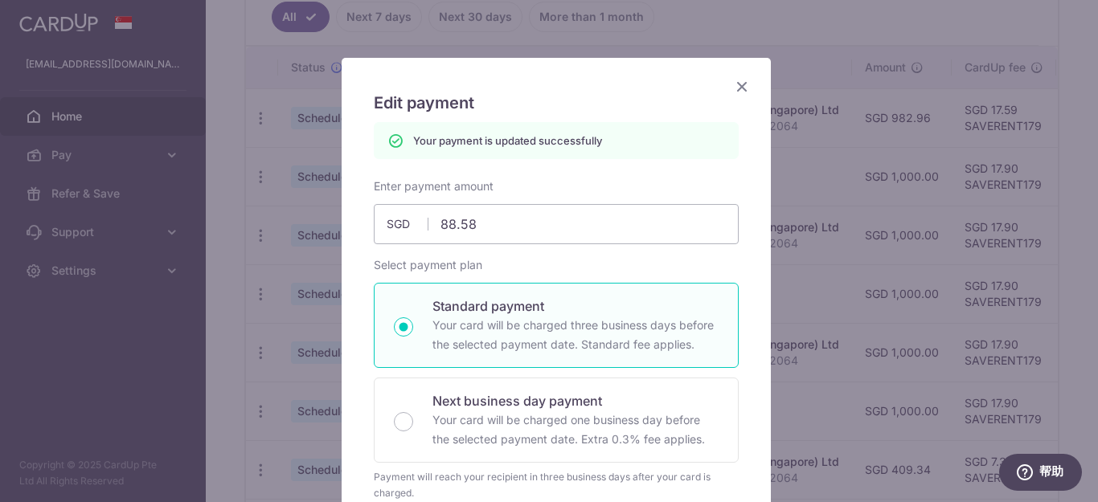
scroll to position [56, 0]
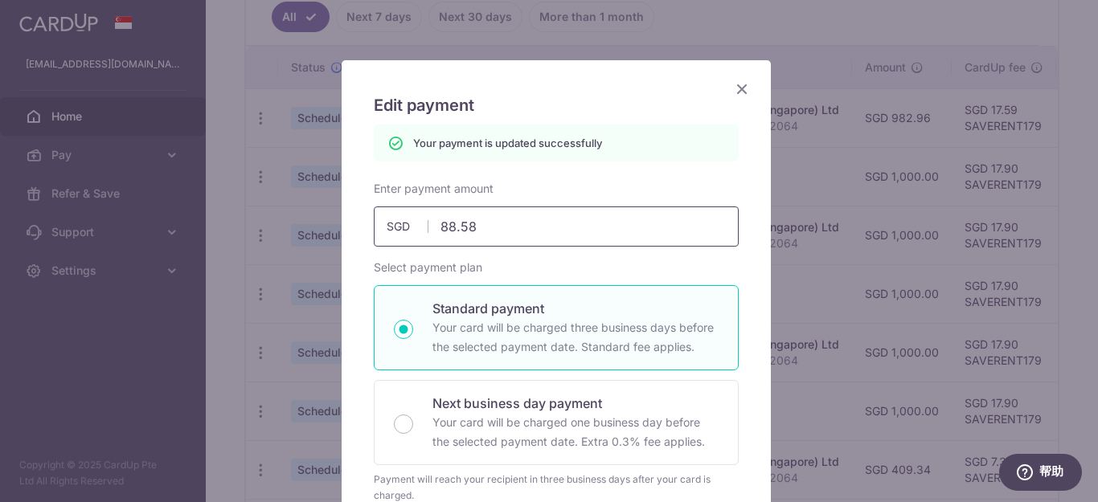
click at [526, 229] on input "88.58" at bounding box center [556, 227] width 365 height 40
type input "88.55"
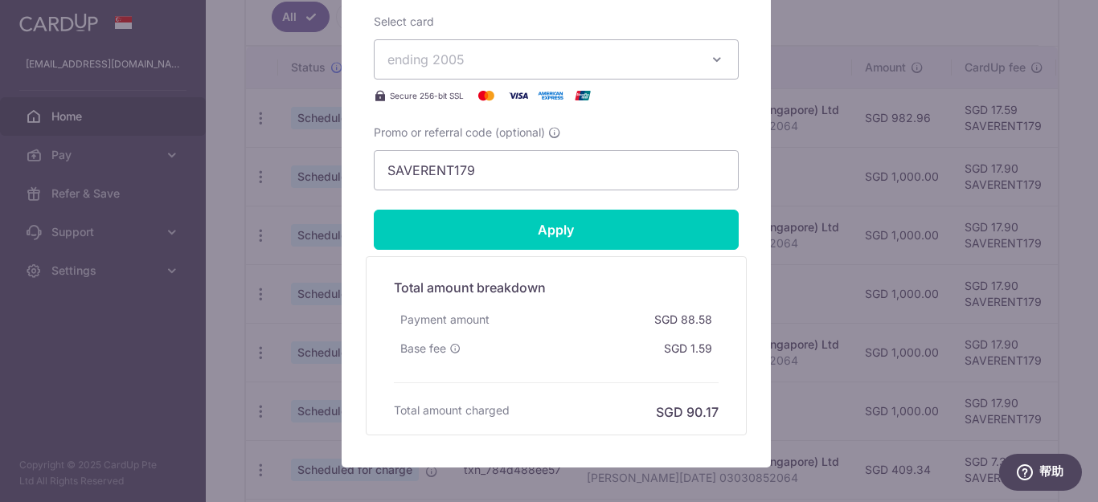
scroll to position [800, 0]
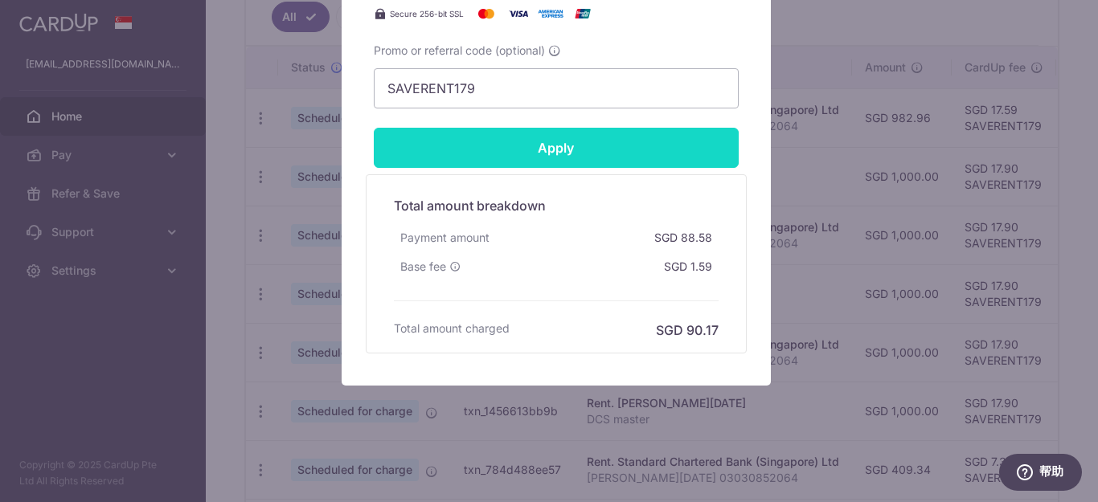
click at [654, 145] on input "Apply" at bounding box center [556, 148] width 365 height 40
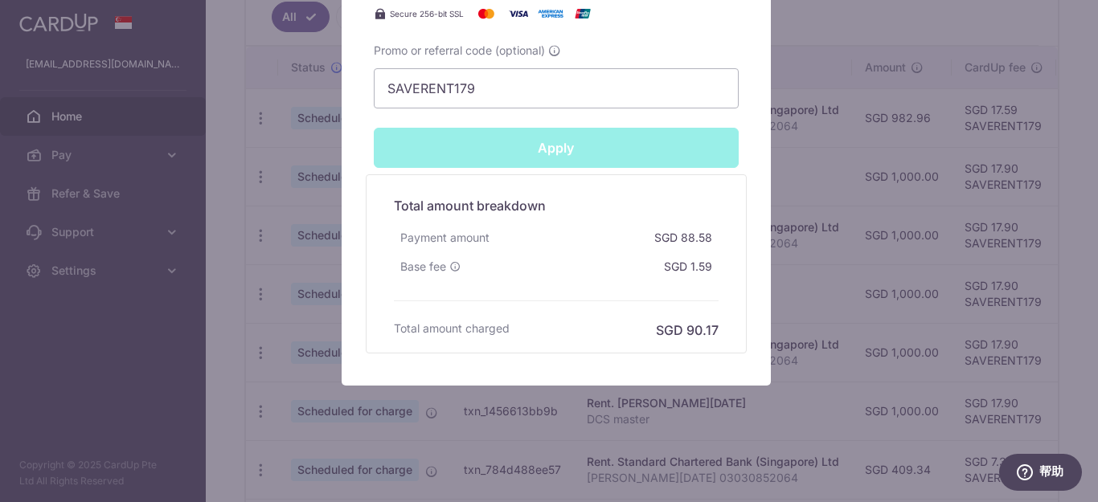
type input "Successfully Applied"
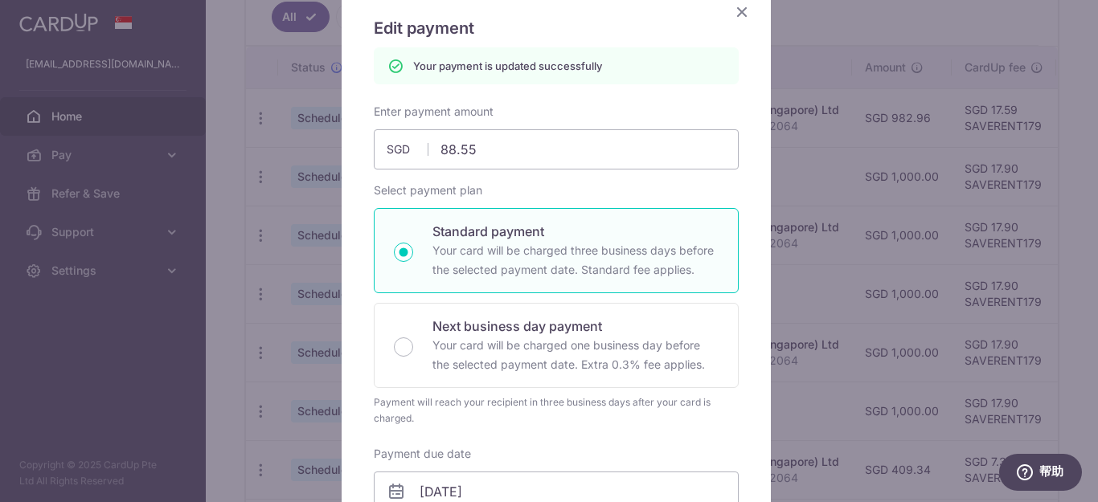
scroll to position [0, 0]
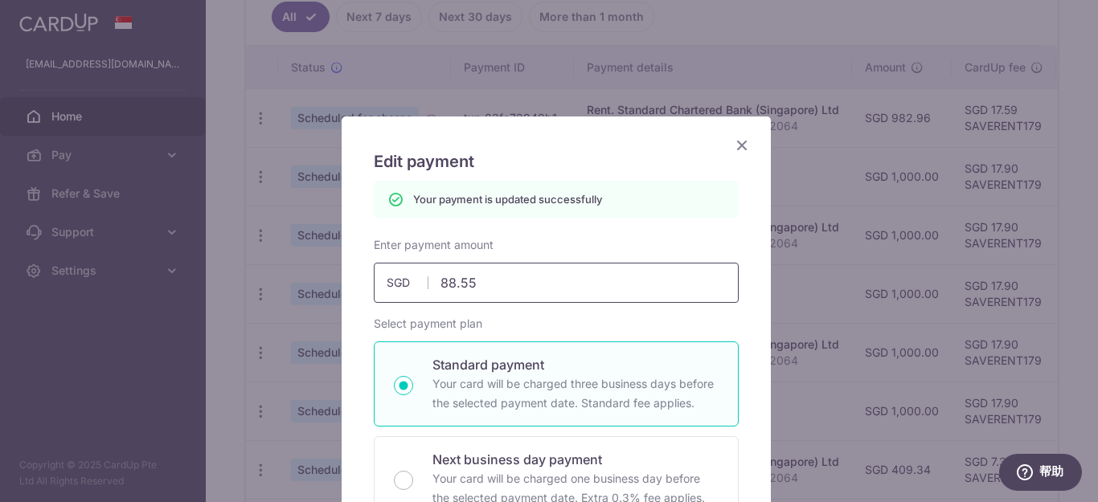
click at [549, 287] on input "88.55" at bounding box center [556, 283] width 365 height 40
type input "88.54"
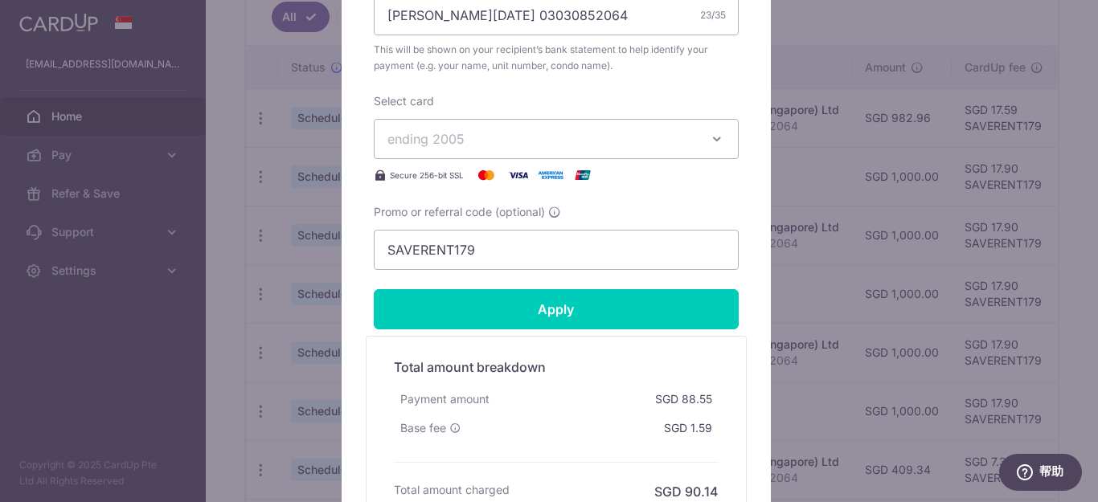
scroll to position [723, 0]
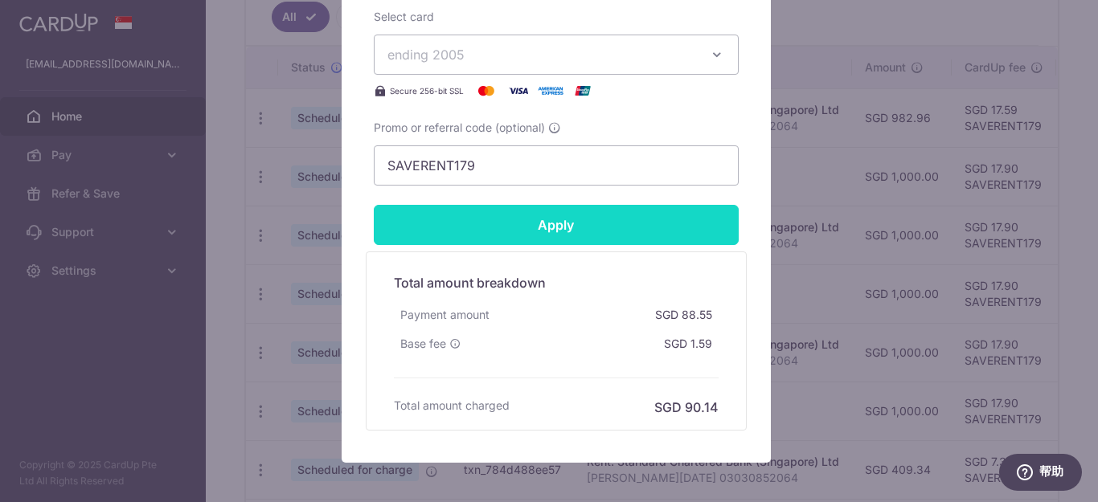
click at [657, 236] on input "Apply" at bounding box center [556, 225] width 365 height 40
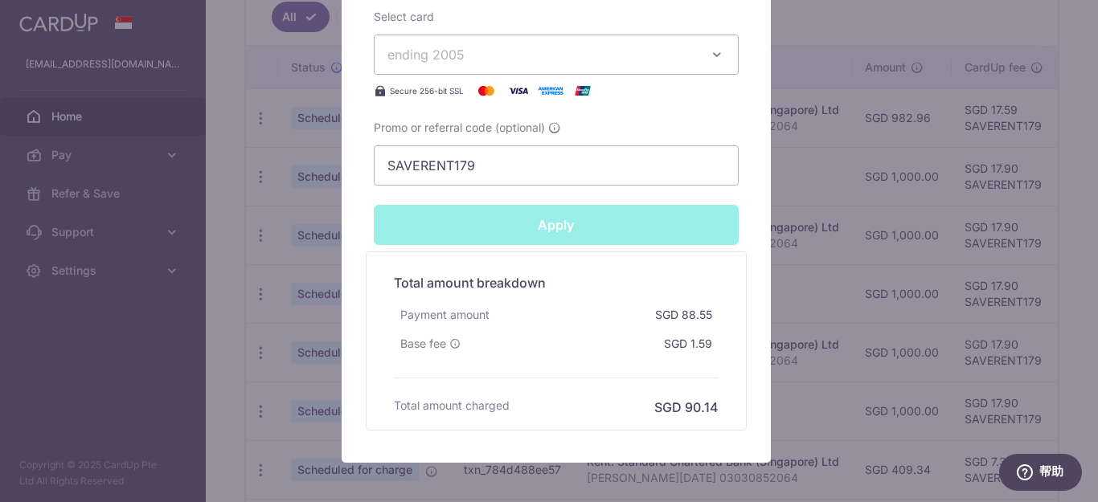
type input "Successfully Applied"
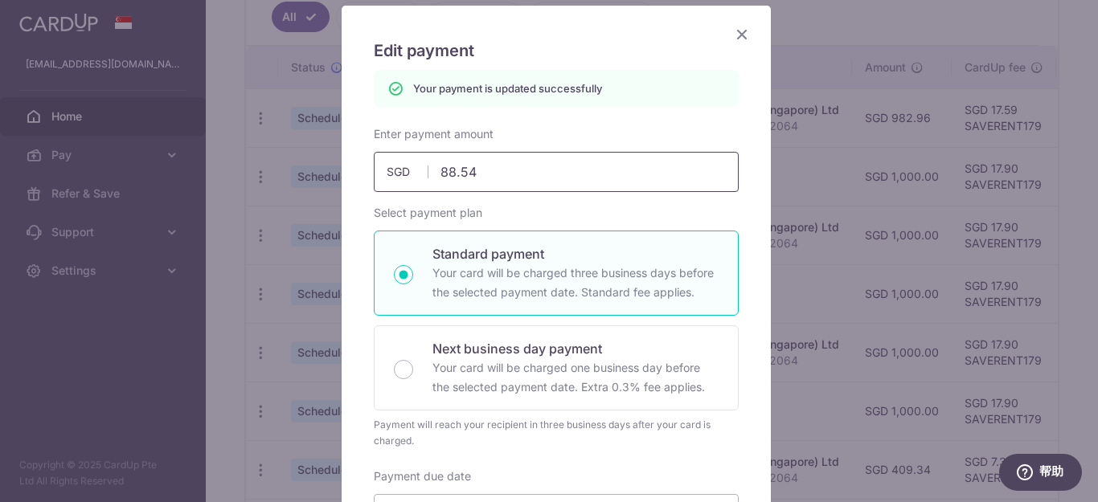
scroll to position [0, 0]
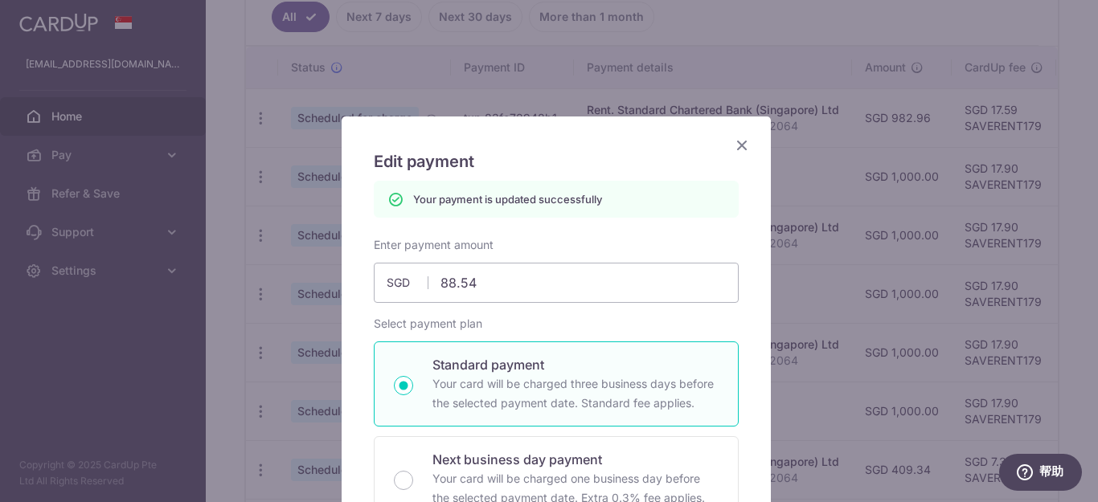
click at [733, 141] on icon "Close" at bounding box center [741, 145] width 19 height 20
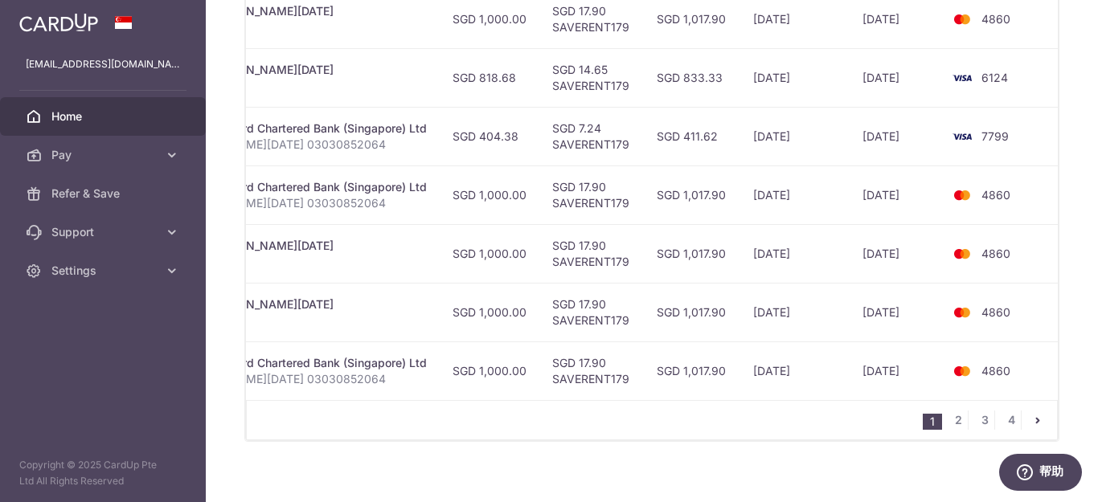
scroll to position [745, 0]
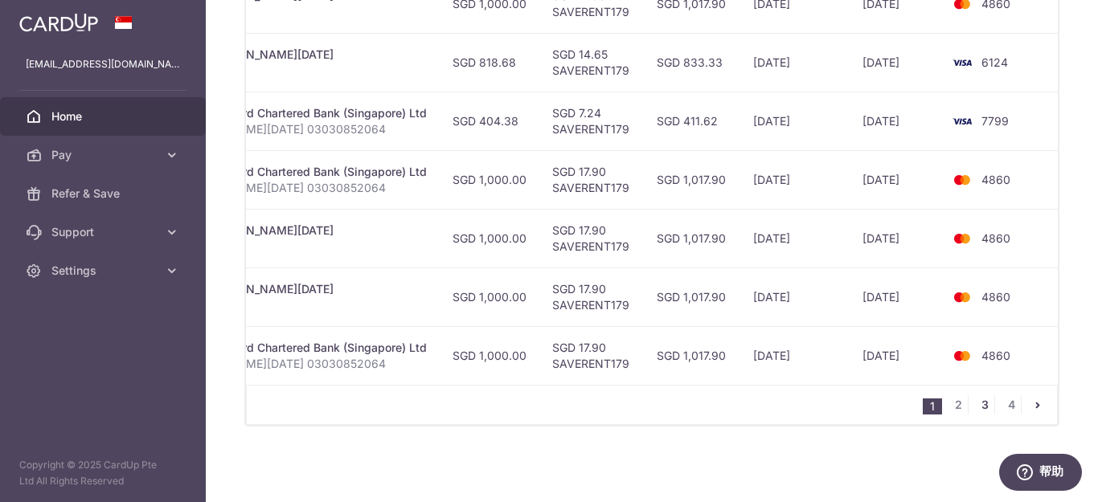
click at [980, 404] on link "3" at bounding box center [984, 404] width 19 height 19
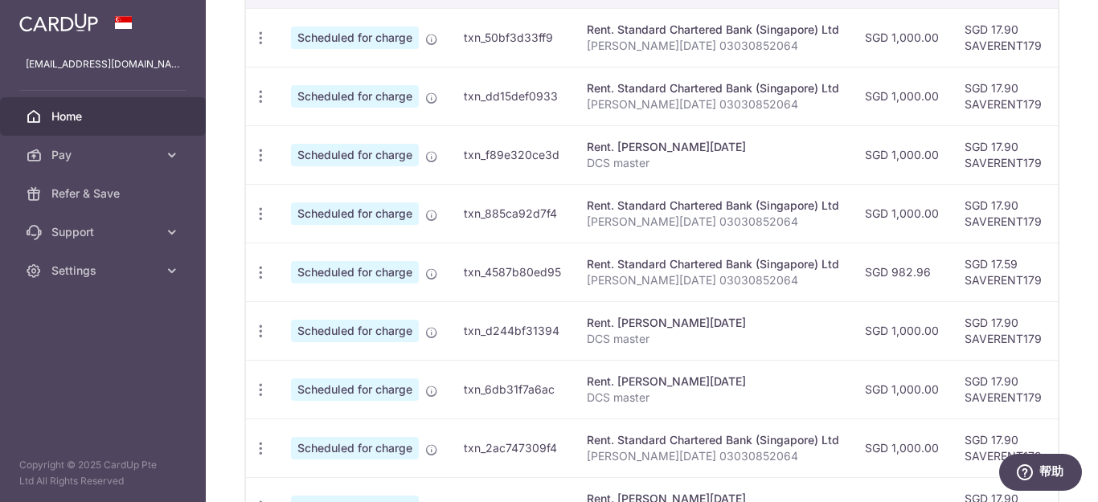
scroll to position [0, 414]
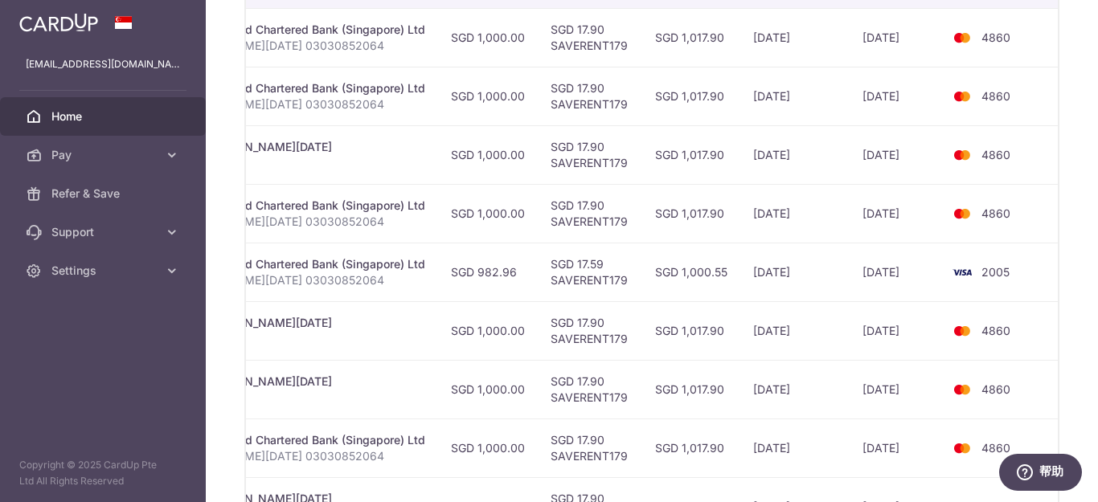
drag, startPoint x: 943, startPoint y: 276, endPoint x: 1097, endPoint y: 296, distance: 154.8
click at [1097, 296] on div "× Pause Schedule Pause all future payments in this series Pause just this one p…" at bounding box center [652, 251] width 892 height 502
click at [1046, 308] on td "4860" at bounding box center [1002, 330] width 122 height 59
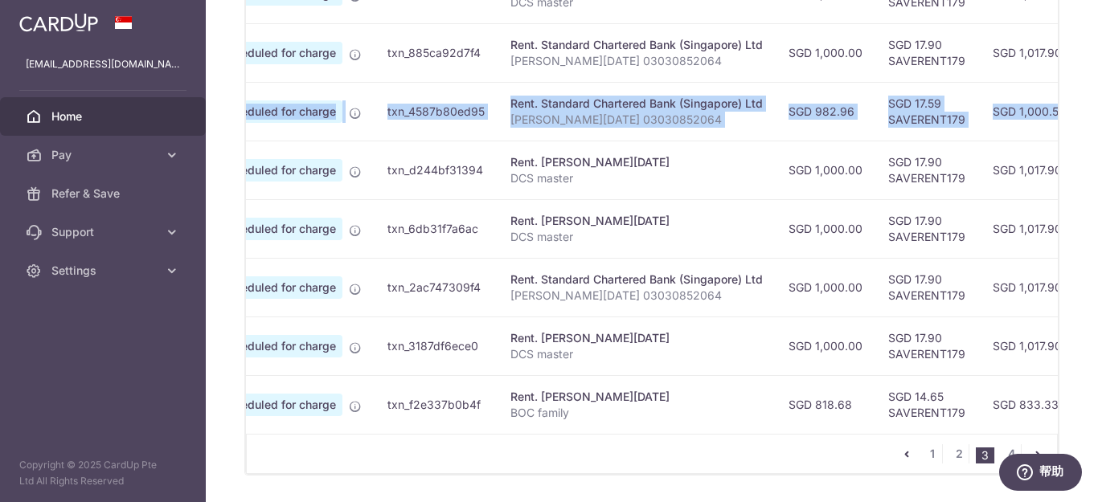
scroll to position [0, 0]
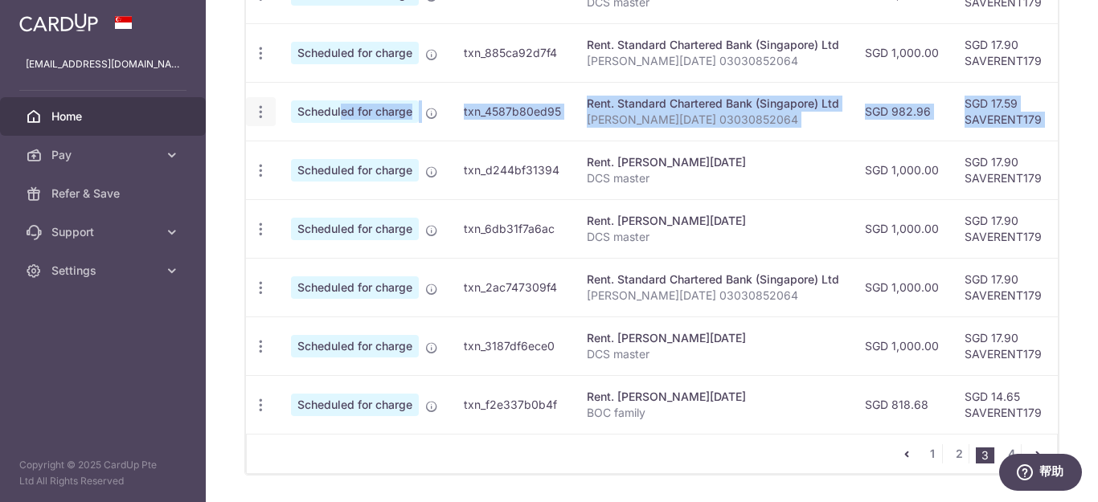
drag, startPoint x: 1016, startPoint y: 111, endPoint x: 272, endPoint y: 113, distance: 744.1
click at [279, 113] on tr "Update payment Cancel payment Scheduled for charge txn_4587b80ed95 Rent. Standa…" at bounding box center [861, 111] width 1231 height 59
click at [260, 109] on icon "button" at bounding box center [260, 112] width 17 height 17
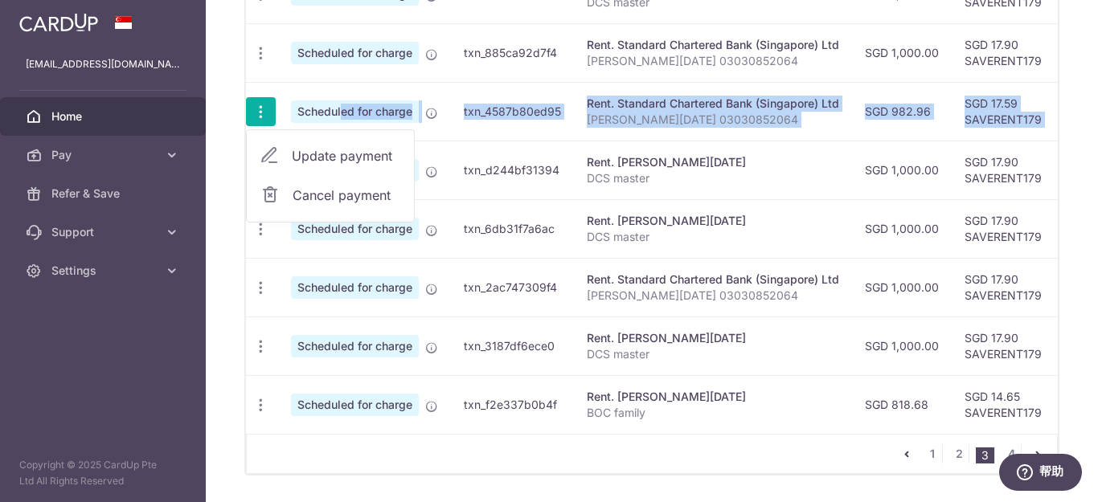
click at [366, 157] on span "Update payment" at bounding box center [346, 155] width 109 height 19
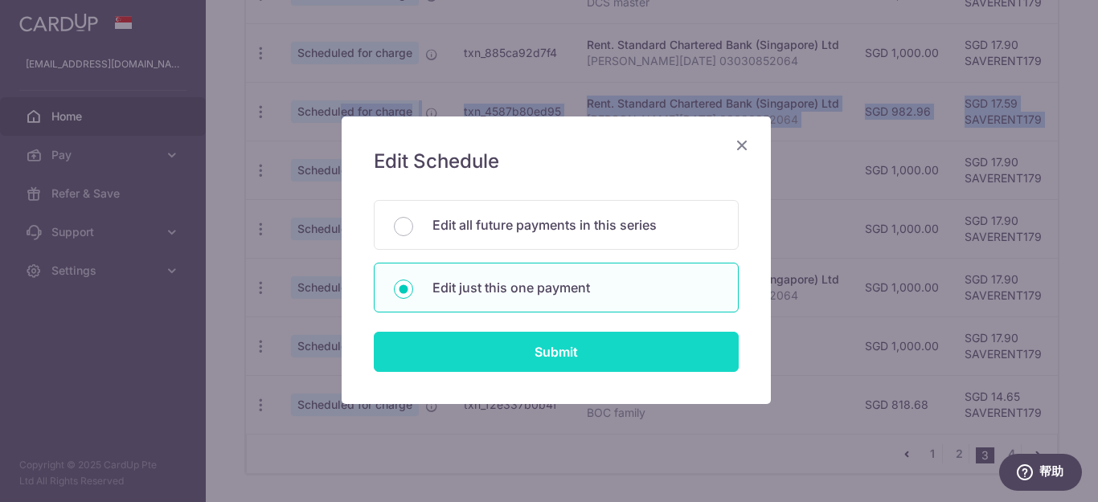
click at [624, 353] on input "Submit" at bounding box center [556, 352] width 365 height 40
radio input "true"
type input "982.96"
type input "[DATE]"
type input "[PERSON_NAME][DATE] 03030852064"
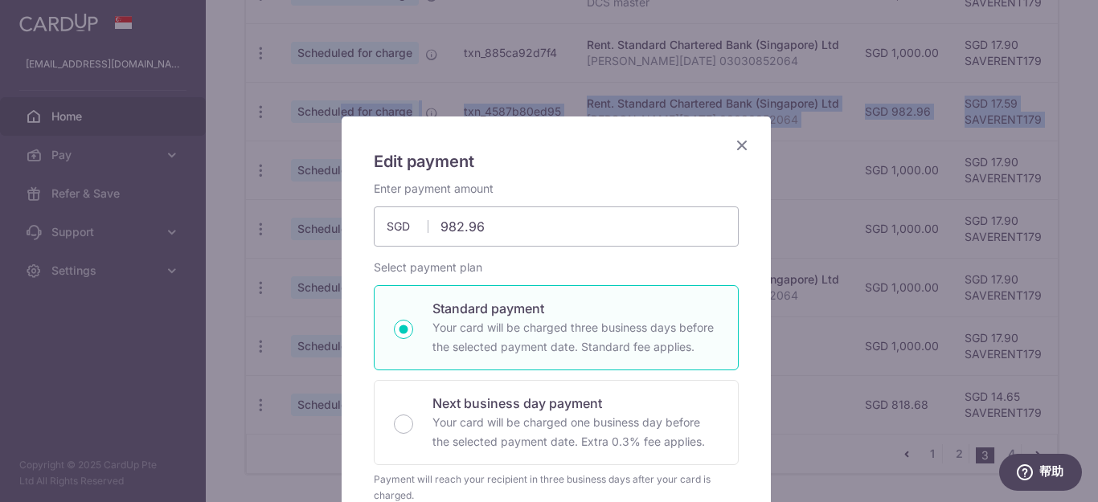
type input "SAVERENT179"
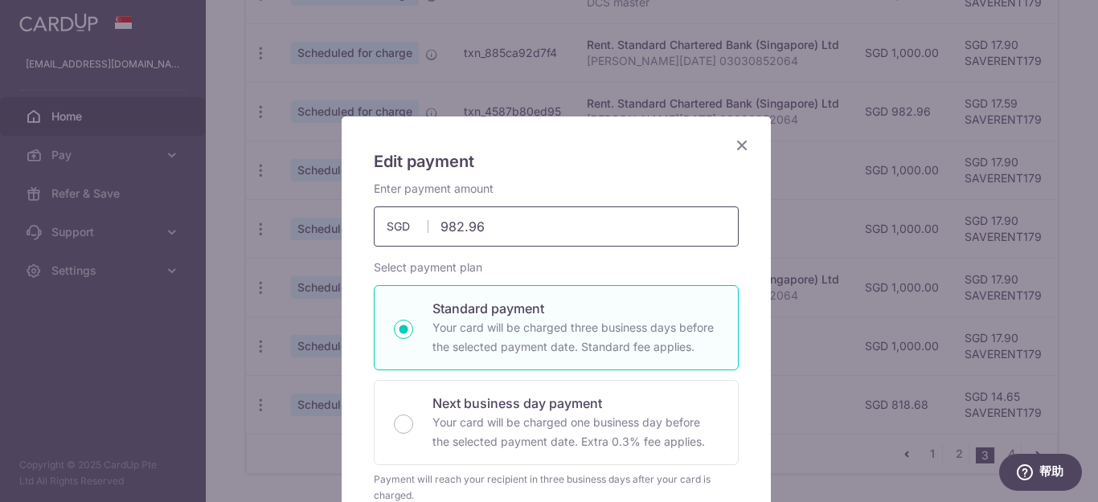
drag, startPoint x: 510, startPoint y: 224, endPoint x: 347, endPoint y: 205, distance: 164.3
type input "88.54"
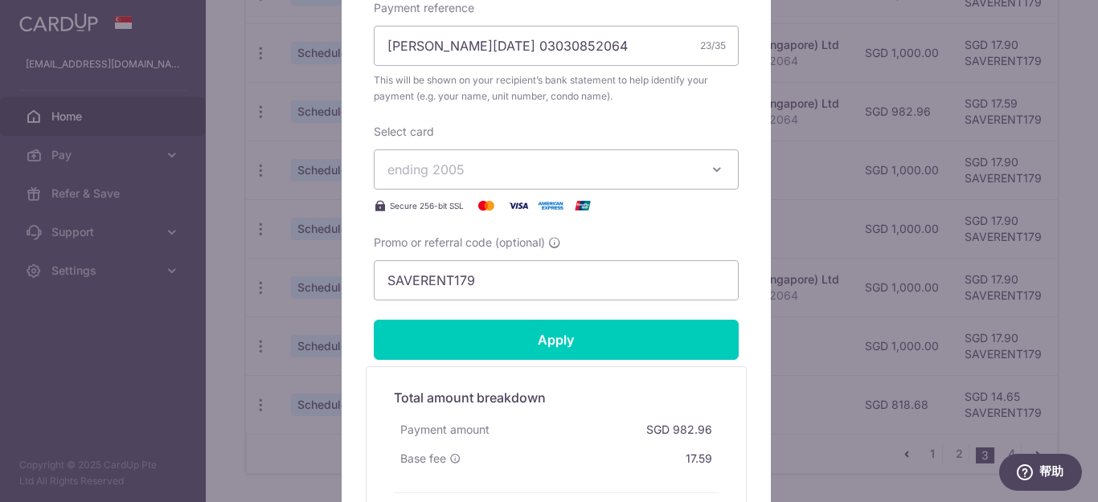
scroll to position [643, 0]
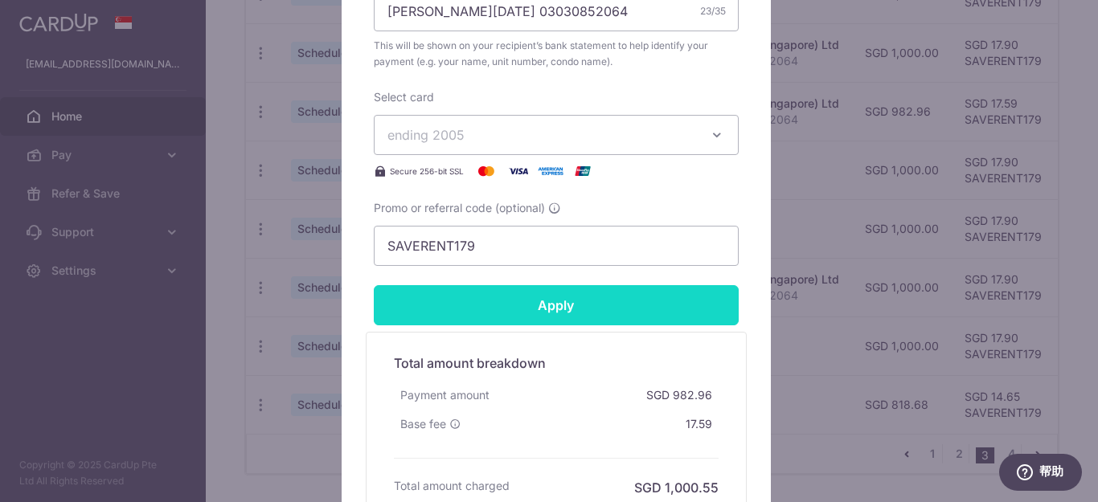
click at [572, 315] on input "Apply" at bounding box center [556, 305] width 365 height 40
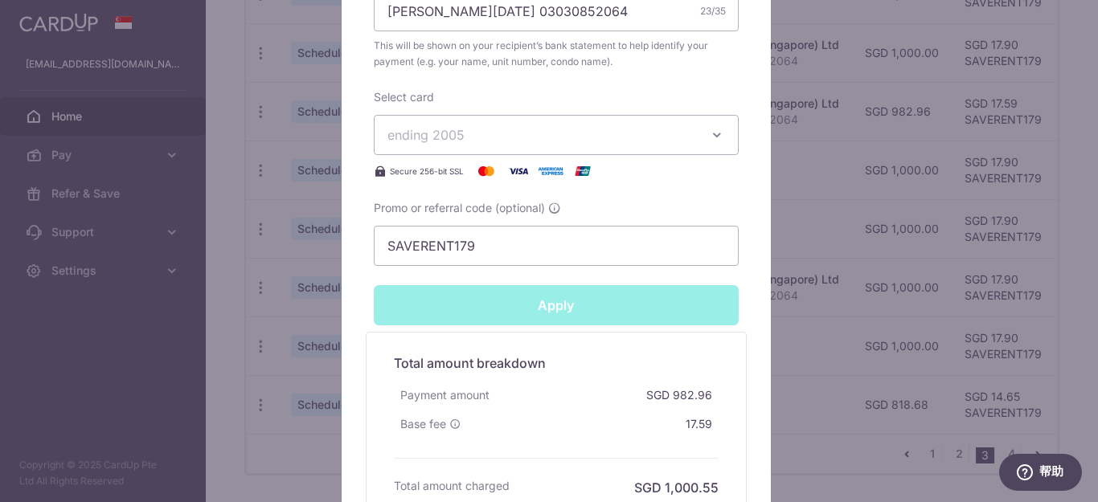
type input "Successfully Applied"
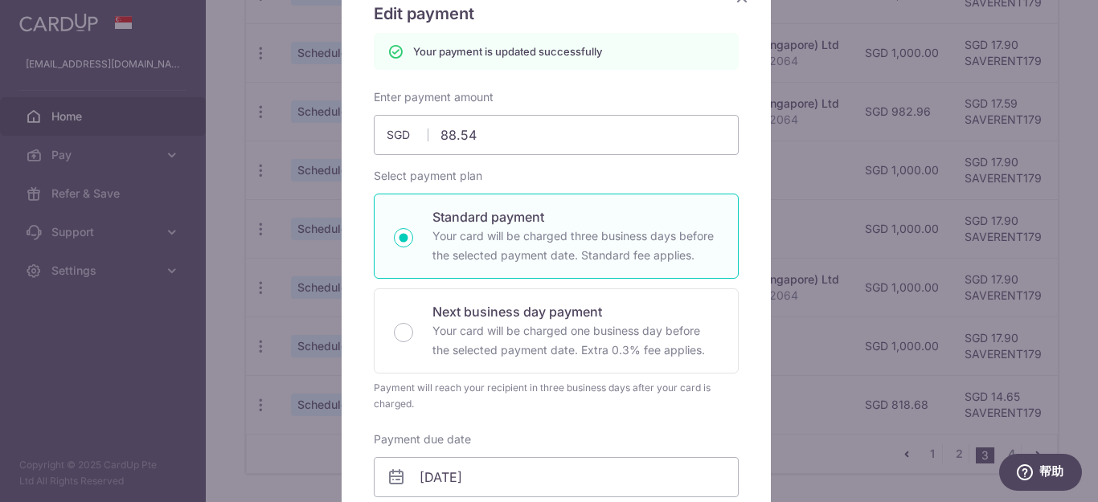
scroll to position [0, 0]
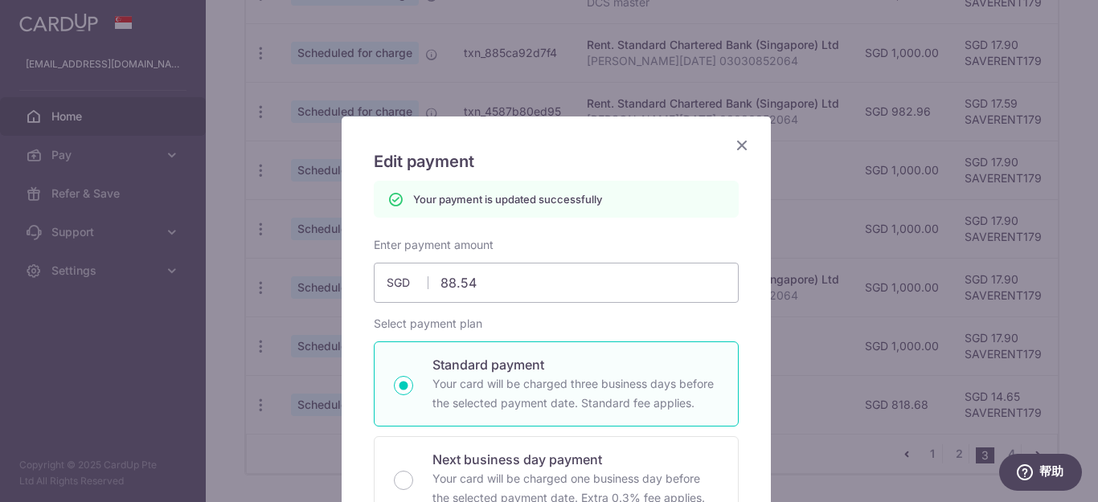
click at [732, 143] on icon "Close" at bounding box center [741, 145] width 19 height 20
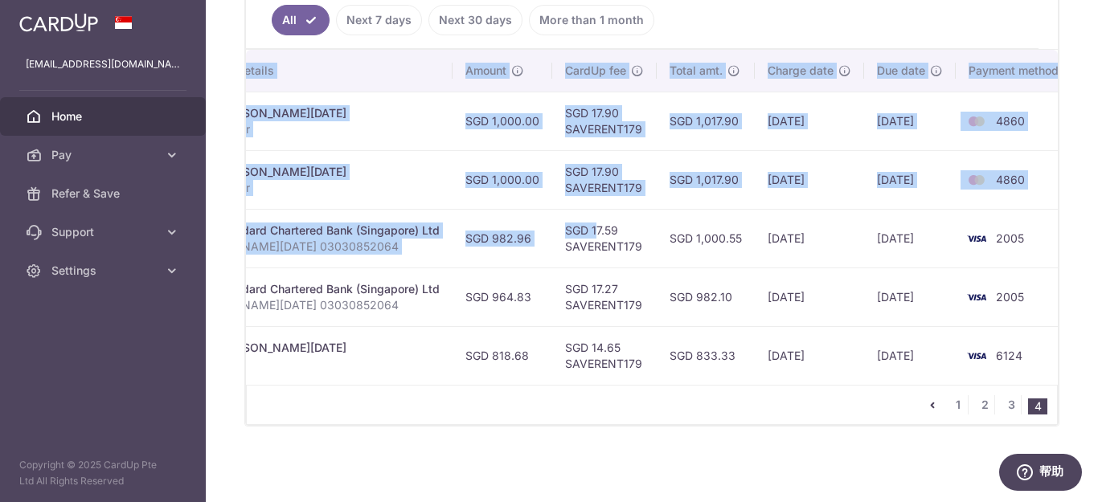
scroll to position [0, 414]
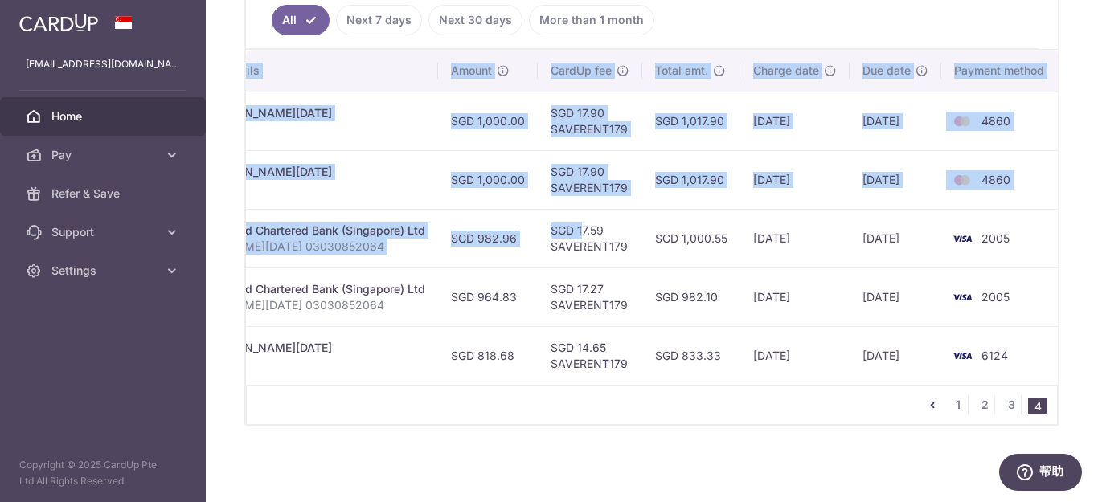
drag, startPoint x: 961, startPoint y: 230, endPoint x: 1097, endPoint y: 260, distance: 139.0
click at [1097, 260] on div "× Pause Schedule Pause all future payments in this series Pause just this one p…" at bounding box center [652, 251] width 892 height 502
click at [1032, 288] on td "2005" at bounding box center [1002, 297] width 122 height 59
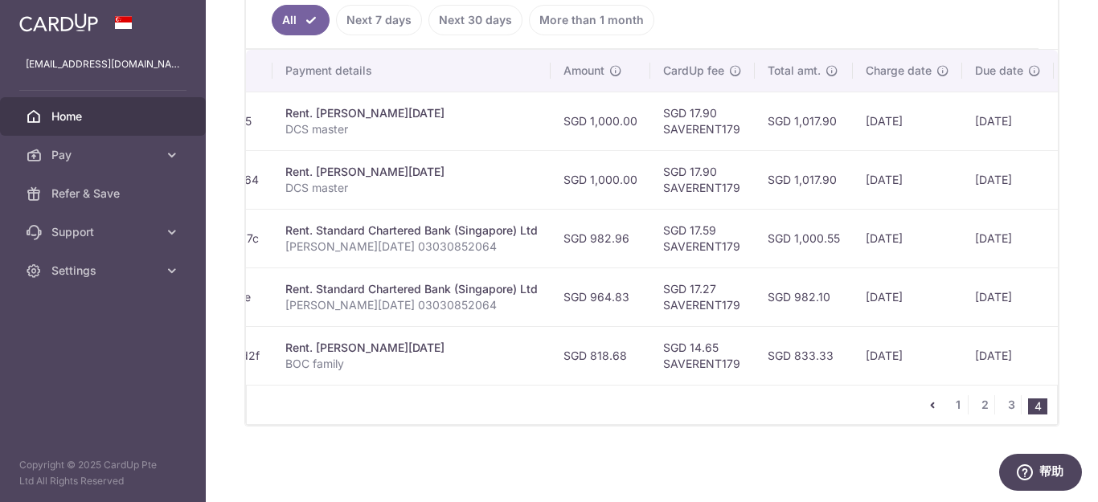
scroll to position [0, 0]
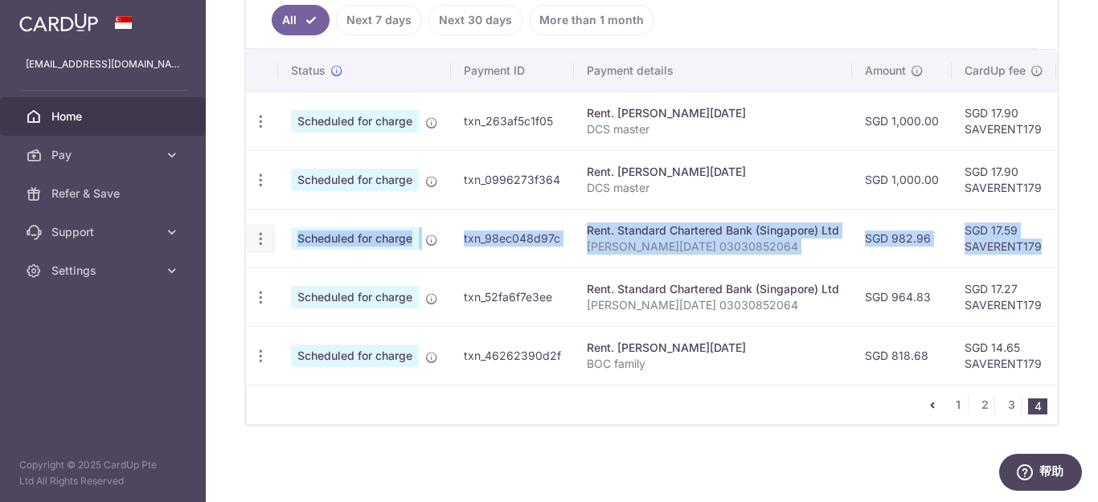
drag, startPoint x: 626, startPoint y: 235, endPoint x: 264, endPoint y: 229, distance: 361.6
click at [273, 225] on tr "Update payment Cancel payment Scheduled for charge txn_98ec048d97c Rent. Standa…" at bounding box center [861, 238] width 1231 height 59
click at [258, 231] on icon "button" at bounding box center [260, 239] width 17 height 17
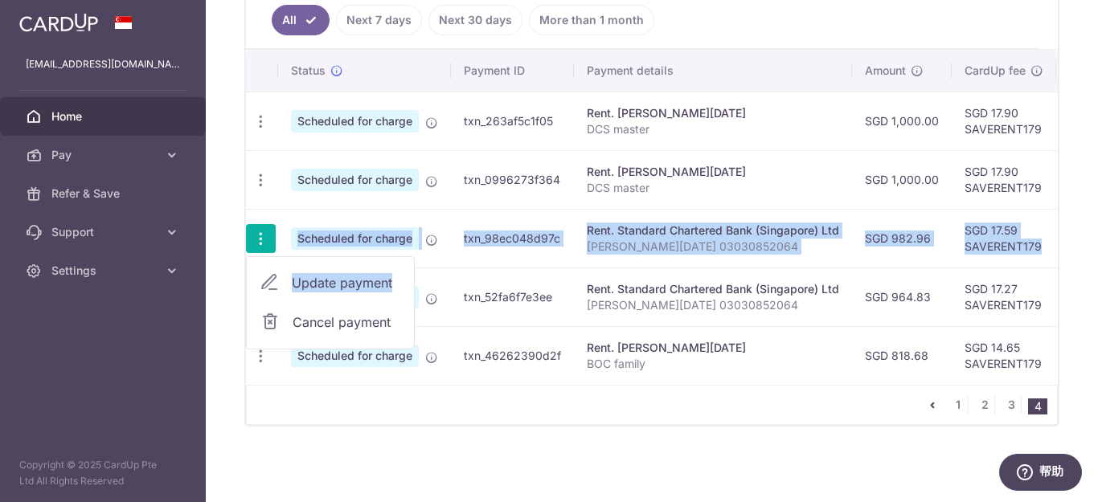
click at [349, 281] on span "Update payment" at bounding box center [346, 282] width 109 height 19
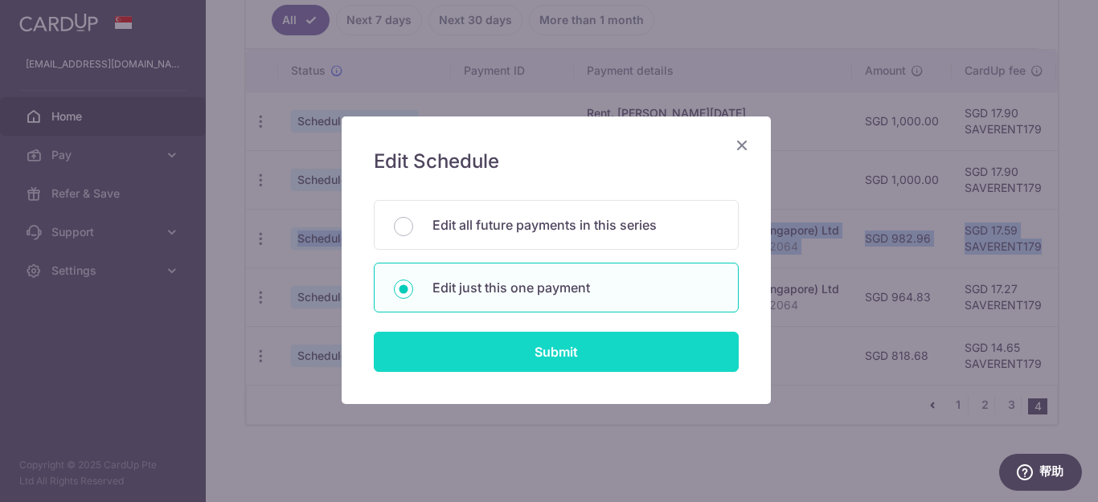
click at [517, 347] on input "Submit" at bounding box center [556, 352] width 365 height 40
radio input "true"
type input "982.96"
type input "[DATE]"
type input "[PERSON_NAME][DATE] 03030852064"
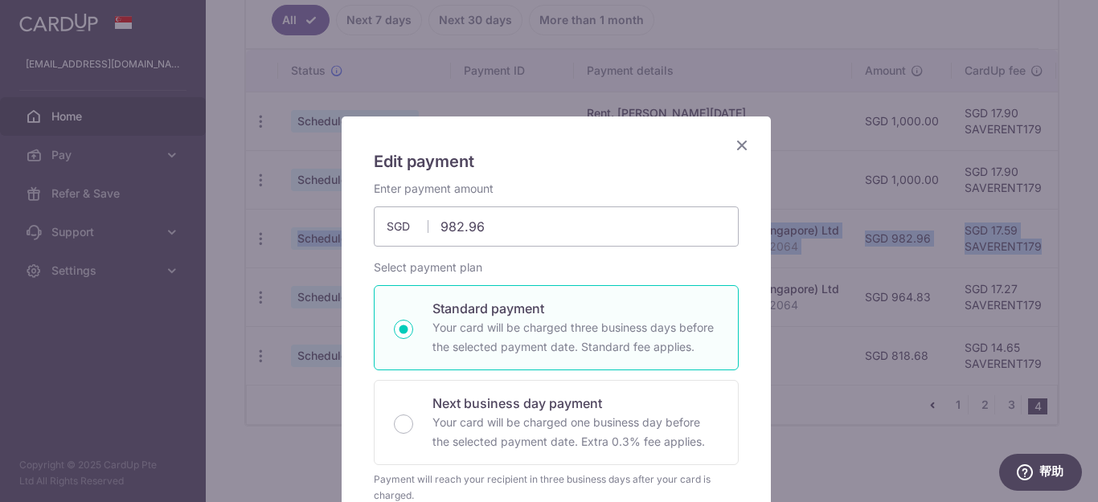
type input "SAVERENT179"
drag, startPoint x: 419, startPoint y: 223, endPoint x: 334, endPoint y: 190, distance: 90.3
type input "88.54"
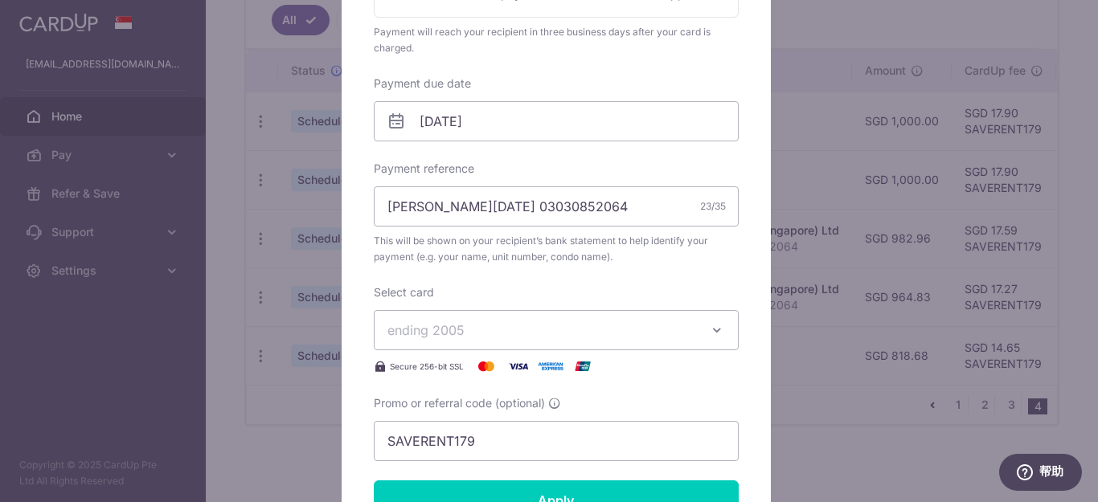
scroll to position [482, 0]
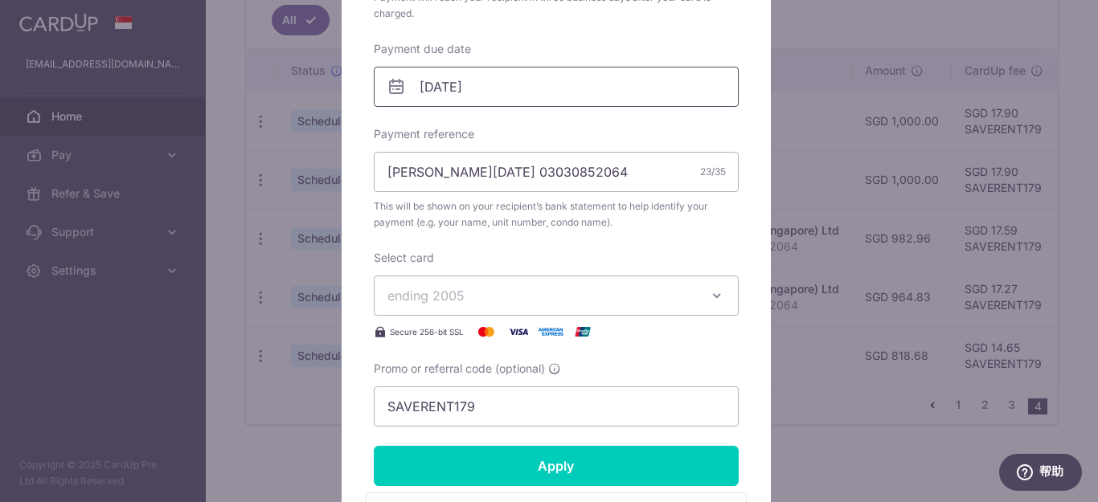
click at [625, 95] on input "[DATE]" at bounding box center [556, 87] width 365 height 40
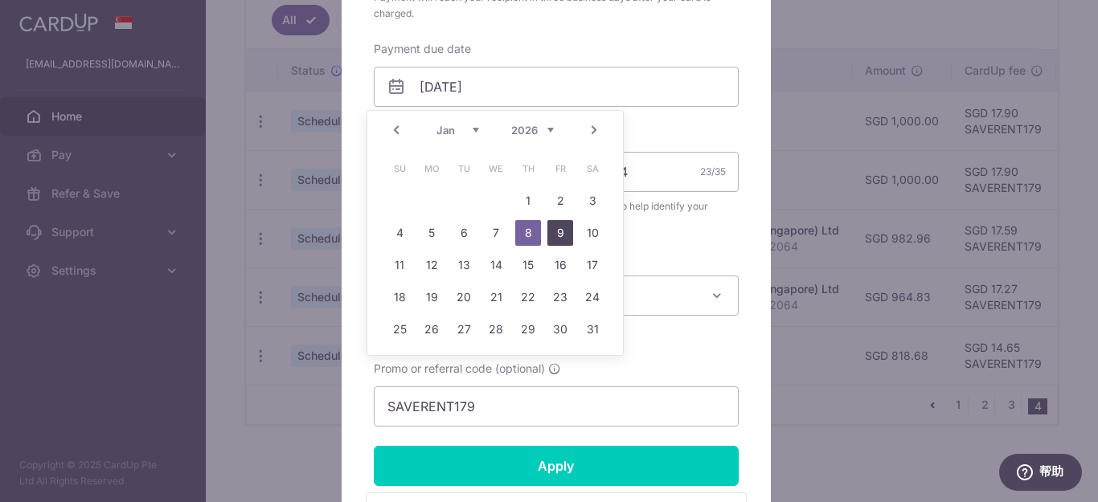
click at [556, 230] on link "9" at bounding box center [560, 233] width 26 height 26
type input "[DATE]"
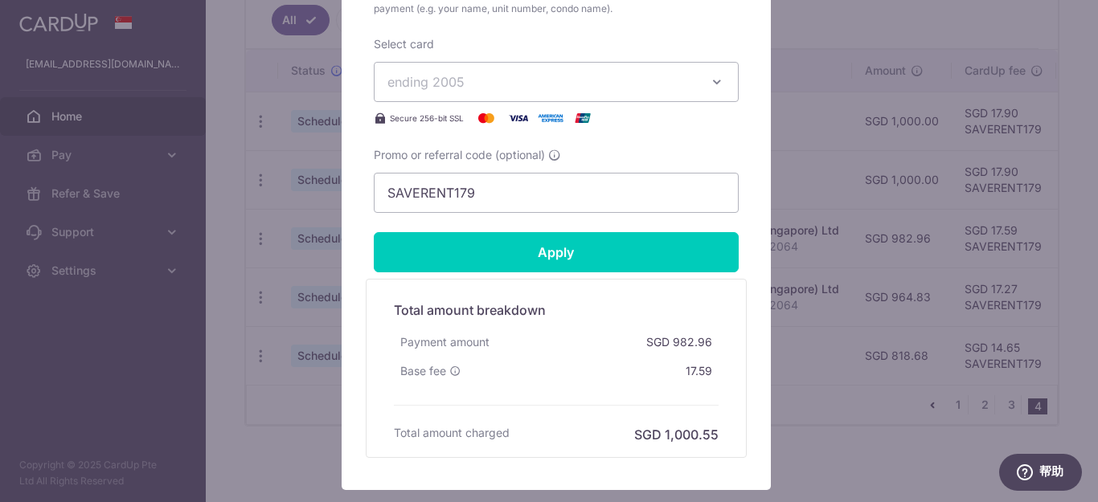
scroll to position [723, 0]
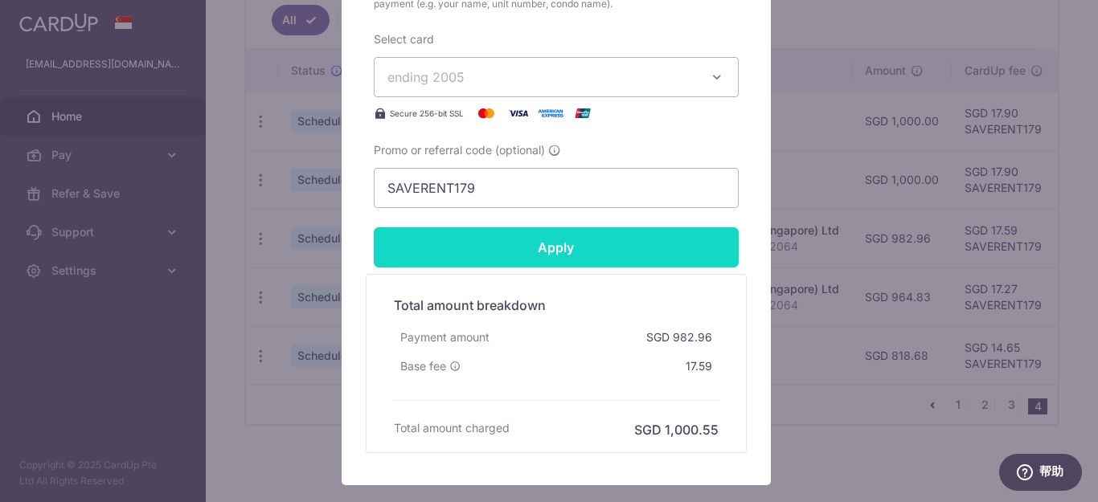
click at [589, 246] on input "Apply" at bounding box center [556, 247] width 365 height 40
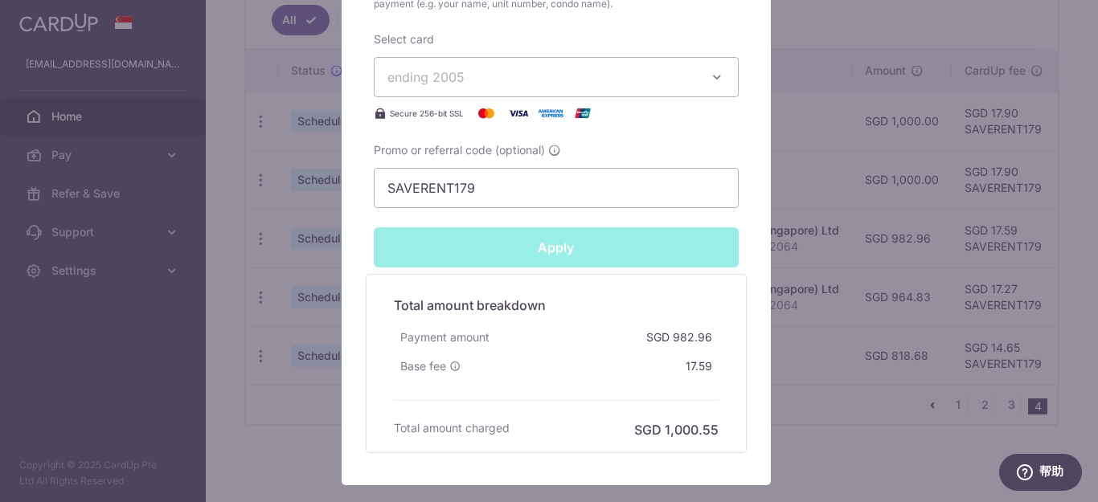
type input "Successfully Applied"
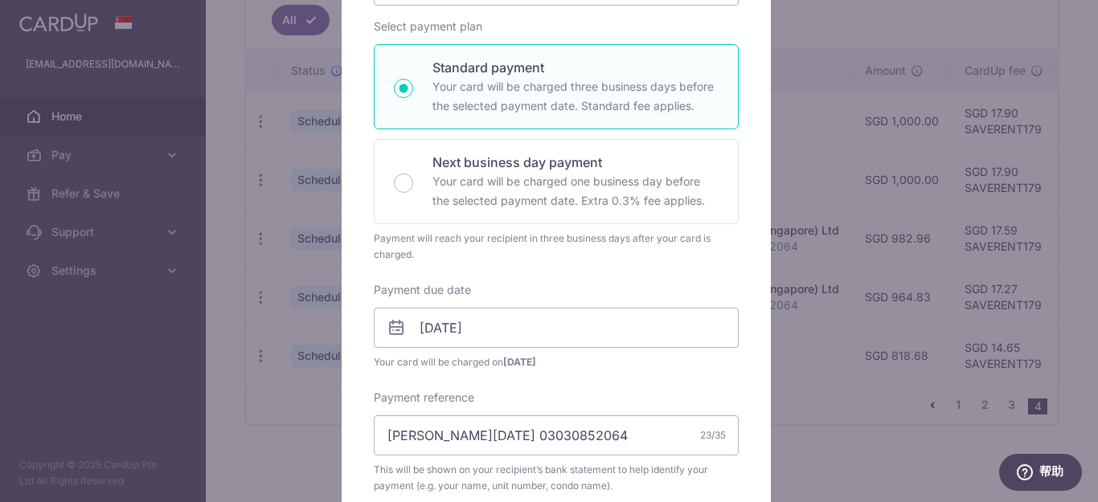
scroll to position [0, 0]
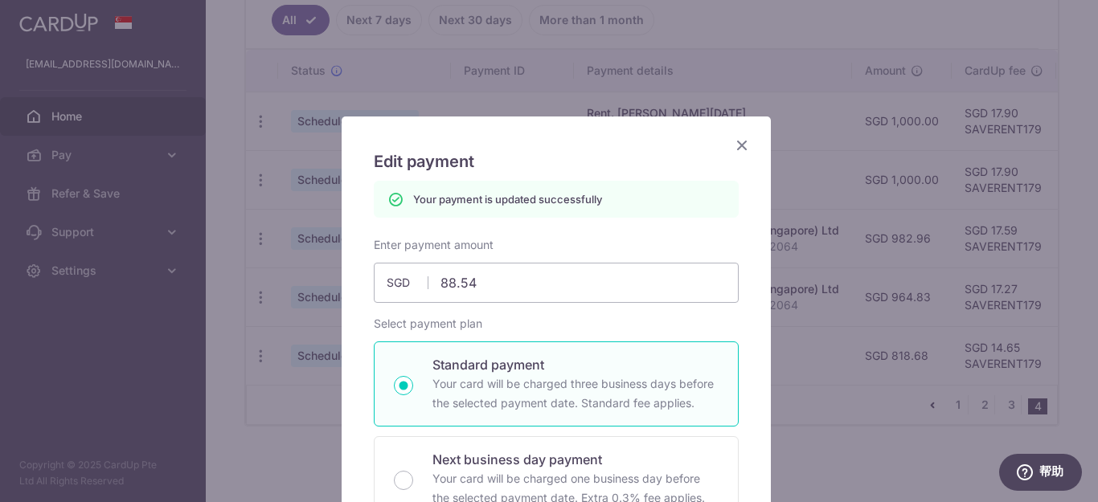
click at [733, 144] on icon "Close" at bounding box center [741, 145] width 19 height 20
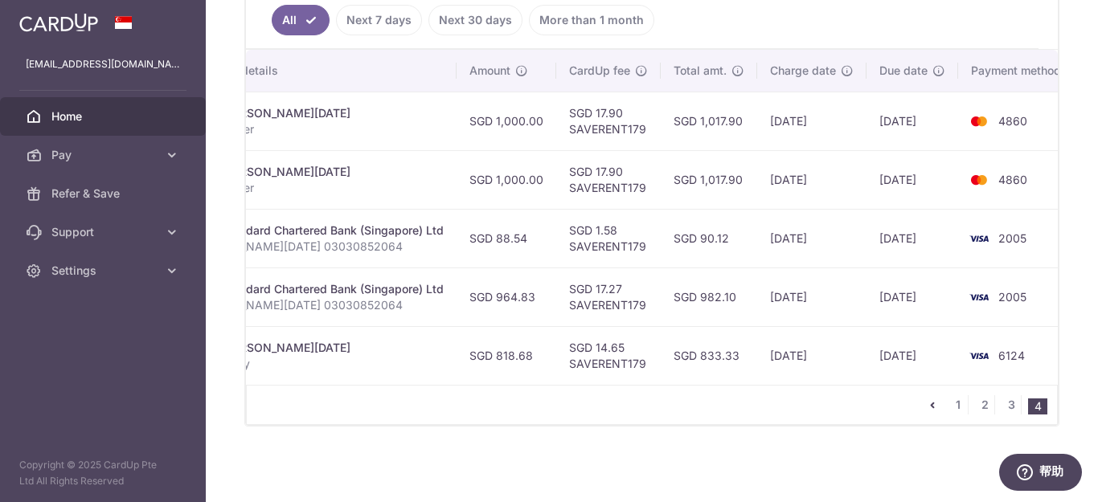
scroll to position [0, 413]
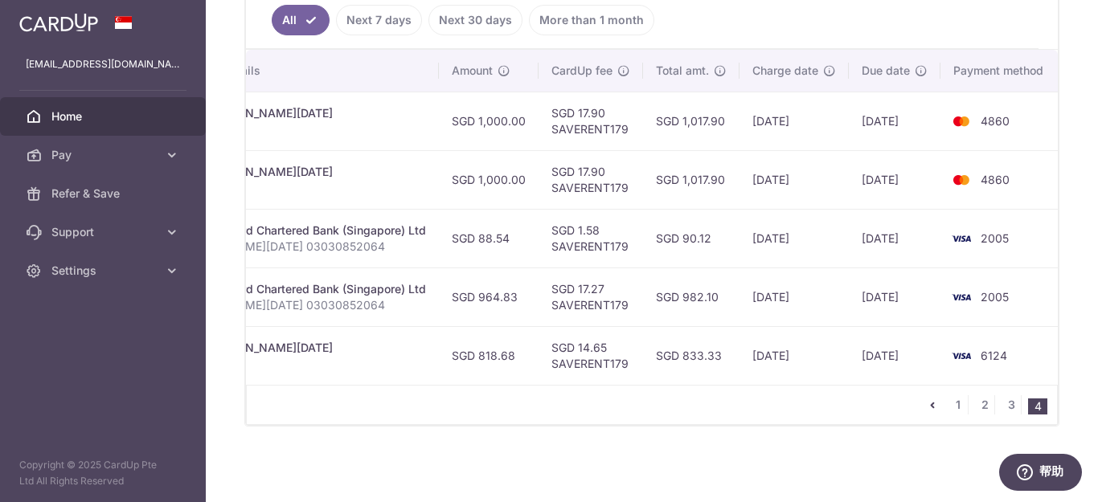
drag, startPoint x: 910, startPoint y: 227, endPoint x: 1086, endPoint y: 209, distance: 176.9
click at [1086, 209] on div "× Pause Schedule Pause all future payments in this series Pause just this one p…" at bounding box center [652, 251] width 892 height 502
click at [1057, 257] on div "× Pause Schedule Pause all future payments in this series Pause just this one p…" at bounding box center [652, 251] width 892 height 502
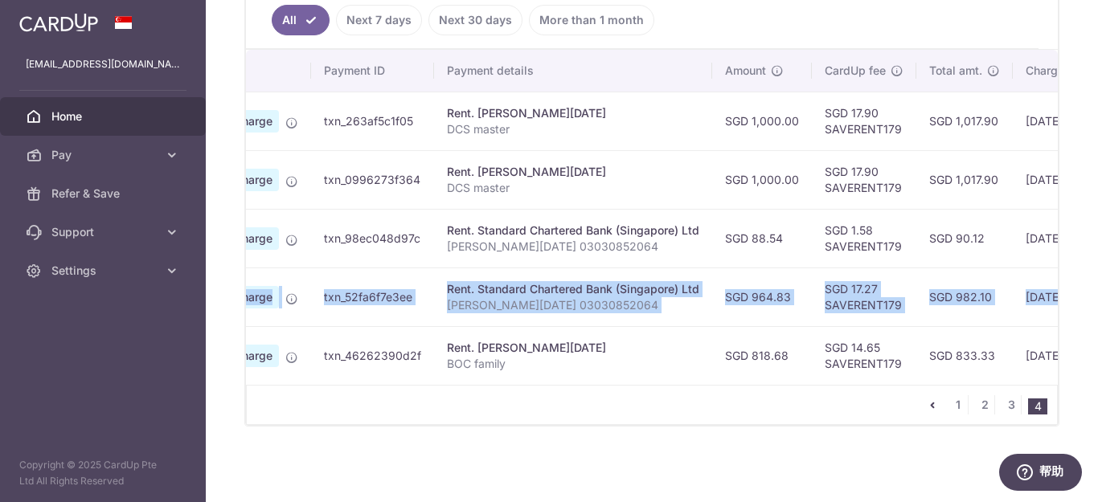
scroll to position [0, 0]
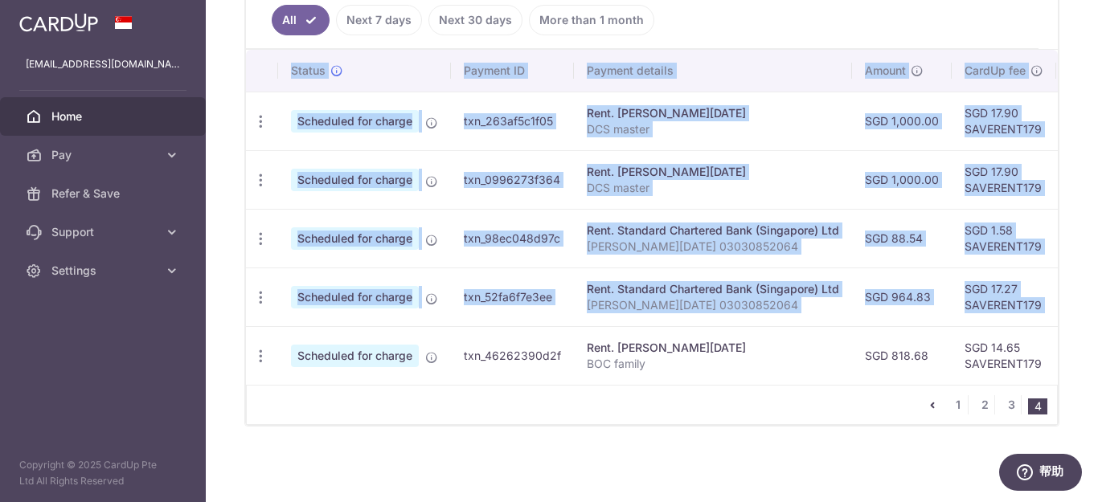
drag, startPoint x: 1012, startPoint y: 290, endPoint x: 237, endPoint y: 291, distance: 774.6
click at [233, 291] on div "× Pause Schedule Pause all future payments in this series Pause just this one p…" at bounding box center [652, 251] width 892 height 502
click at [257, 291] on icon "button" at bounding box center [260, 297] width 17 height 17
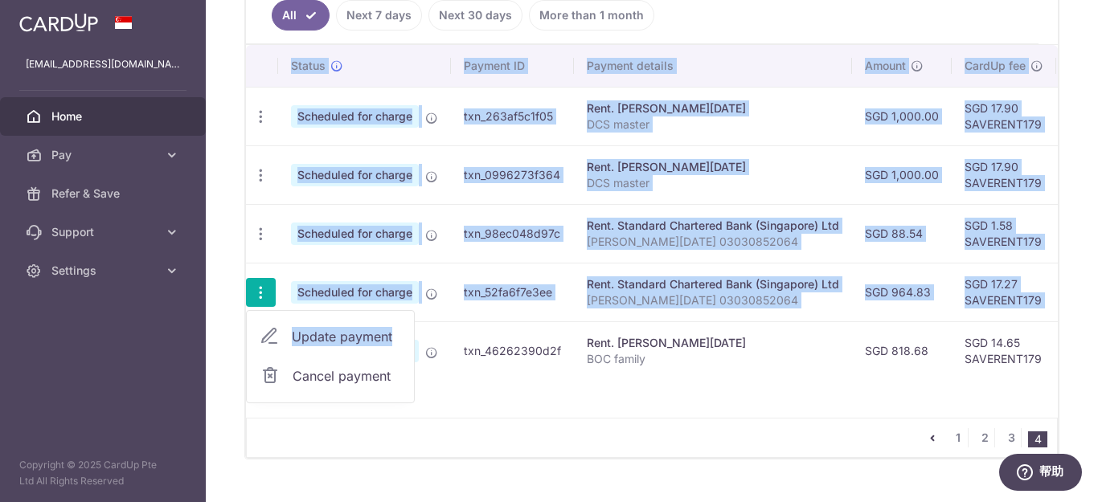
click at [325, 334] on span "Update payment" at bounding box center [346, 336] width 109 height 19
radio input "true"
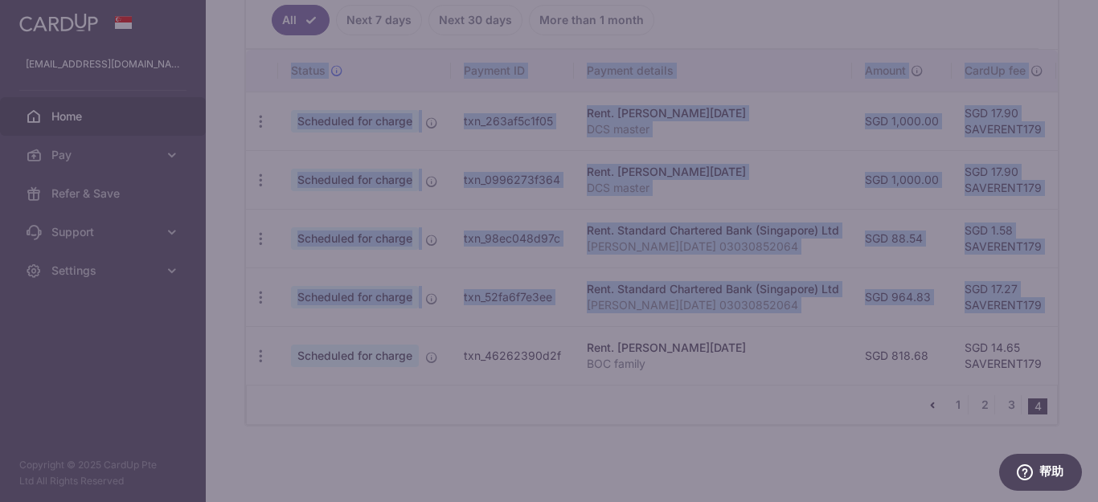
type input "964.83"
type input "15/01/2026"
type input "[PERSON_NAME][DATE] 03030852064"
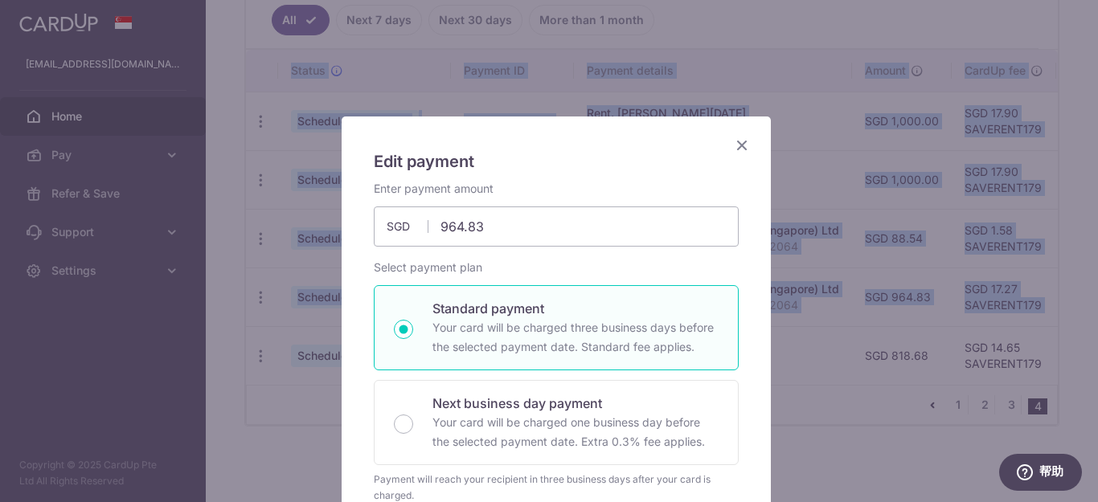
type input "SAVERENT179"
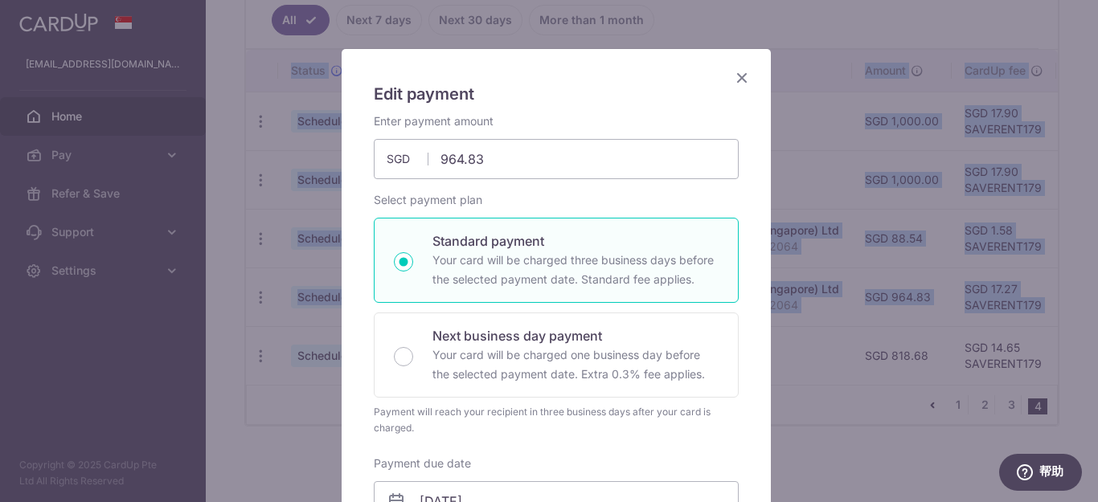
scroll to position [161, 0]
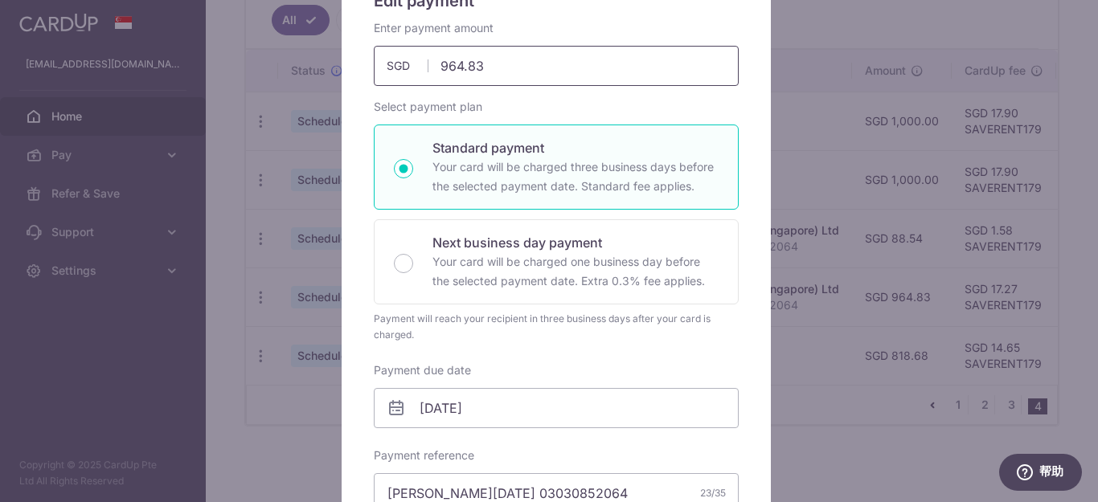
drag, startPoint x: 500, startPoint y: 67, endPoint x: 303, endPoint y: 36, distance: 199.2
click at [304, 39] on div "Edit payment By clicking apply, you will make changes to all payments to Standa…" at bounding box center [549, 251] width 1098 height 502
type input "88.54"
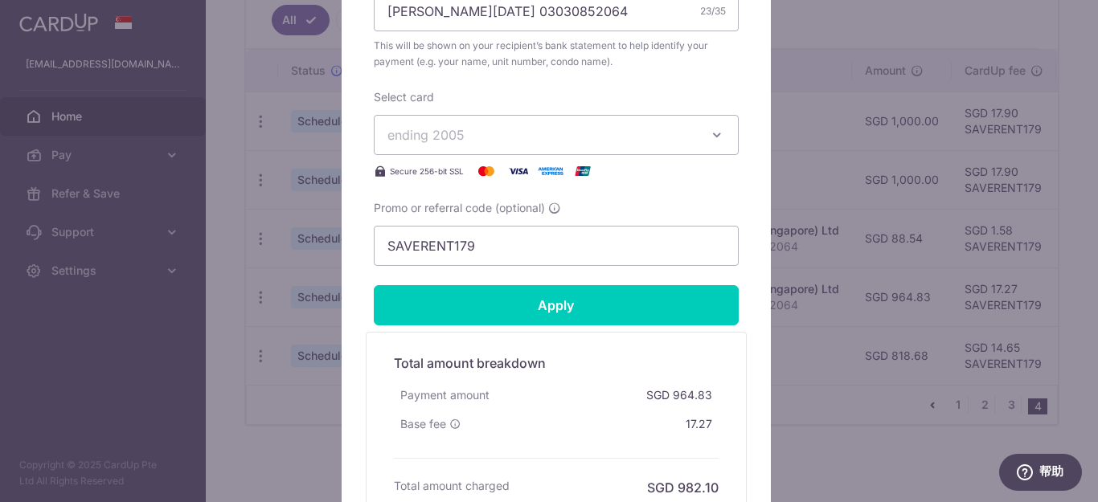
scroll to position [482, 0]
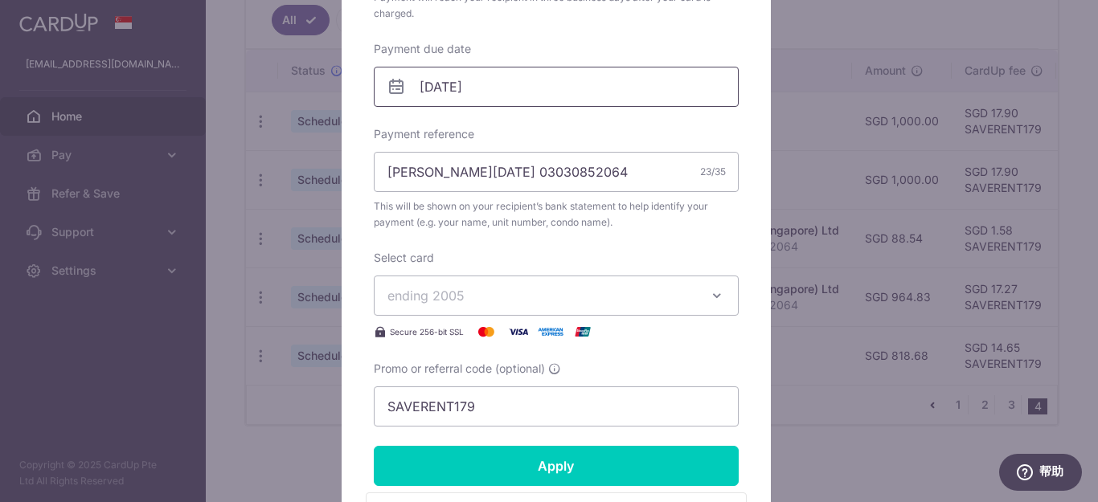
click at [533, 83] on input "15/01/2026" at bounding box center [556, 87] width 365 height 40
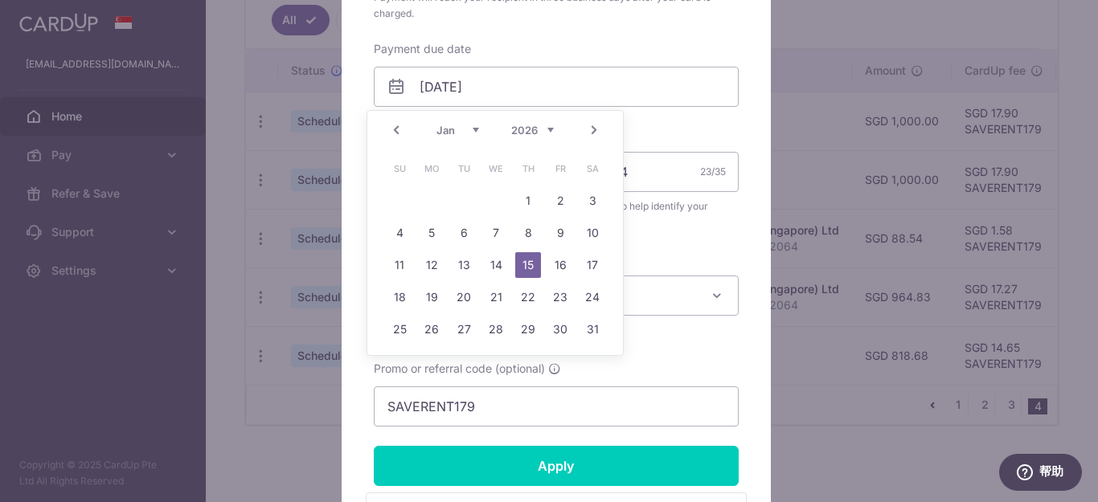
click at [477, 130] on select "Jan Feb Mar Apr May Jun Jul Aug Sep Oct Nov Dec" at bounding box center [457, 130] width 43 height 13
click at [559, 206] on link "6" at bounding box center [560, 201] width 26 height 26
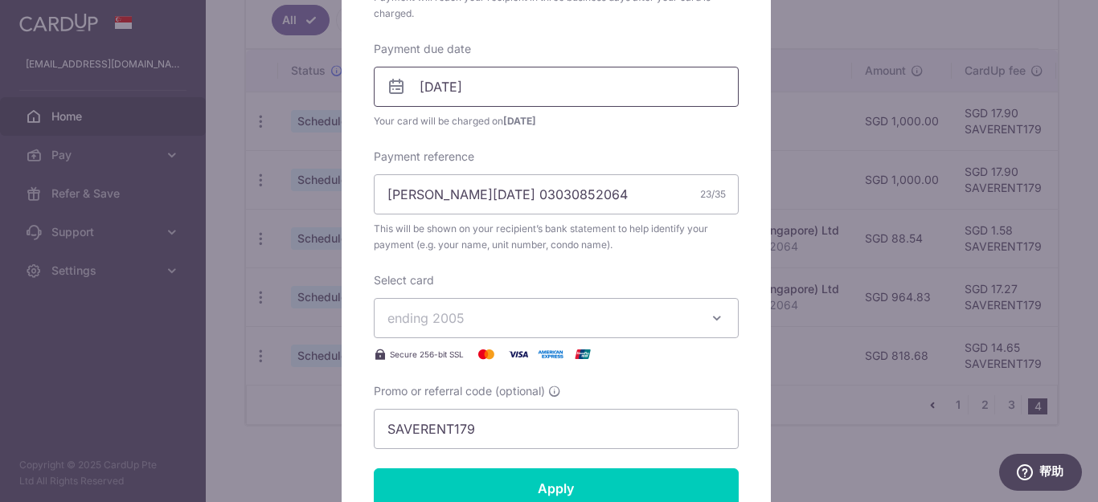
click at [557, 89] on input "06/02/2026" at bounding box center [556, 87] width 365 height 40
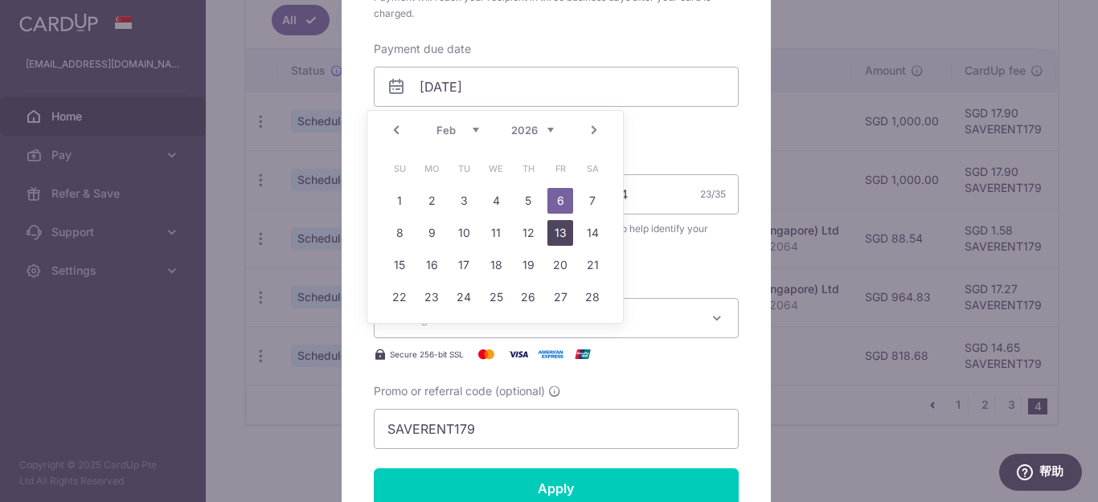
click at [561, 233] on link "13" at bounding box center [560, 233] width 26 height 26
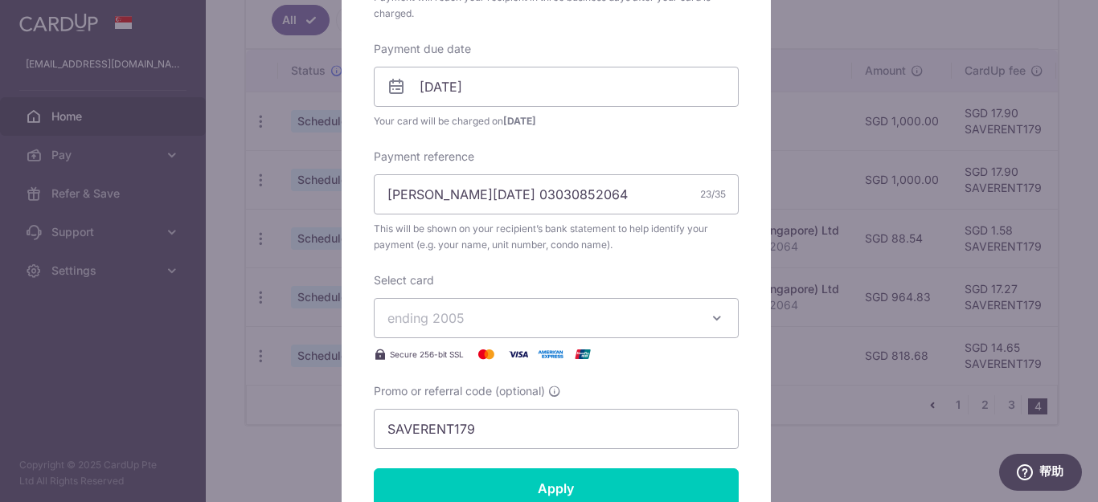
scroll to position [643, 0]
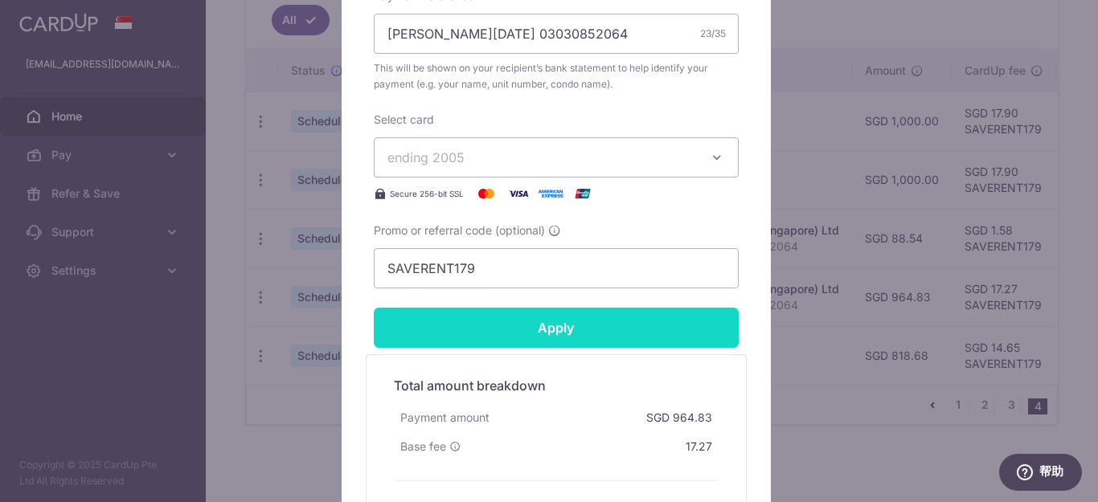
click at [630, 332] on input "Apply" at bounding box center [556, 328] width 365 height 40
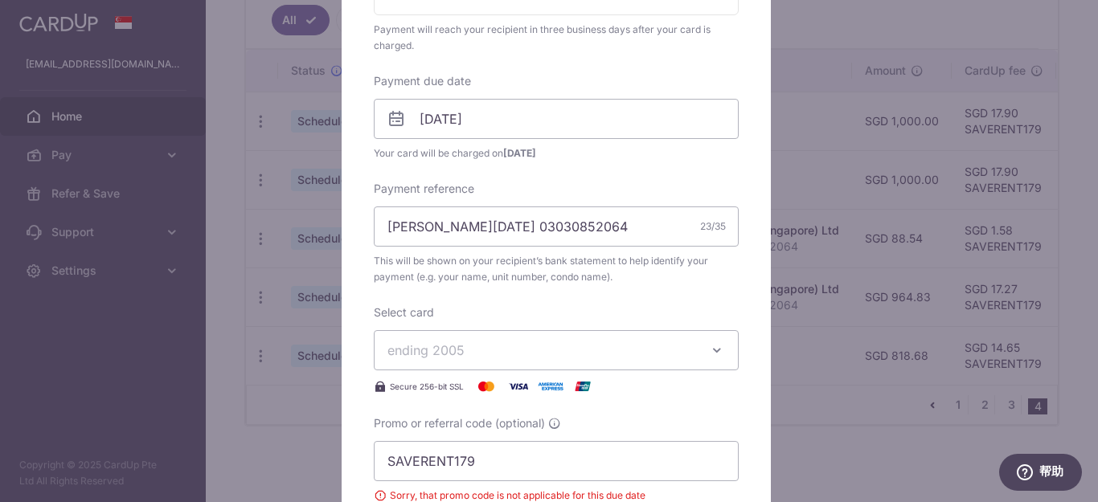
scroll to position [402, 0]
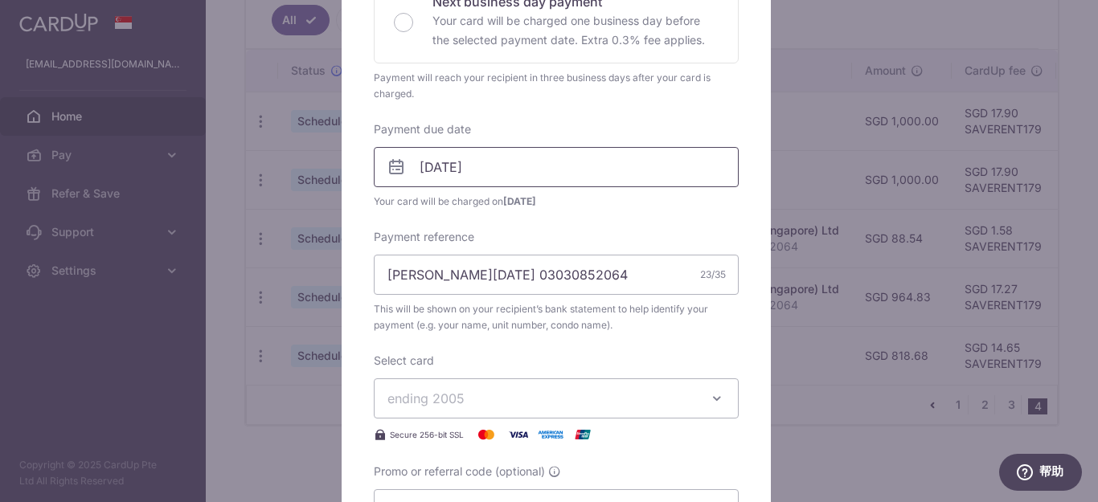
click at [543, 166] on input "13/02/2026" at bounding box center [556, 167] width 365 height 40
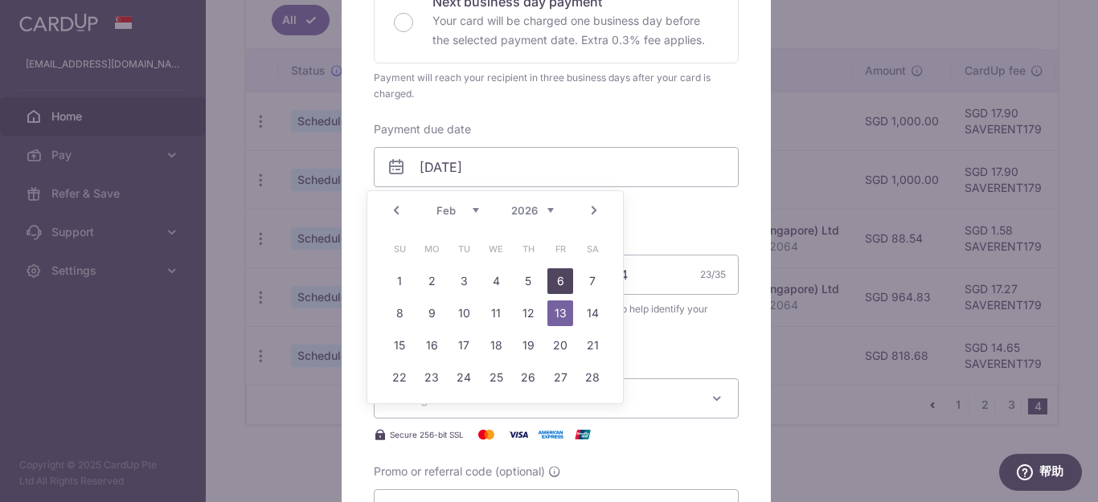
click at [554, 276] on link "6" at bounding box center [560, 281] width 26 height 26
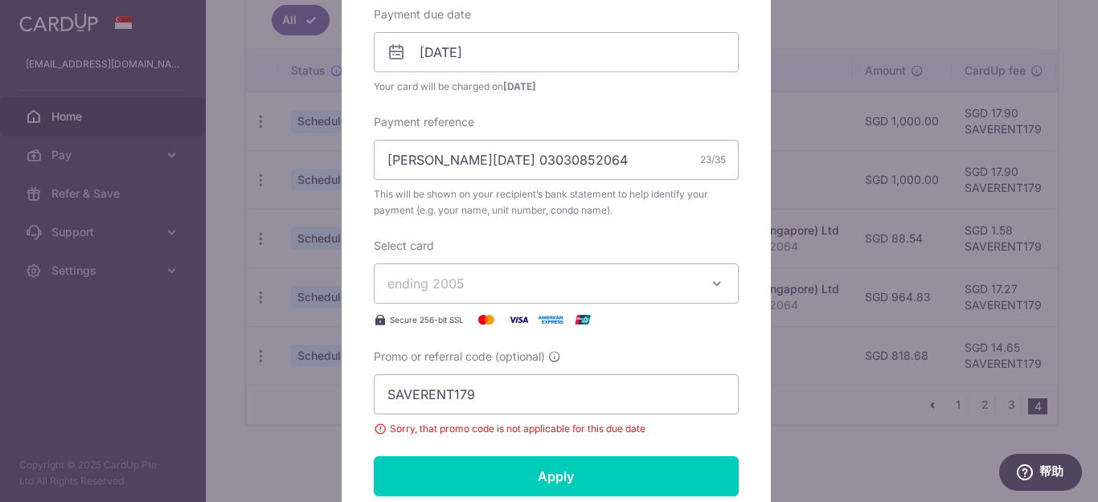
scroll to position [723, 0]
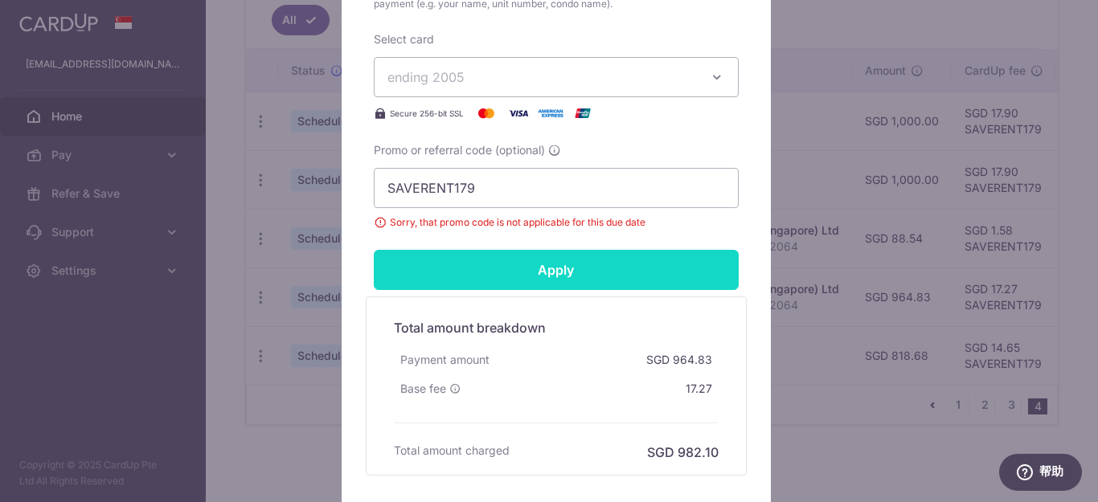
click at [640, 272] on input "Apply" at bounding box center [556, 270] width 365 height 40
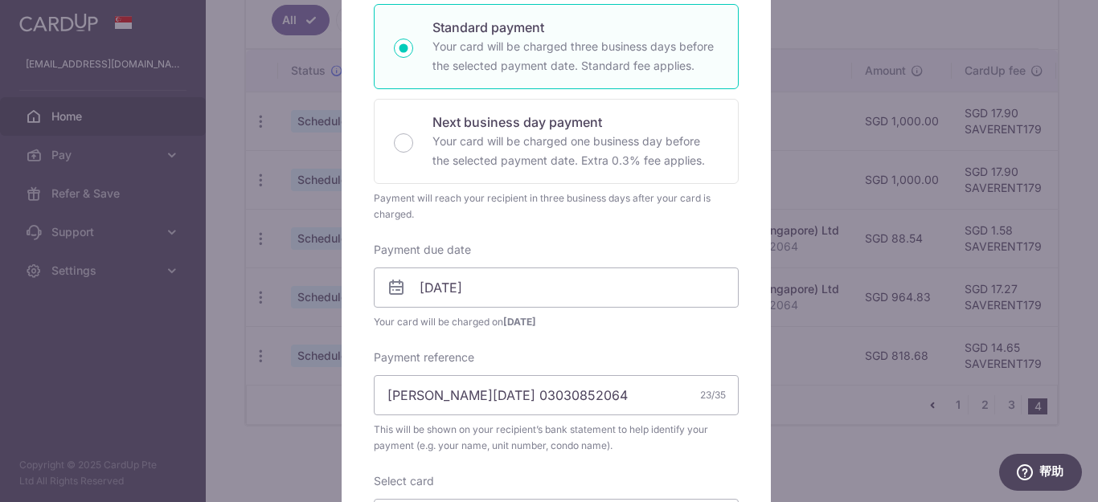
scroll to position [241, 0]
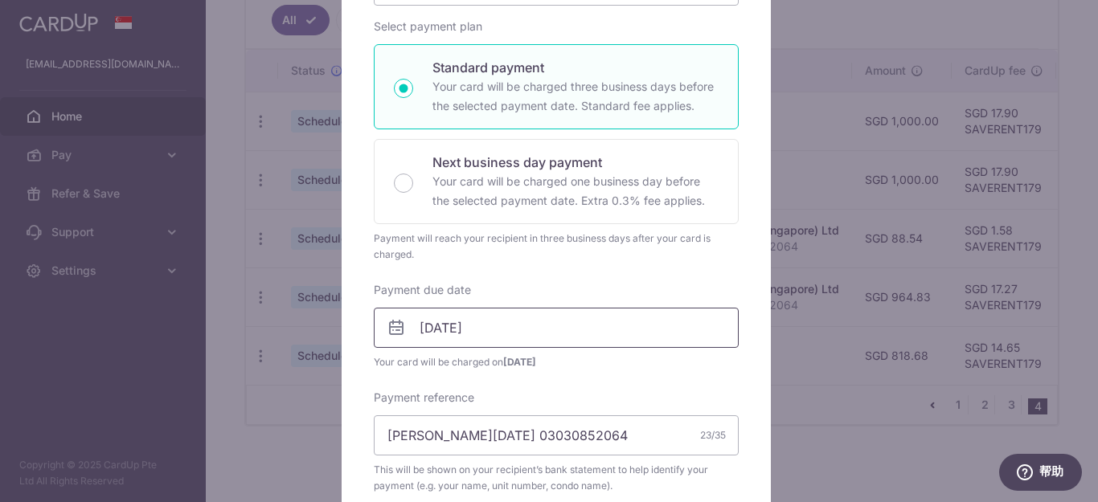
click at [568, 325] on input "06/02/2026" at bounding box center [556, 328] width 365 height 40
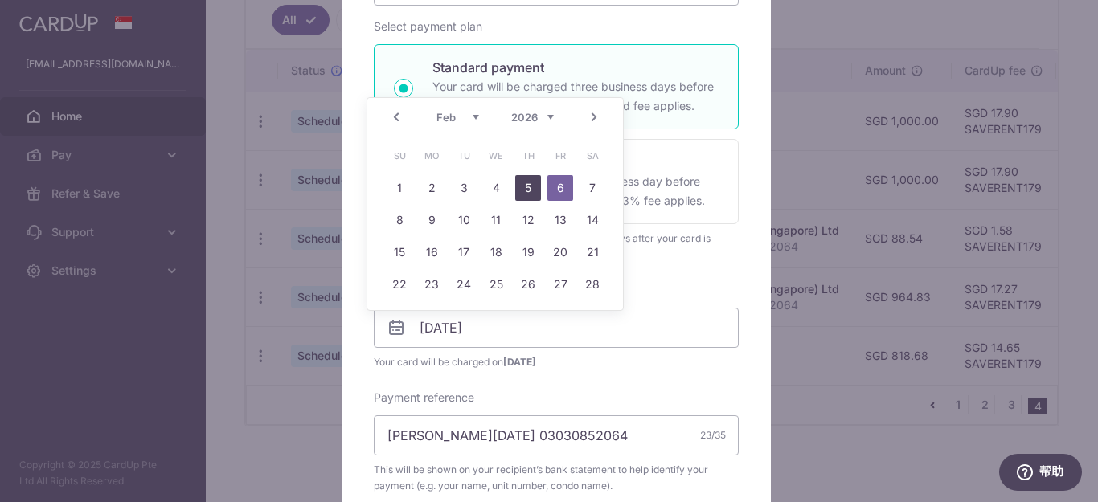
click at [525, 196] on link "5" at bounding box center [528, 188] width 26 height 26
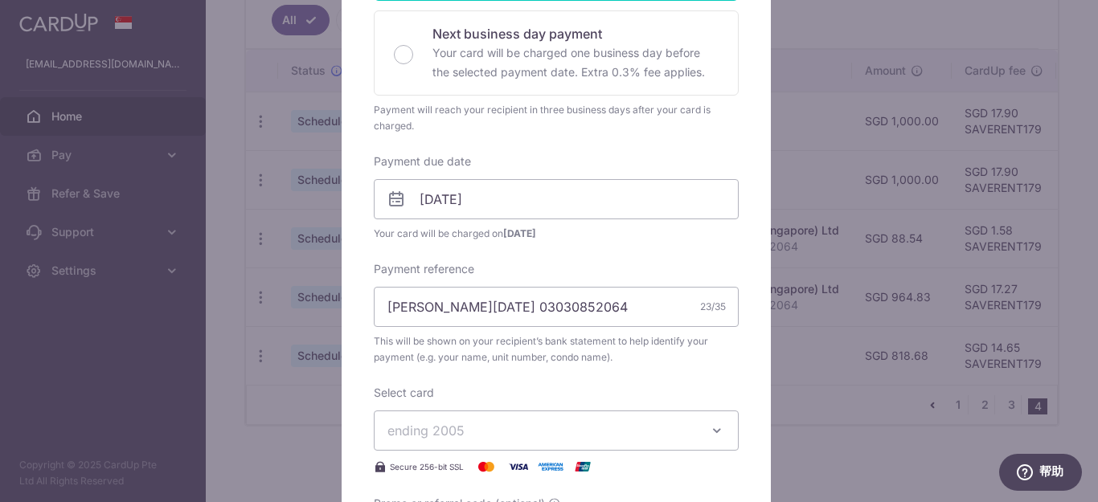
scroll to position [562, 0]
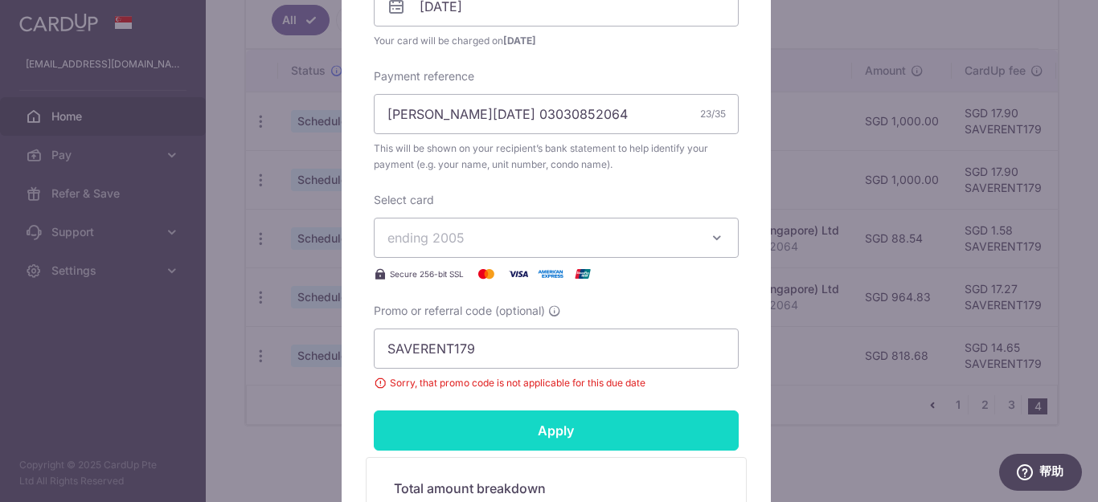
click at [620, 424] on input "Apply" at bounding box center [556, 431] width 365 height 40
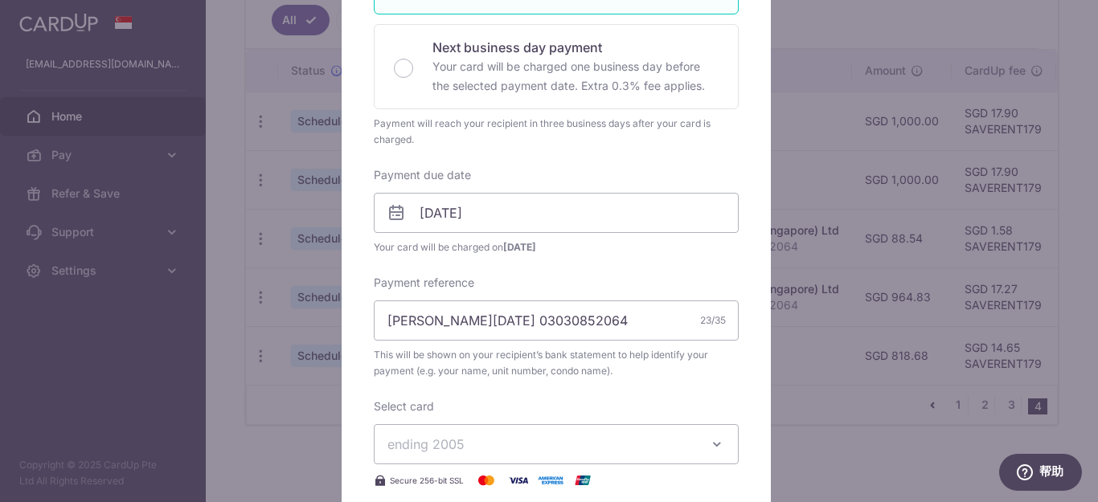
scroll to position [321, 0]
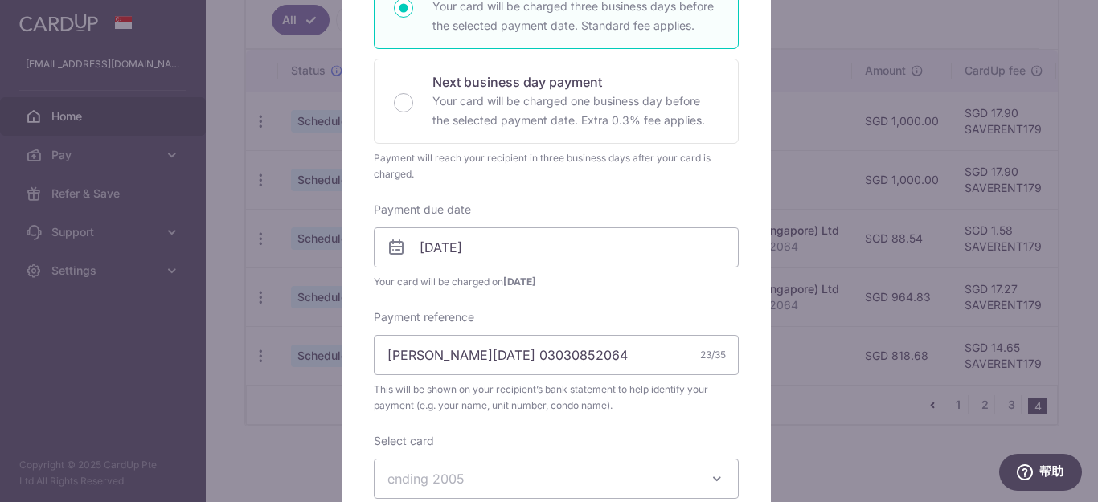
click at [534, 270] on div "Payment due date 05/02/2026 Your card will be charged on 02/02/2026" at bounding box center [556, 246] width 365 height 88
click at [530, 259] on input "05/02/2026" at bounding box center [556, 247] width 365 height 40
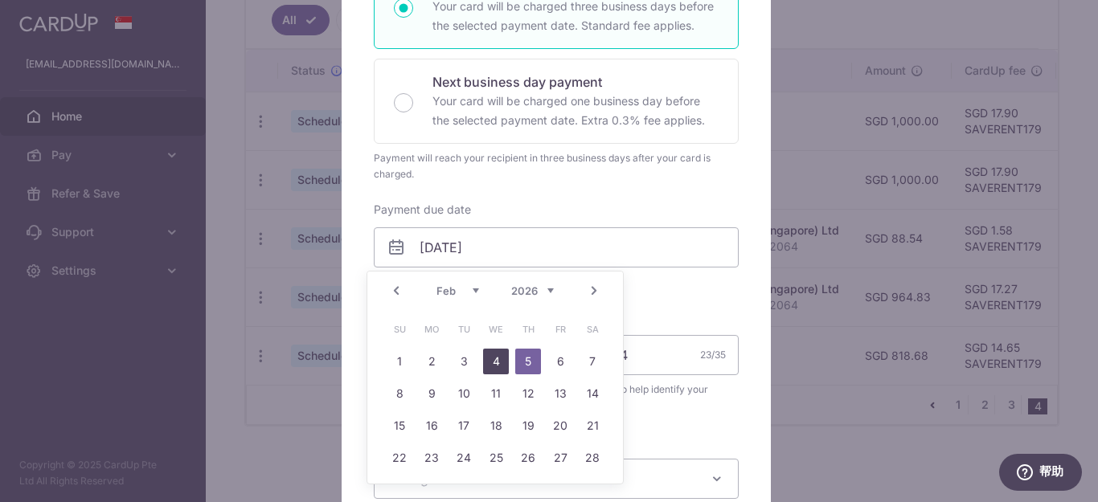
click at [496, 358] on link "4" at bounding box center [496, 362] width 26 height 26
type input "[DATE]"
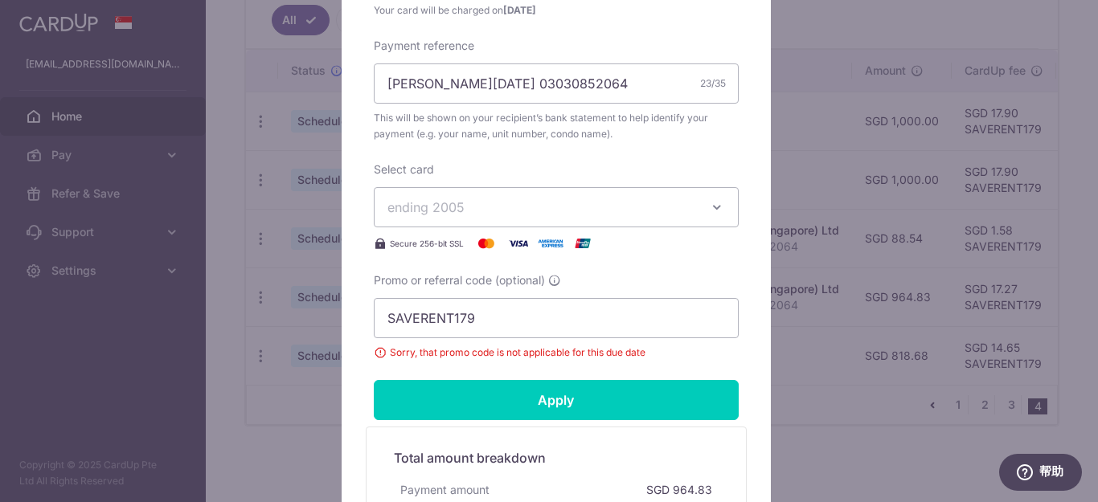
scroll to position [723, 0]
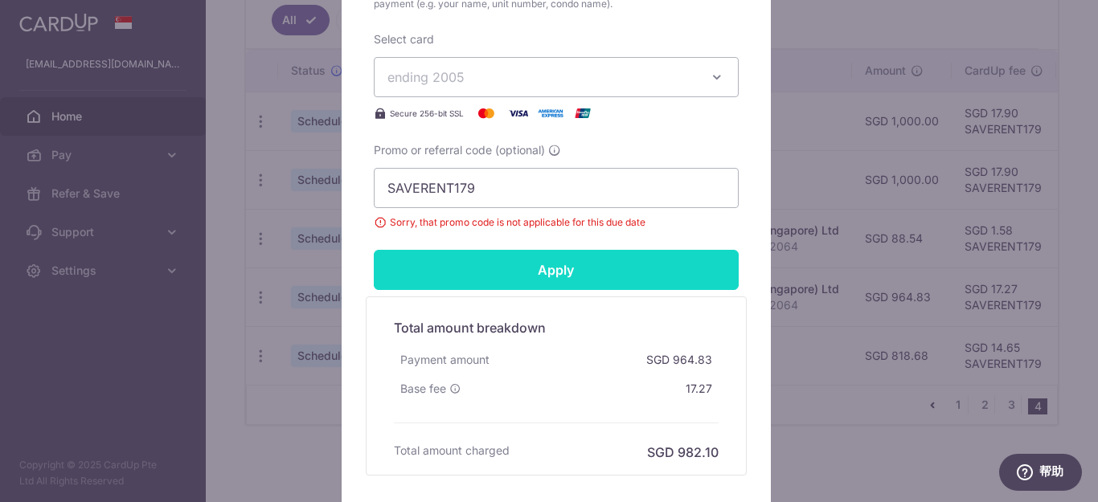
click at [616, 261] on input "Apply" at bounding box center [556, 270] width 365 height 40
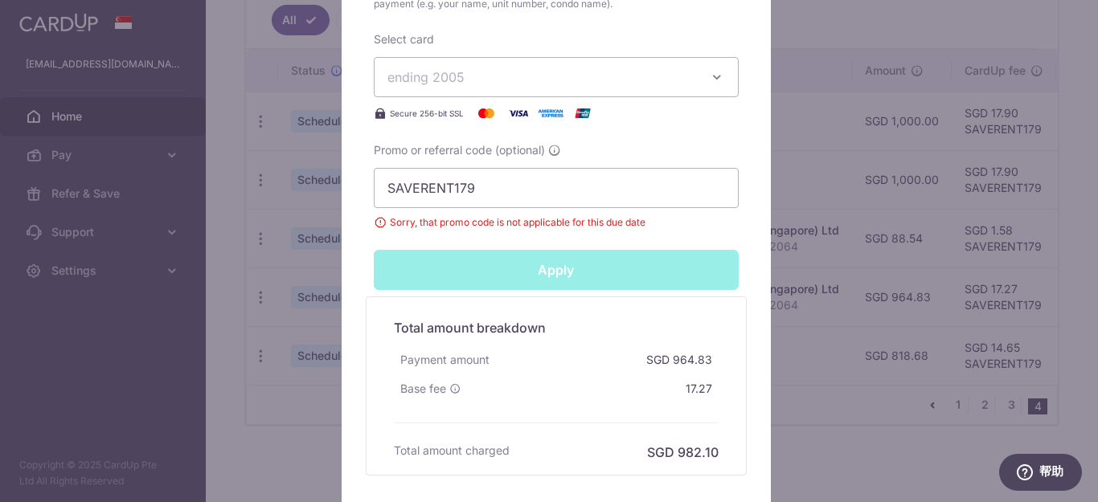
type input "Successfully Applied"
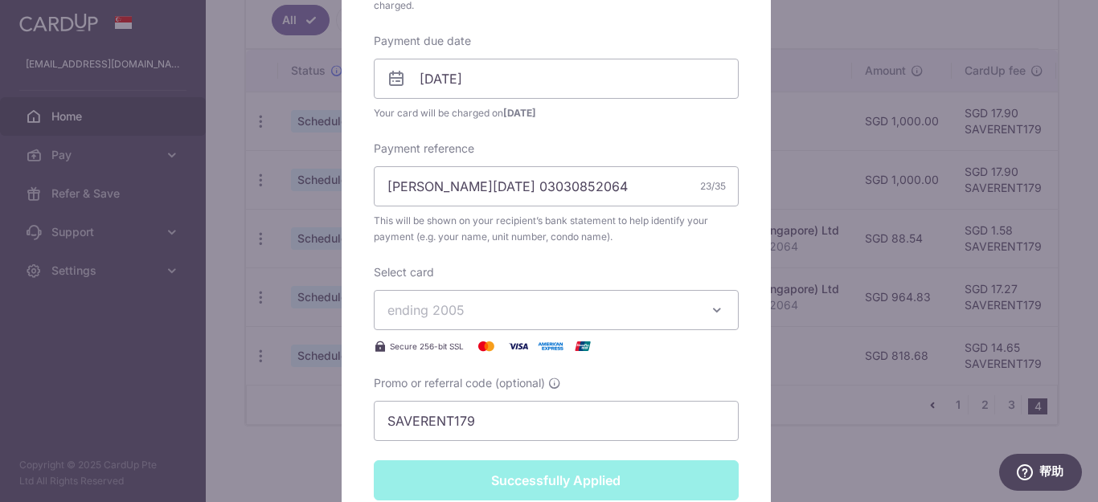
scroll to position [538, 0]
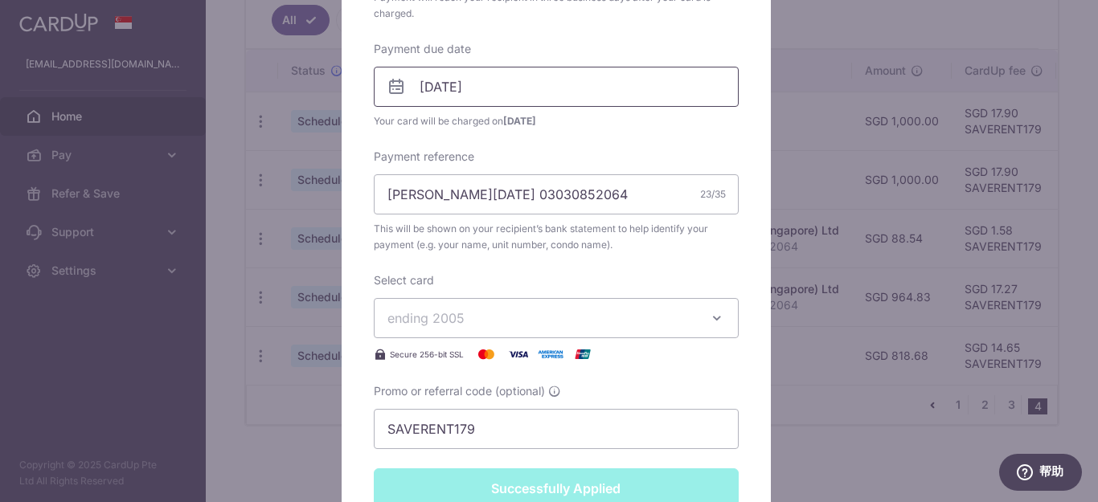
click at [534, 106] on input "[DATE]" at bounding box center [556, 87] width 365 height 40
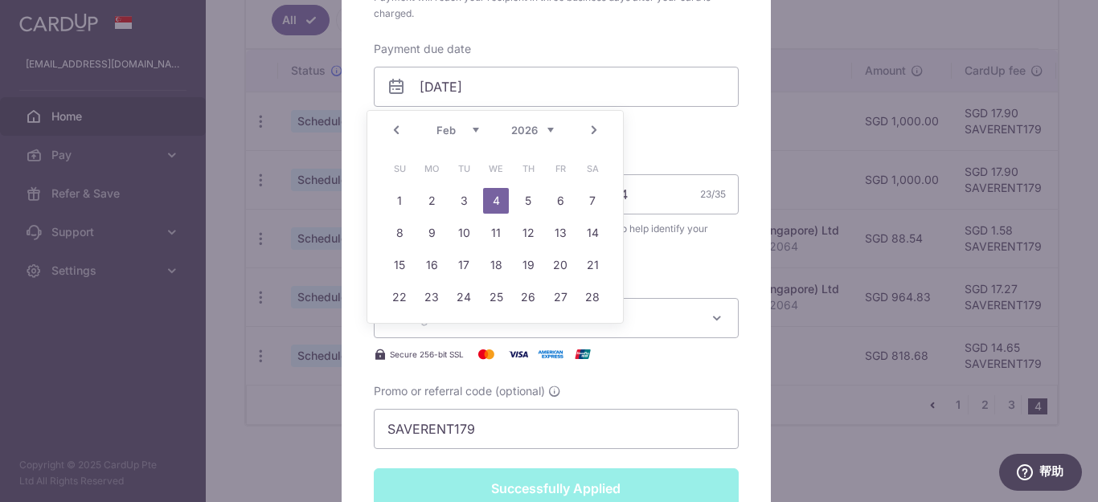
click at [657, 147] on div "Enter payment amount 88.54 88.54 SGD To change the payment amount, please cance…" at bounding box center [556, 74] width 365 height 751
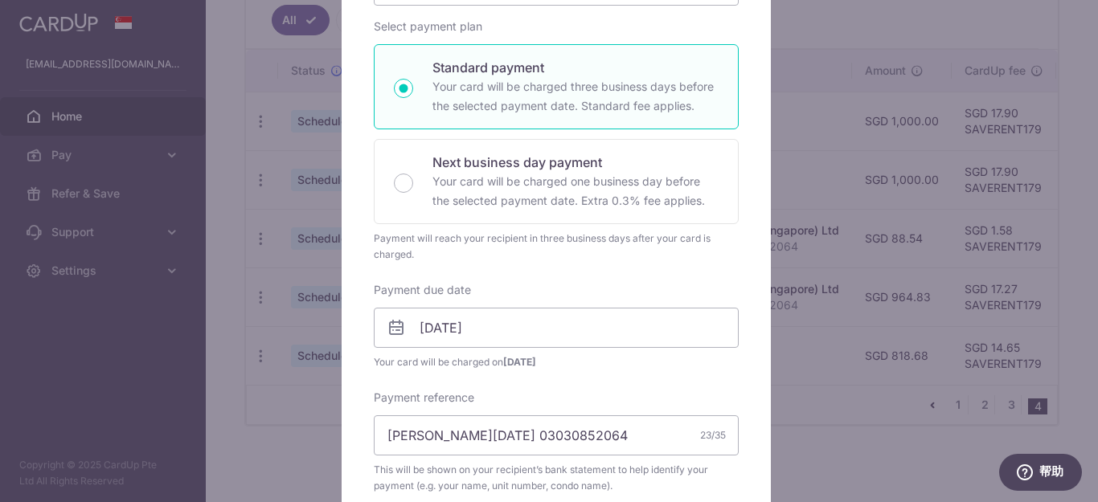
scroll to position [0, 0]
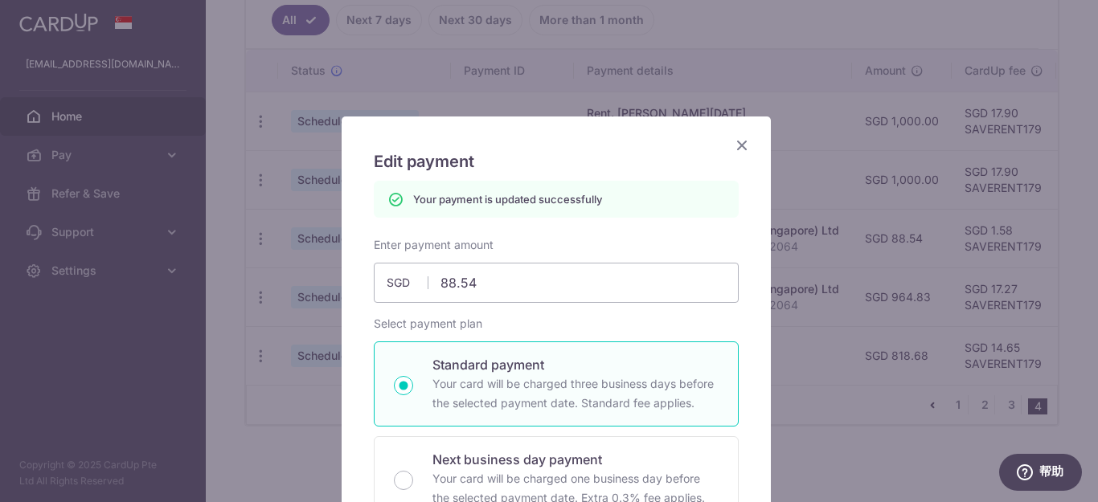
click at [735, 142] on icon "Close" at bounding box center [741, 145] width 19 height 20
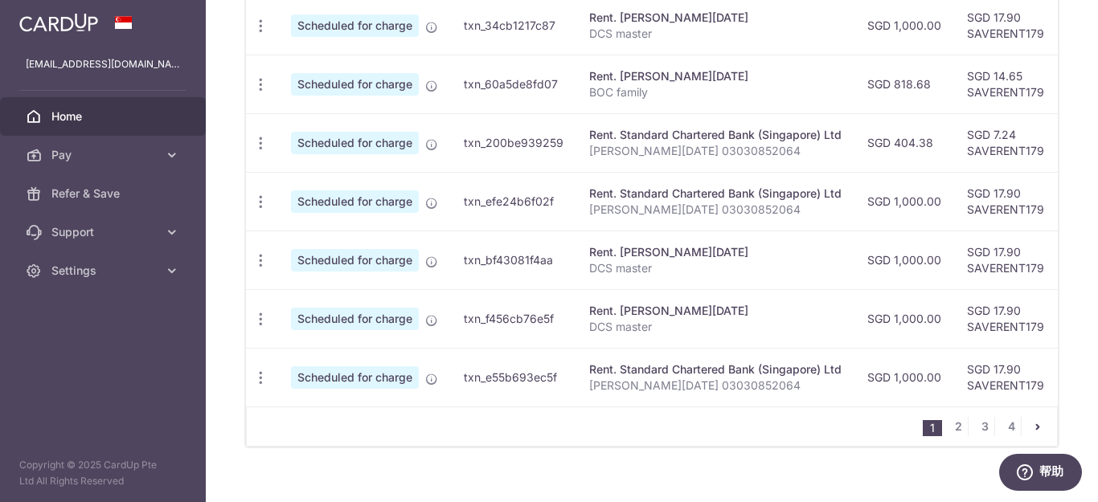
scroll to position [723, 0]
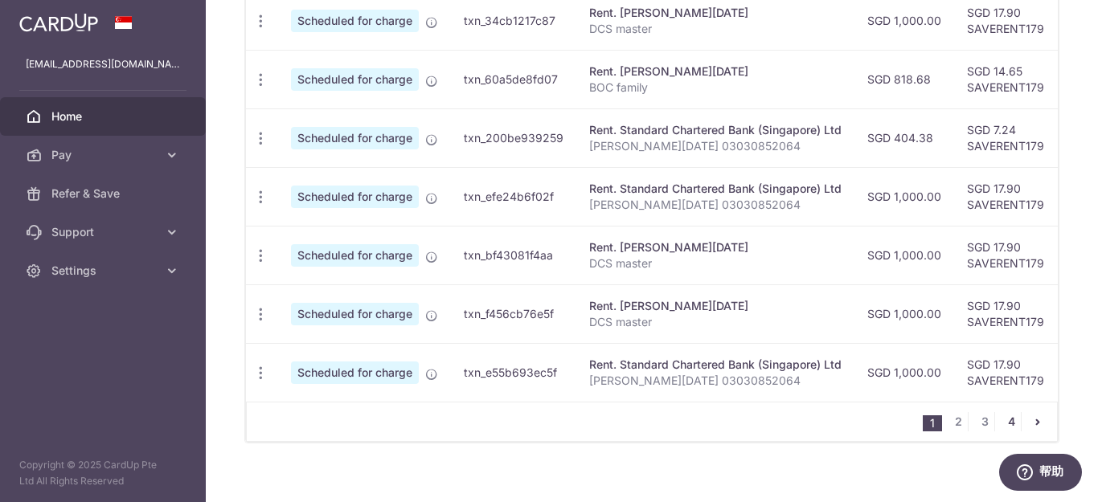
click at [1006, 424] on link "4" at bounding box center [1010, 421] width 19 height 19
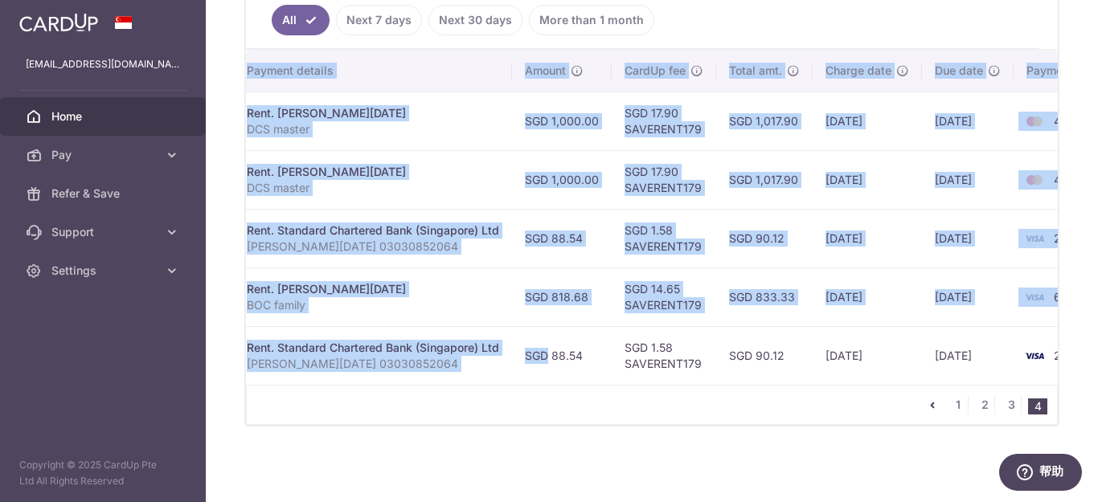
scroll to position [0, 413]
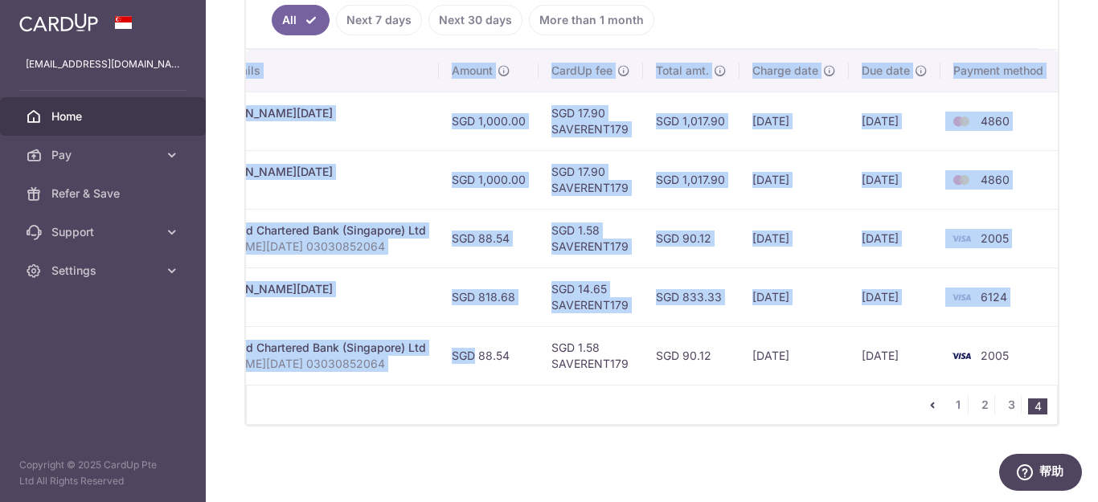
drag, startPoint x: 861, startPoint y: 352, endPoint x: 1066, endPoint y: 342, distance: 205.2
click at [1095, 344] on div "× Pause Schedule Pause all future payments in this series Pause just this one p…" at bounding box center [652, 251] width 892 height 502
click at [1031, 327] on td "2005" at bounding box center [1001, 355] width 122 height 59
